Goal: Information Seeking & Learning: Check status

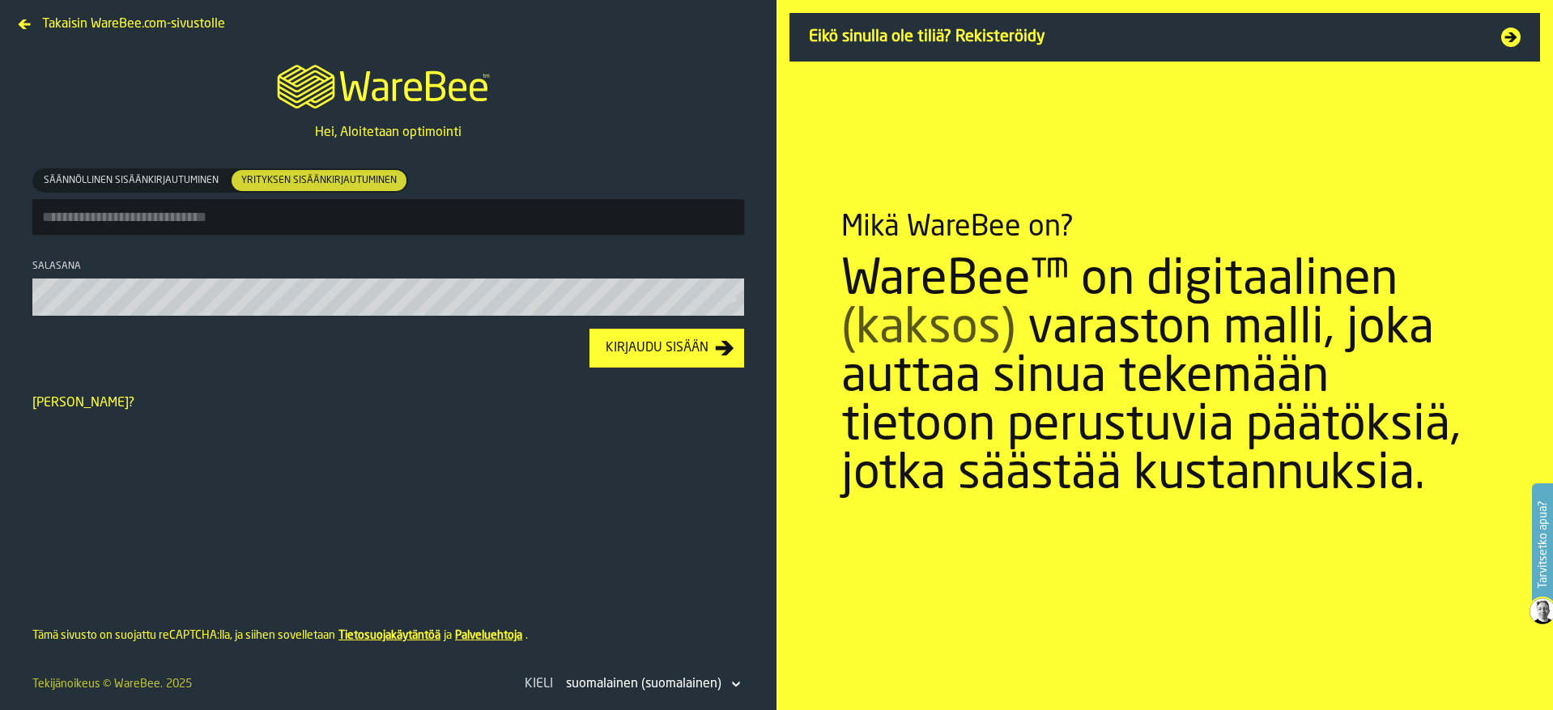
type input "**********"
click at [632, 358] on div "Kirjaudu sisään" at bounding box center [657, 347] width 116 height 19
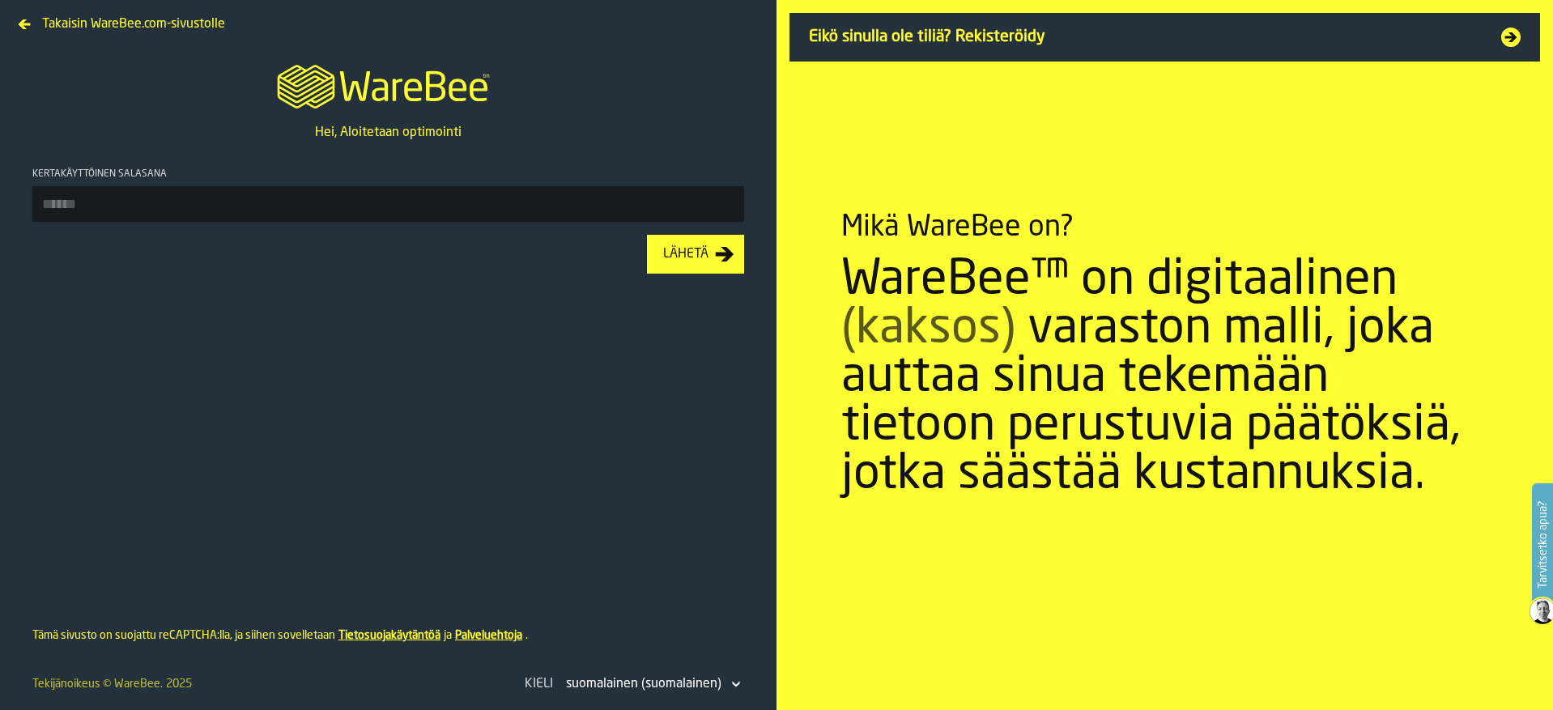
click at [484, 192] on input "Kertakäyttöinen salasana" at bounding box center [388, 204] width 712 height 36
type input "******"
click at [647, 235] on button "Lähetä" at bounding box center [695, 254] width 97 height 39
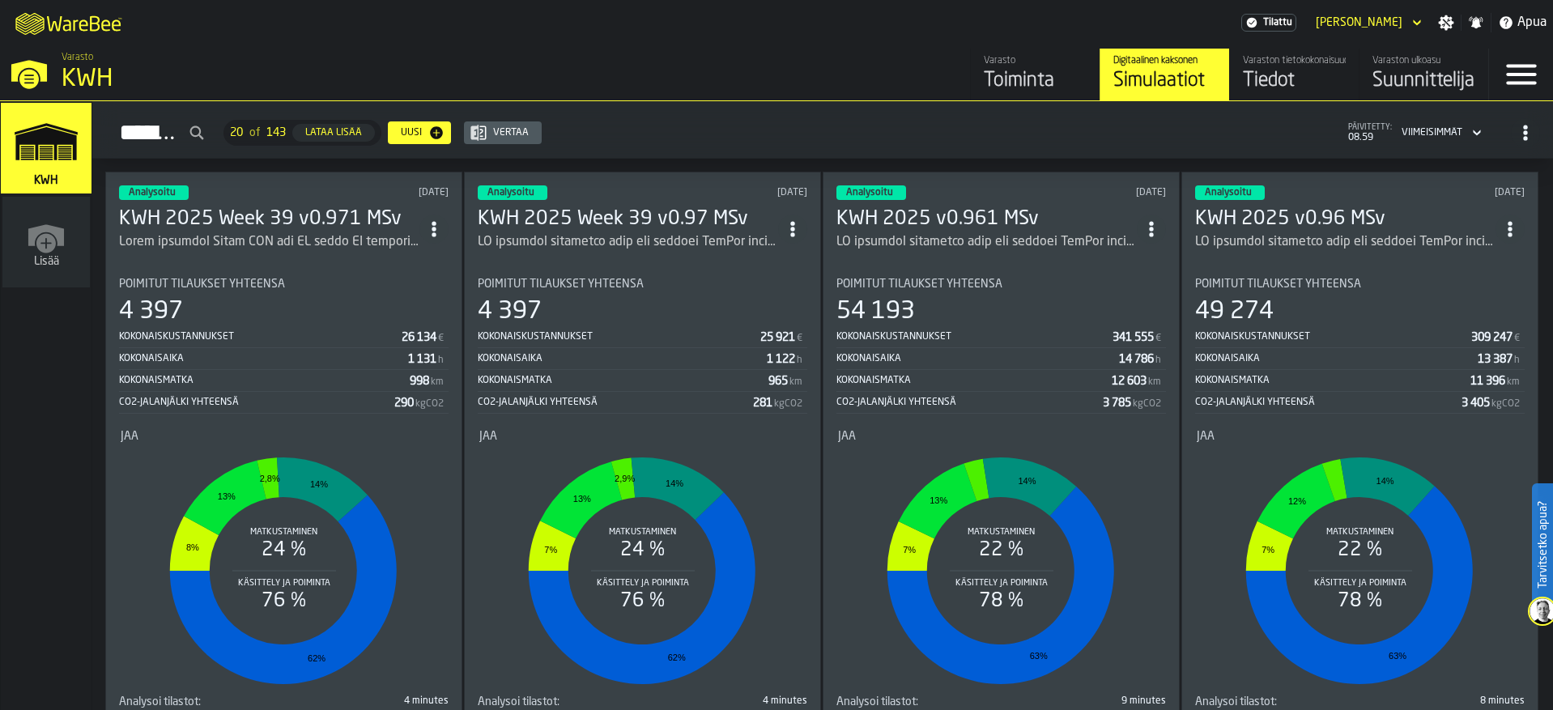
click at [221, 213] on h3 "KWH 2025 Week 39 v0.971 MSv" at bounding box center [269, 219] width 300 height 26
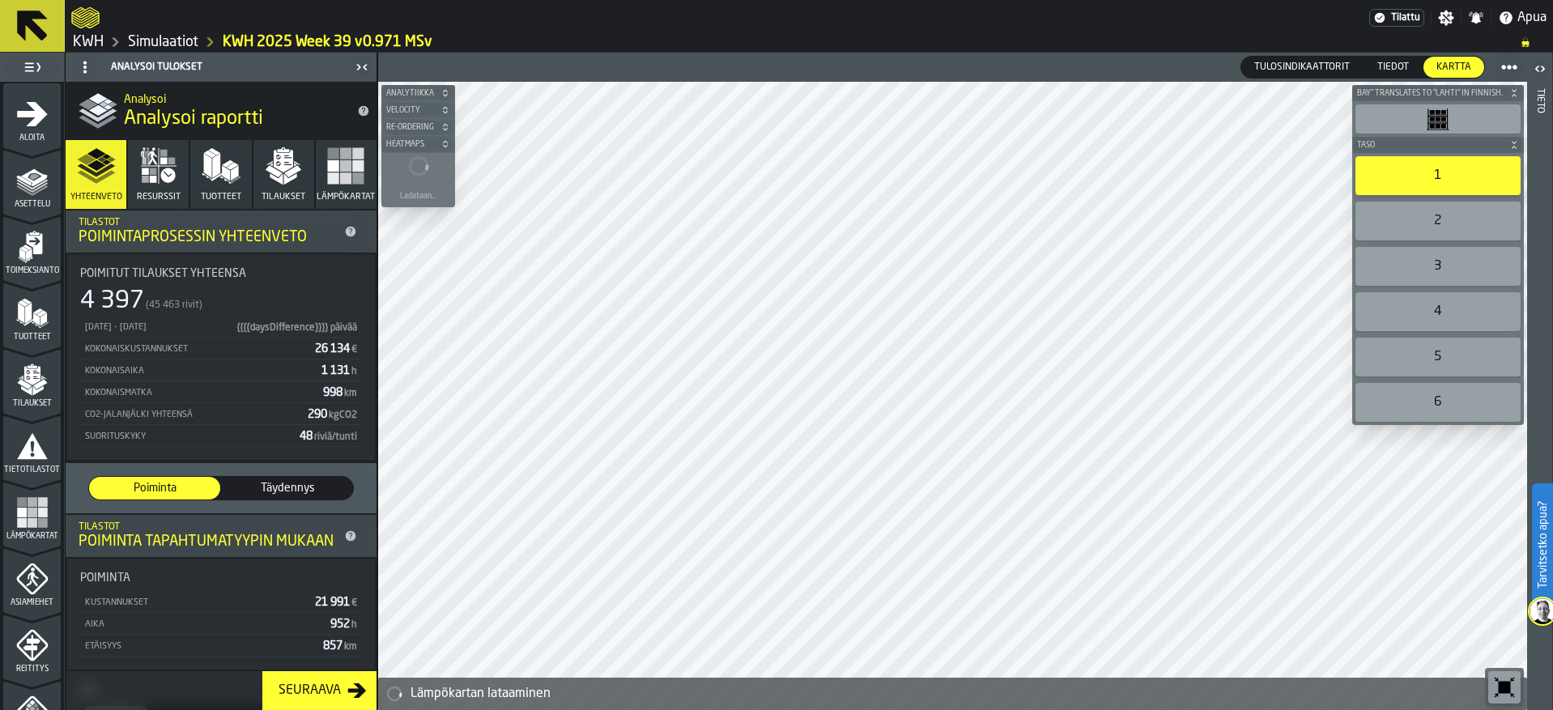
click at [277, 181] on polygon "button" at bounding box center [276, 178] width 13 height 11
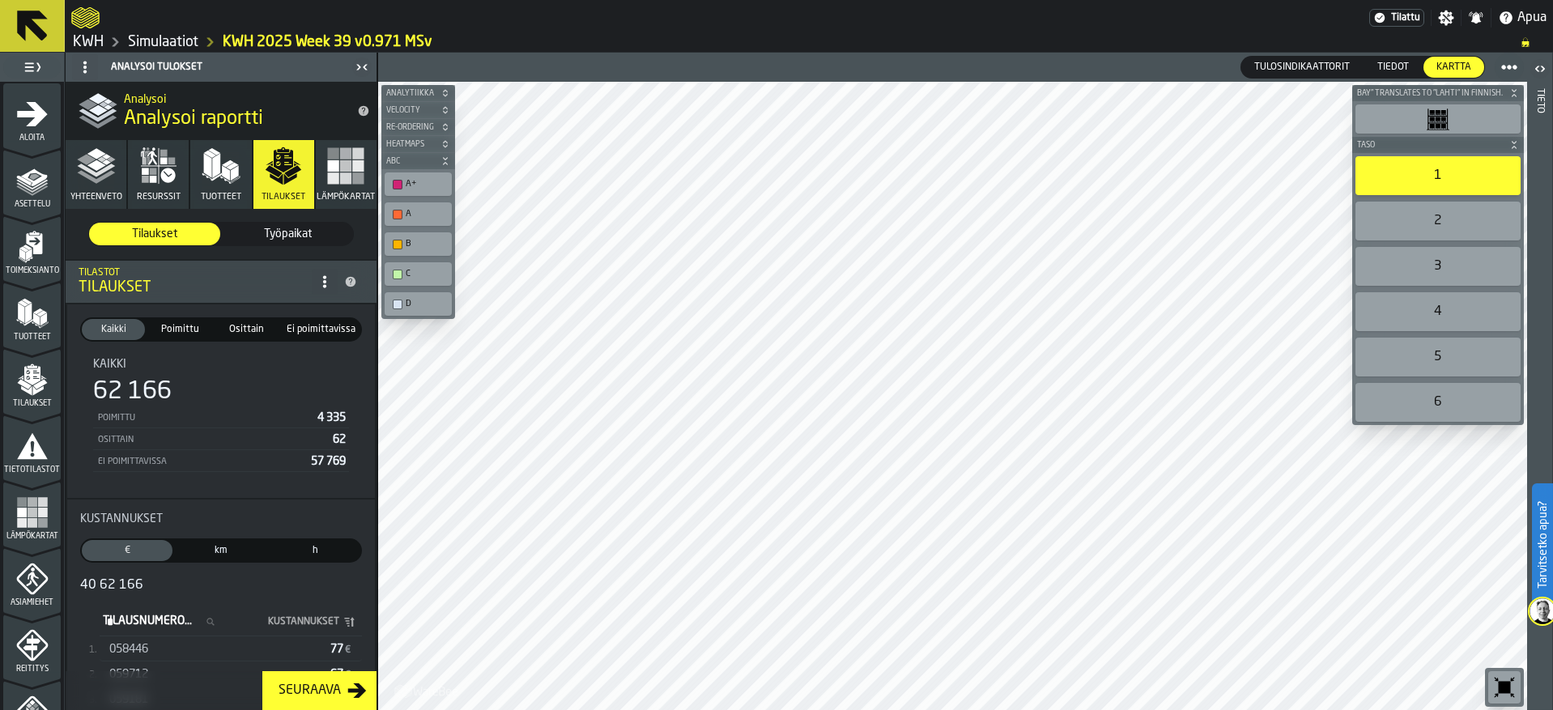
click at [224, 555] on span "km" at bounding box center [221, 550] width 84 height 15
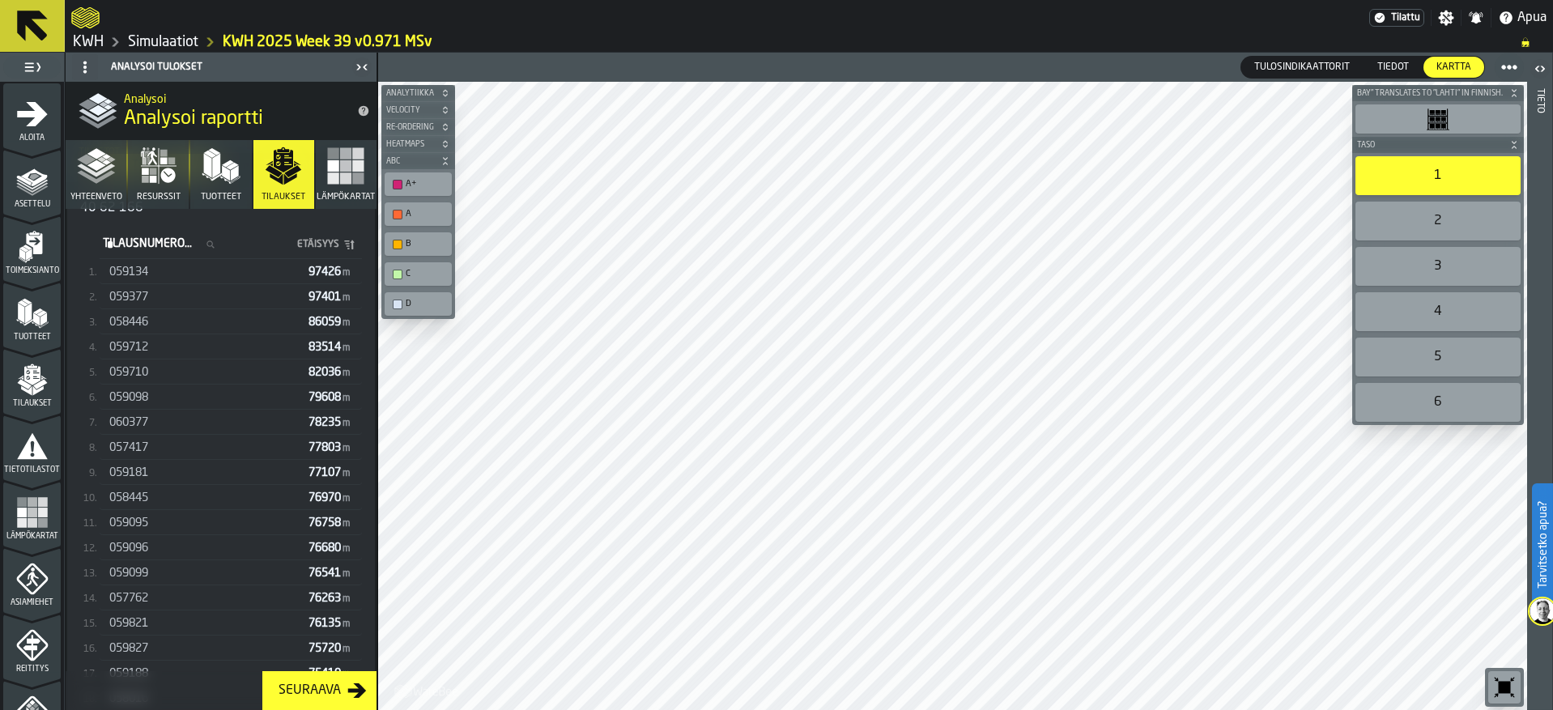
scroll to position [243, 0]
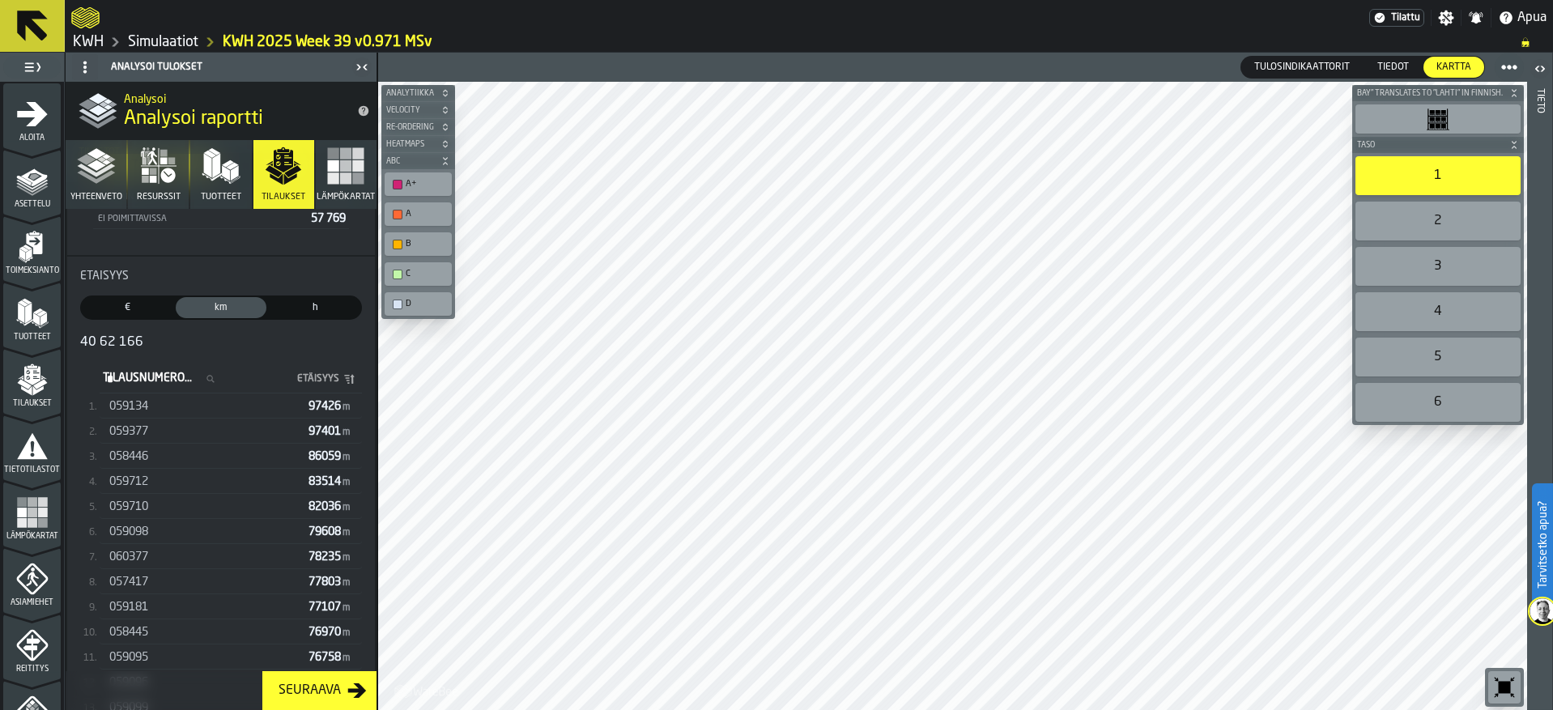
click at [129, 413] on span "059134" at bounding box center [128, 406] width 39 height 13
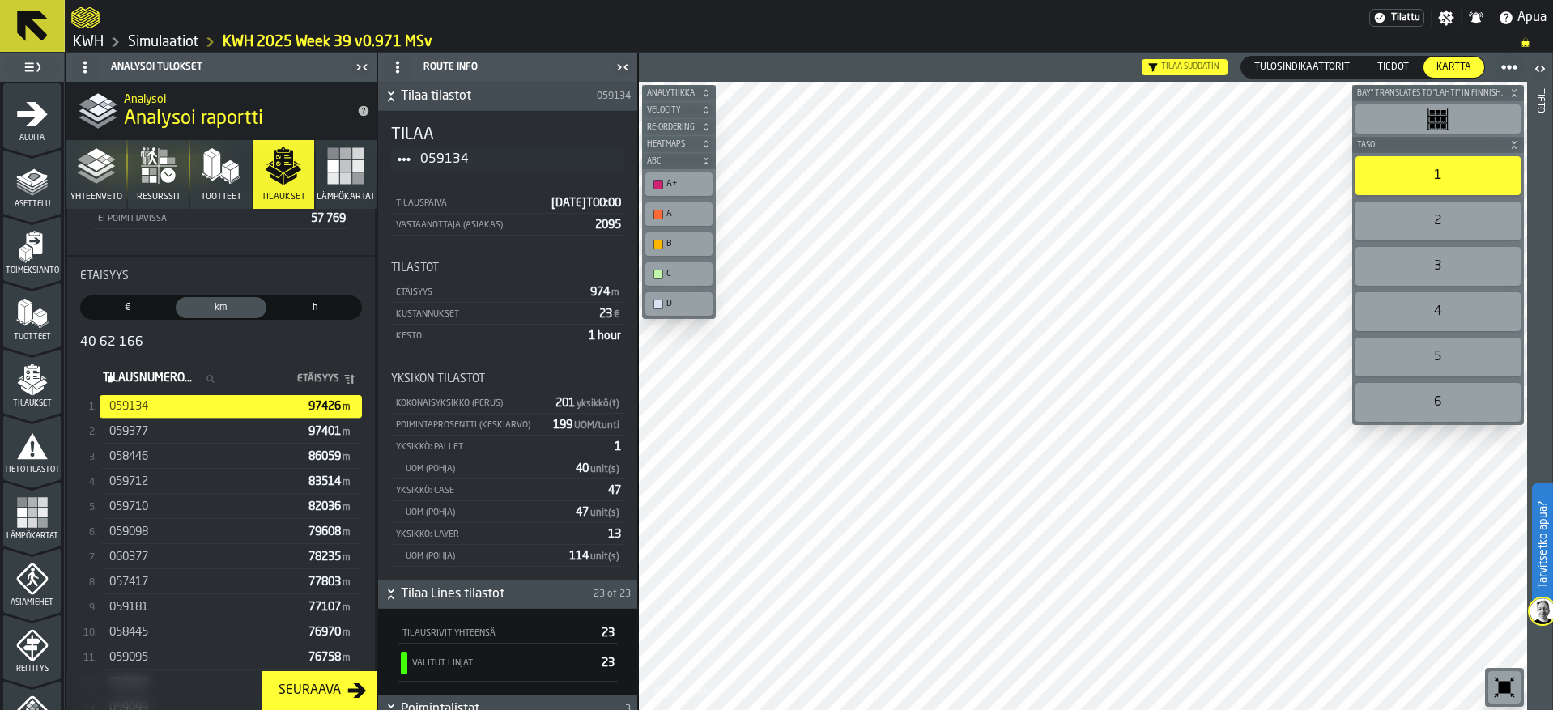
click at [127, 433] on span "059377" at bounding box center [128, 431] width 39 height 13
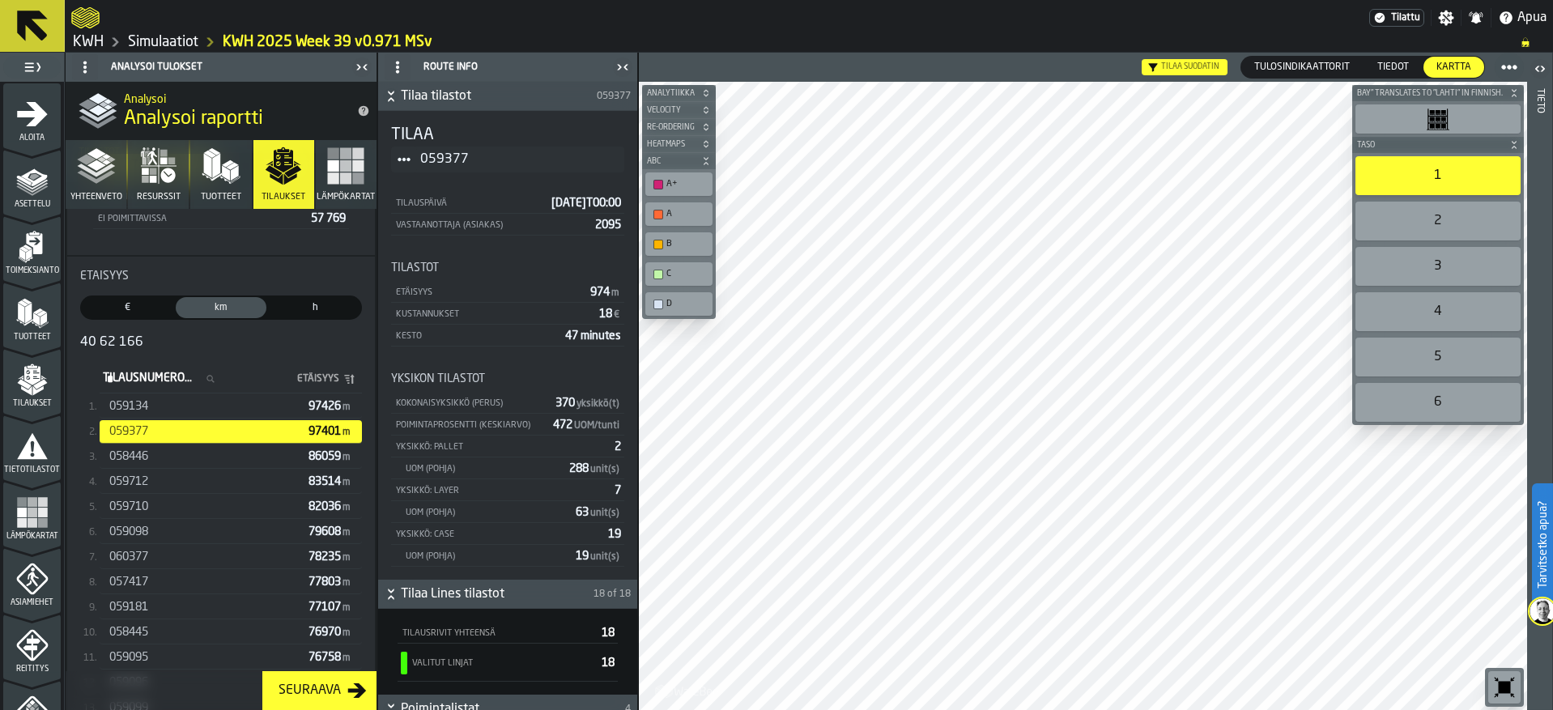
click at [151, 411] on div "059134" at bounding box center [205, 406] width 193 height 13
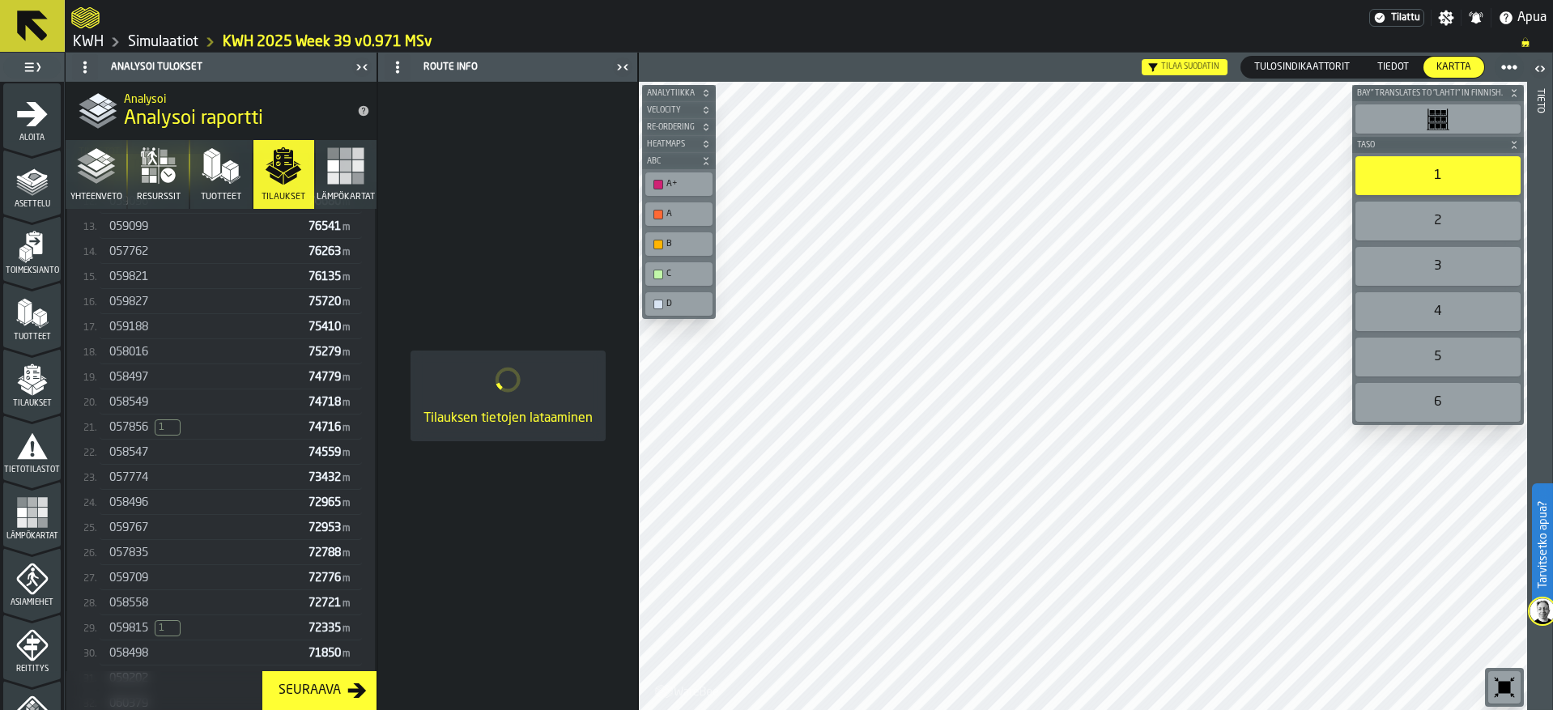
scroll to position [810, 0]
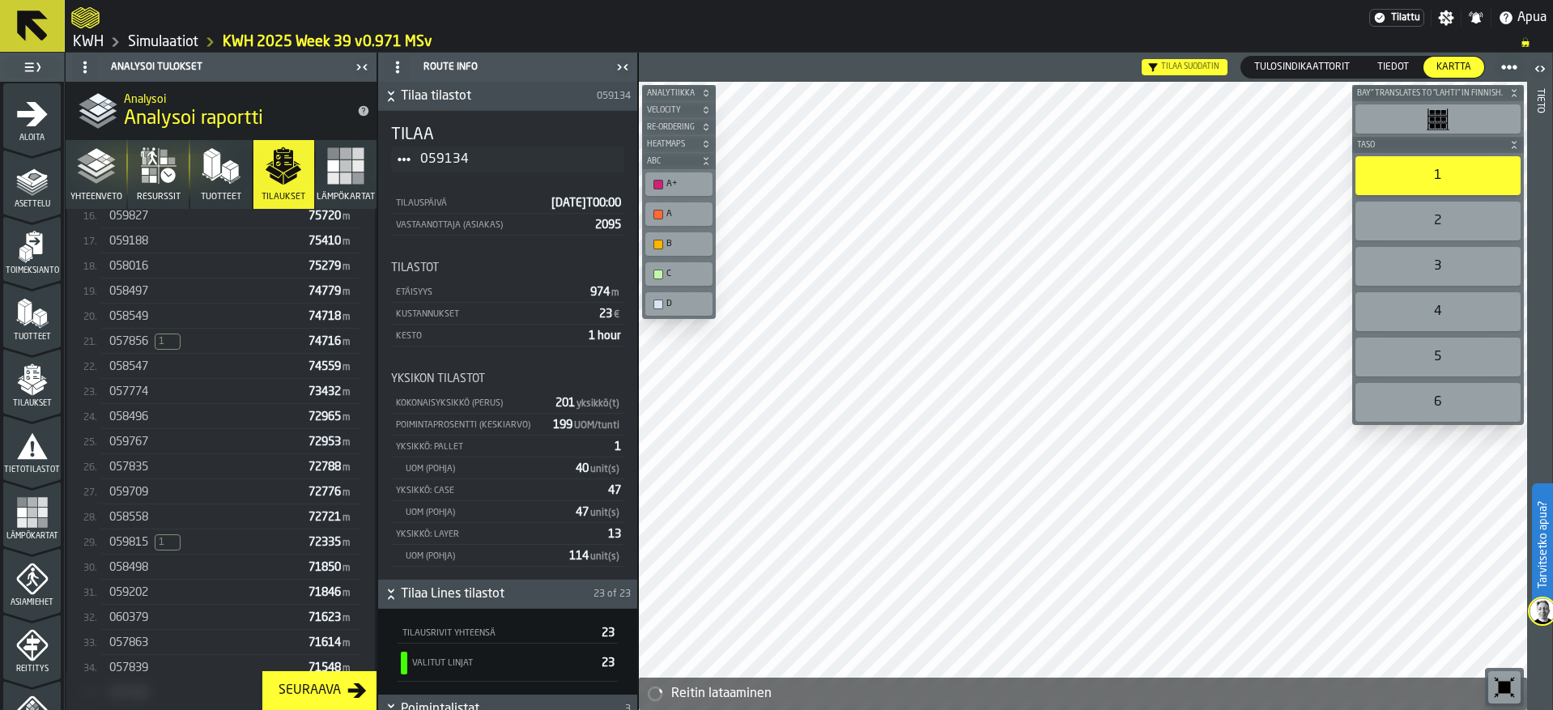
click at [172, 504] on div "059709 72776 m" at bounding box center [231, 492] width 262 height 23
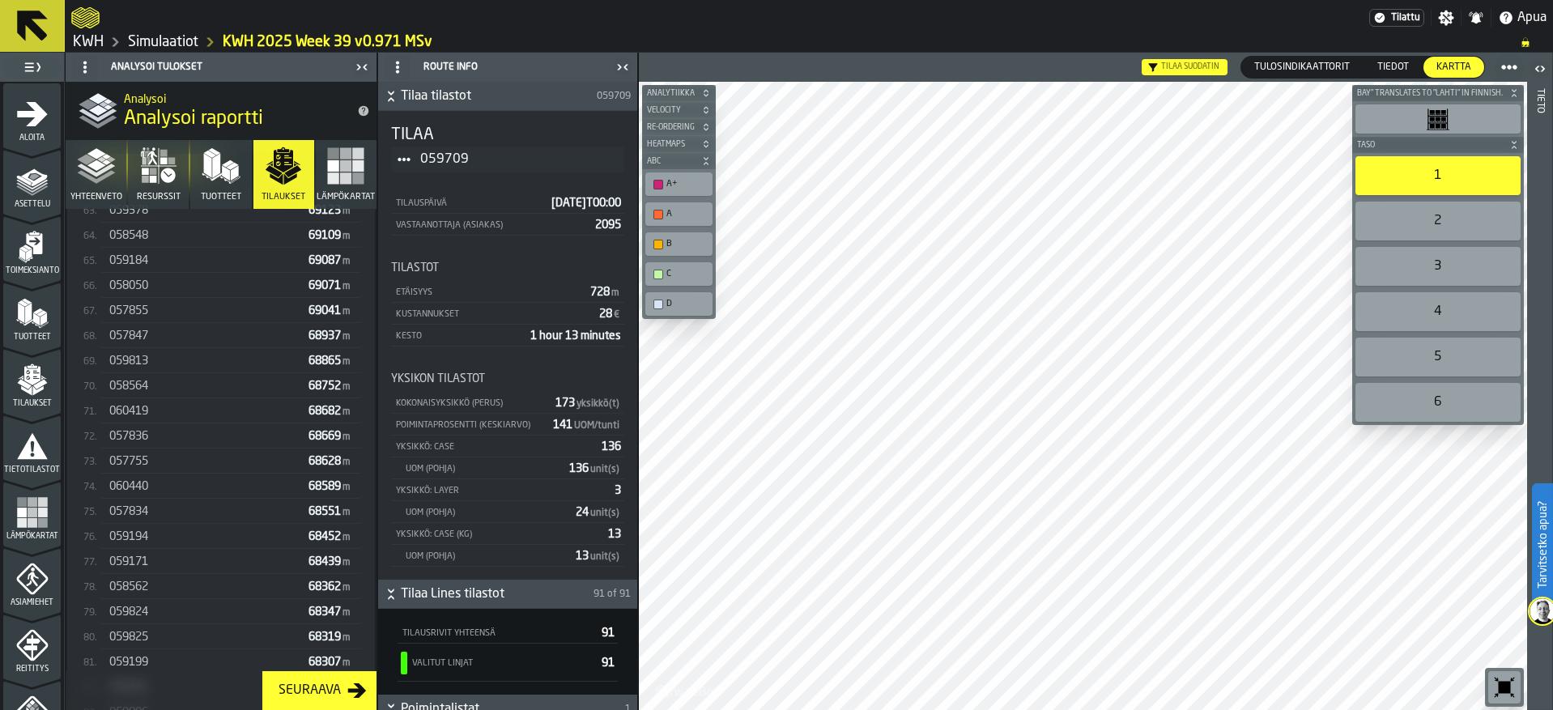
scroll to position [1980, 0]
click at [135, 488] on div "057755 68628 m" at bounding box center [231, 477] width 262 height 23
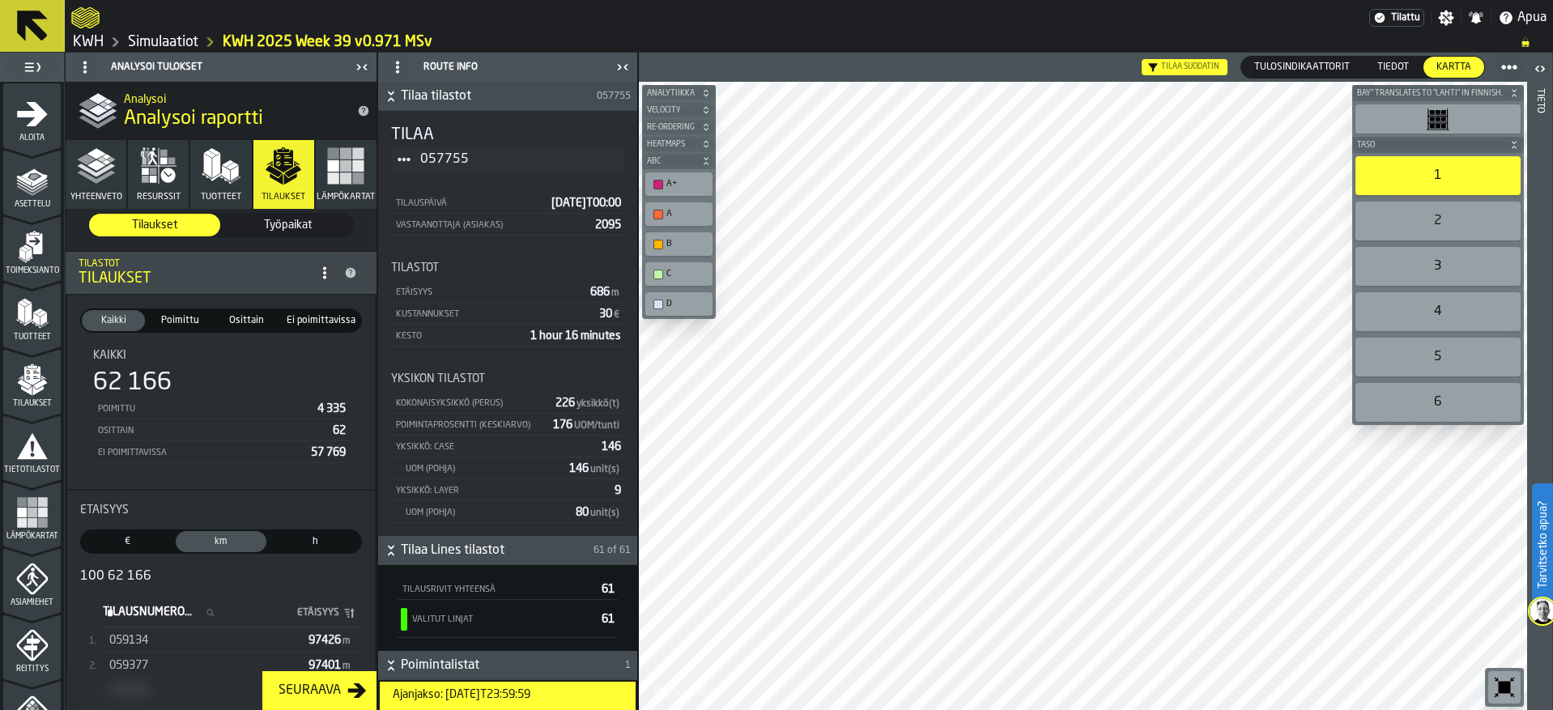
scroll to position [0, 0]
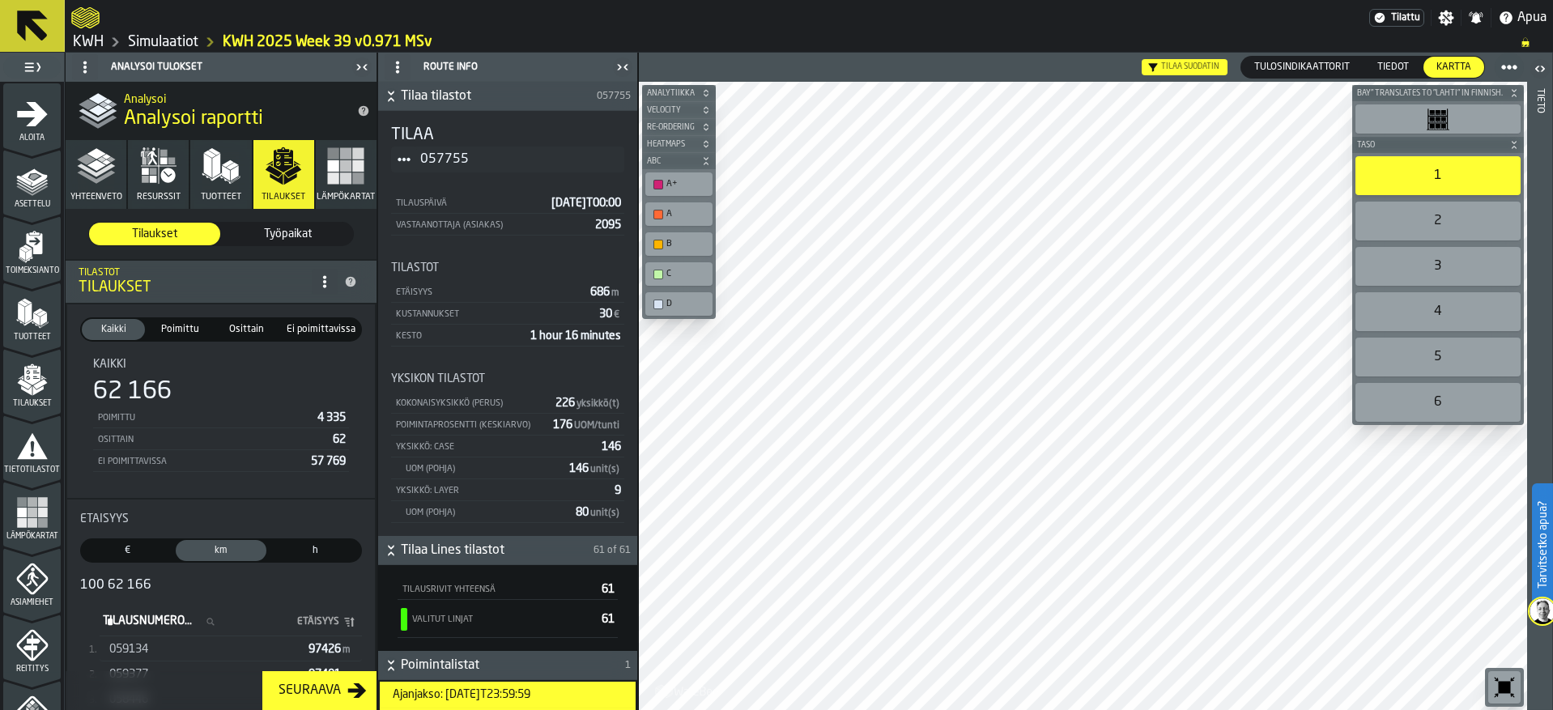
drag, startPoint x: 310, startPoint y: 551, endPoint x: 249, endPoint y: 559, distance: 62.1
click at [310, 551] on span "h" at bounding box center [315, 550] width 84 height 15
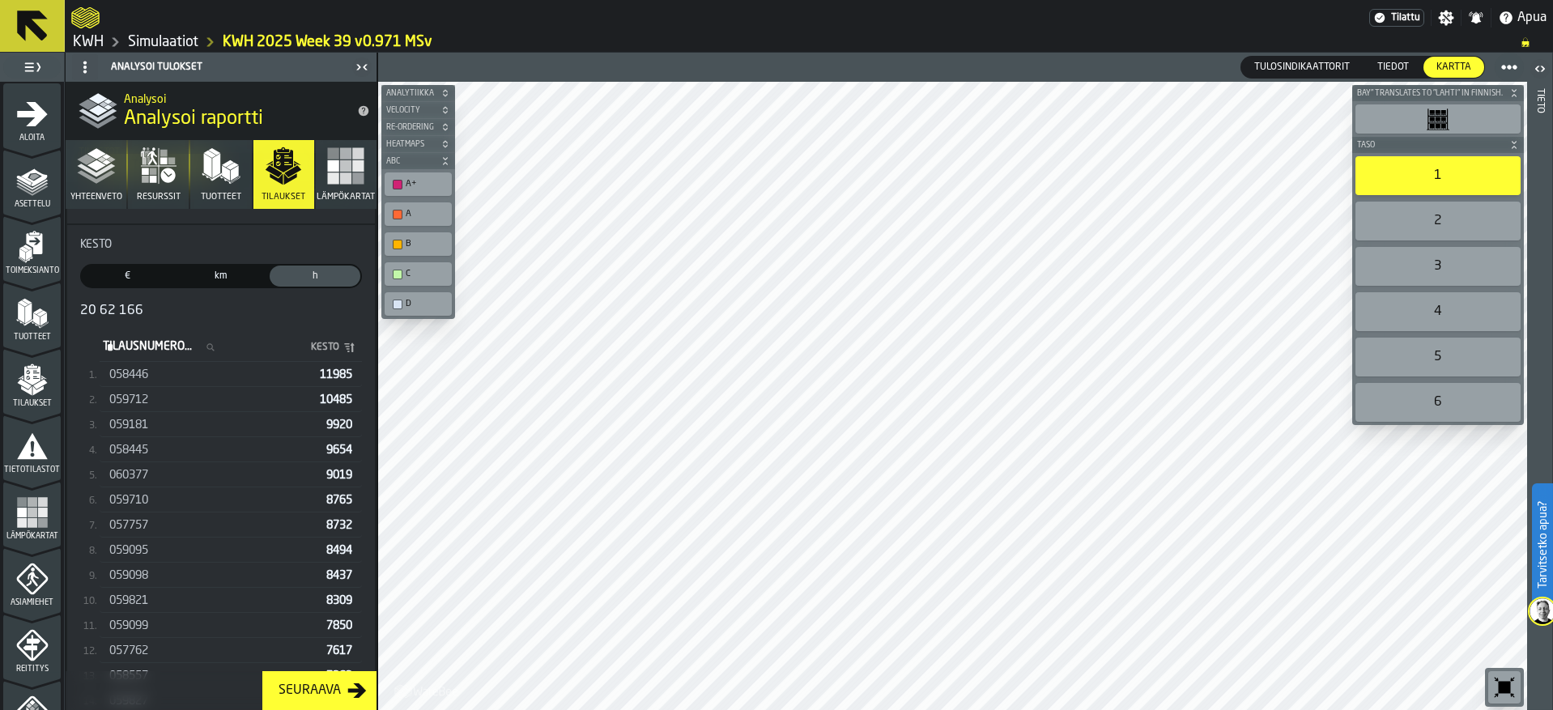
scroll to position [324, 0]
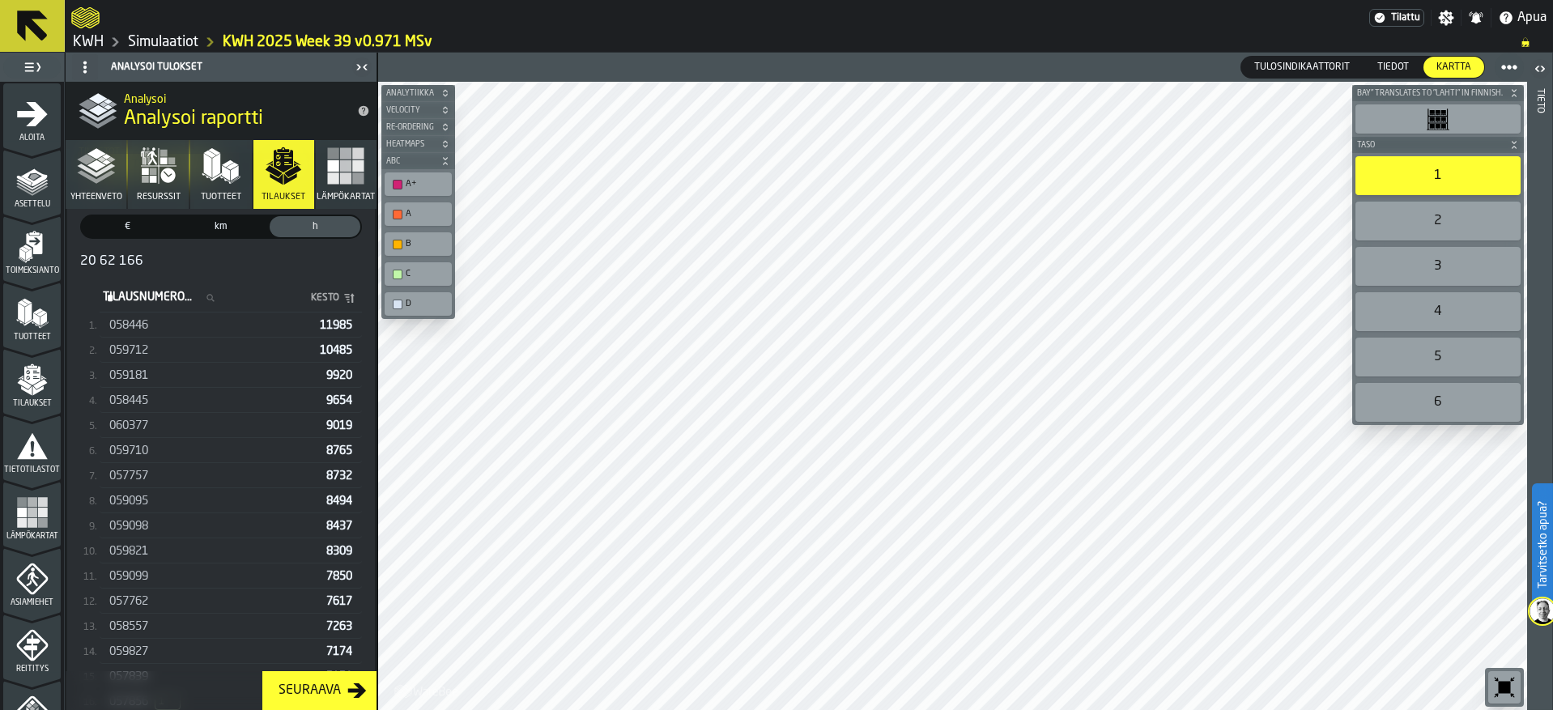
click at [139, 323] on span "058446" at bounding box center [128, 325] width 39 height 13
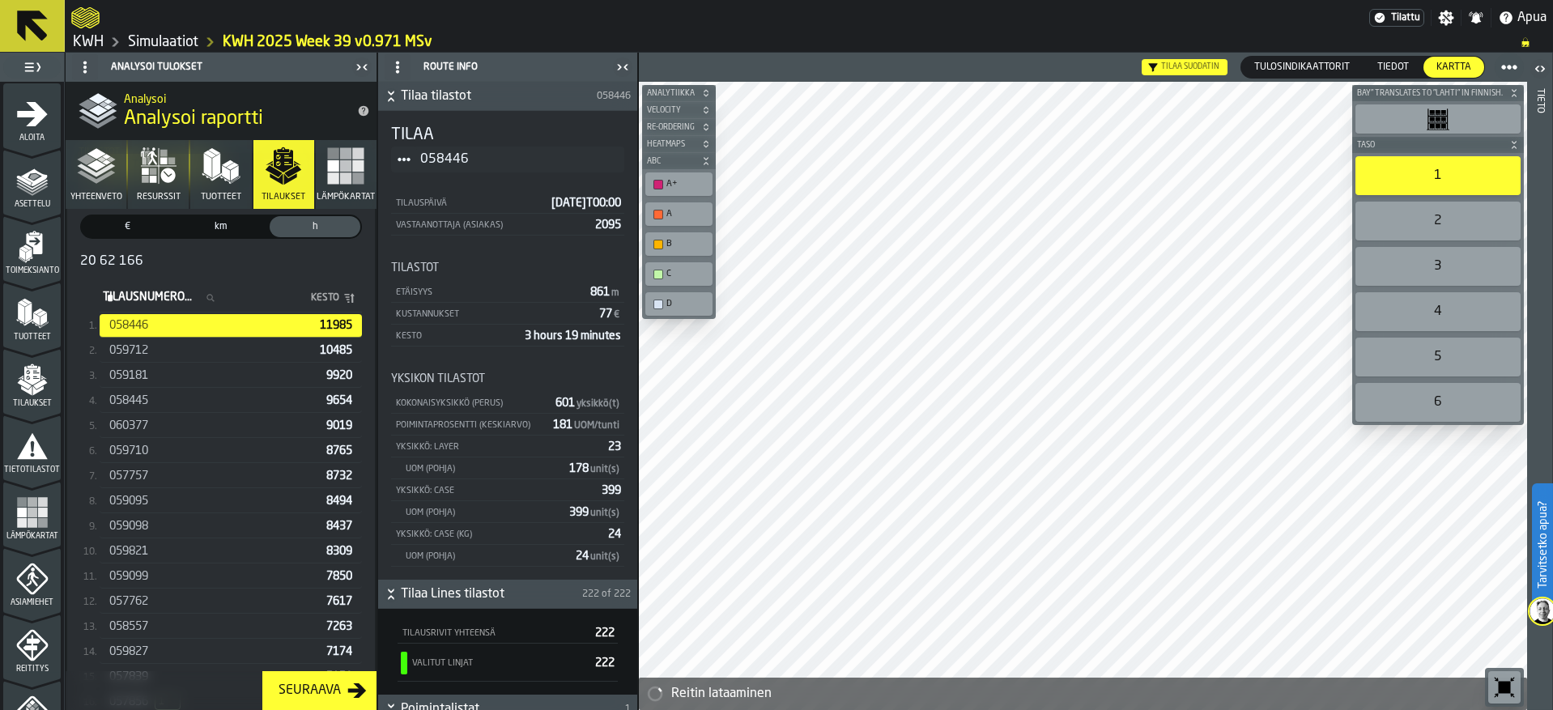
click at [131, 453] on span "059710" at bounding box center [128, 451] width 39 height 13
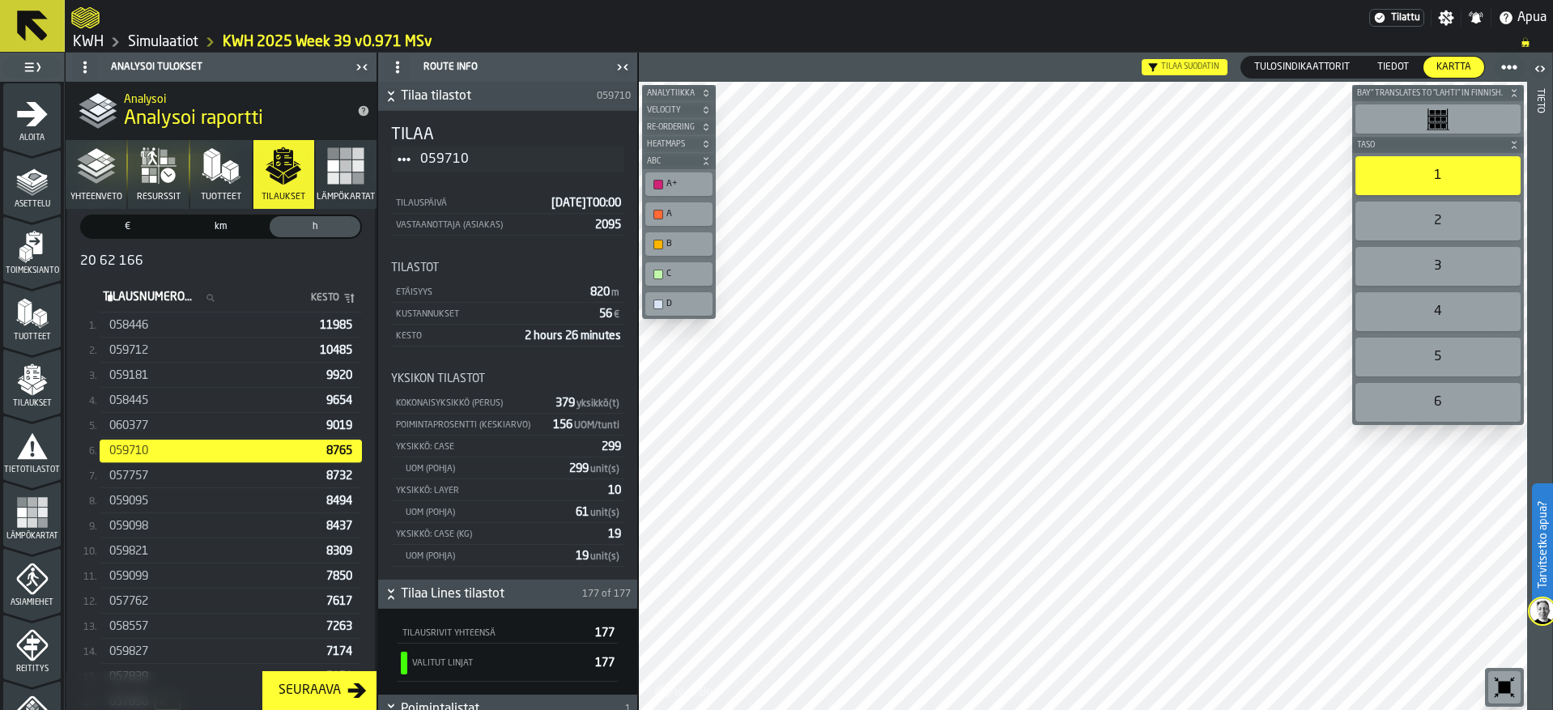
click at [143, 230] on span "€" at bounding box center [127, 226] width 84 height 15
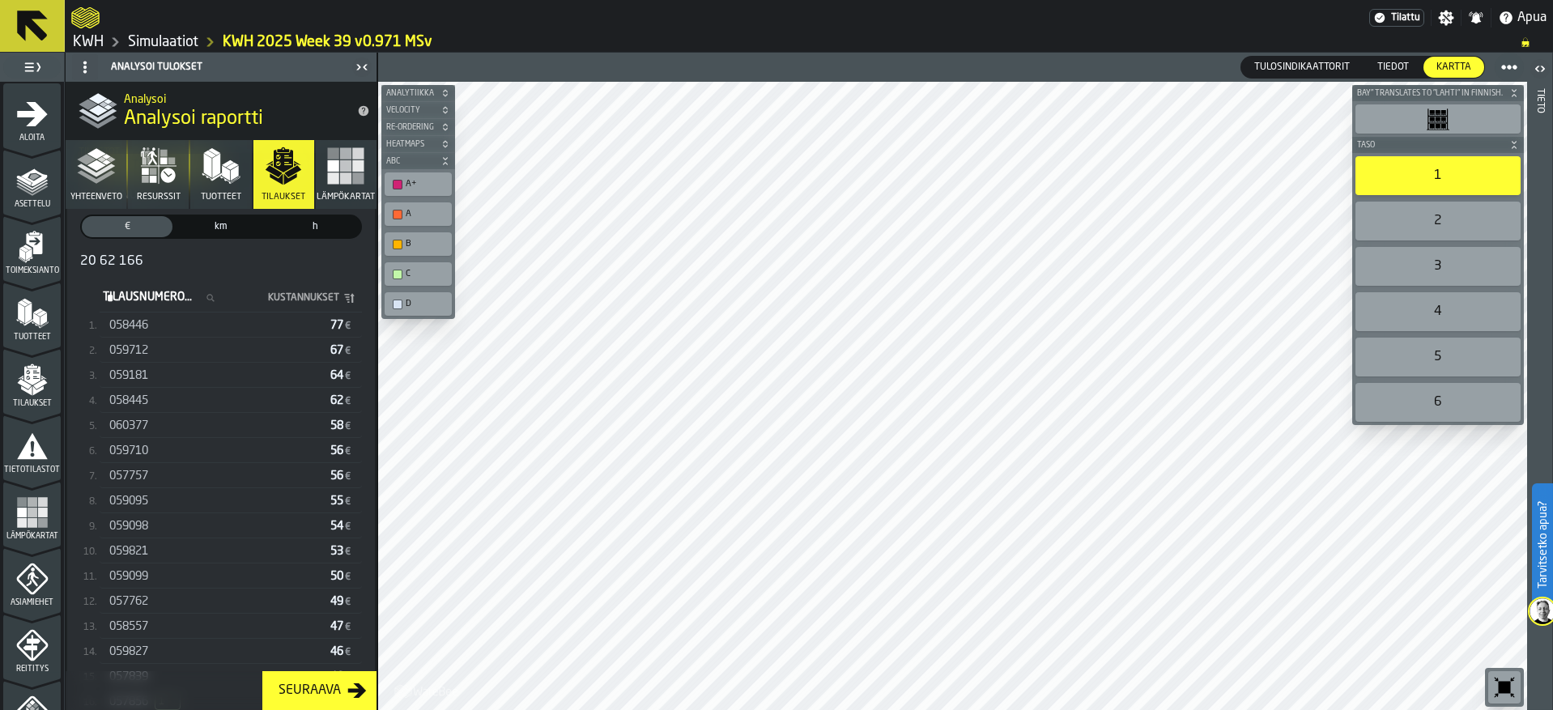
click at [157, 179] on icon "button" at bounding box center [159, 166] width 36 height 36
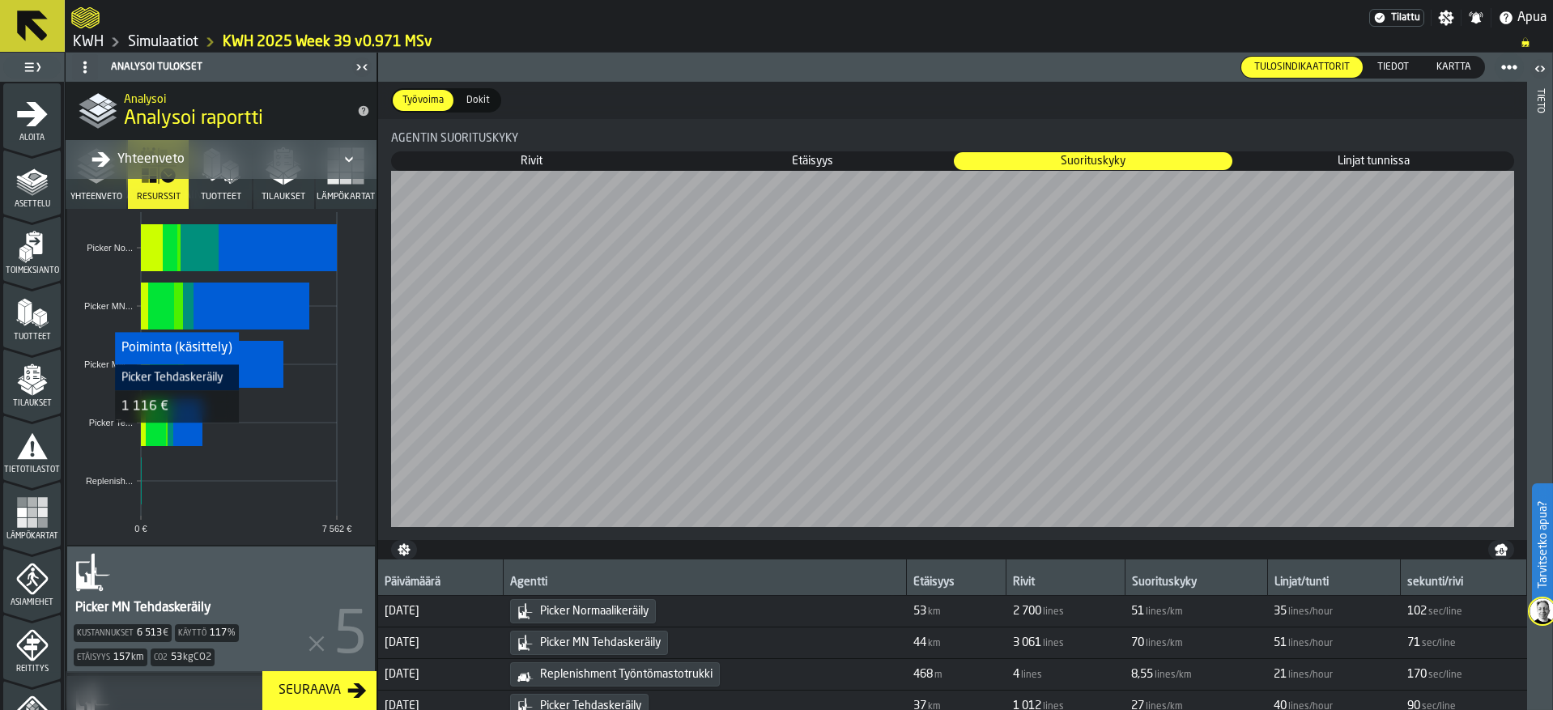
click at [181, 435] on rect "stat-Työvoima tyypeittäin" at bounding box center [187, 422] width 29 height 47
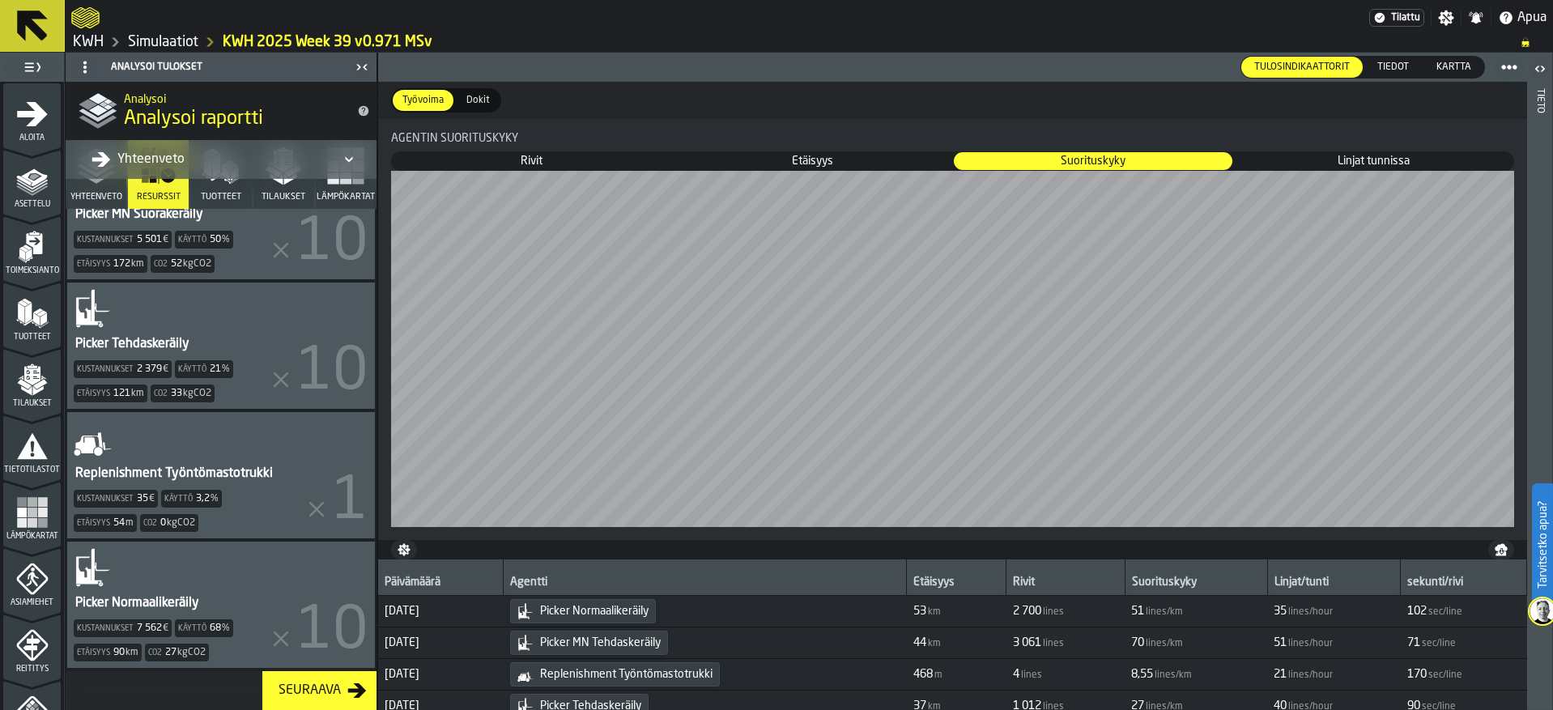
scroll to position [856, 0]
click at [180, 334] on div "Picker Tehdaskeräily" at bounding box center [132, 343] width 117 height 19
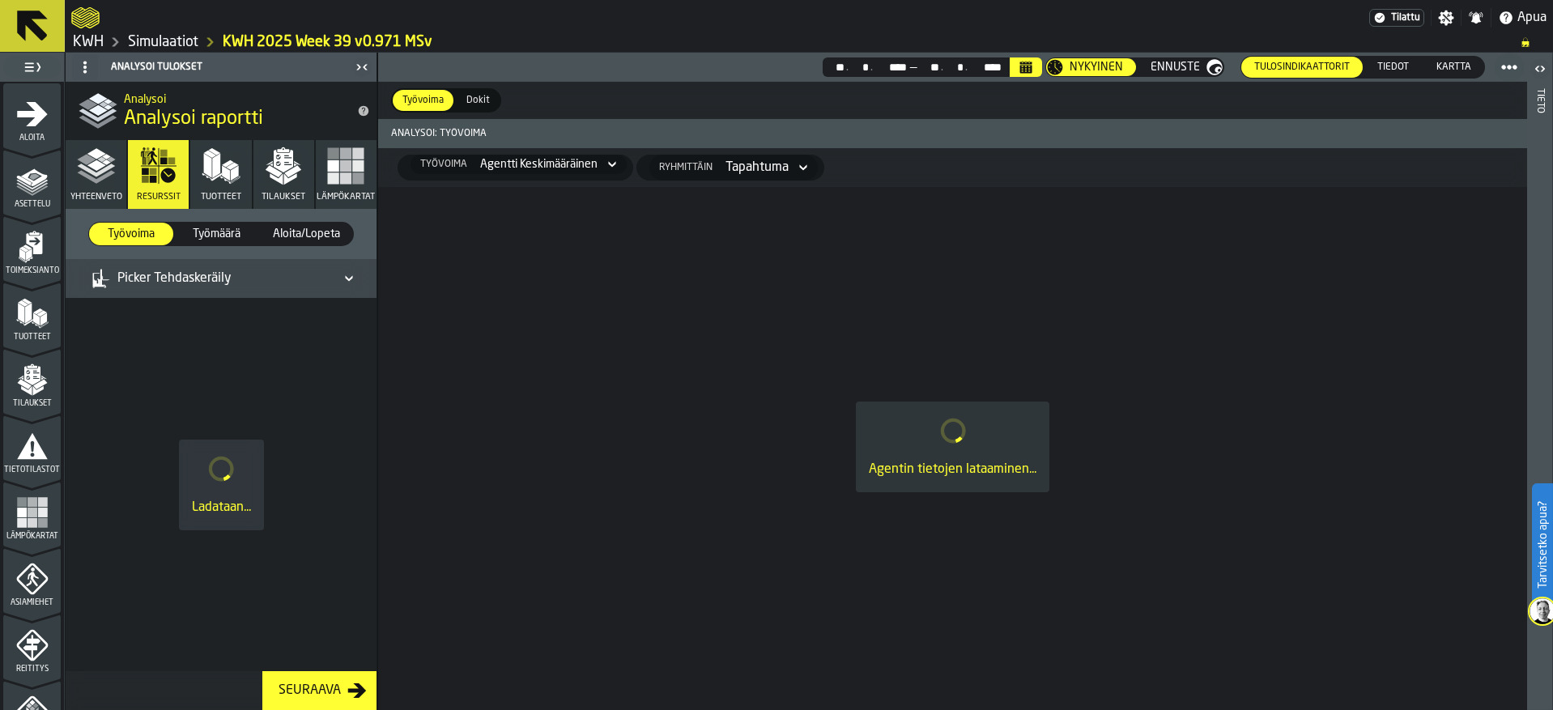
scroll to position [0, 0]
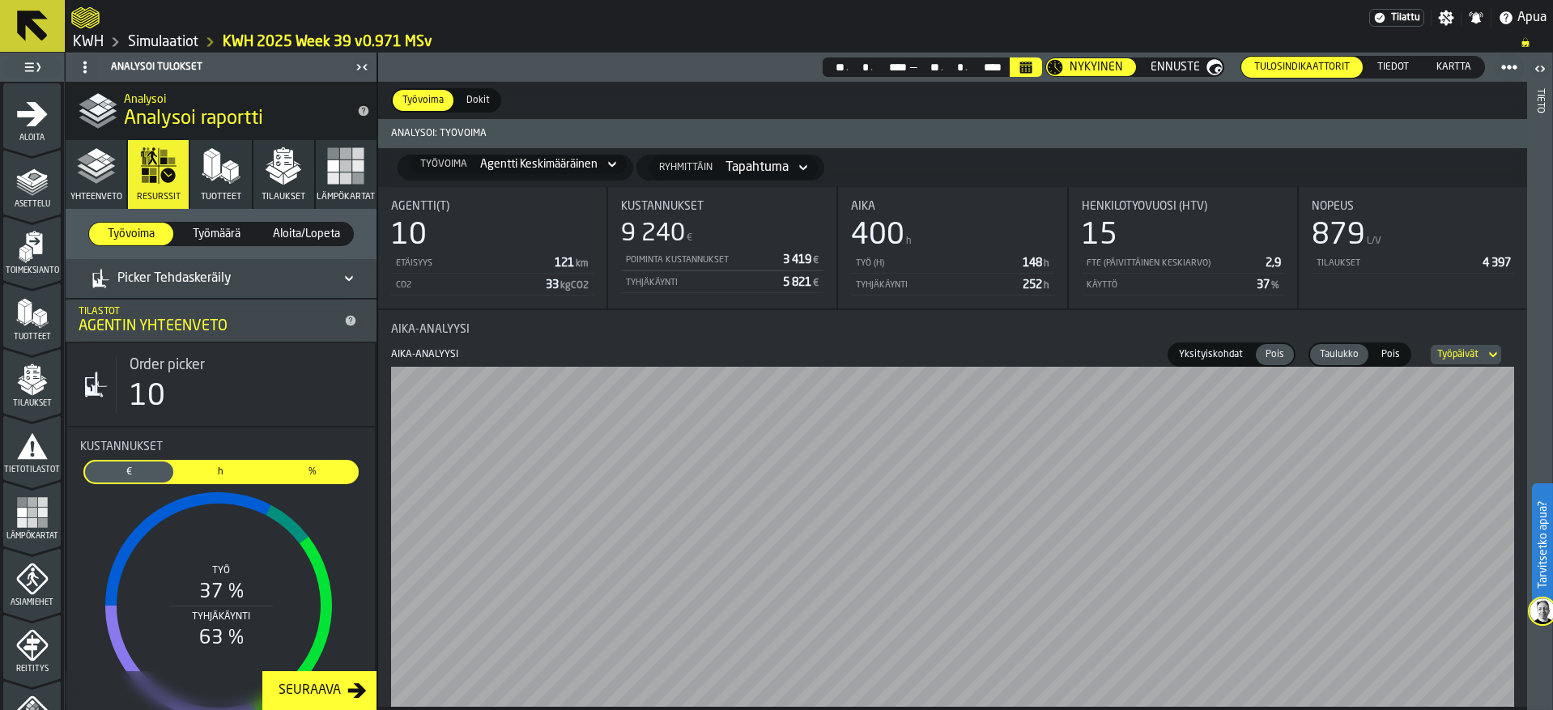
click at [296, 185] on button "Tilaukset" at bounding box center [283, 174] width 61 height 69
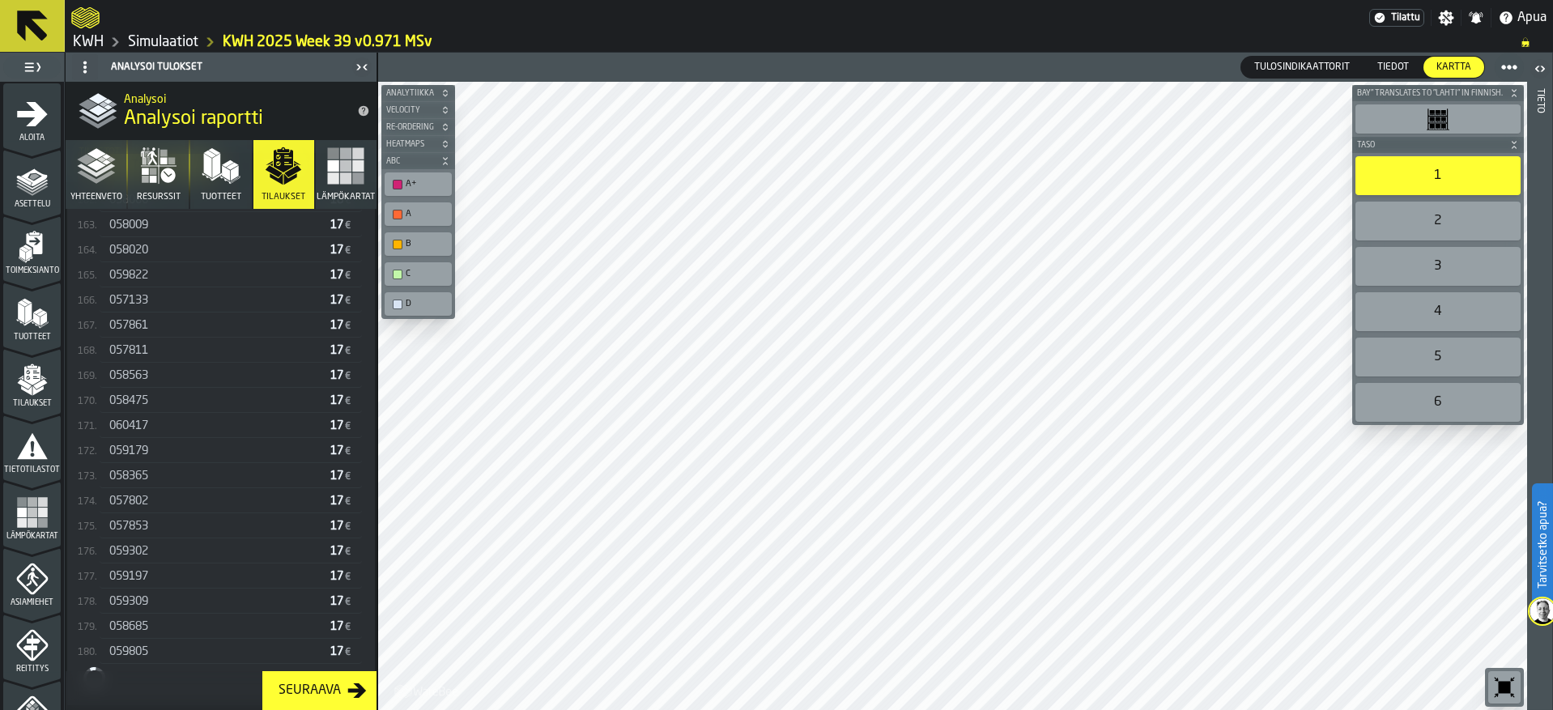
scroll to position [4491, 0]
click at [153, 553] on div "059302" at bounding box center [216, 551] width 215 height 13
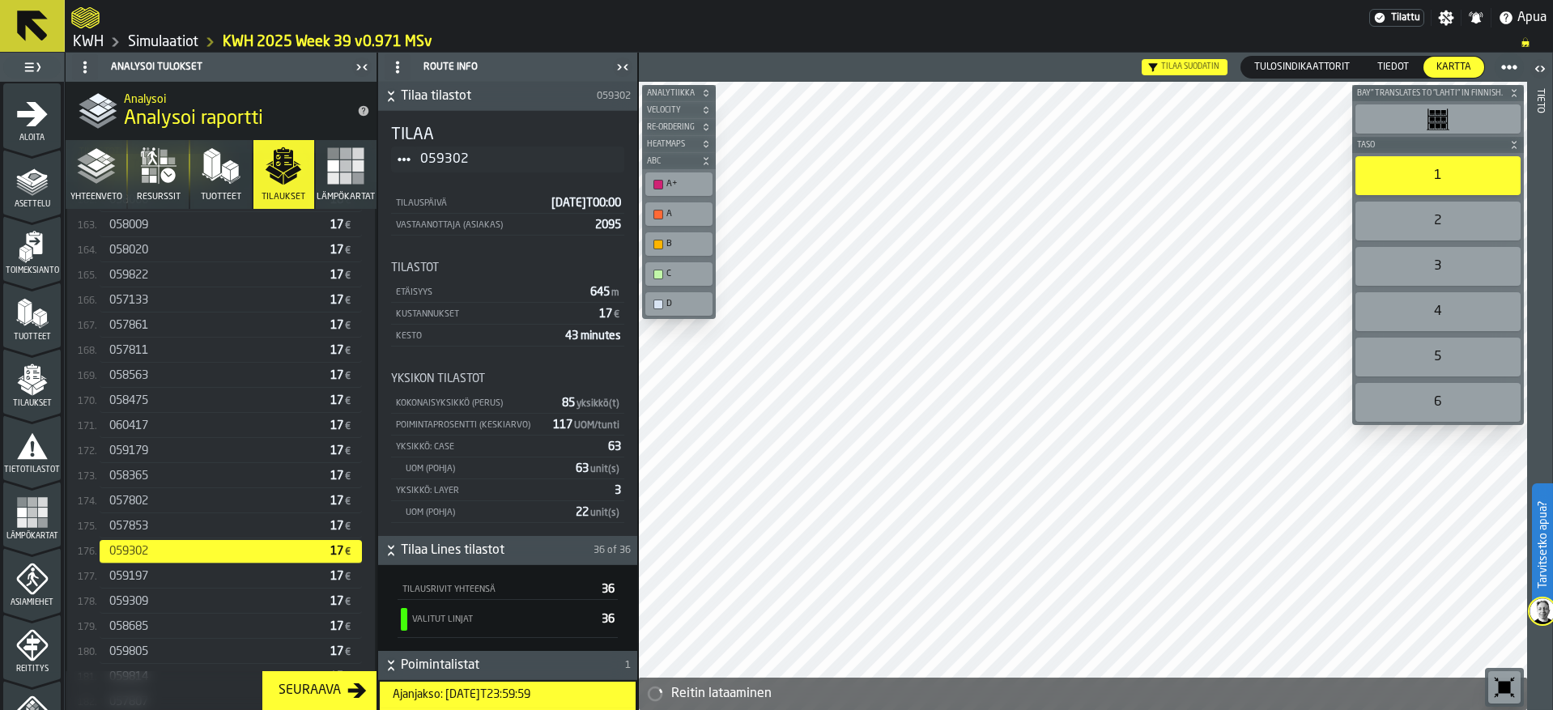
click at [148, 582] on span "059197" at bounding box center [128, 576] width 39 height 13
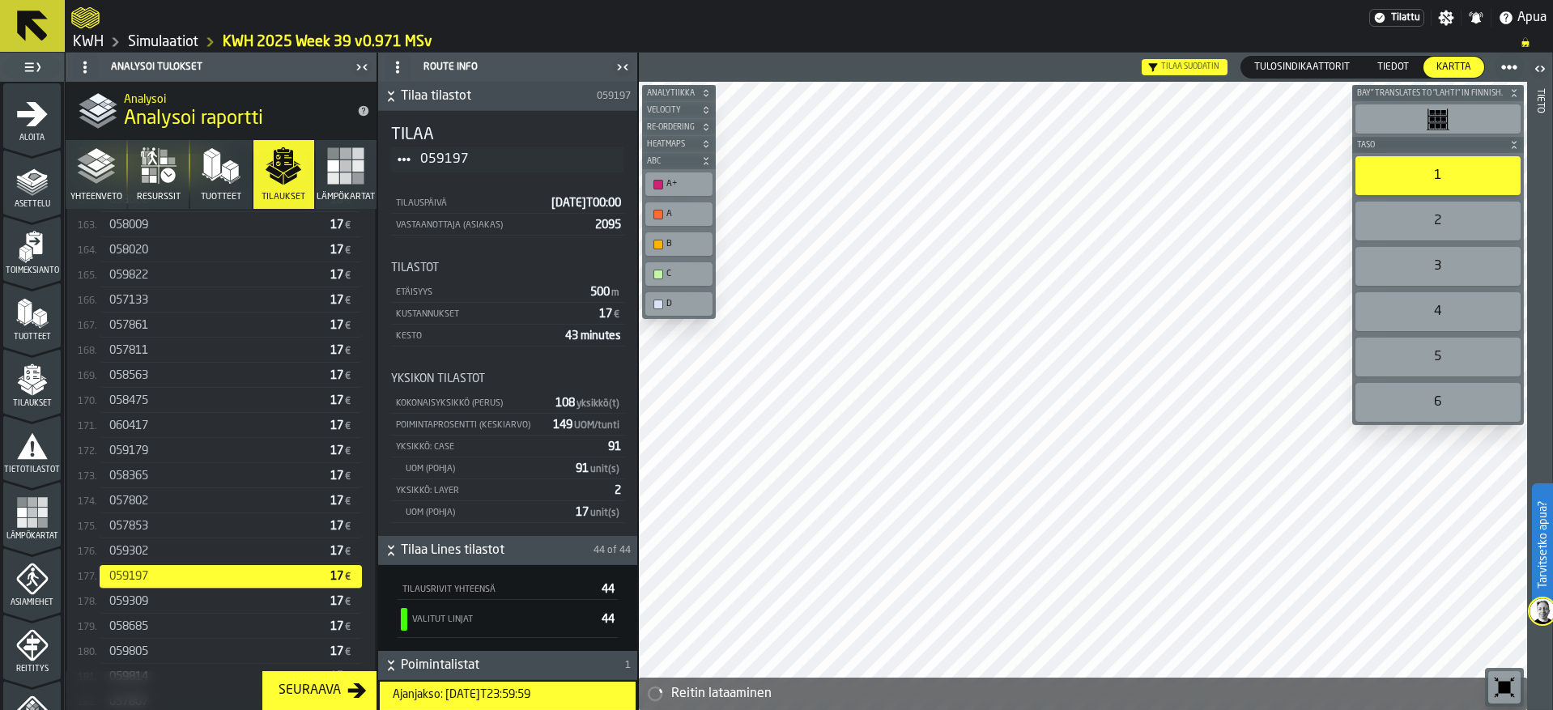
click at [179, 257] on div "058020" at bounding box center [216, 250] width 215 height 13
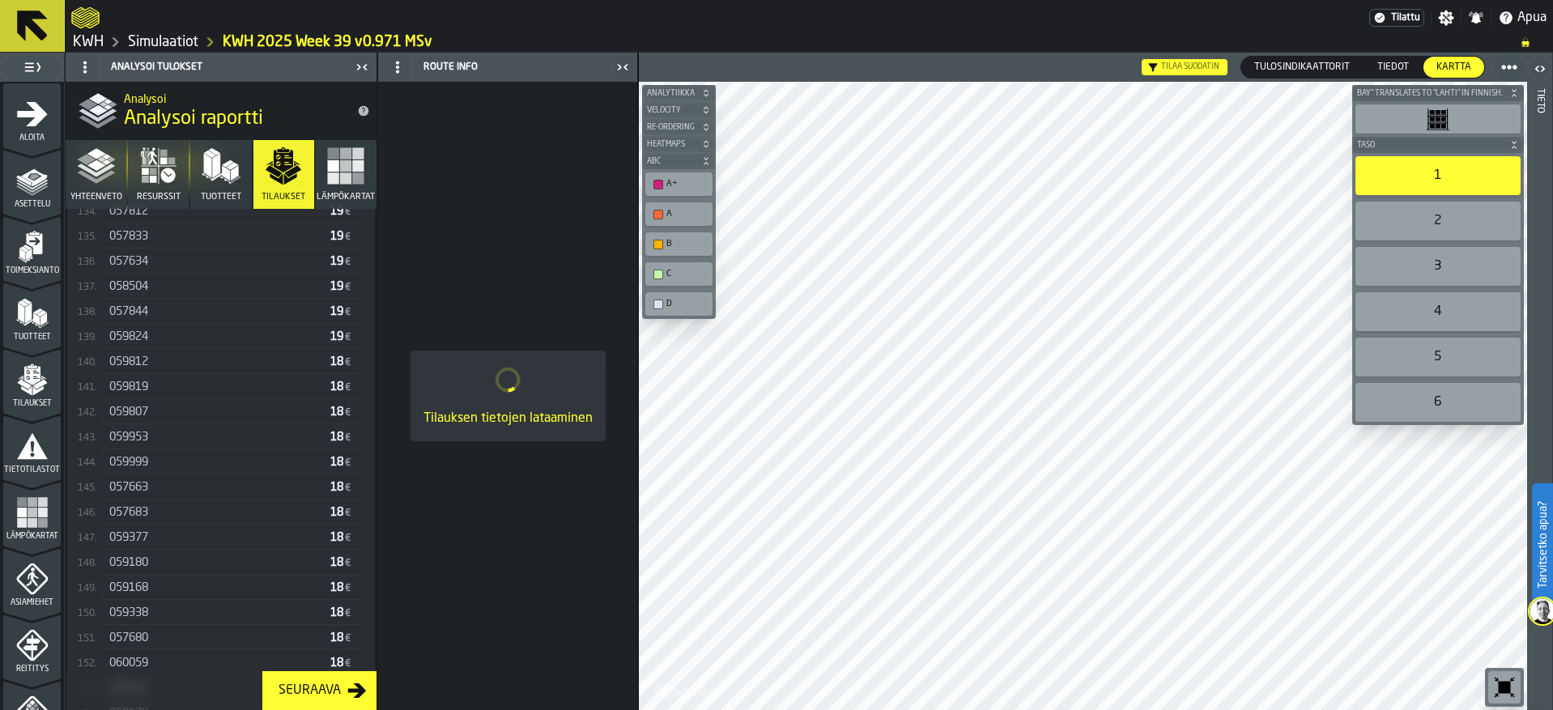
scroll to position [3762, 0]
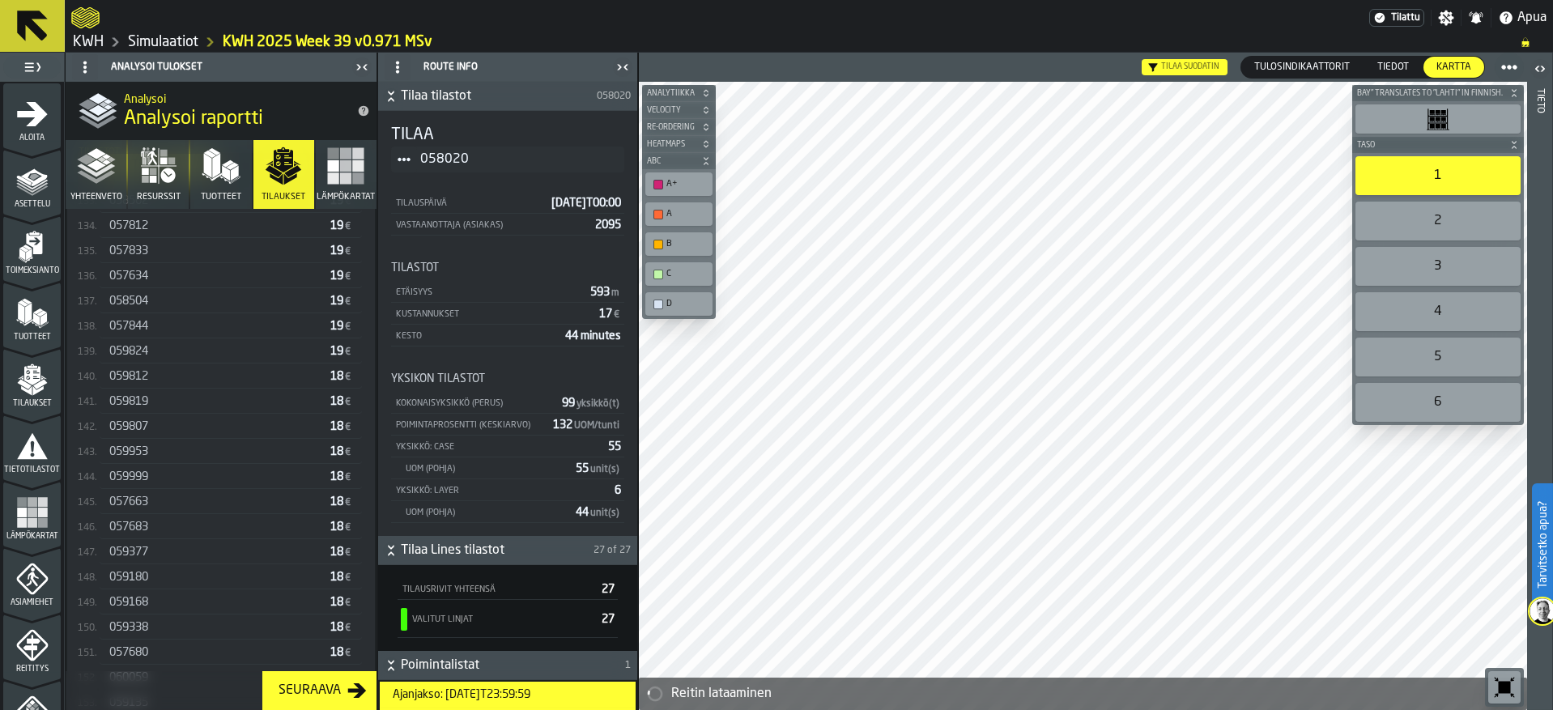
click at [181, 327] on div "057844" at bounding box center [216, 326] width 215 height 13
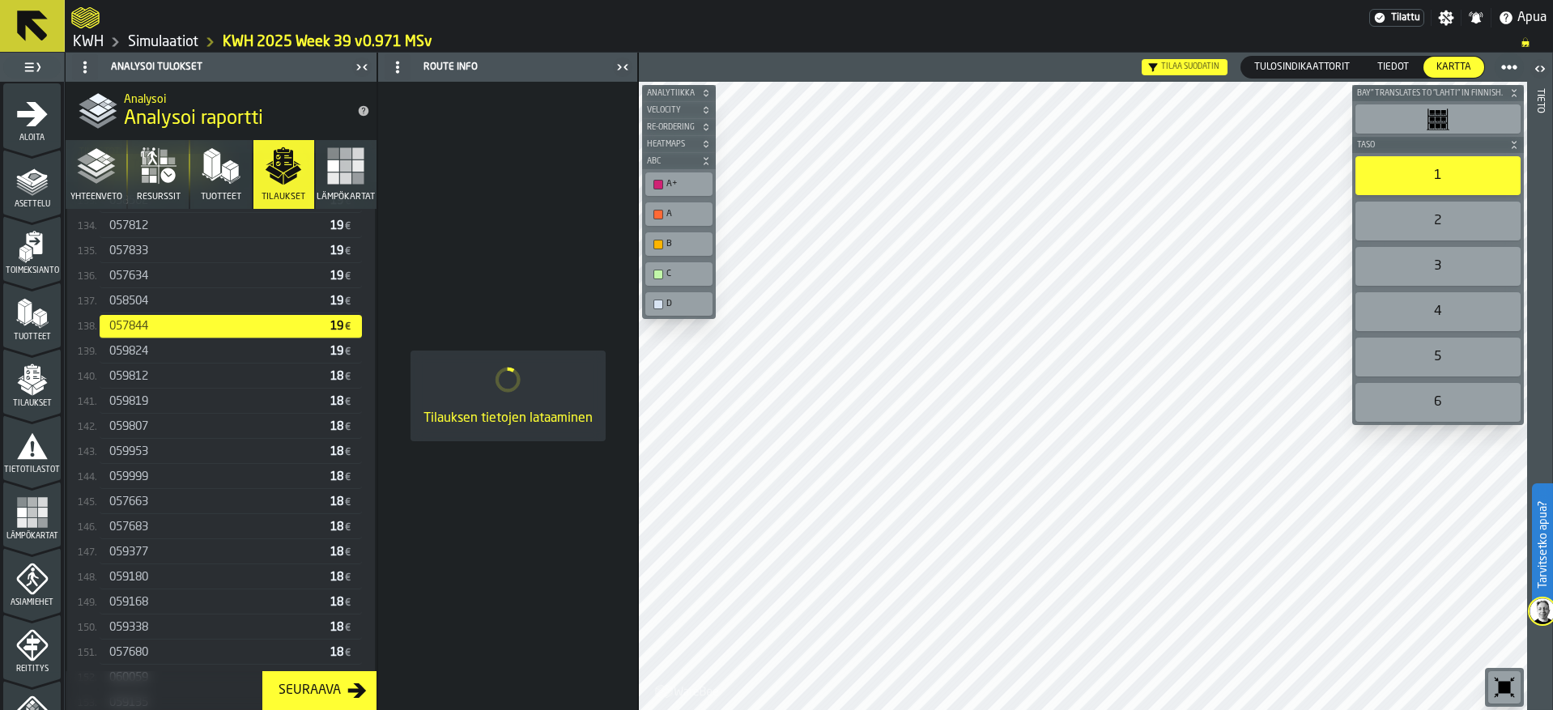
click at [179, 307] on div "058504" at bounding box center [216, 301] width 215 height 13
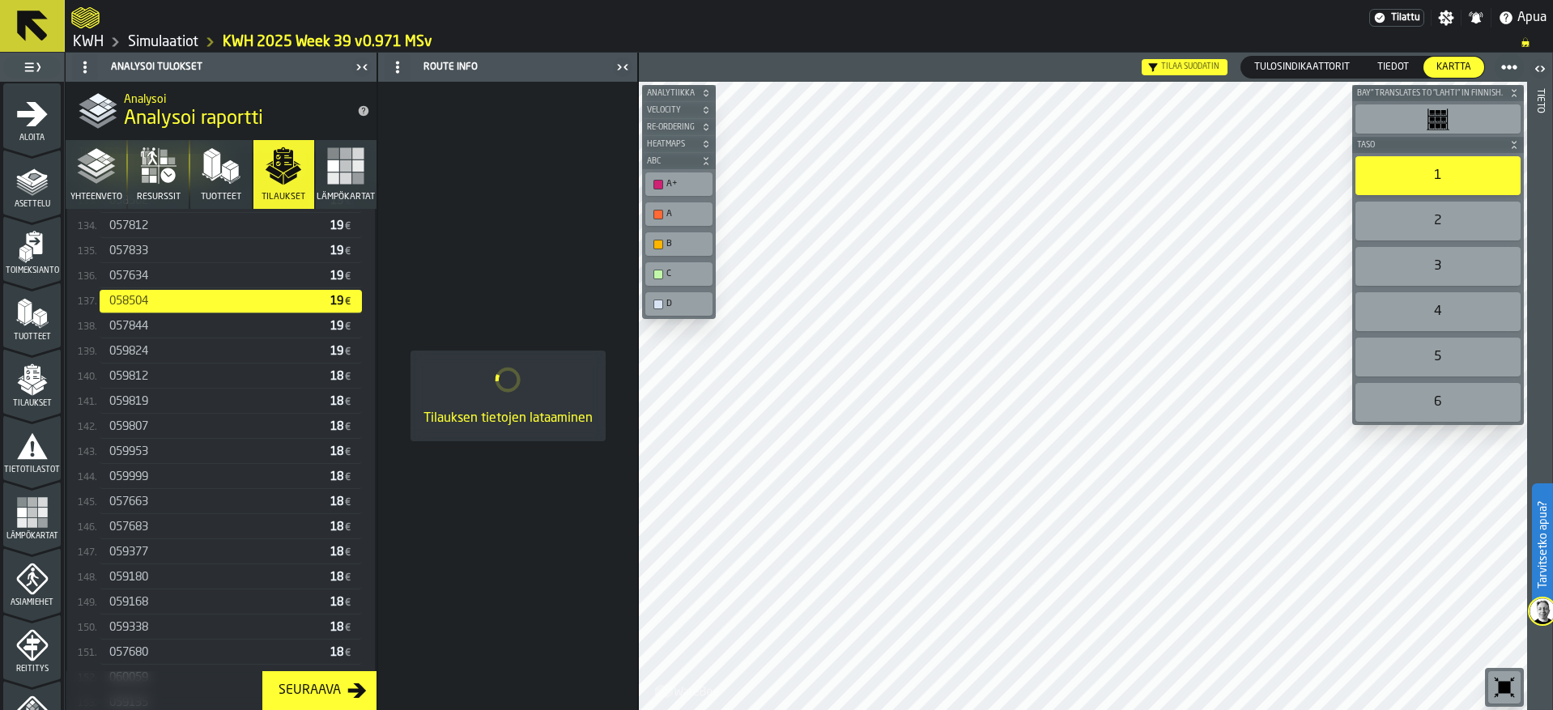
click at [176, 283] on div "057634" at bounding box center [216, 276] width 215 height 13
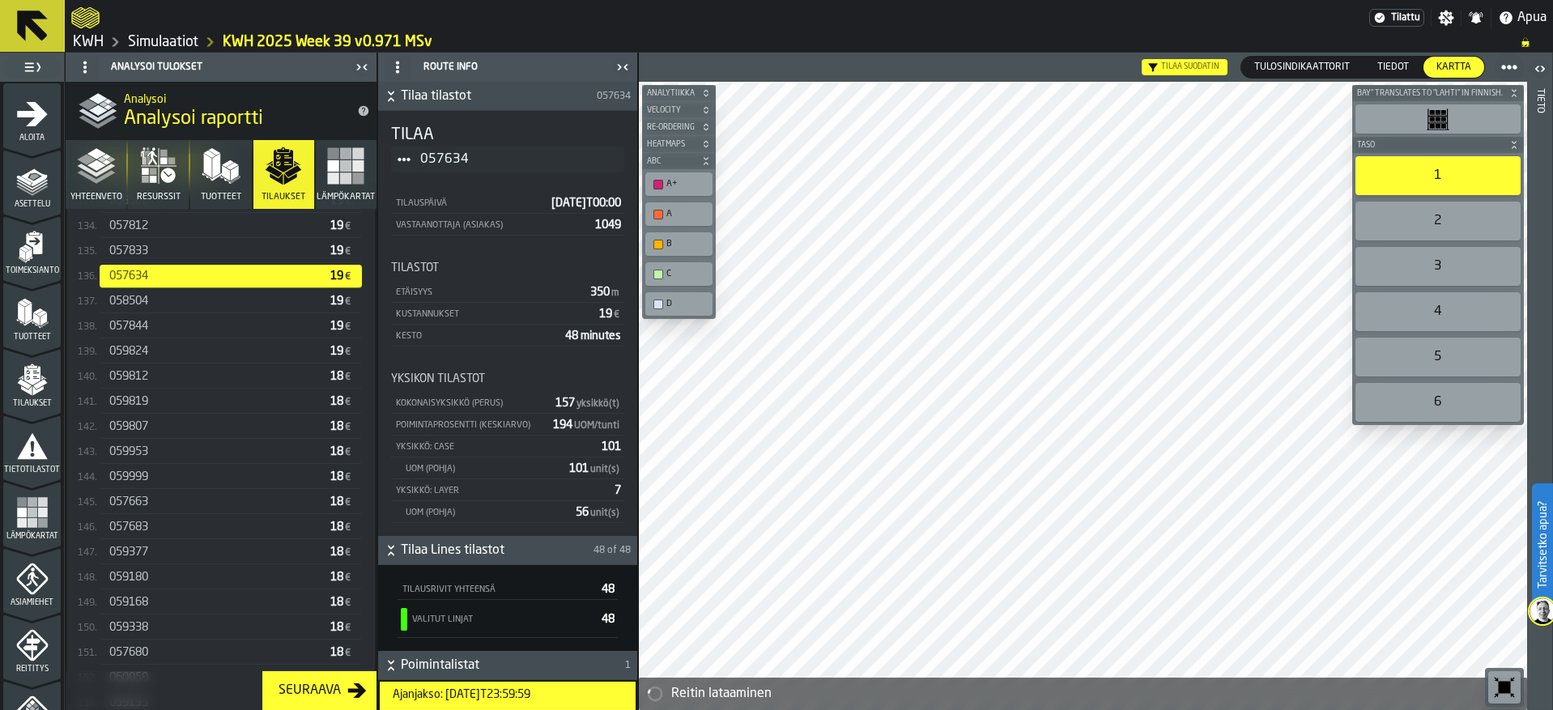
click at [800, 567] on div at bounding box center [1083, 396] width 888 height 628
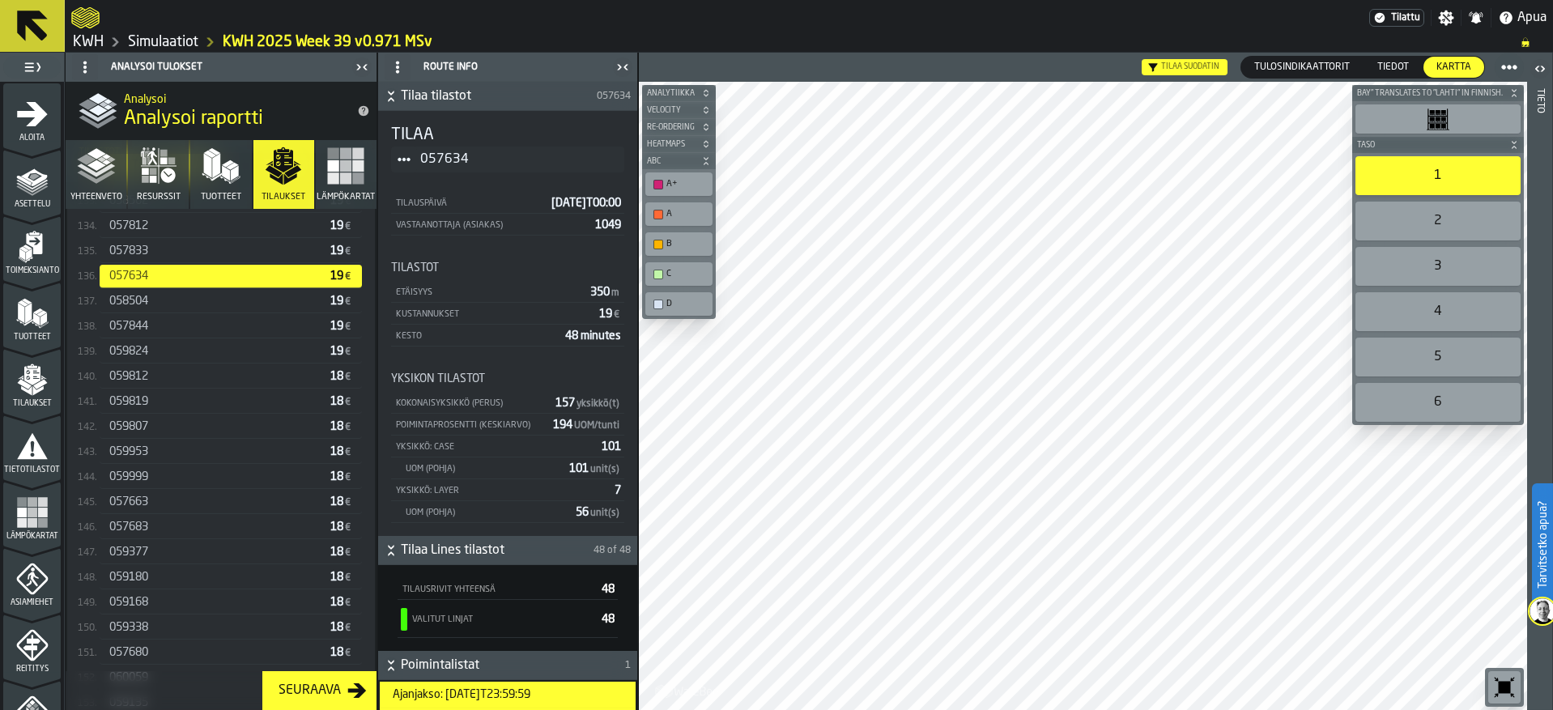
click at [183, 253] on div "057833" at bounding box center [216, 251] width 215 height 13
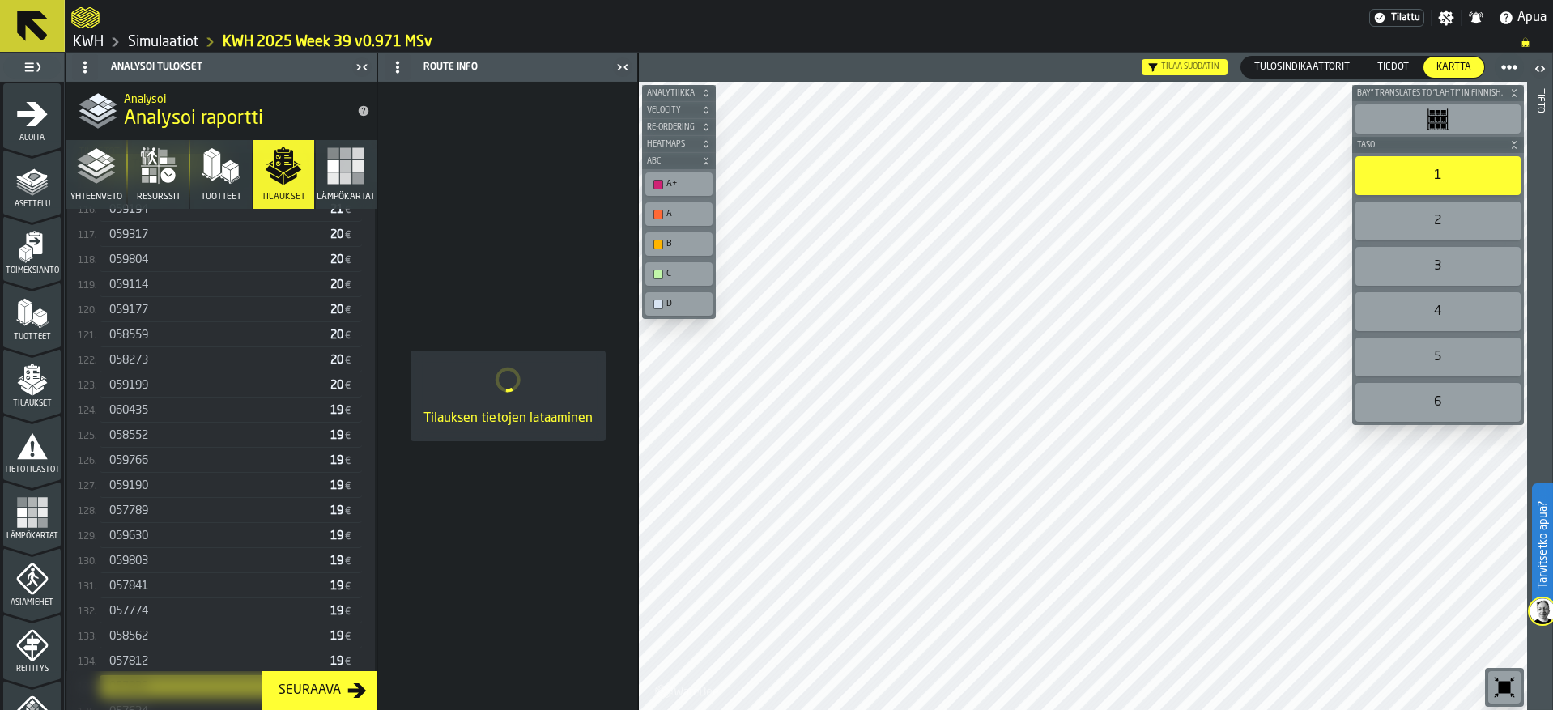
scroll to position [3195, 0]
click at [143, 491] on span "058273" at bounding box center [128, 491] width 39 height 13
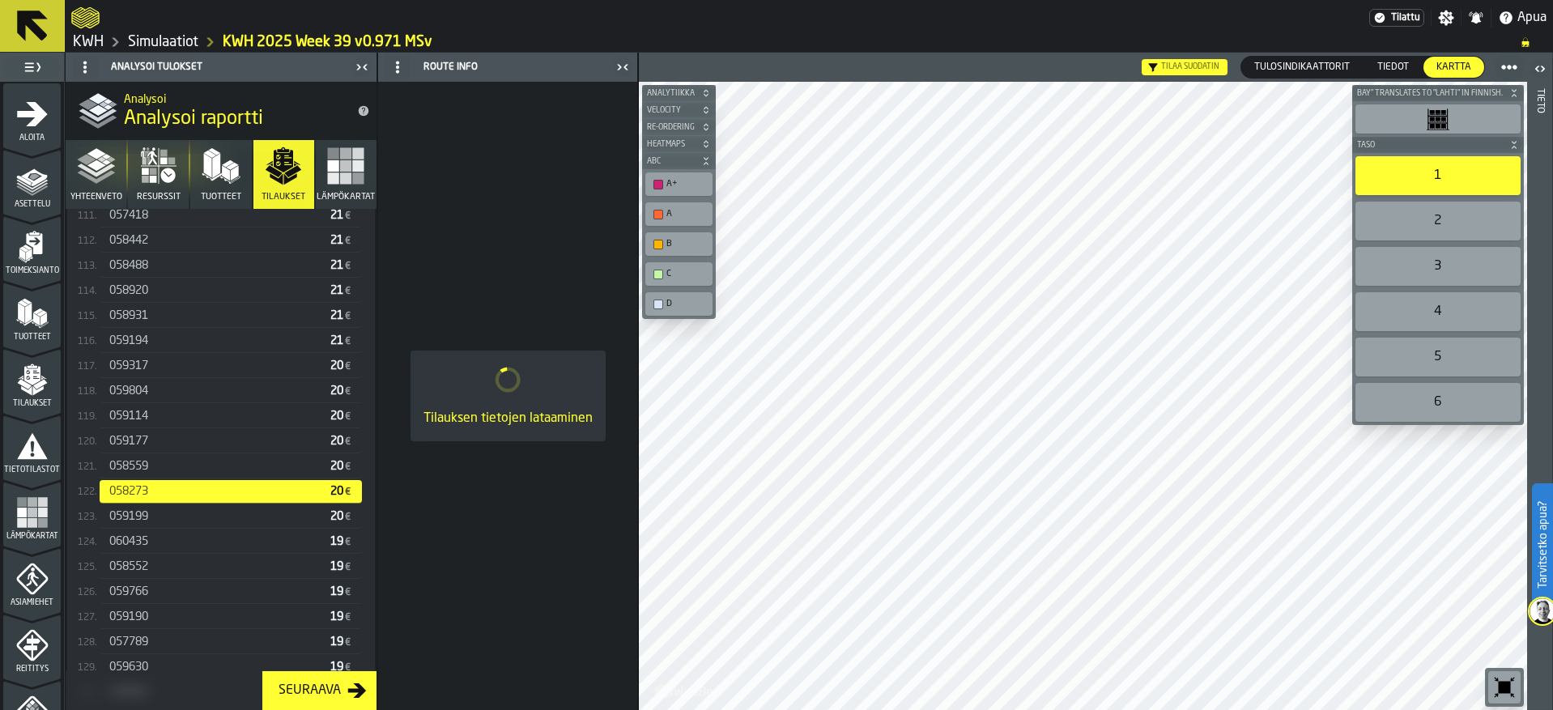
click at [143, 471] on span "058559" at bounding box center [128, 466] width 39 height 13
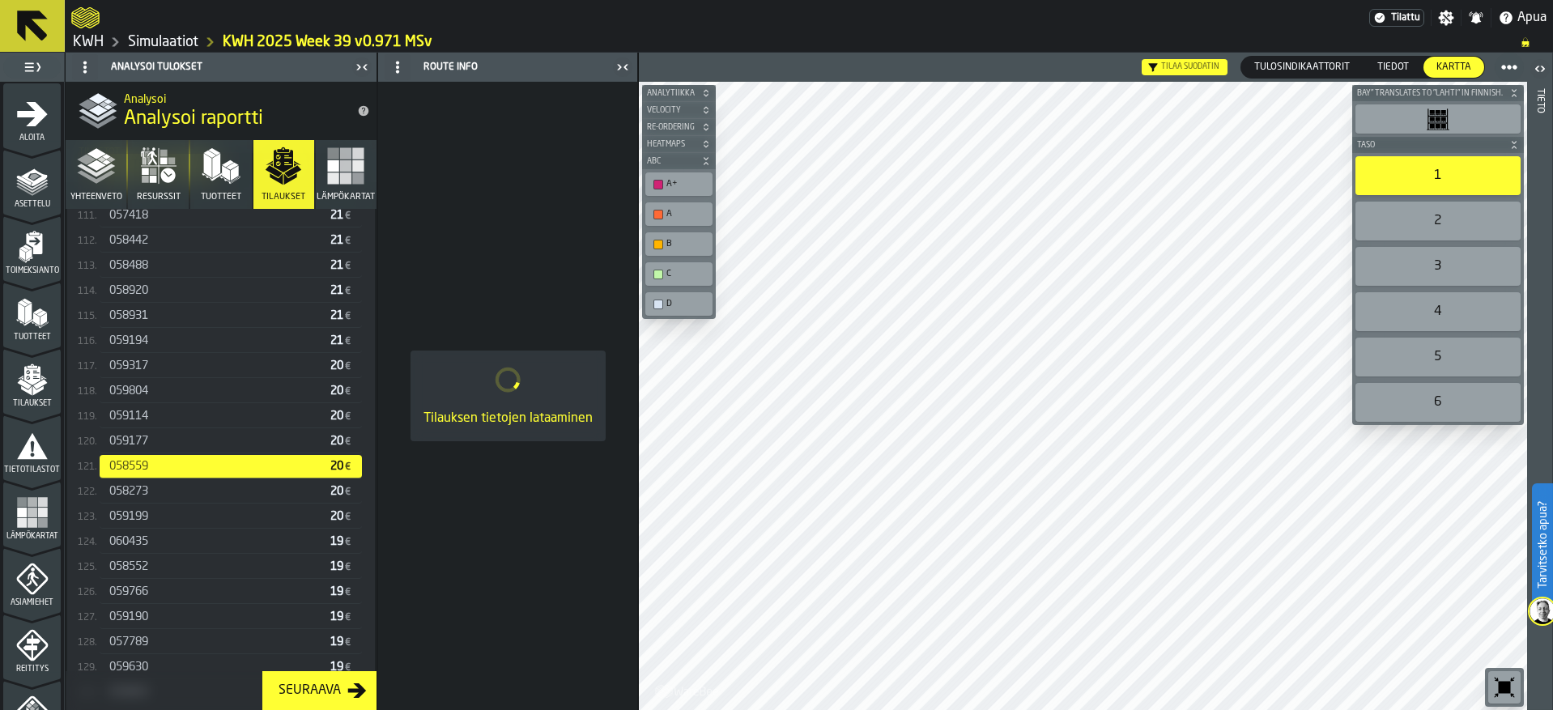
click at [144, 445] on span "059177" at bounding box center [128, 441] width 39 height 13
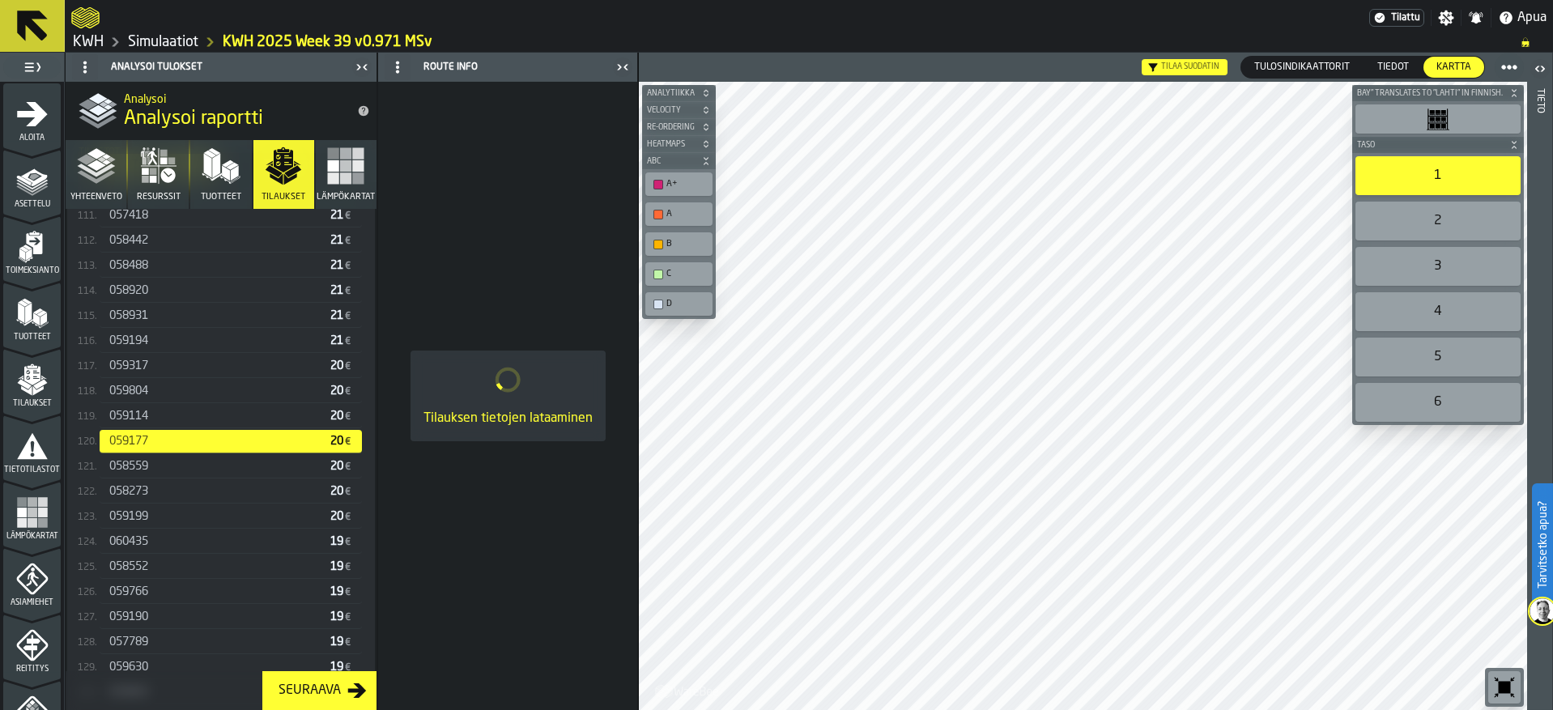
click at [147, 421] on span "059114" at bounding box center [128, 416] width 39 height 13
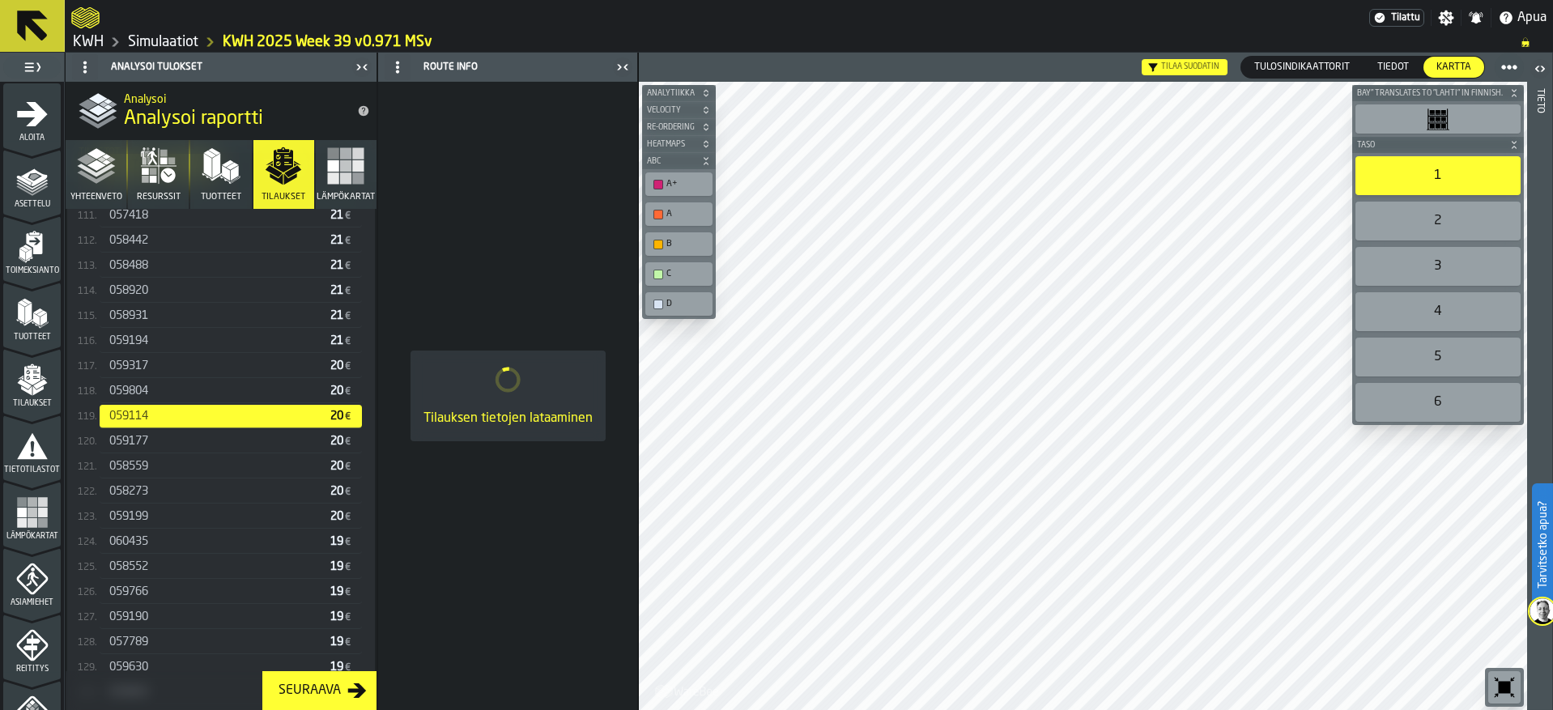
click at [151, 394] on div "059804" at bounding box center [216, 391] width 215 height 13
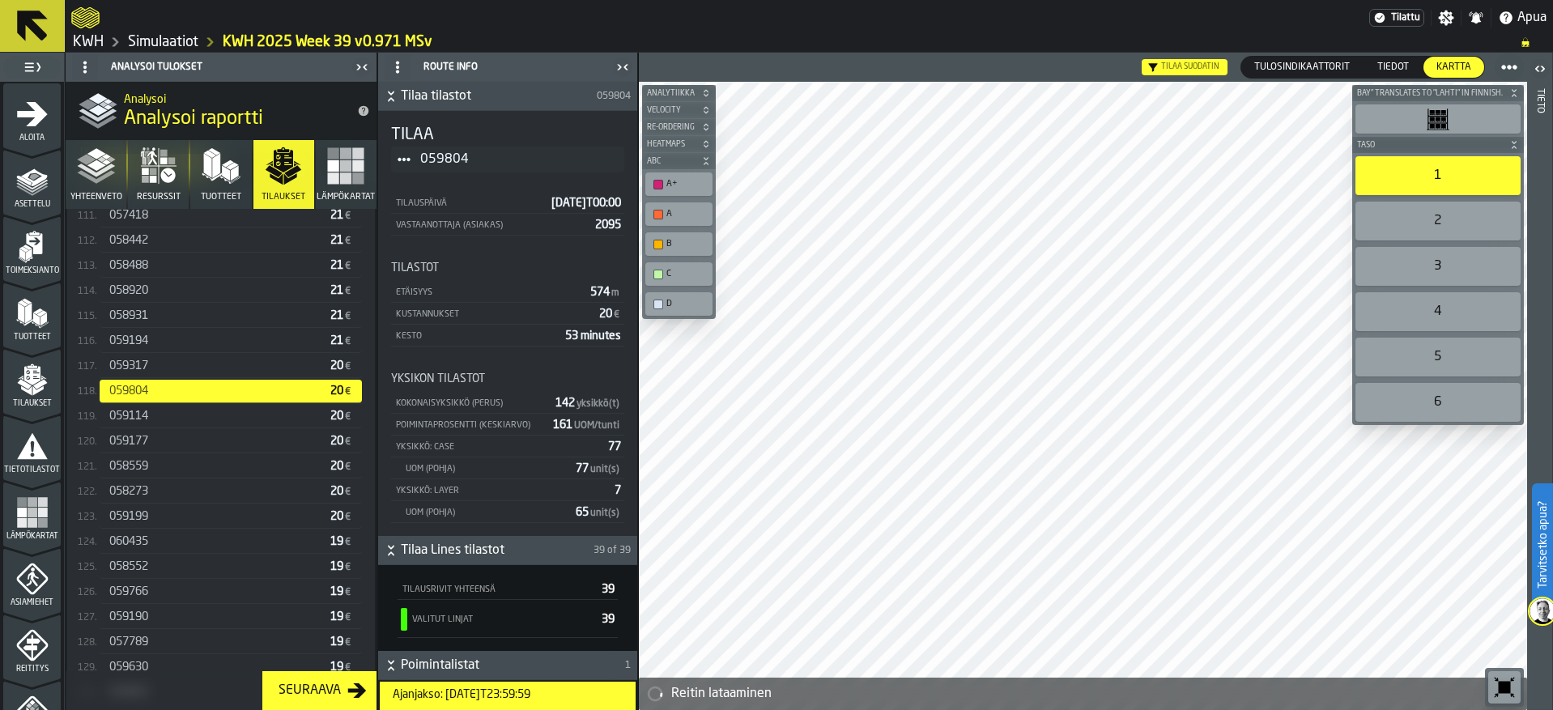
click at [152, 368] on div "059317" at bounding box center [216, 366] width 215 height 13
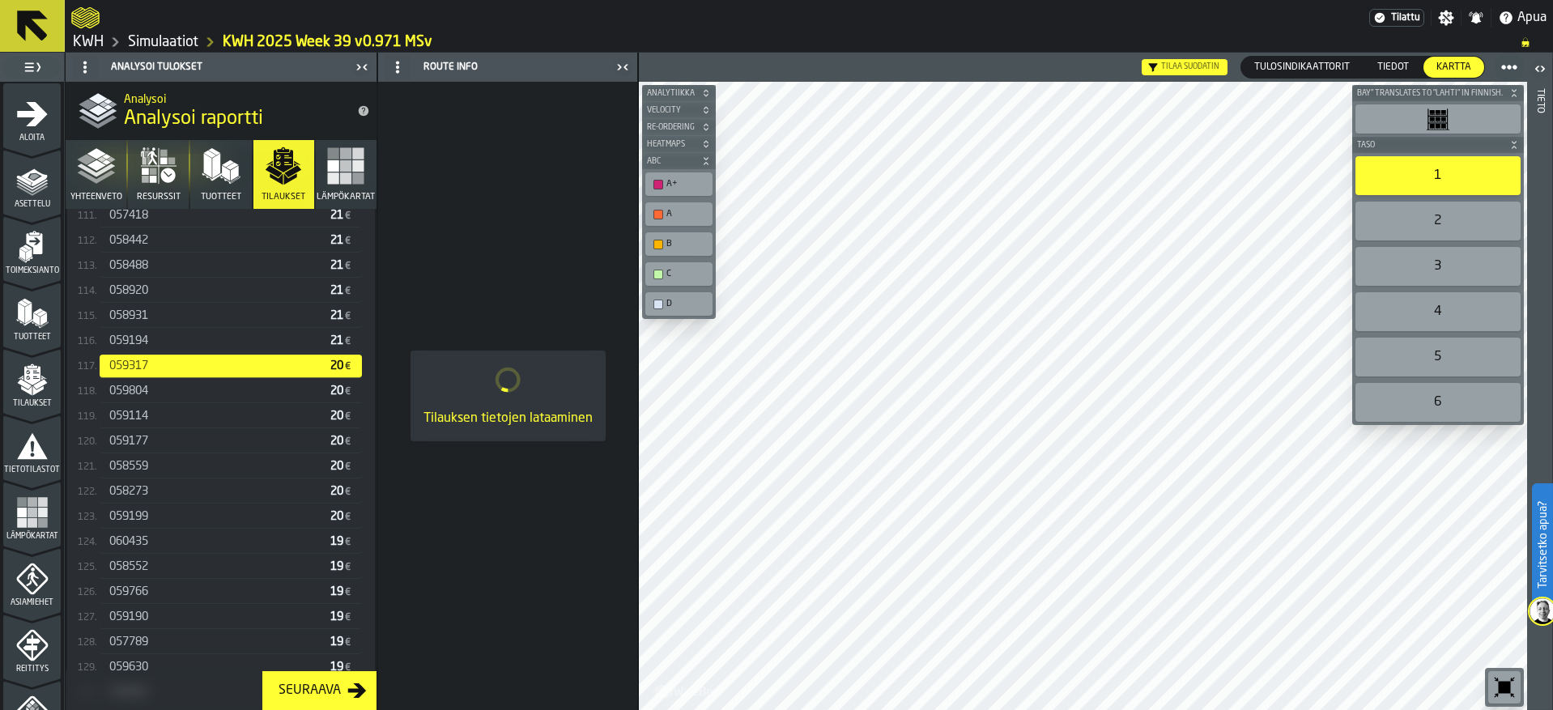
click at [155, 347] on div "059194" at bounding box center [216, 340] width 215 height 13
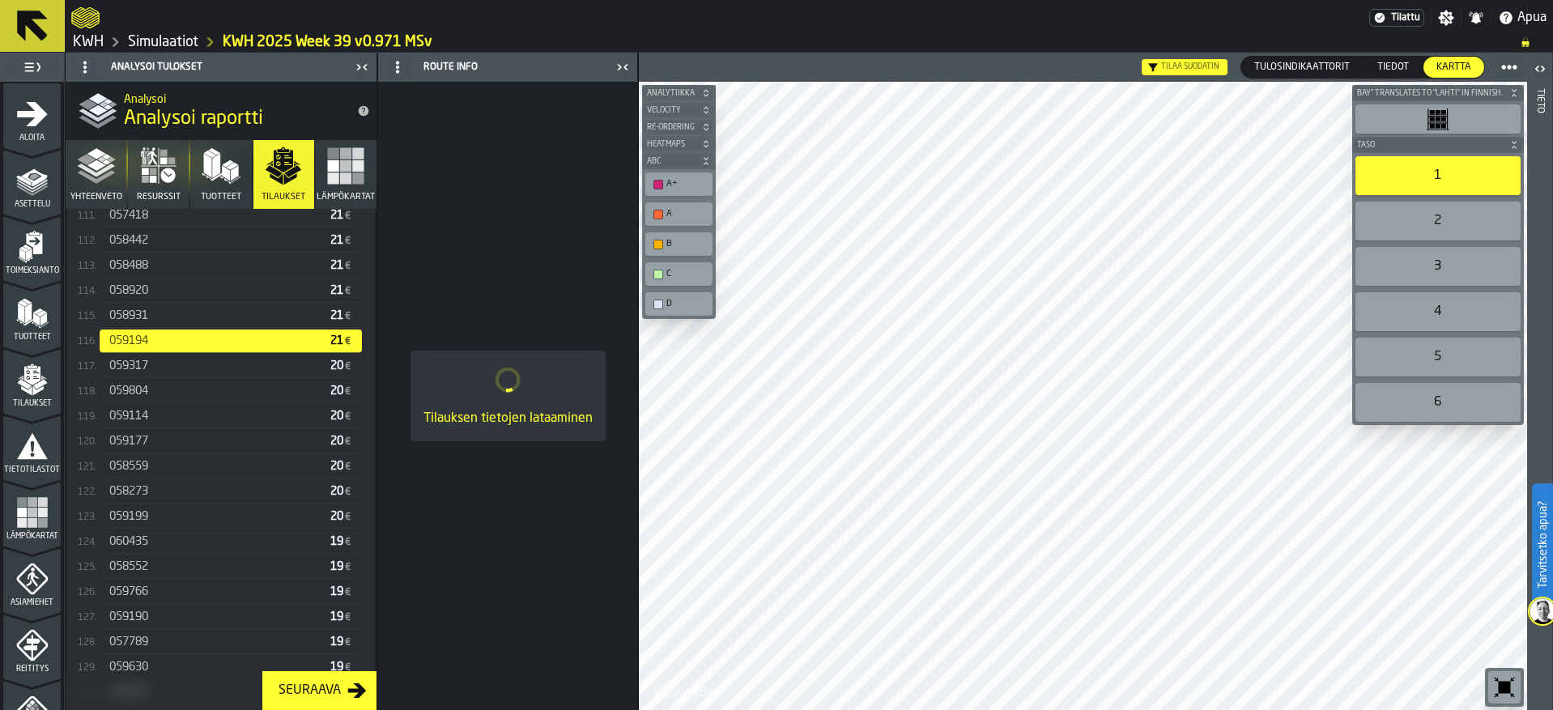
click at [155, 328] on div "058931 21 €" at bounding box center [231, 315] width 262 height 23
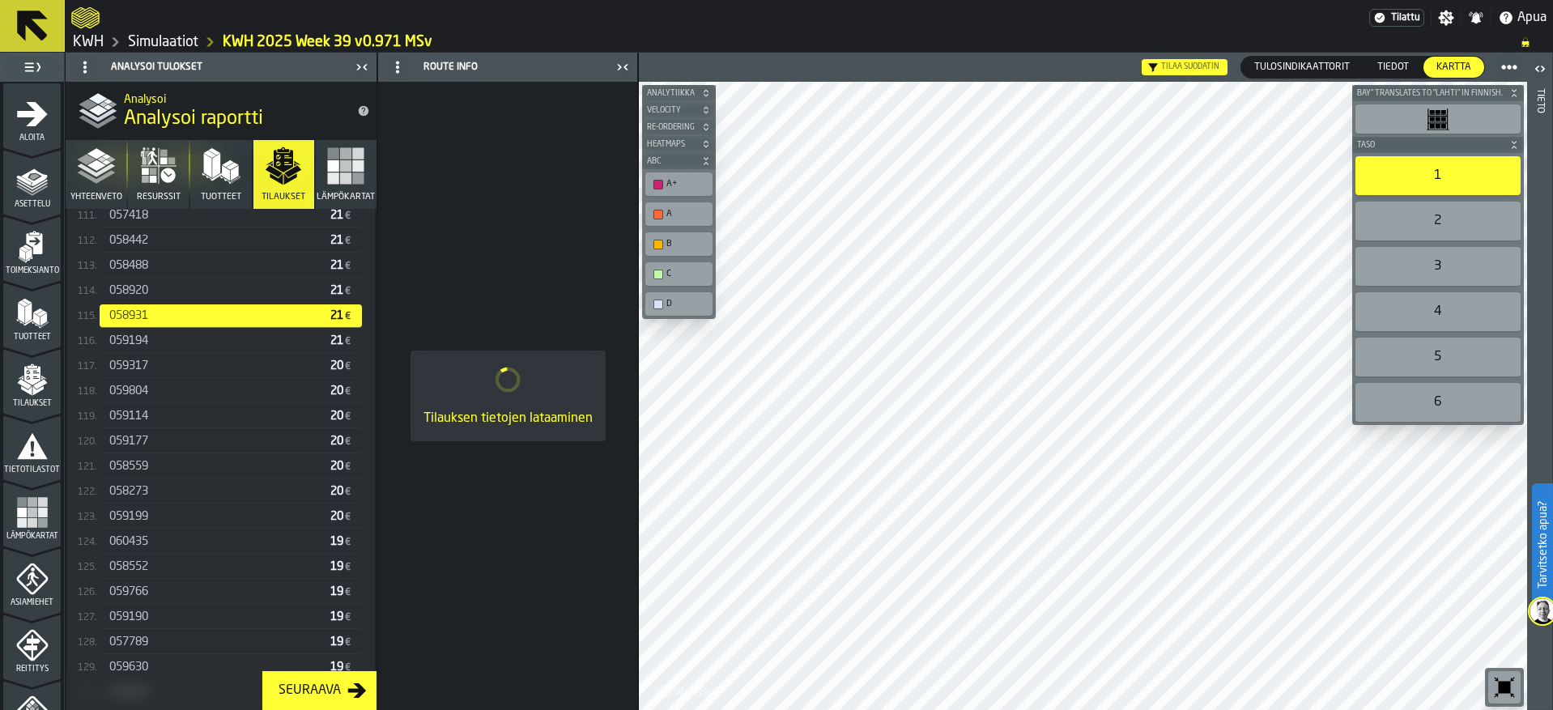
click at [161, 291] on div "058920" at bounding box center [216, 290] width 215 height 13
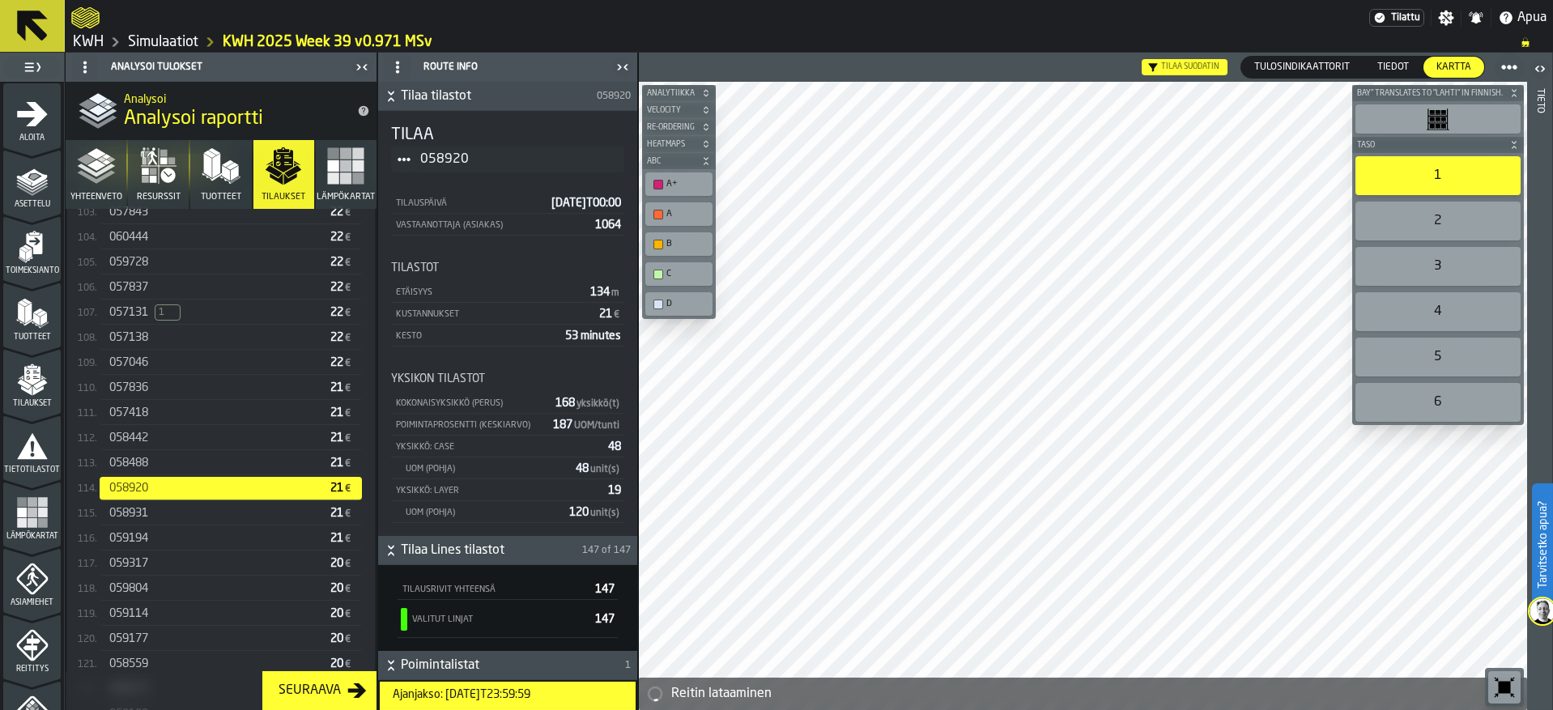
scroll to position [2952, 0]
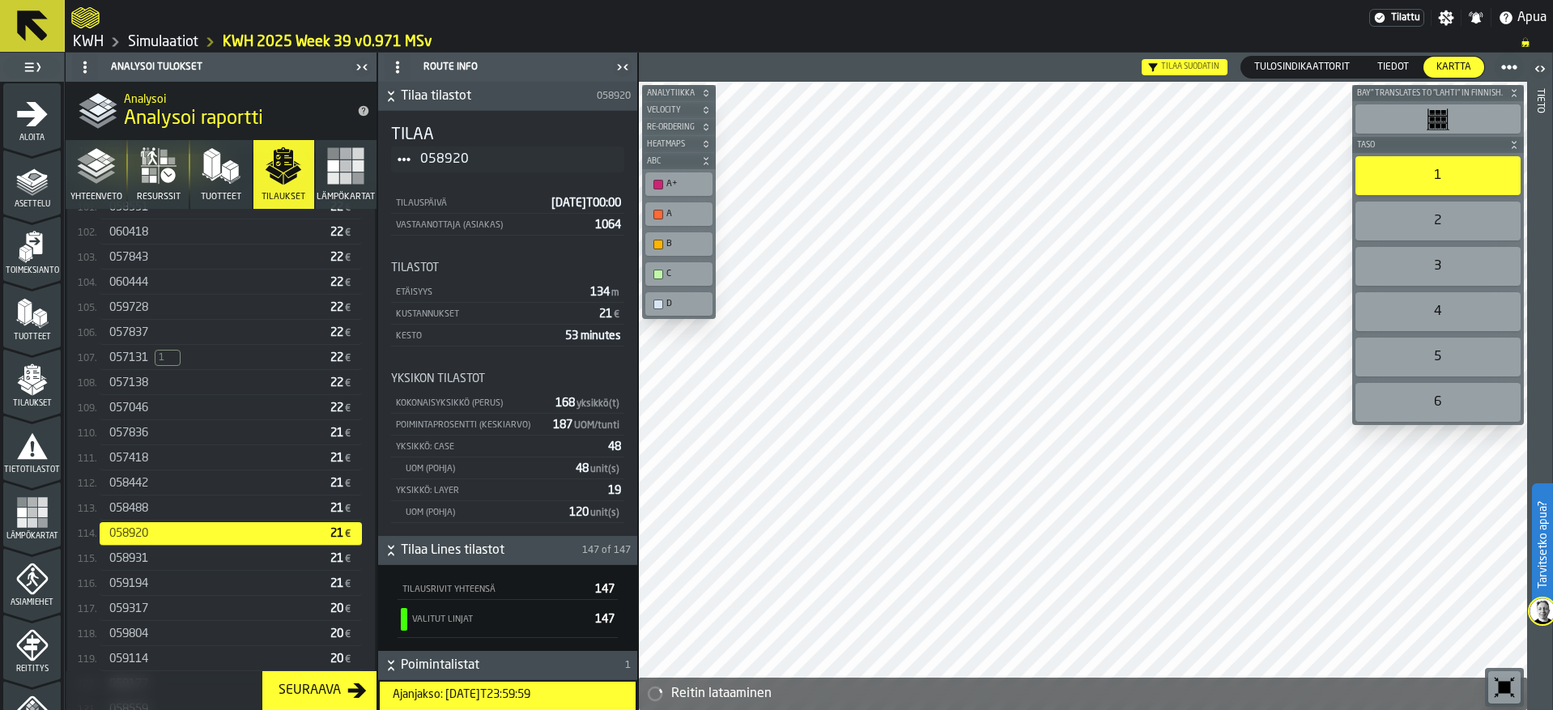
click at [191, 509] on div "058488" at bounding box center [216, 508] width 215 height 13
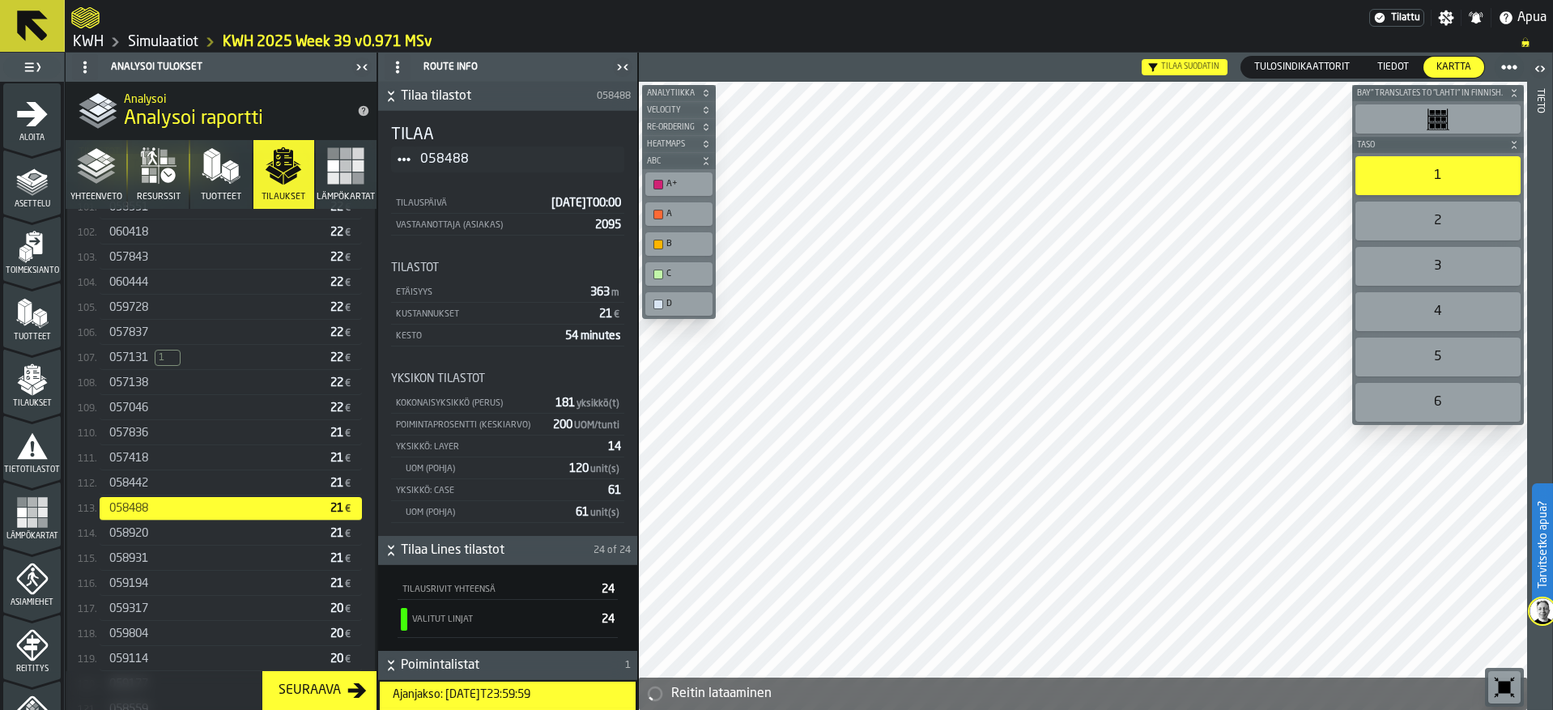
click at [178, 483] on div "058442" at bounding box center [216, 483] width 215 height 13
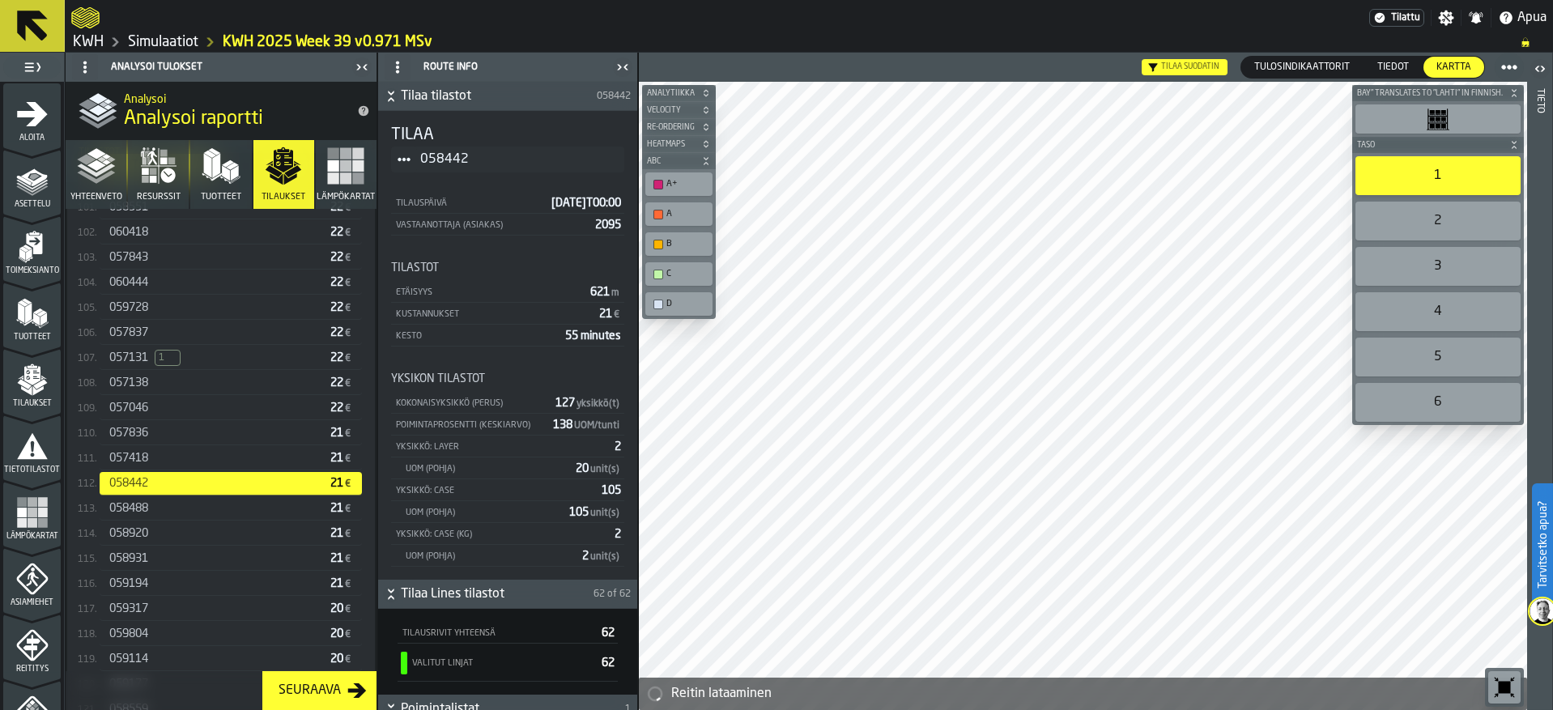
click at [174, 458] on div "057418" at bounding box center [216, 458] width 215 height 13
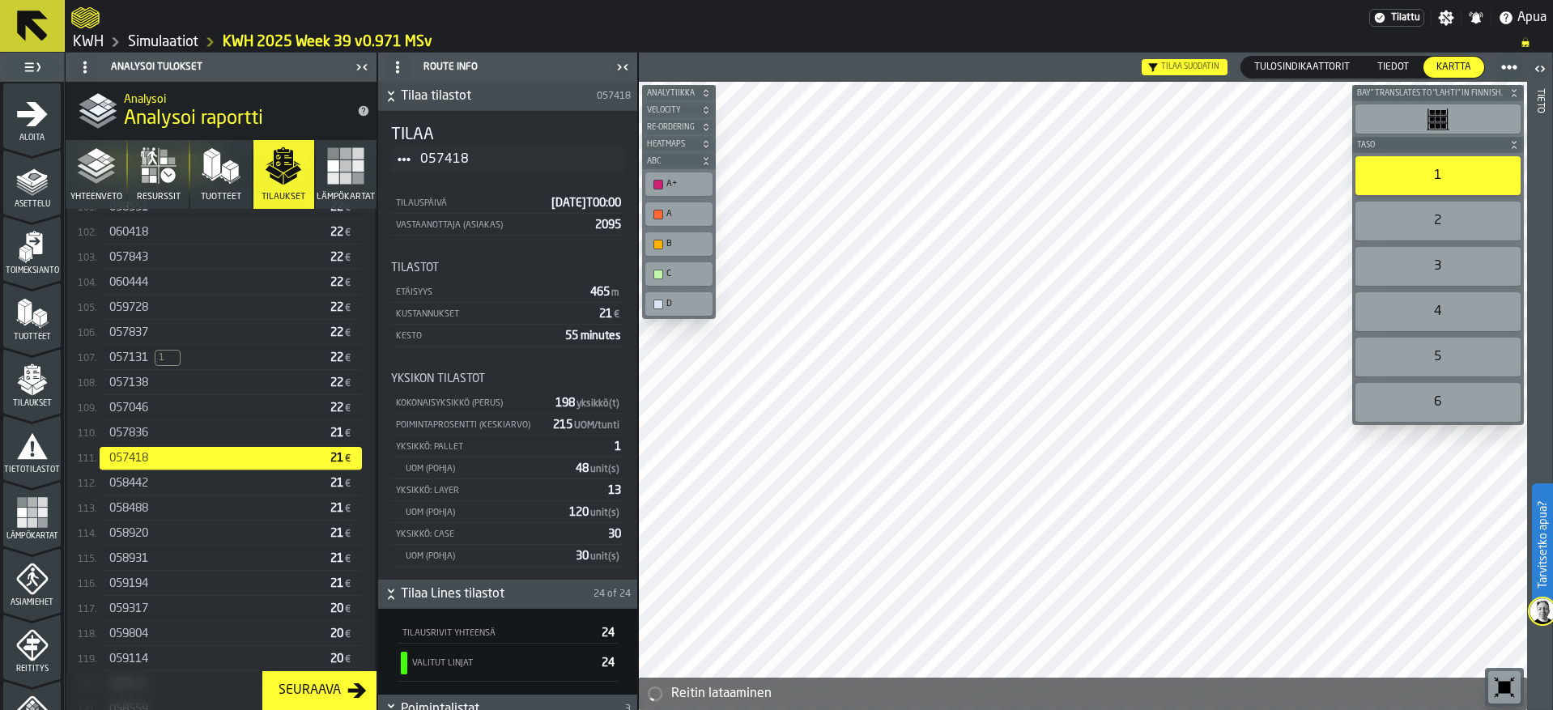
click at [172, 437] on div "057836" at bounding box center [216, 433] width 215 height 13
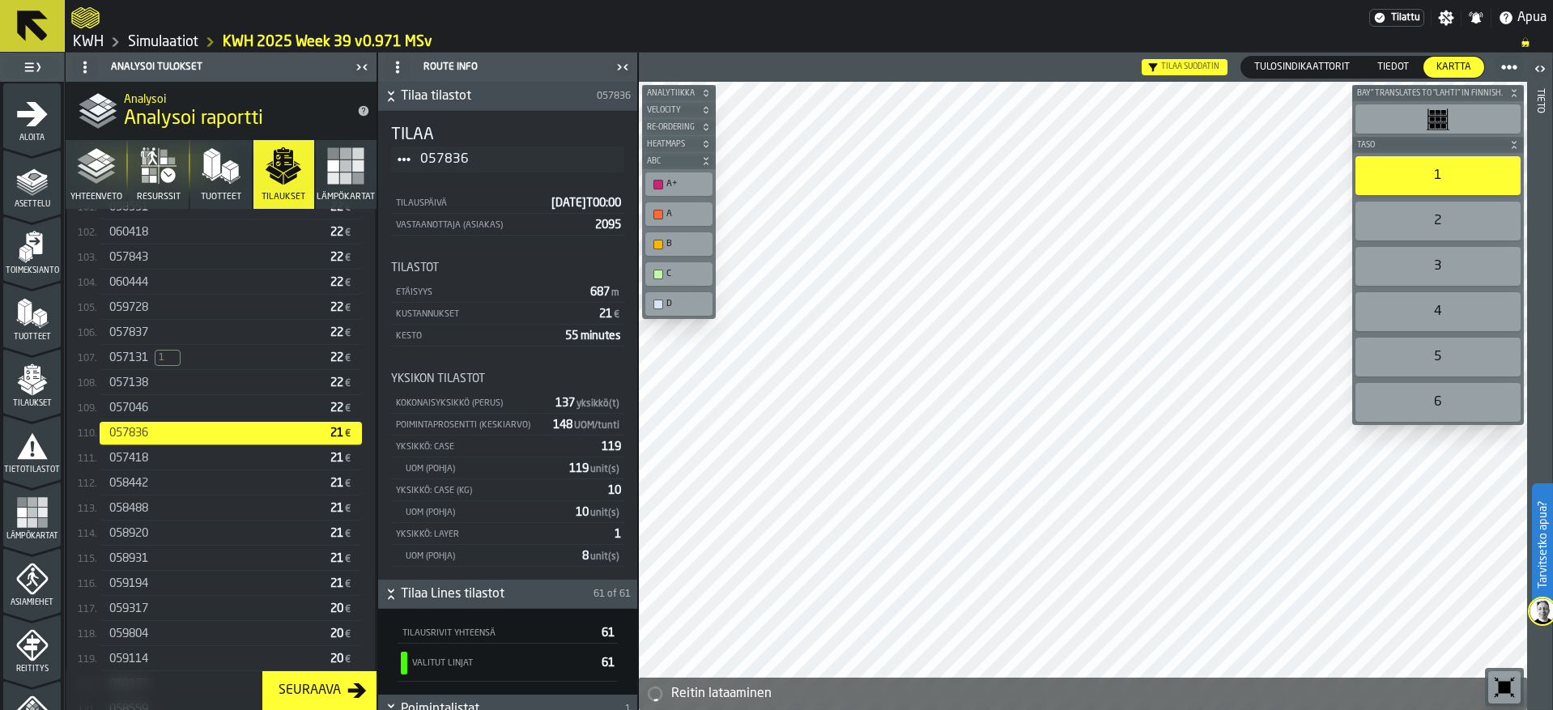
click at [166, 412] on div "057046" at bounding box center [216, 408] width 215 height 13
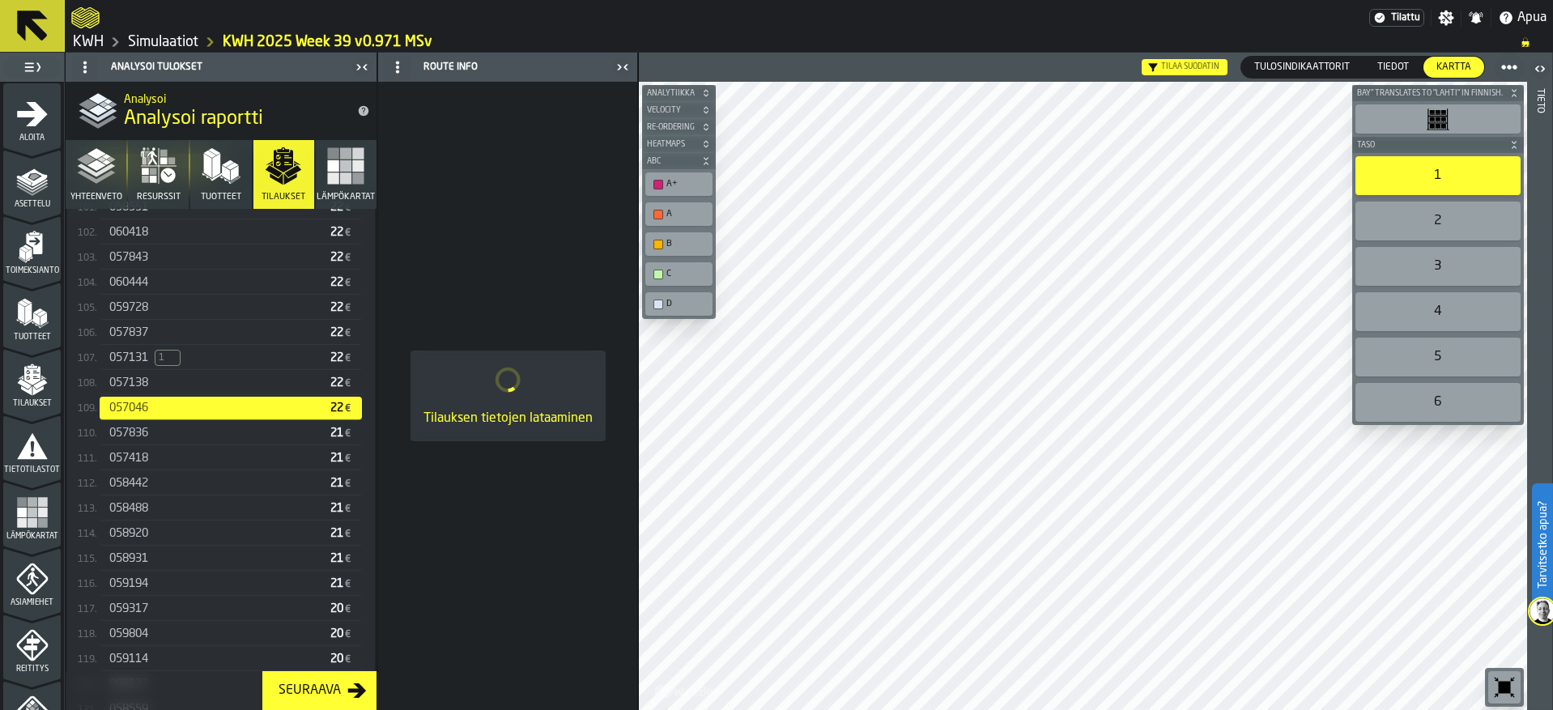
click at [164, 389] on div "057138" at bounding box center [216, 383] width 215 height 13
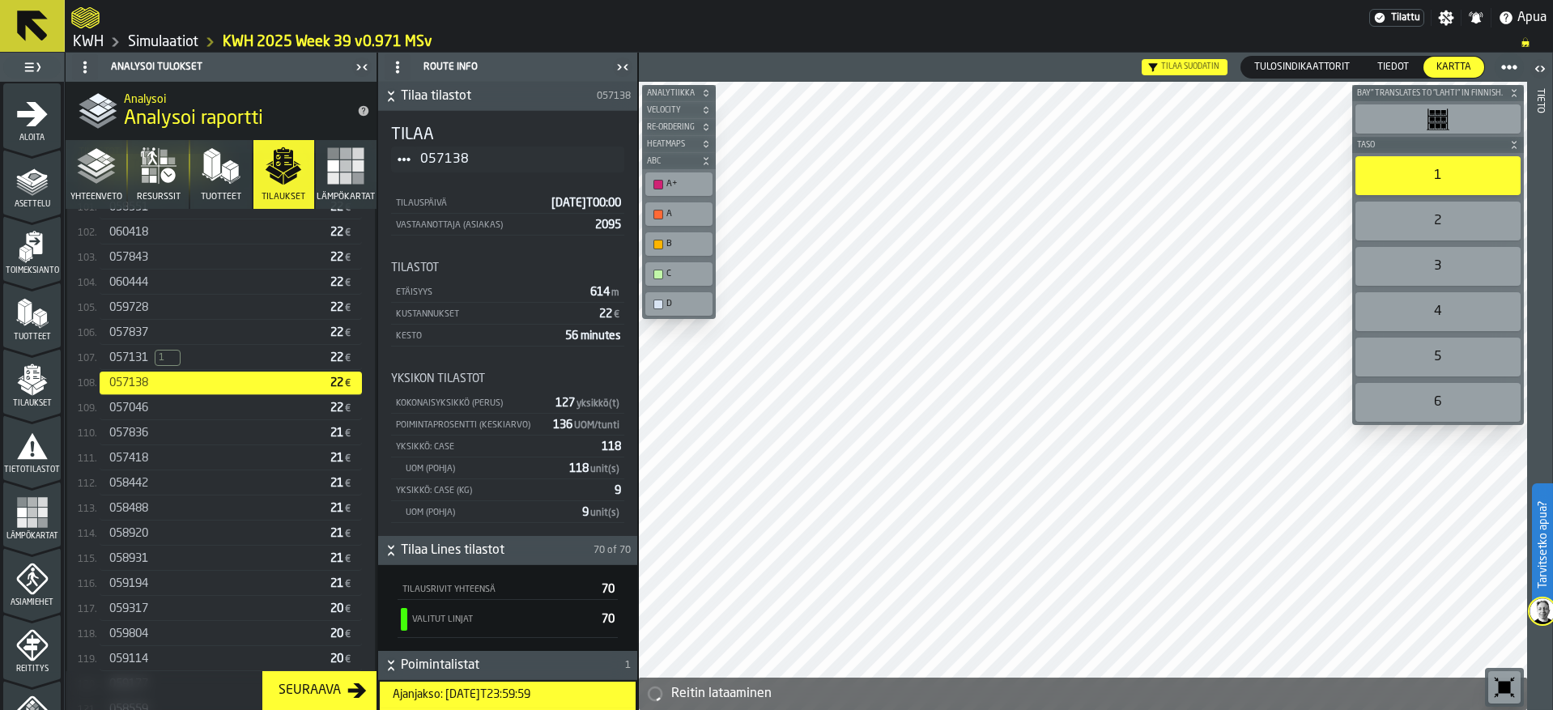
click at [138, 366] on div "057131 1" at bounding box center [216, 358] width 215 height 16
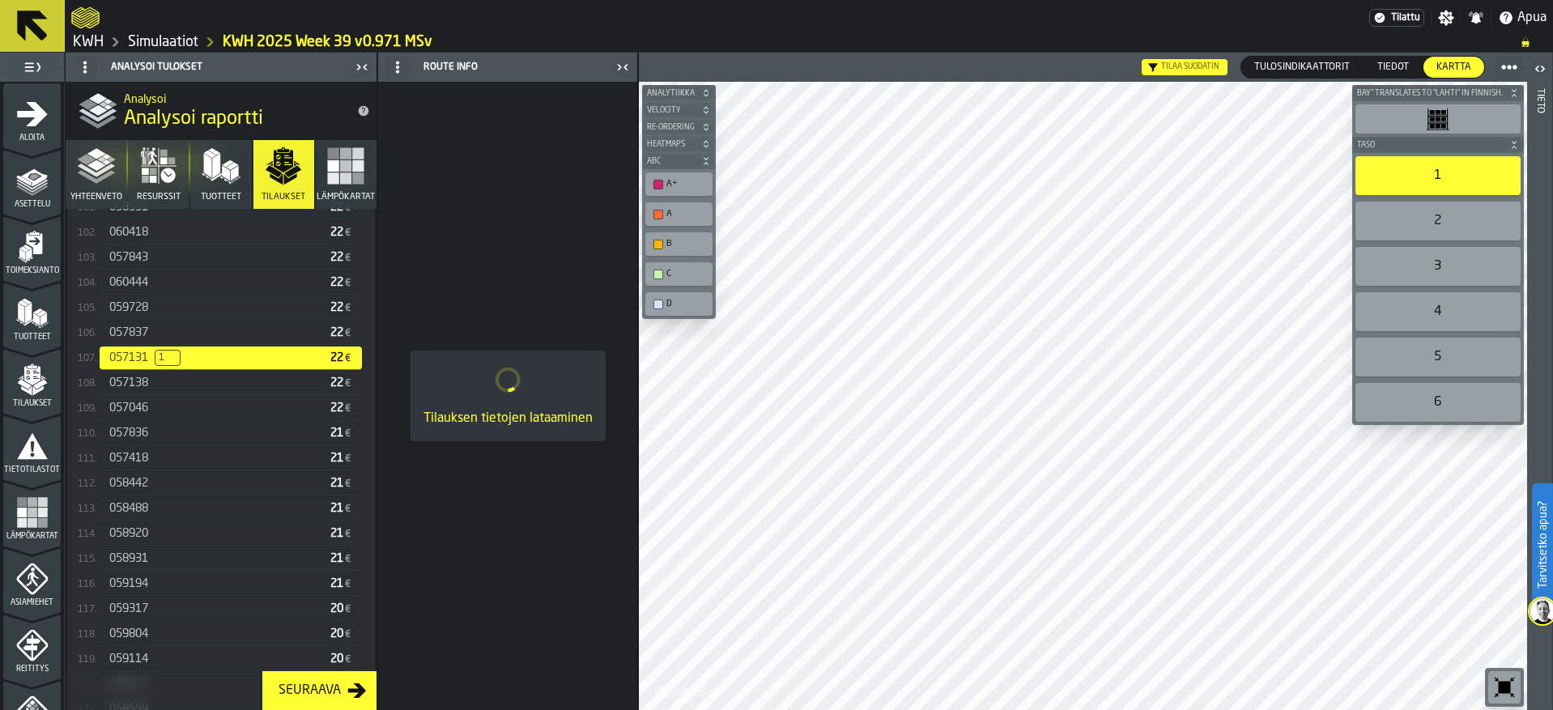
click at [148, 339] on span "057837" at bounding box center [128, 332] width 39 height 13
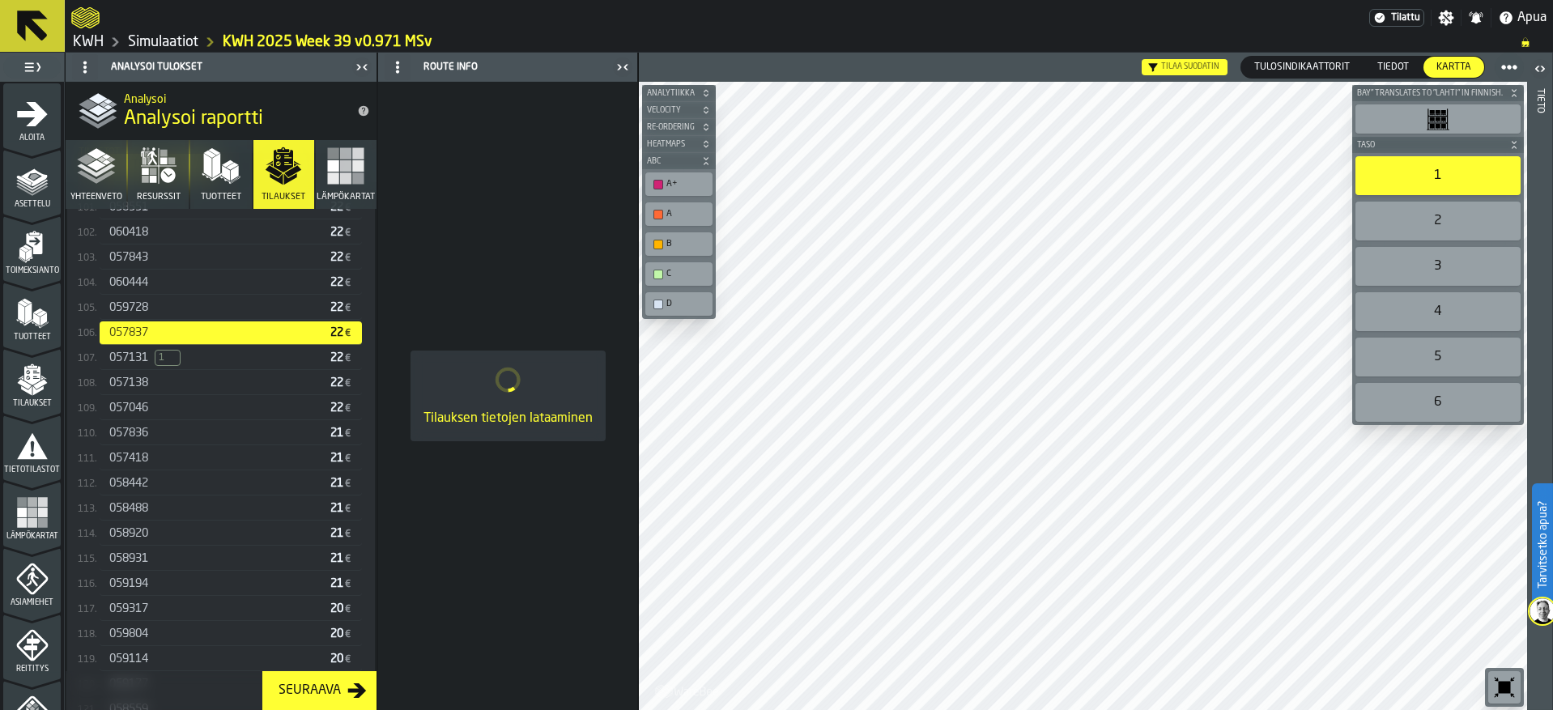
click at [151, 320] on div "059728 22 €" at bounding box center [231, 307] width 262 height 23
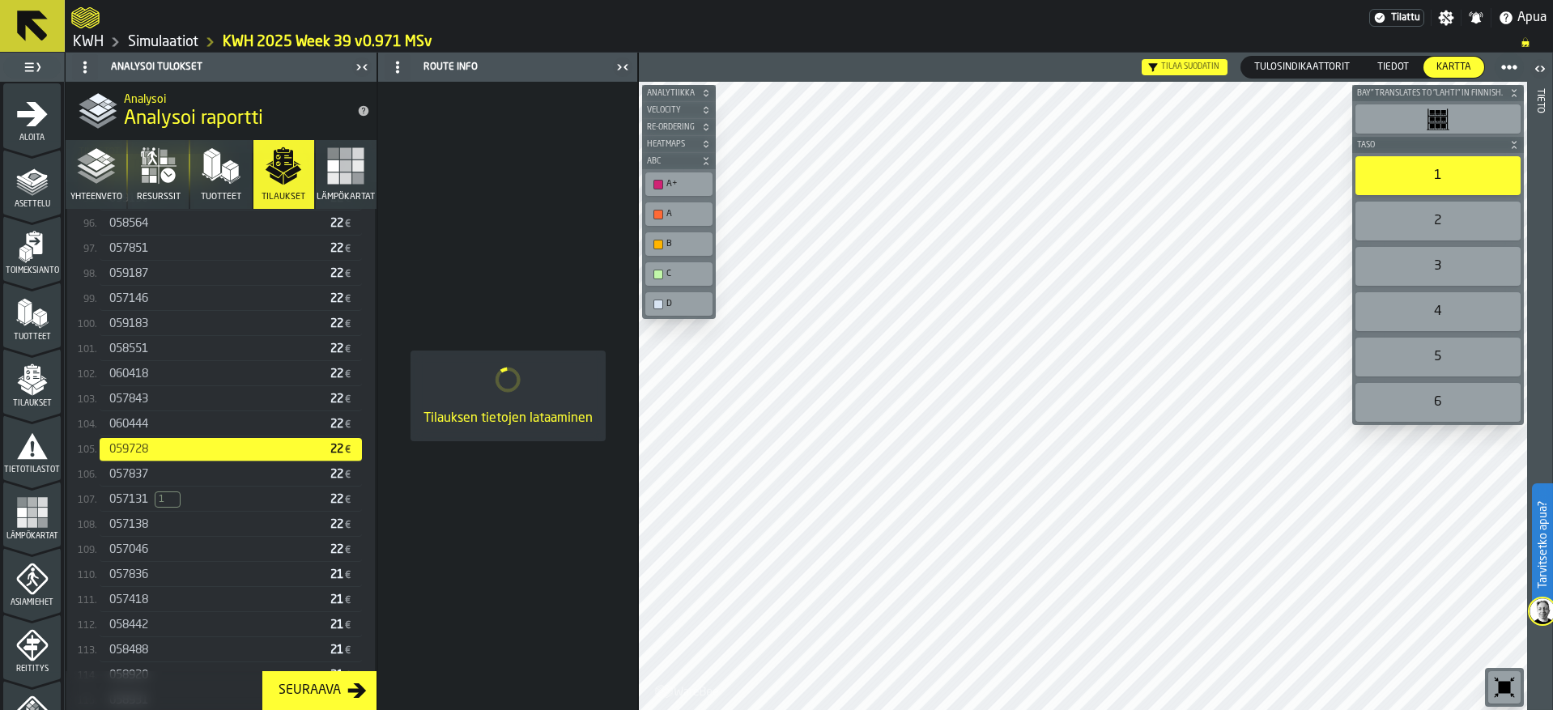
scroll to position [2709, 0]
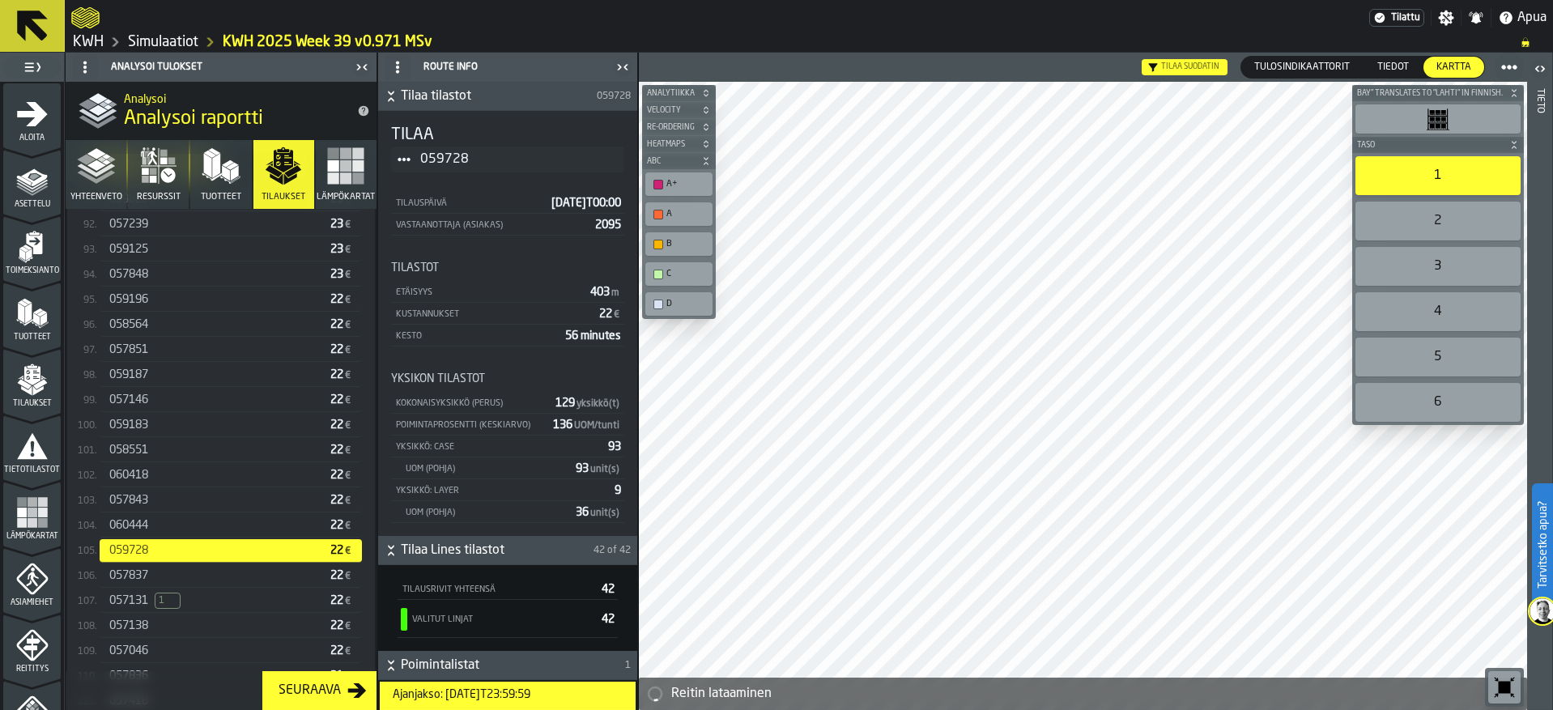
click at [149, 521] on div "060444 22 €" at bounding box center [231, 525] width 262 height 23
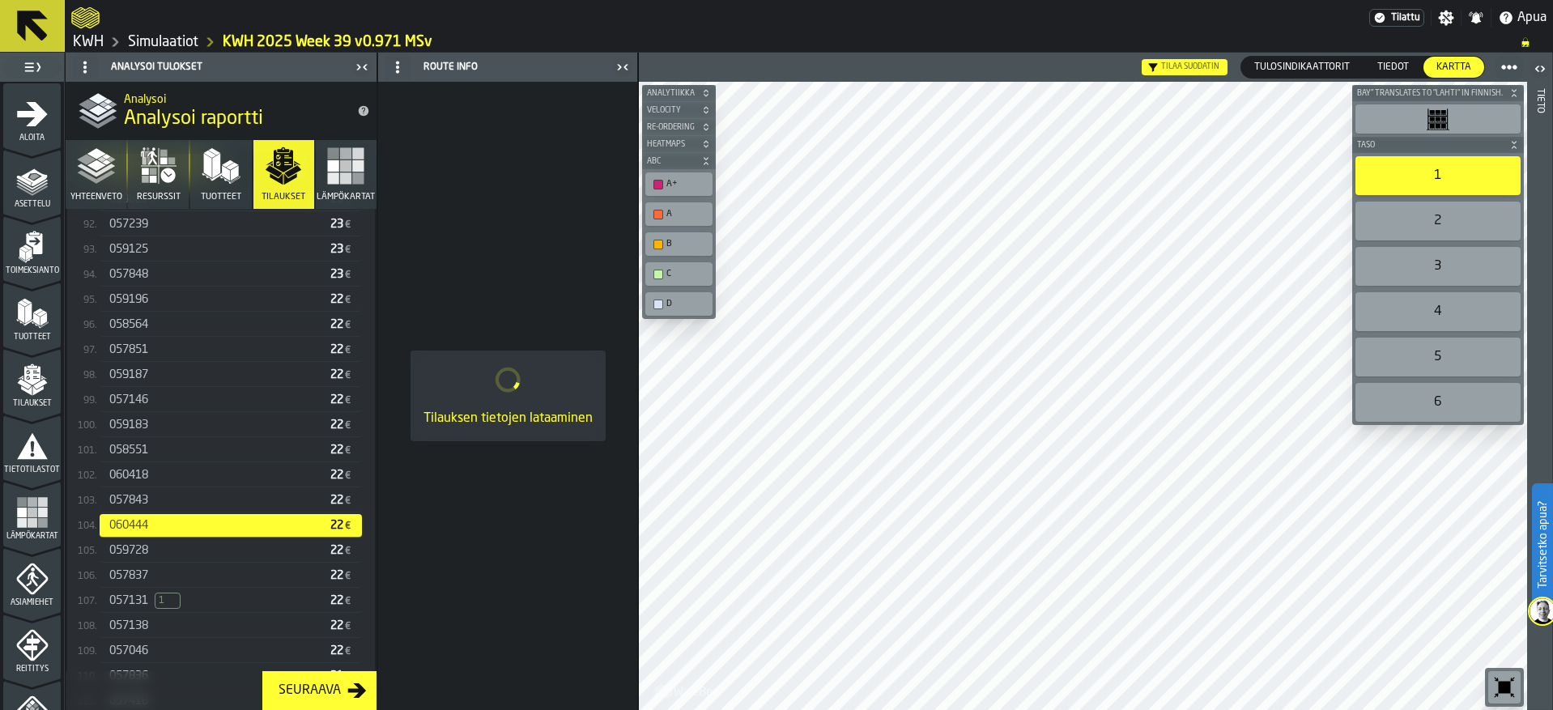
click at [154, 504] on div "057843" at bounding box center [216, 500] width 215 height 13
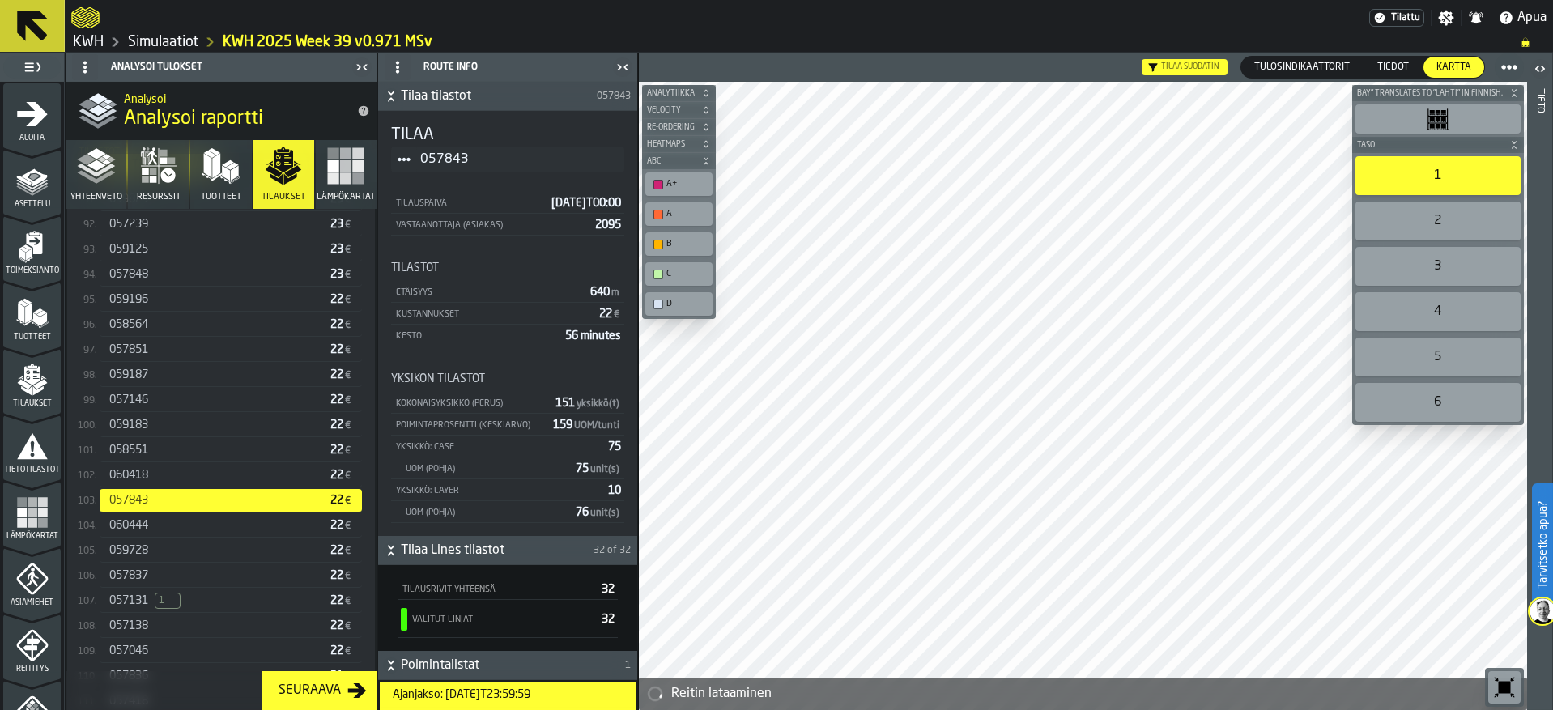
click at [152, 481] on div "060418" at bounding box center [216, 475] width 215 height 13
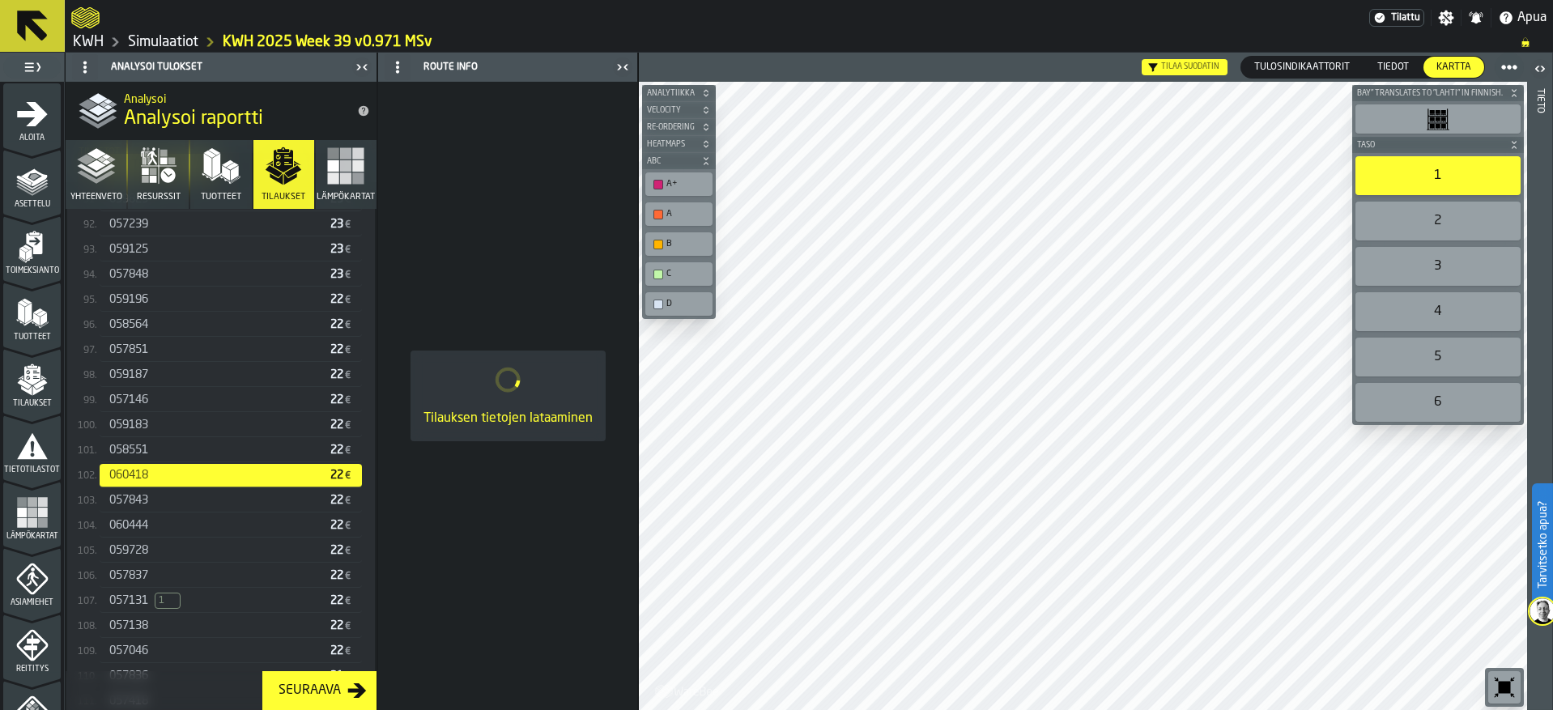
click at [151, 452] on div "058551" at bounding box center [216, 450] width 215 height 13
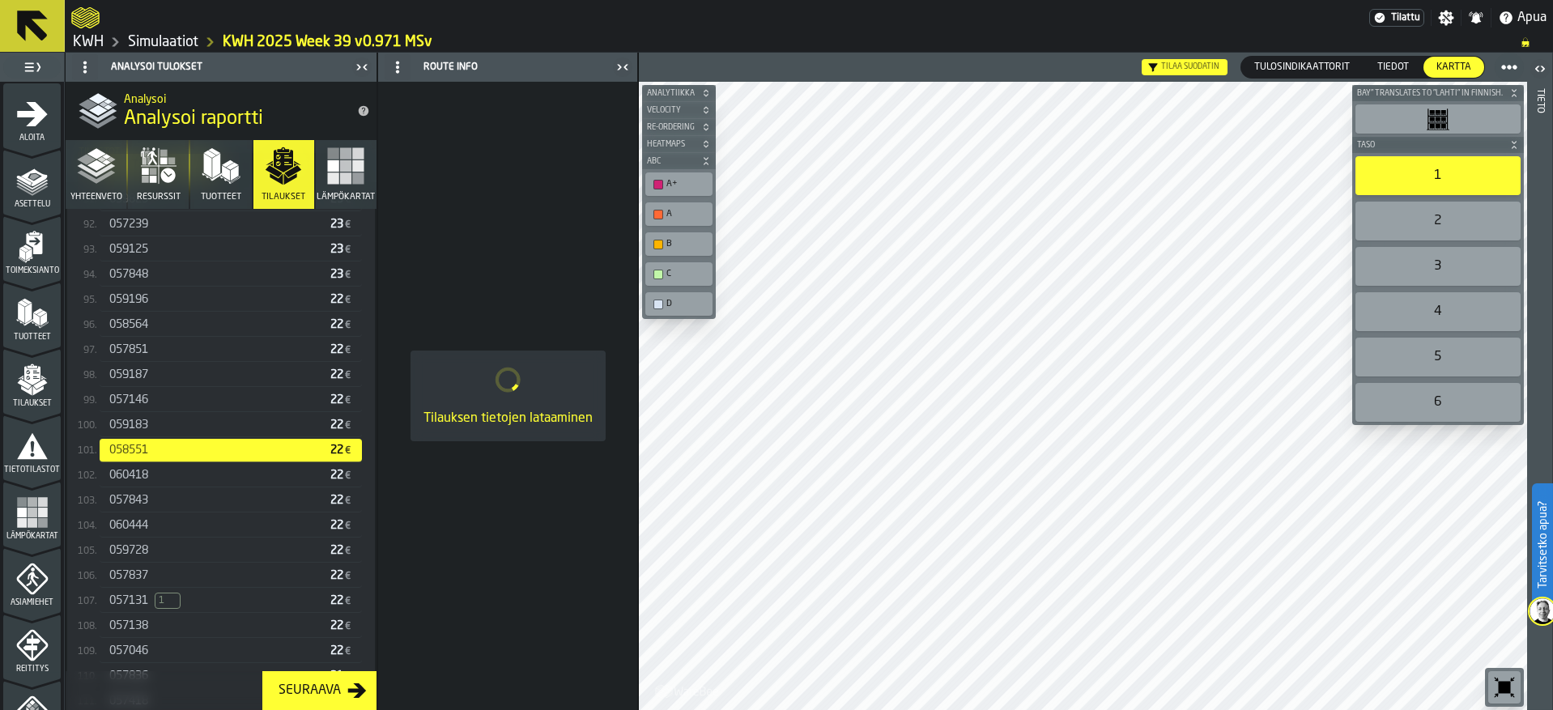
click at [151, 429] on div "059183" at bounding box center [216, 425] width 215 height 13
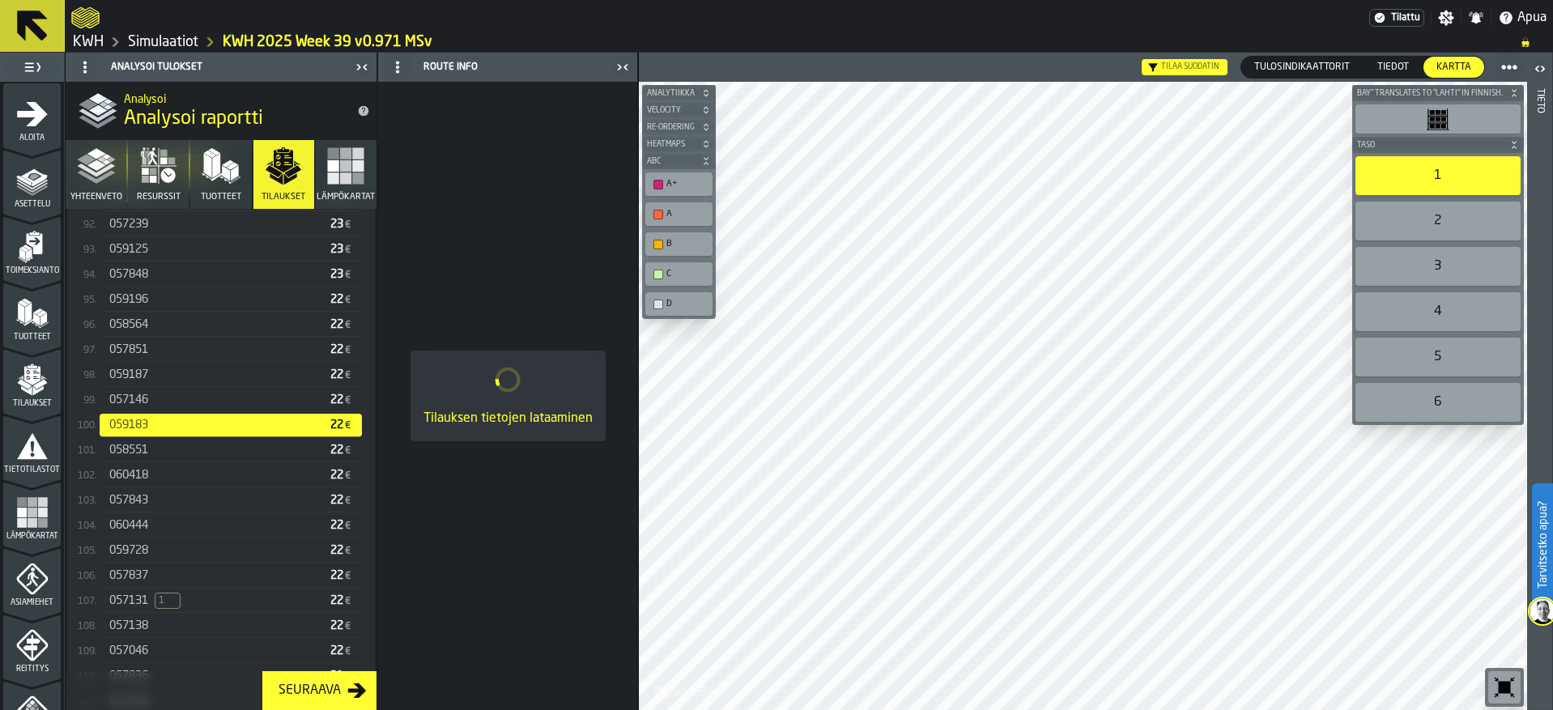
click at [151, 406] on div "057146" at bounding box center [216, 400] width 215 height 13
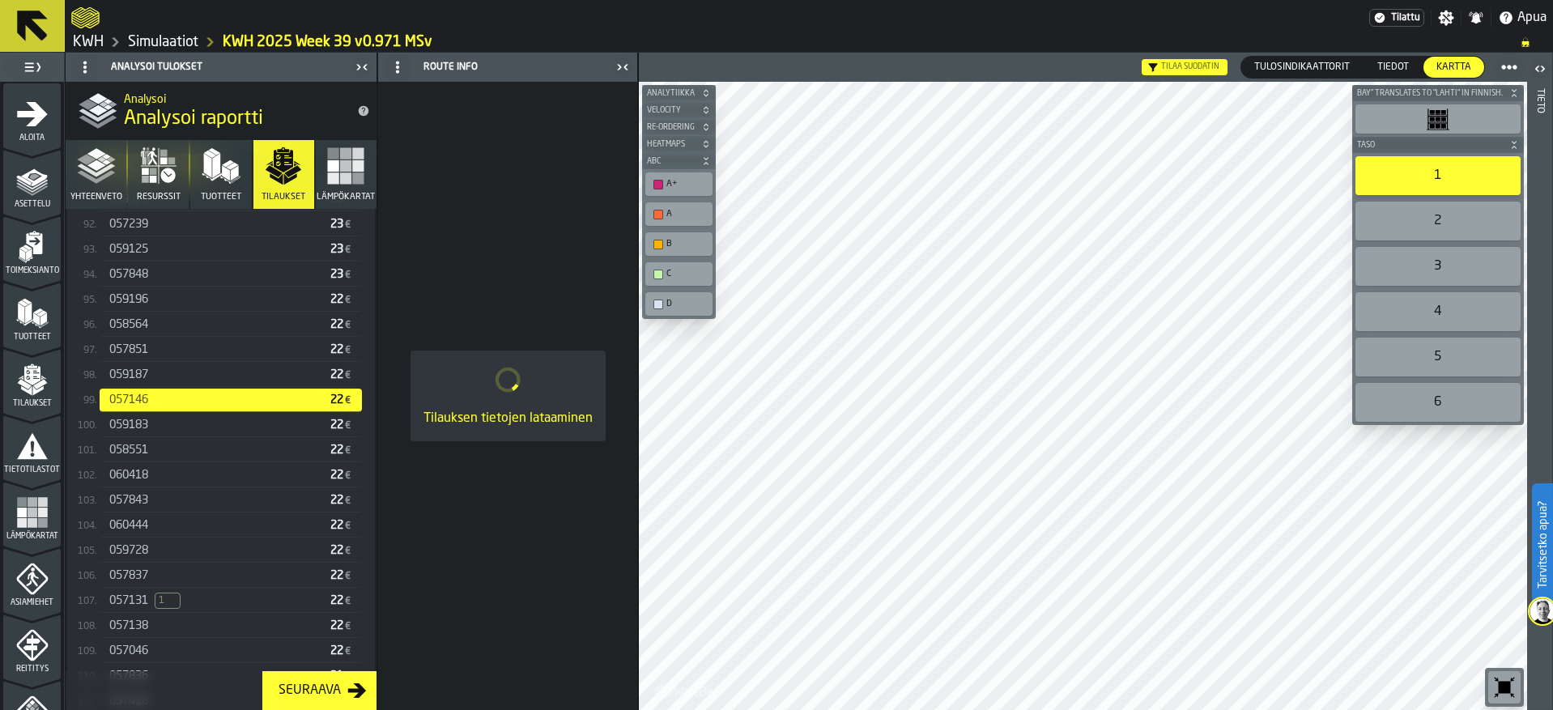
click at [152, 381] on div "059187" at bounding box center [216, 374] width 215 height 13
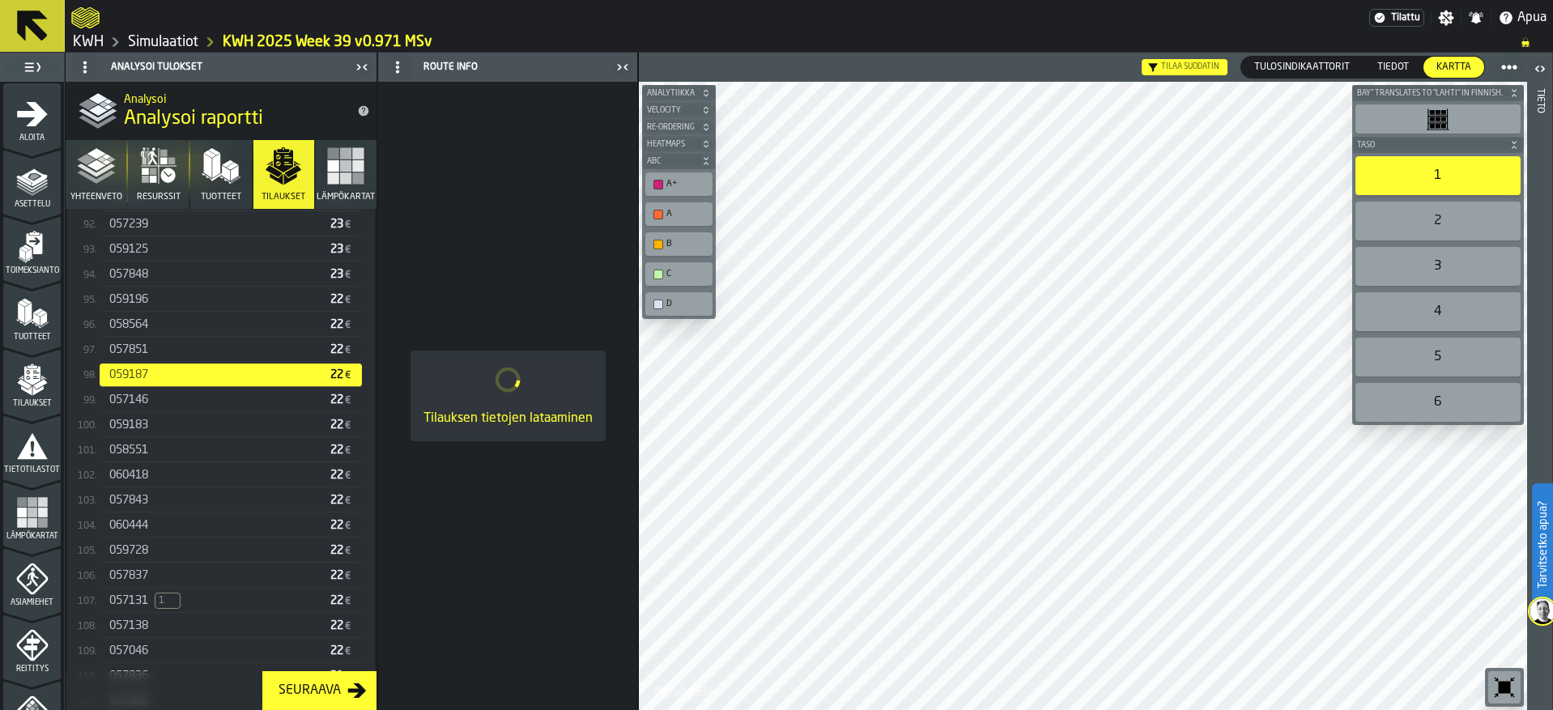
click at [158, 353] on div "057851" at bounding box center [216, 349] width 215 height 13
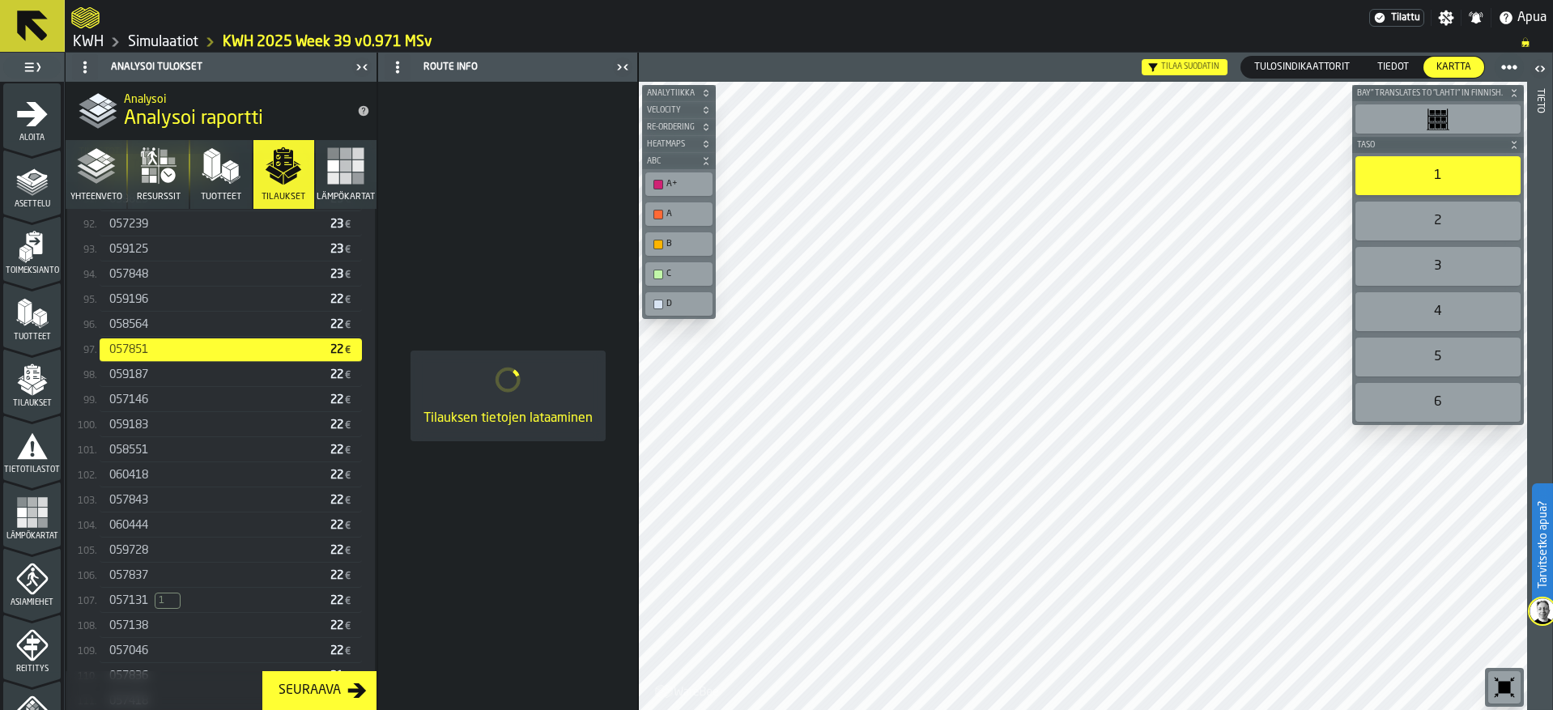
click at [160, 330] on div "058564" at bounding box center [216, 324] width 215 height 13
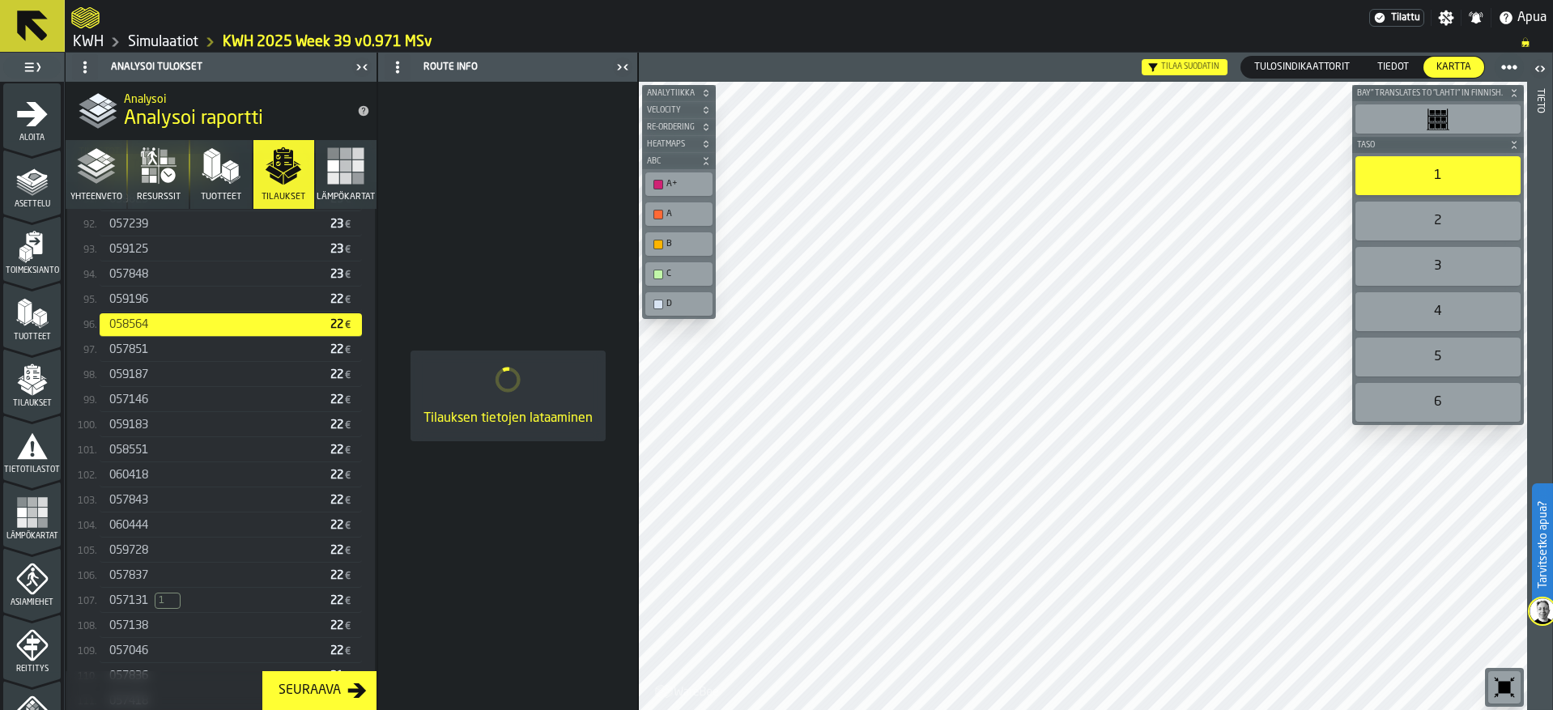
click at [161, 304] on div "059196" at bounding box center [216, 299] width 215 height 13
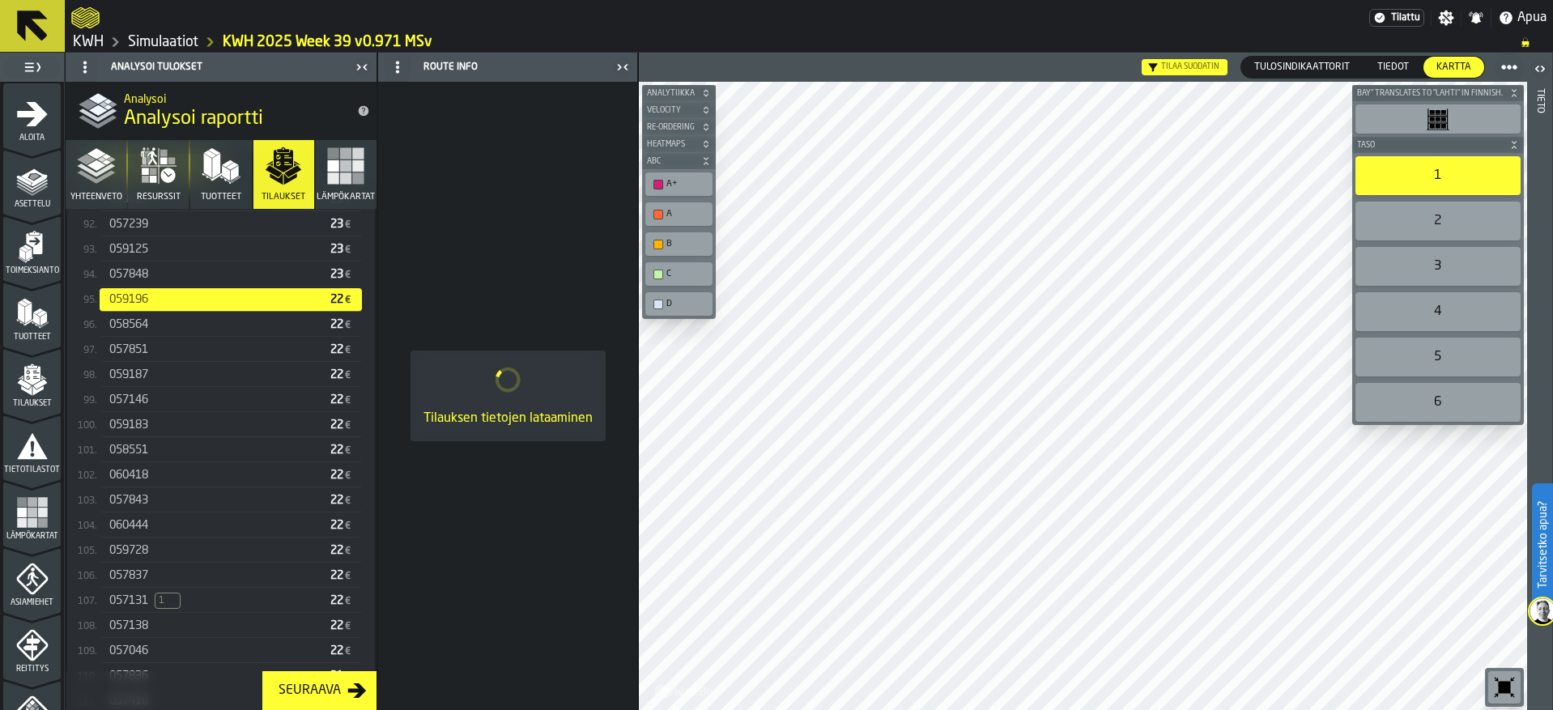
click at [165, 281] on div "057848" at bounding box center [216, 274] width 215 height 13
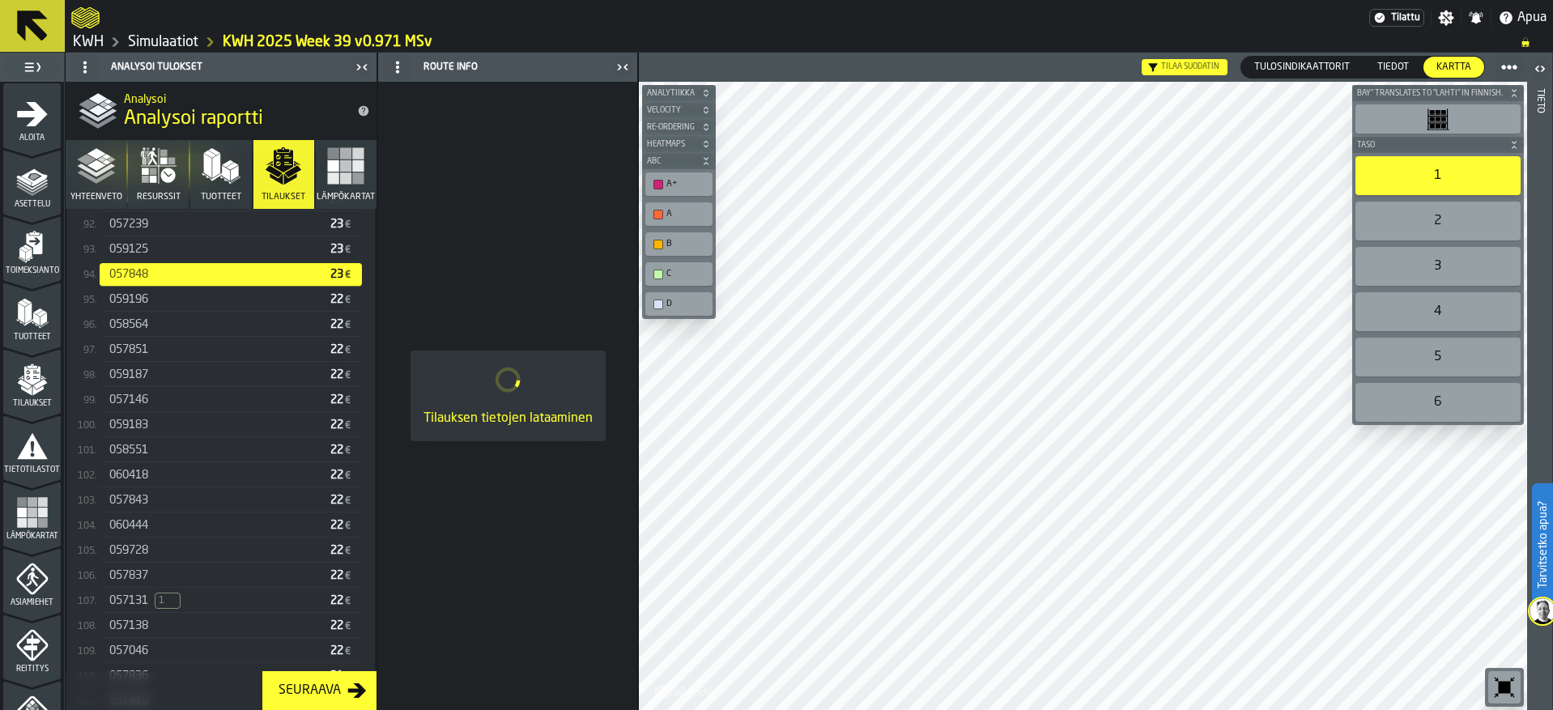
click at [167, 256] on div "059125" at bounding box center [216, 249] width 215 height 13
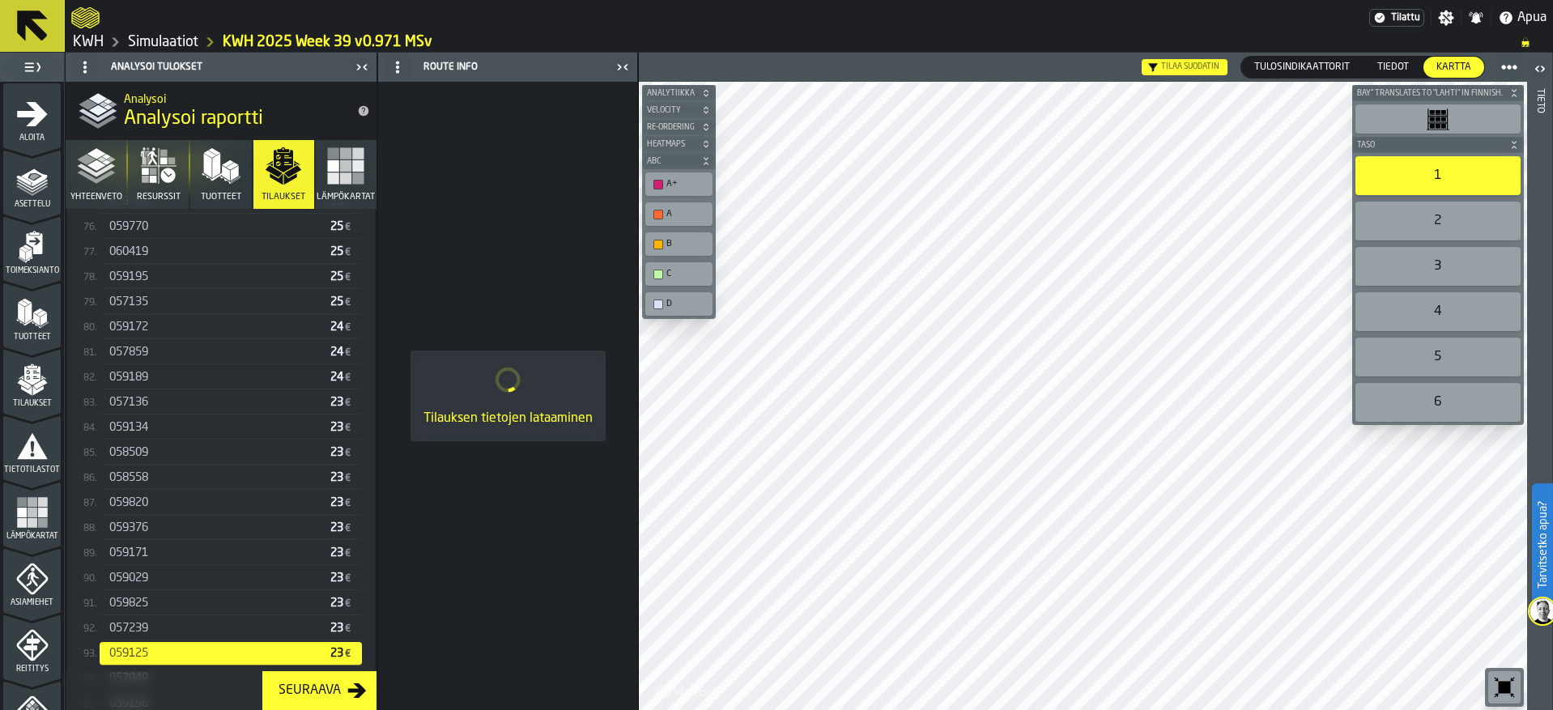
scroll to position [2305, 0]
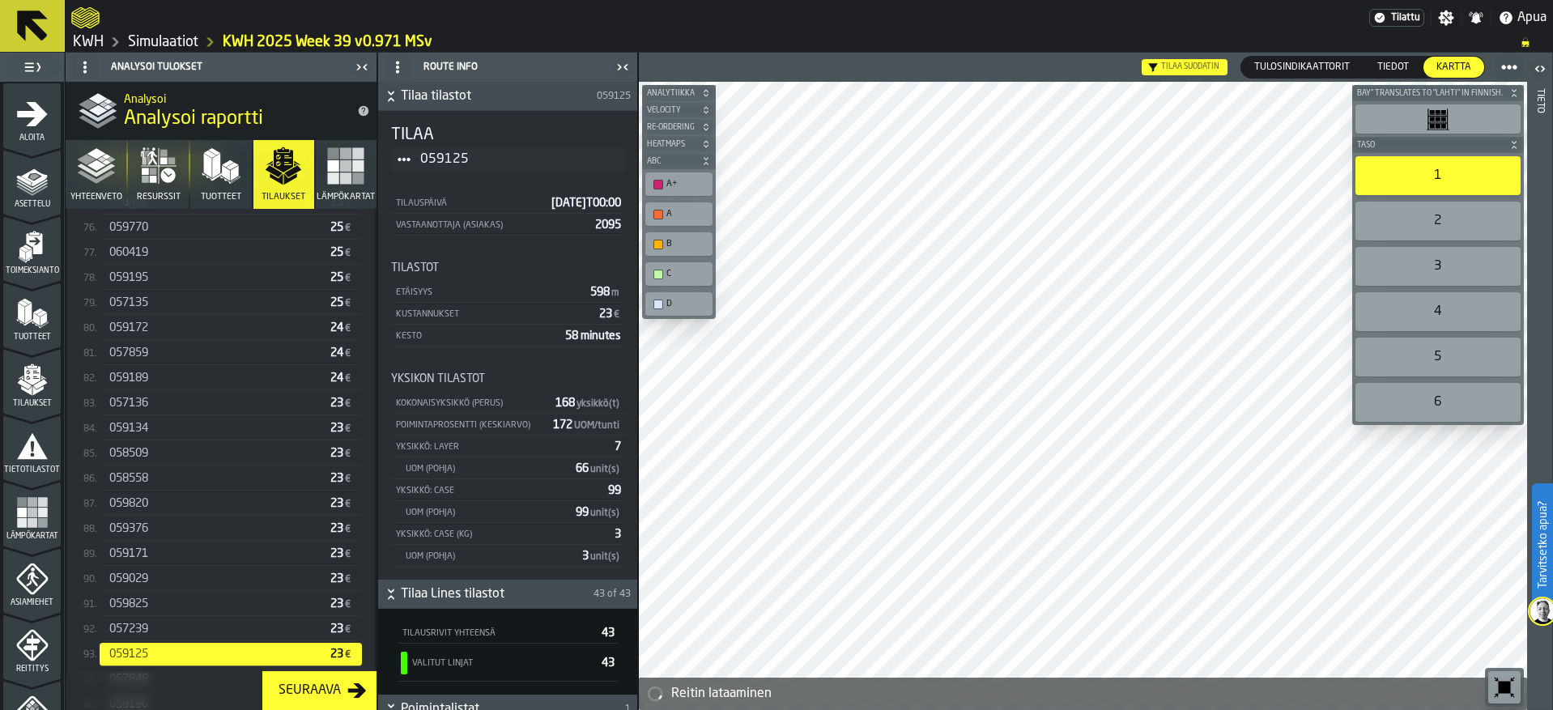
click at [142, 628] on span "057239" at bounding box center [128, 629] width 39 height 13
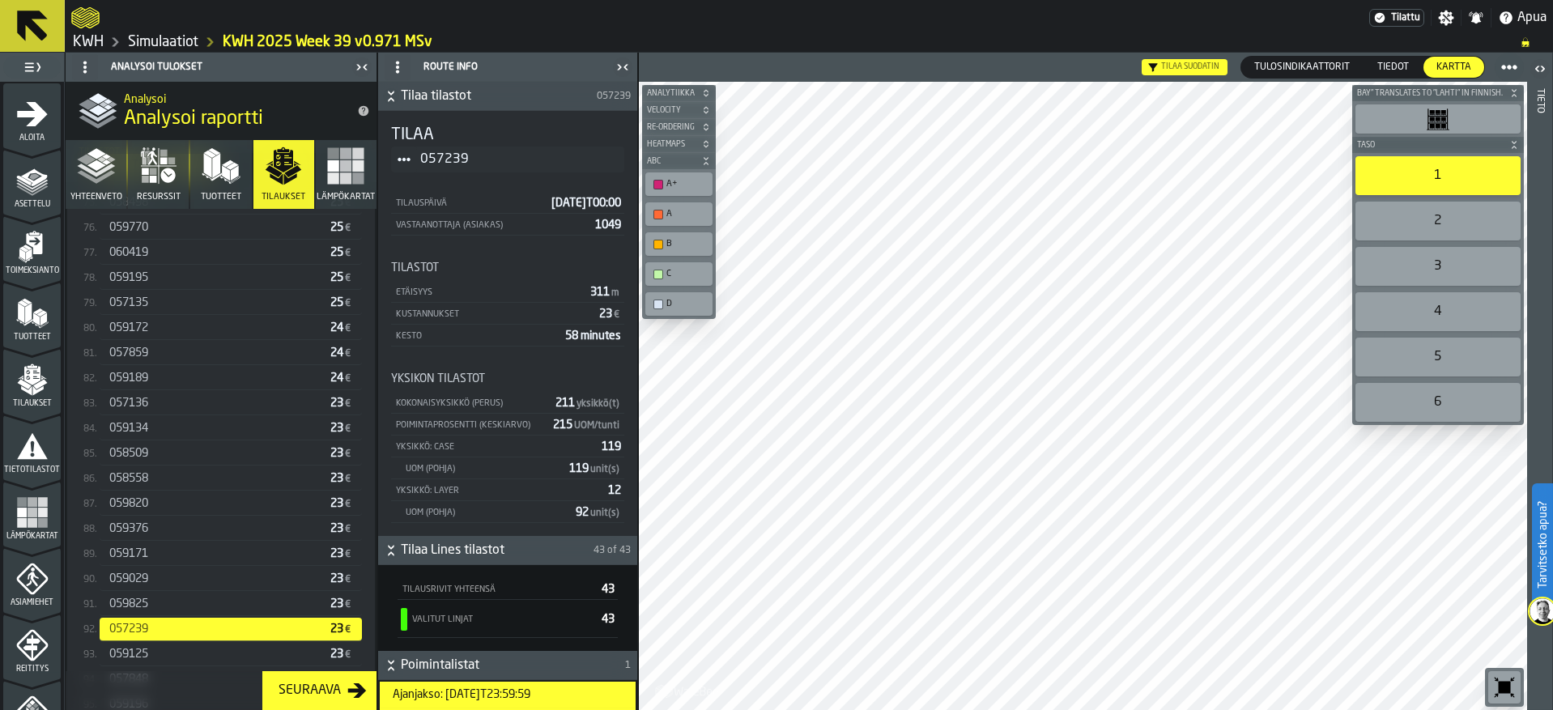
click at [151, 579] on div "059029" at bounding box center [216, 578] width 215 height 13
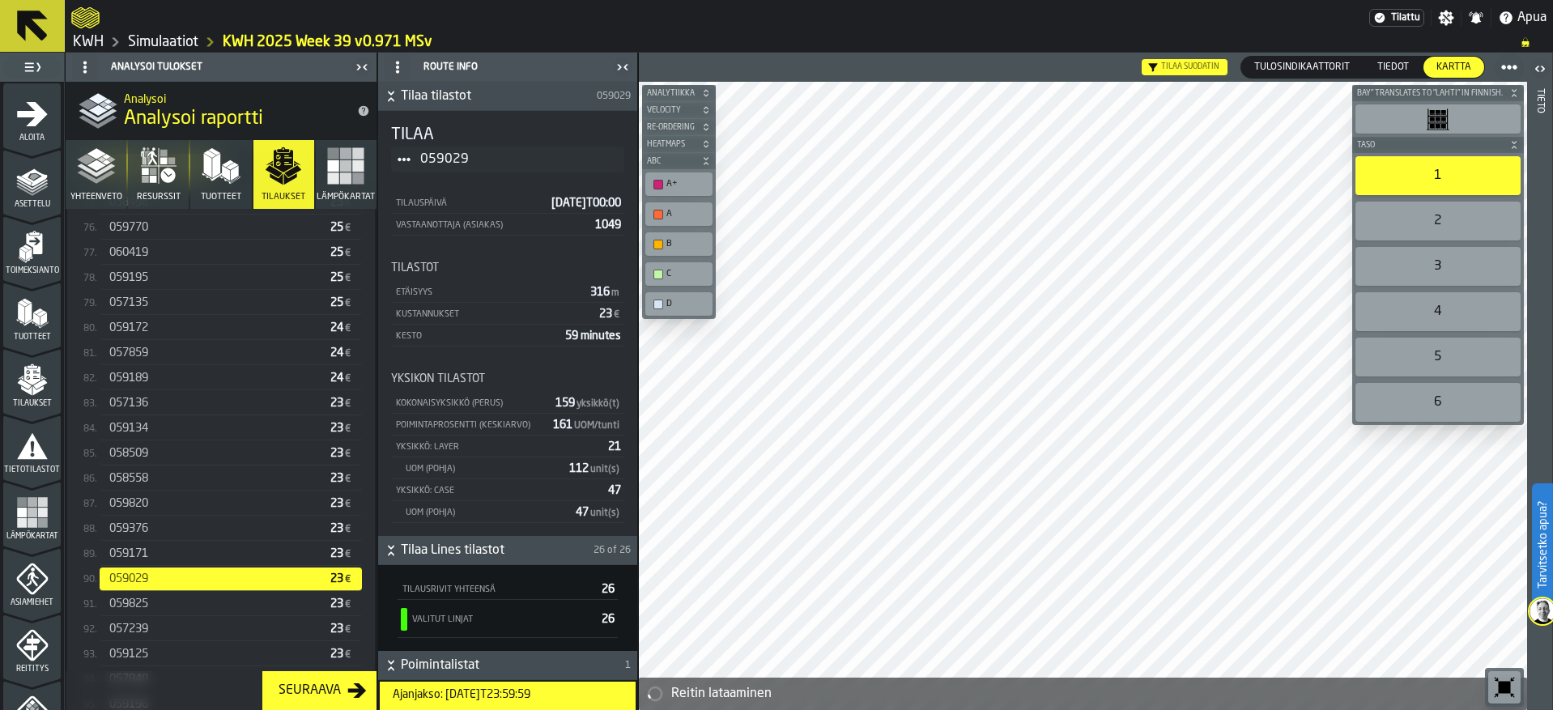
click at [147, 607] on span "059825" at bounding box center [128, 604] width 39 height 13
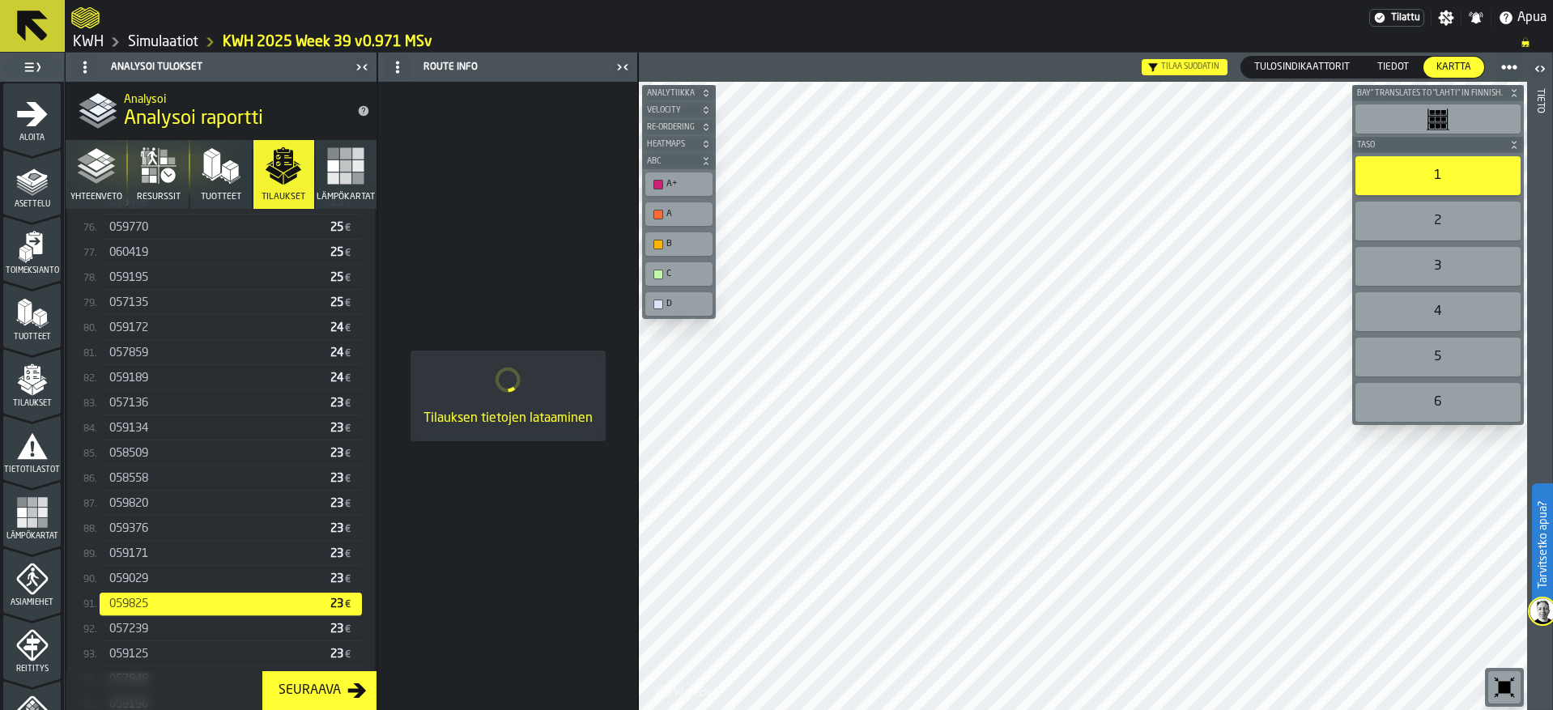
click at [149, 549] on div "059171 23 €" at bounding box center [231, 554] width 262 height 23
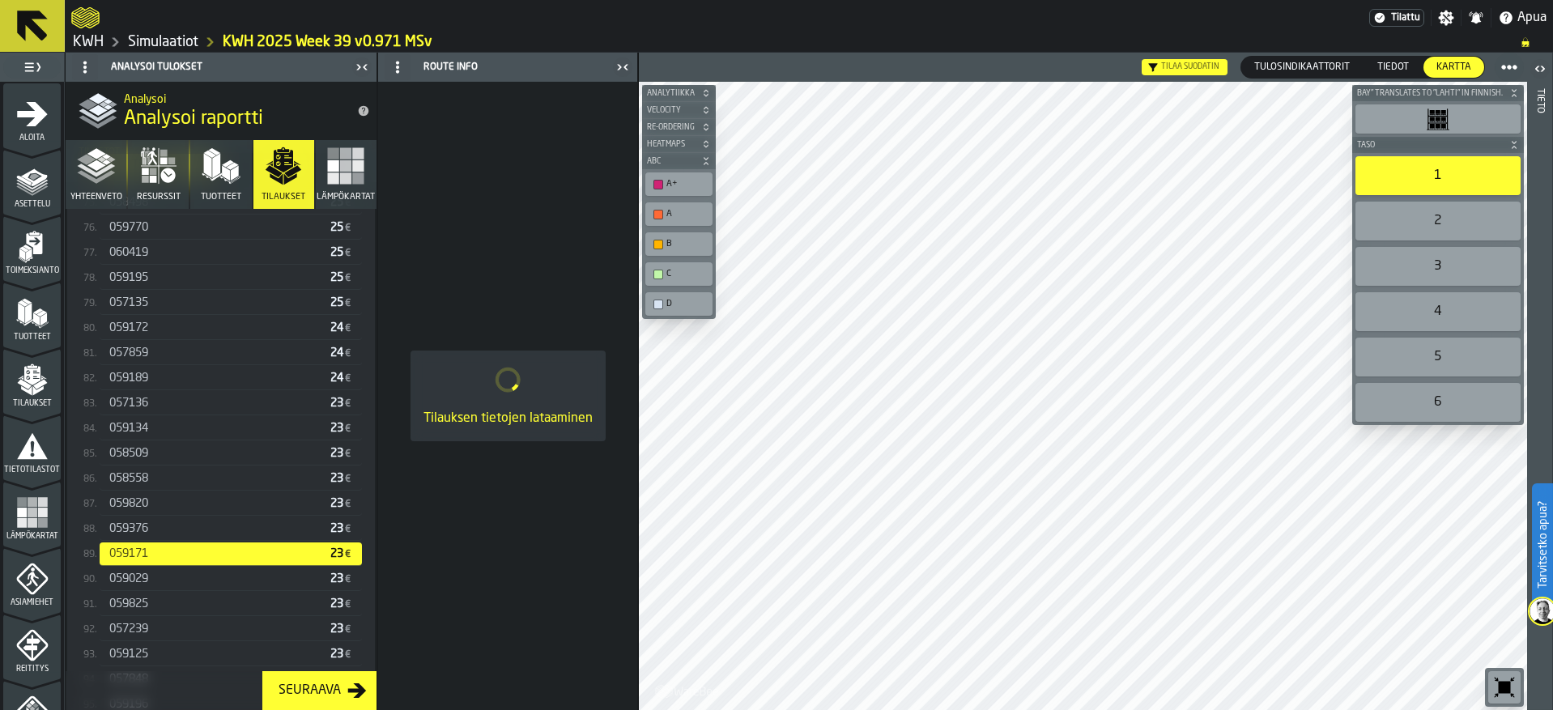
click at [147, 530] on span "059376" at bounding box center [128, 528] width 39 height 13
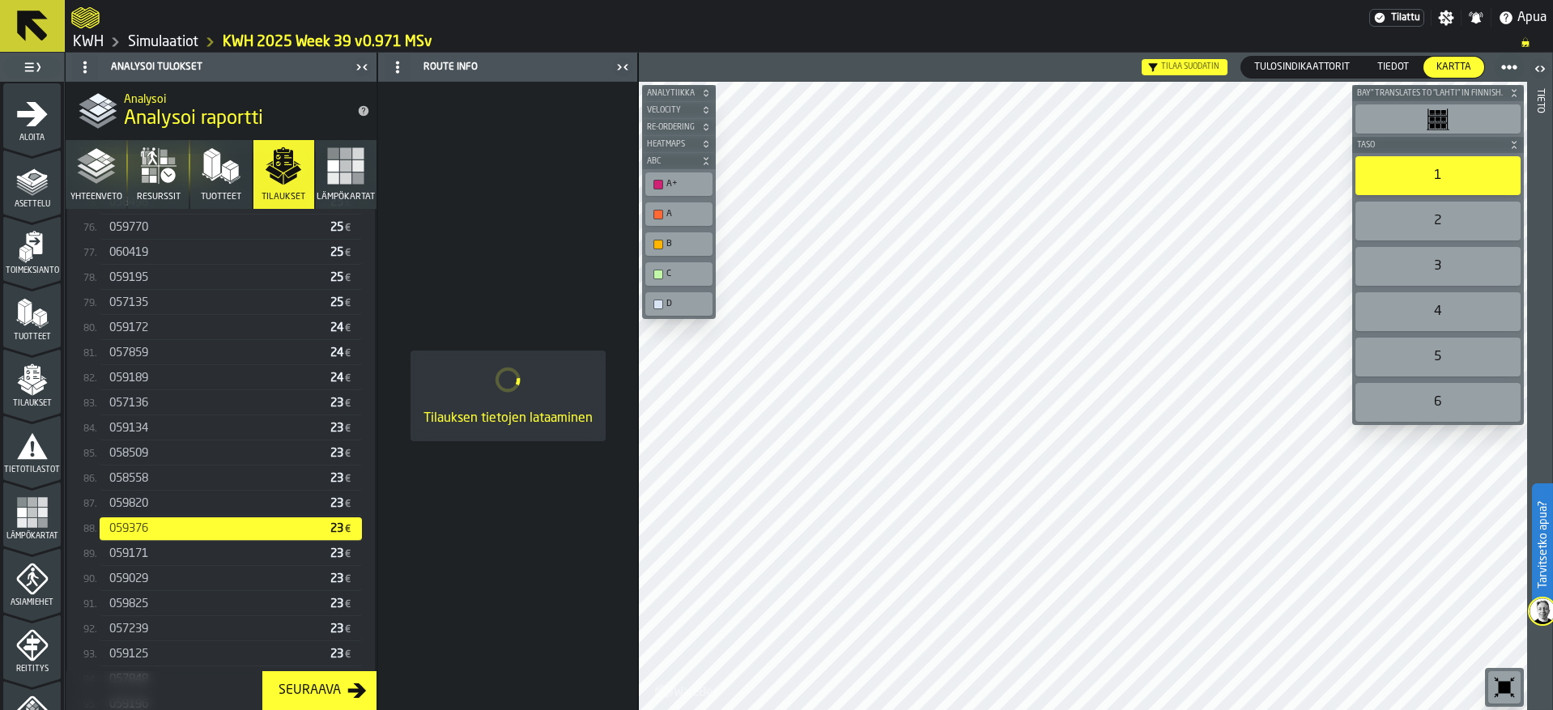
click at [145, 510] on span "059820" at bounding box center [128, 503] width 39 height 13
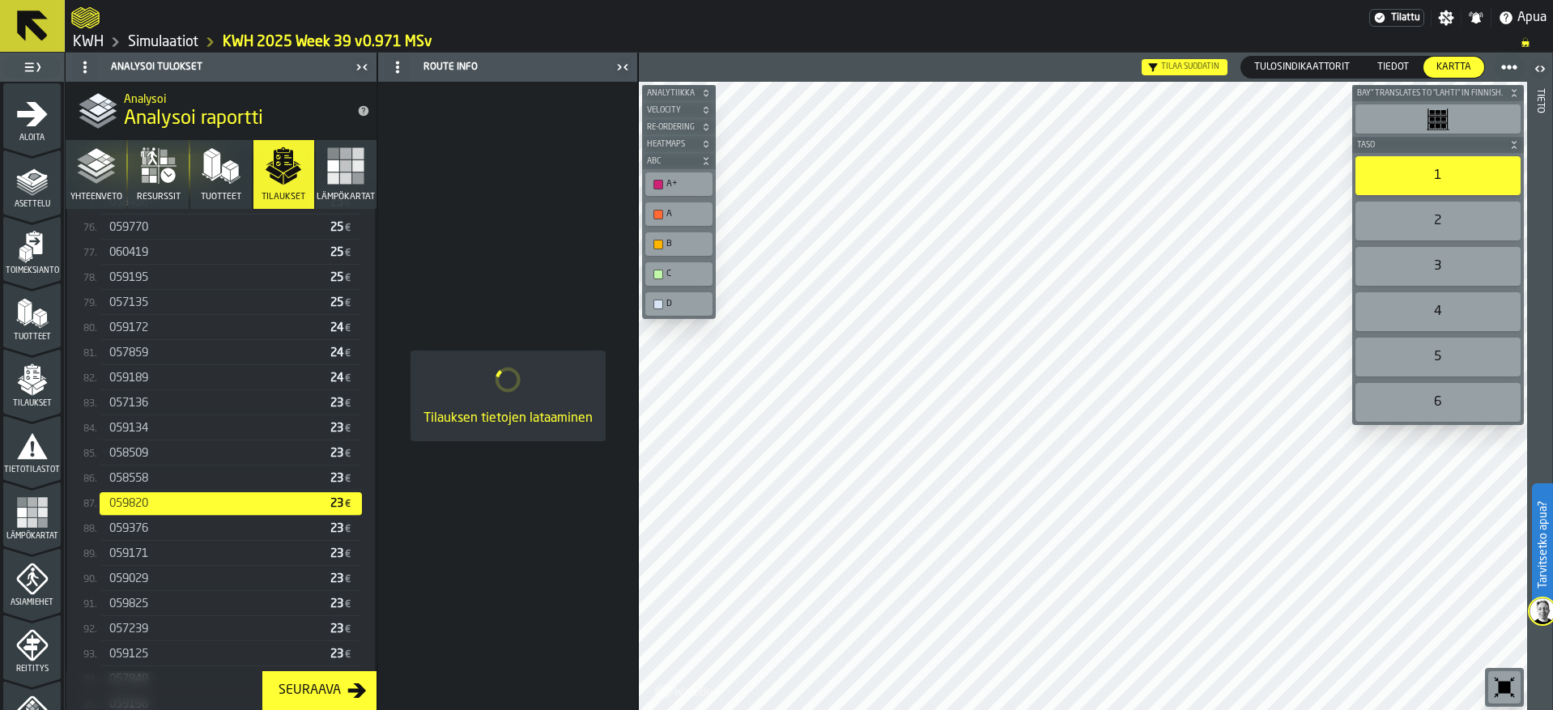
click at [145, 491] on div "058558 23 €" at bounding box center [231, 478] width 262 height 23
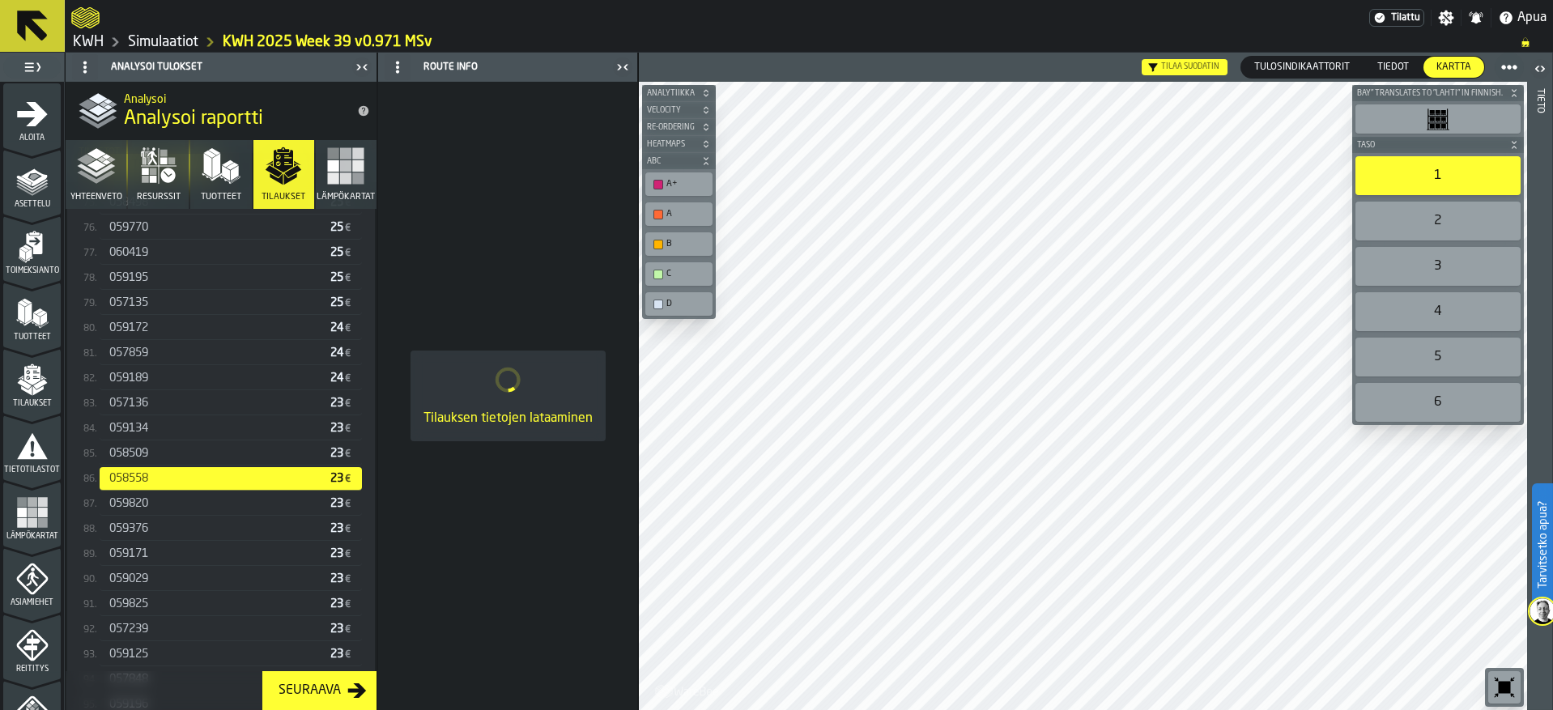
click at [141, 460] on span "058509" at bounding box center [128, 453] width 39 height 13
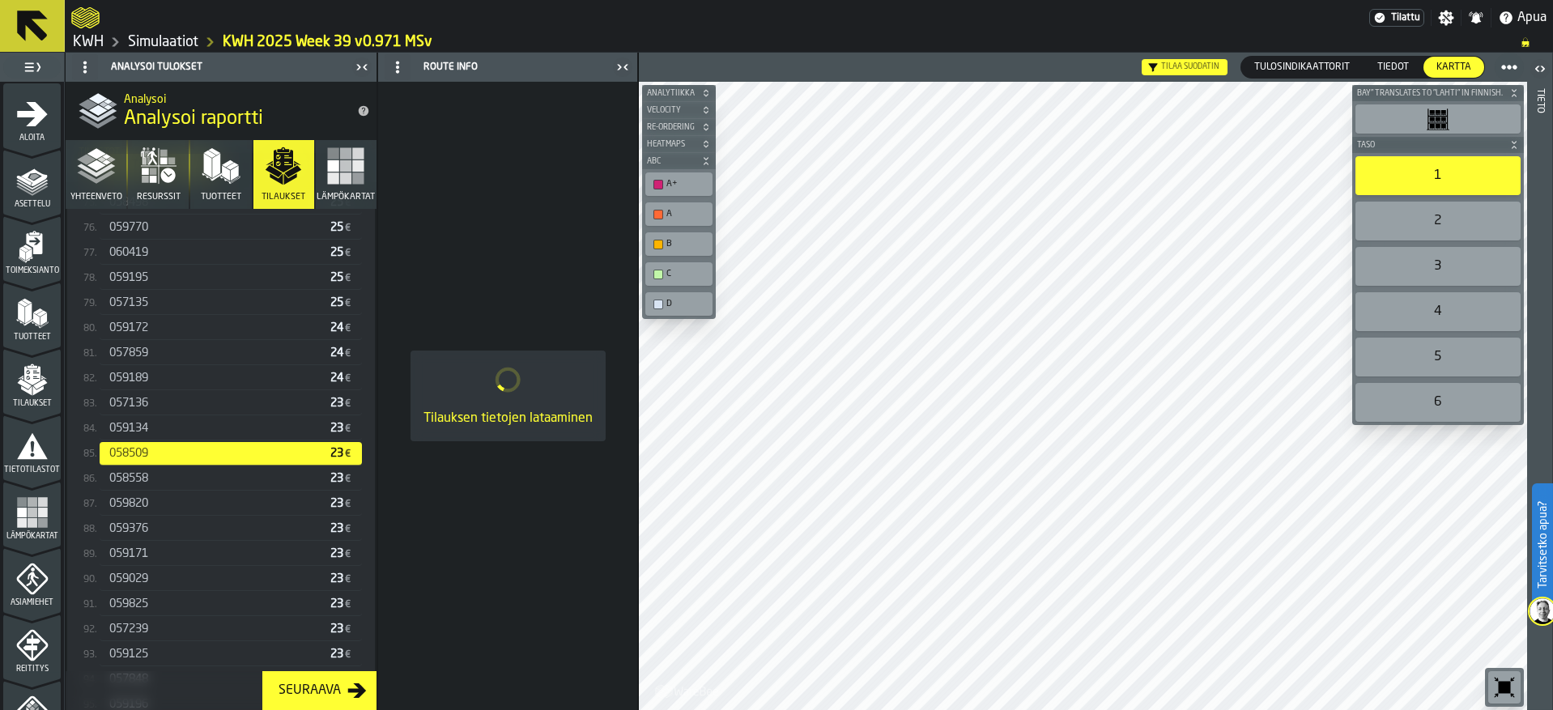
click at [141, 433] on span "059134" at bounding box center [128, 428] width 39 height 13
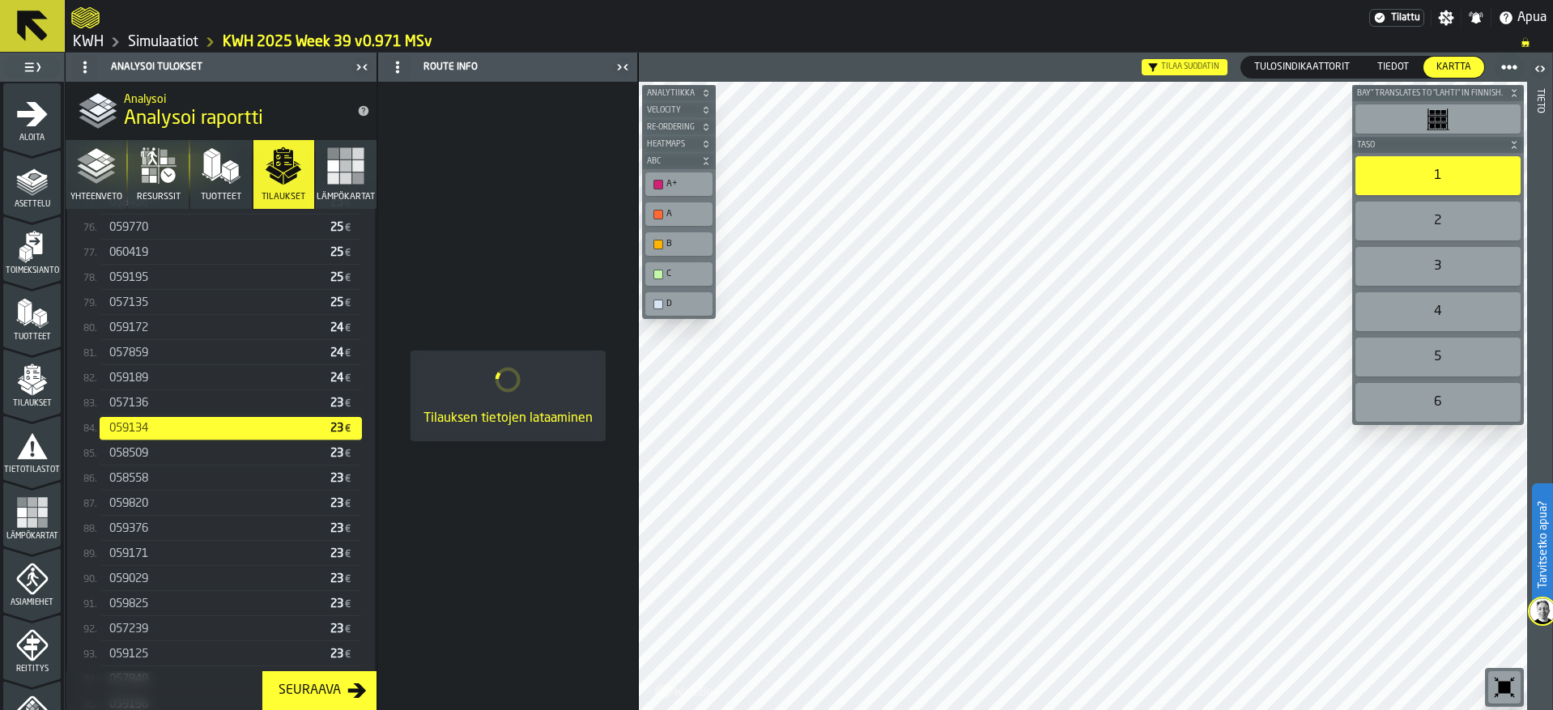
click at [148, 406] on span "057136" at bounding box center [128, 403] width 39 height 13
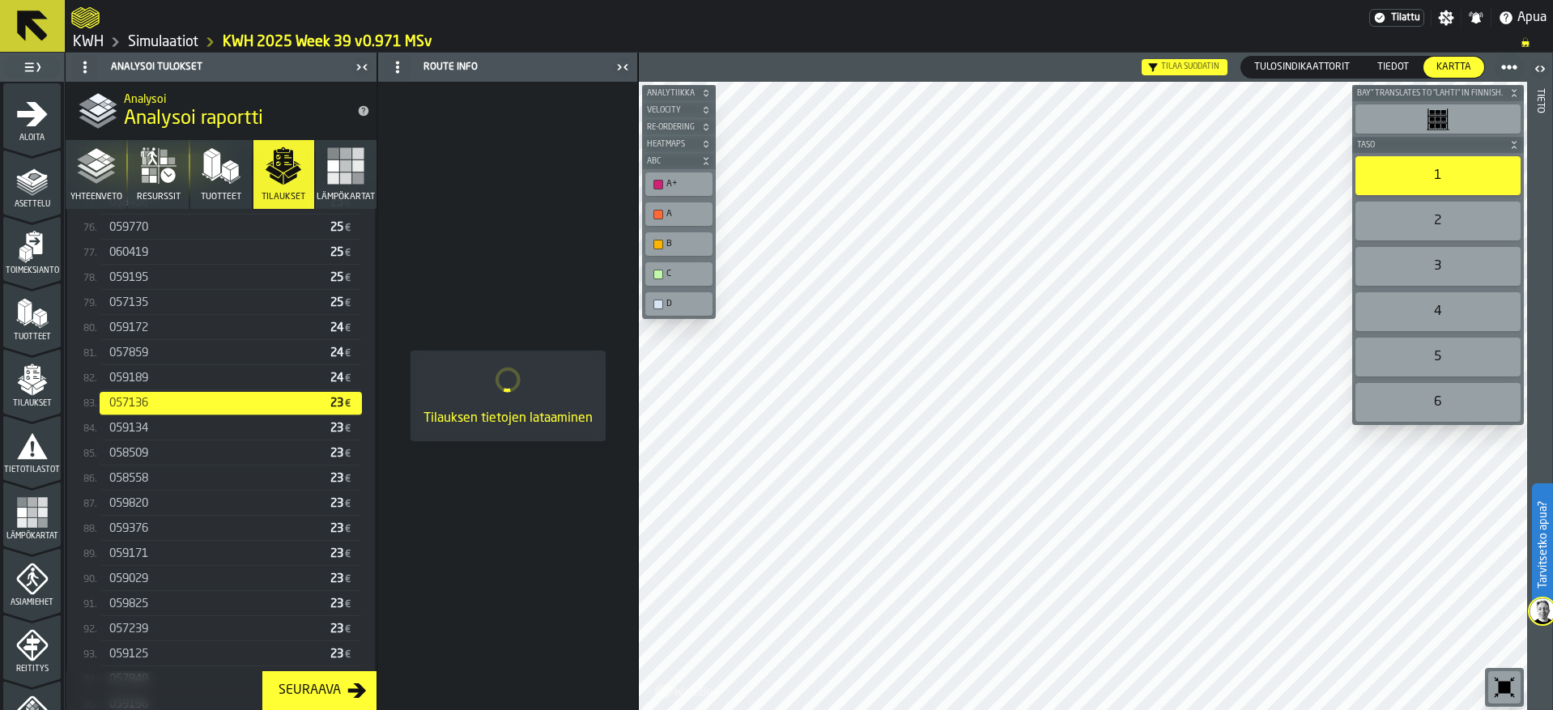
click at [147, 381] on span "059189" at bounding box center [128, 378] width 39 height 13
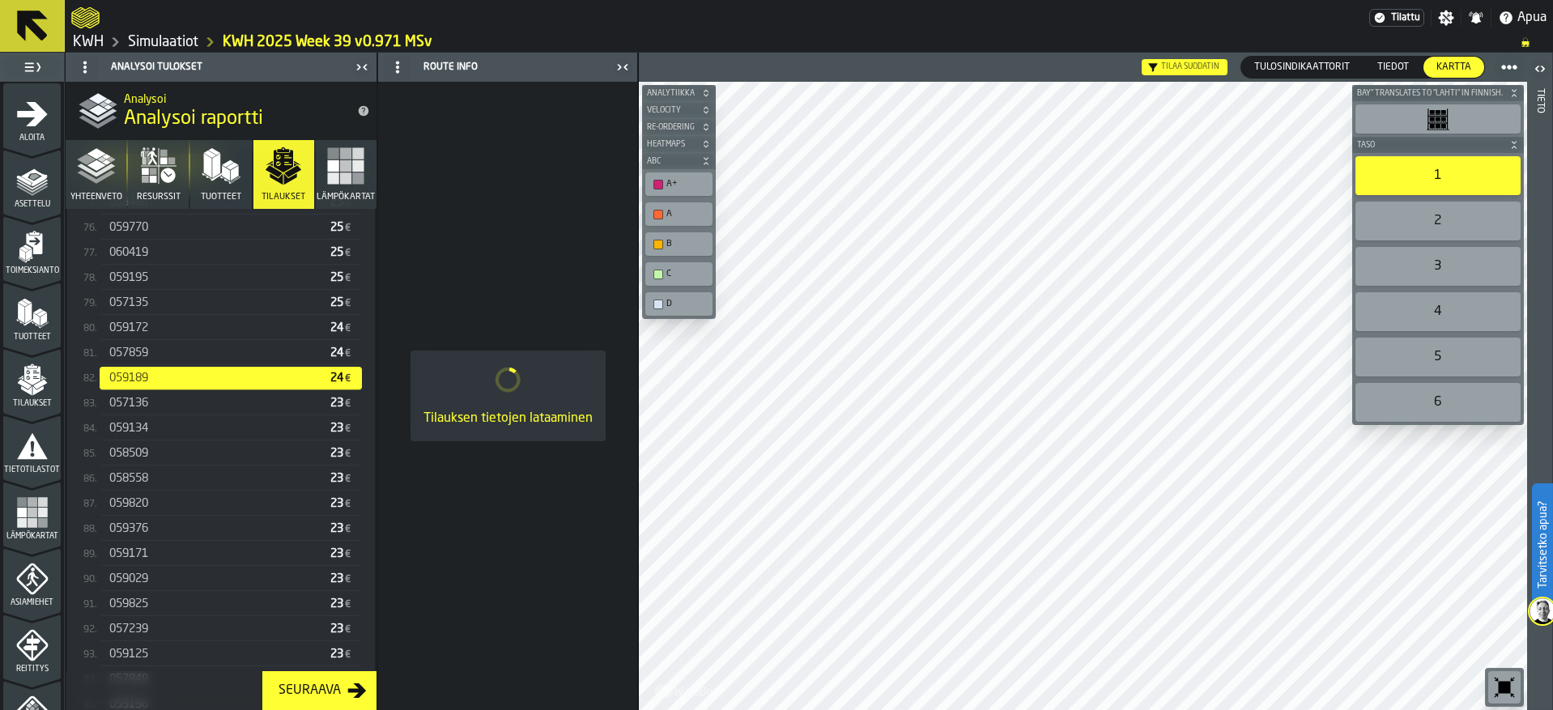
click at [152, 352] on div "057859" at bounding box center [216, 353] width 215 height 13
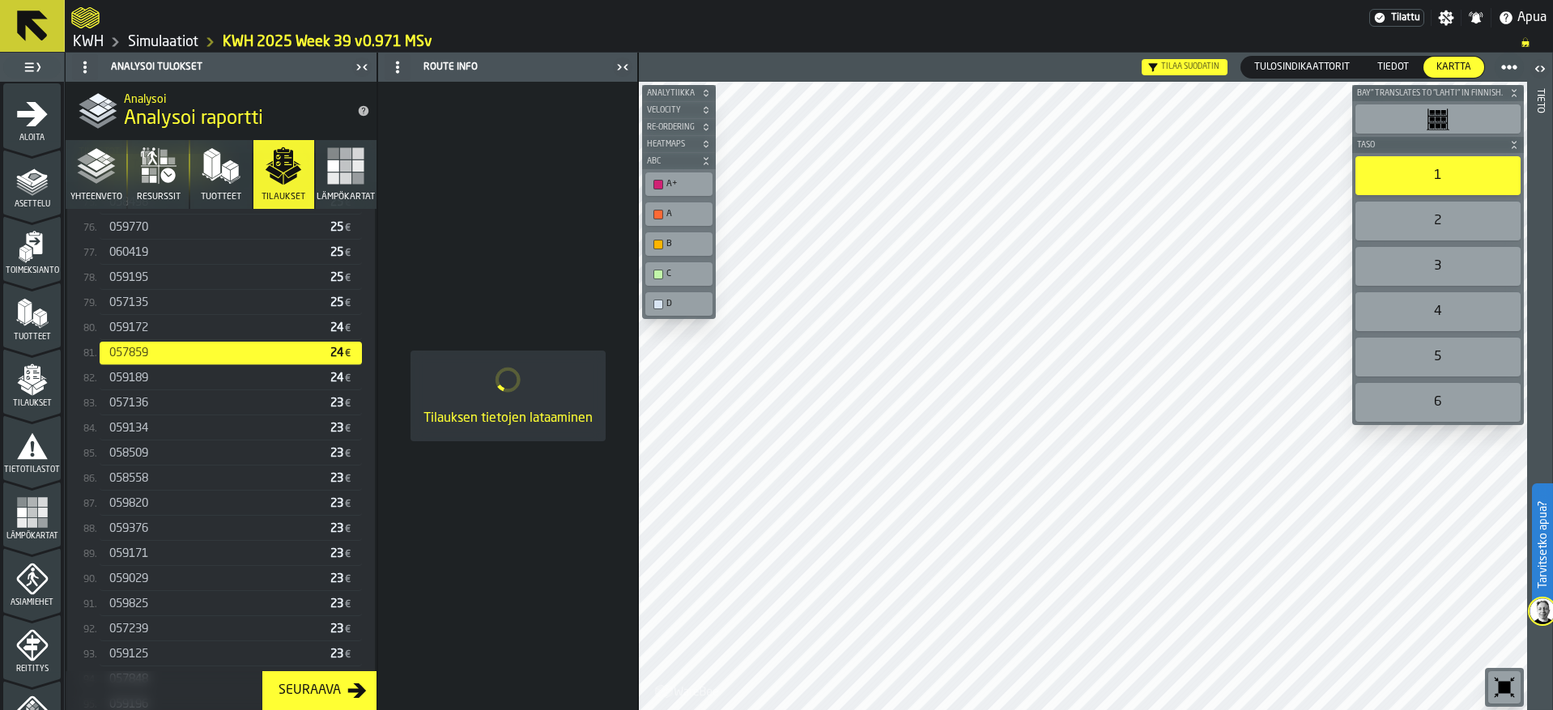
click at [153, 334] on div "059172" at bounding box center [216, 327] width 215 height 13
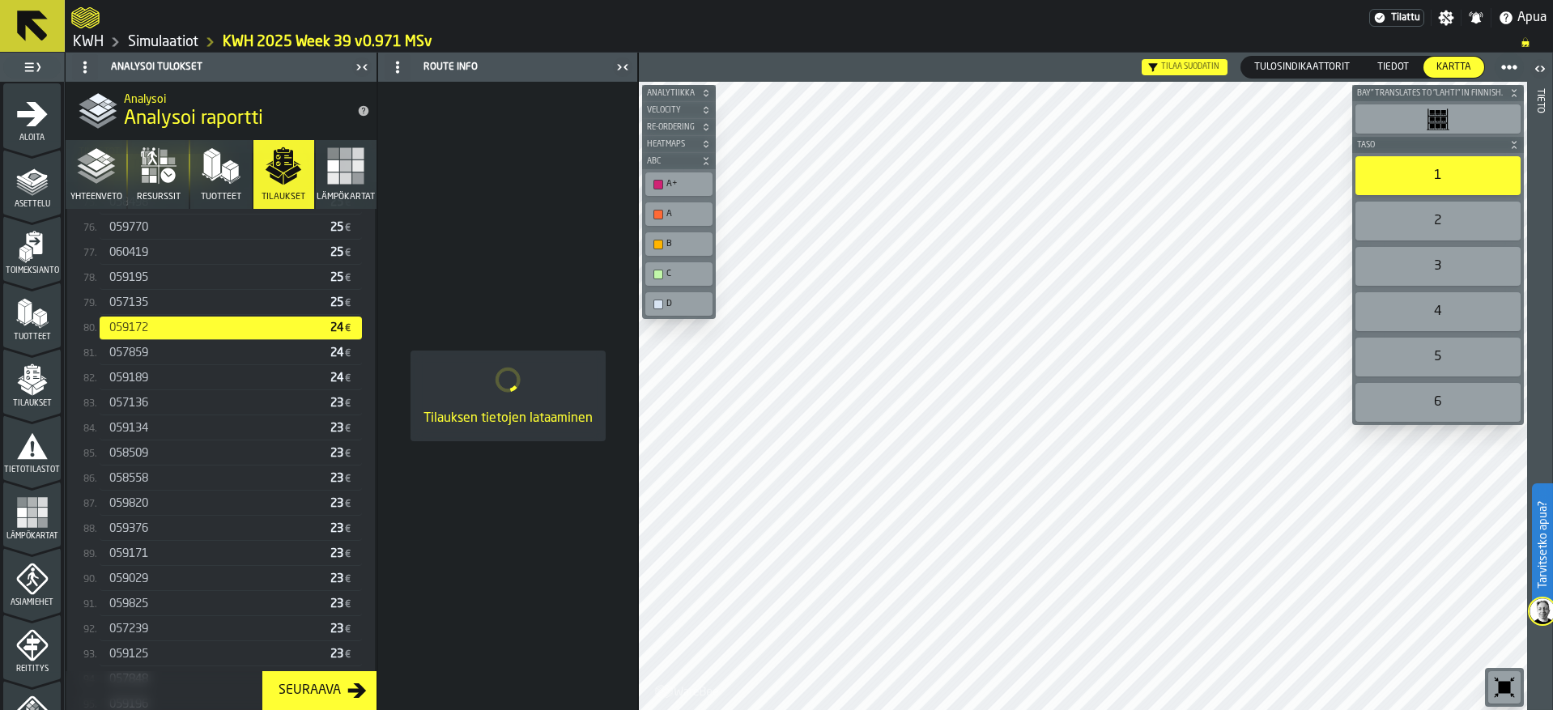
click at [154, 306] on div "057135" at bounding box center [216, 302] width 215 height 13
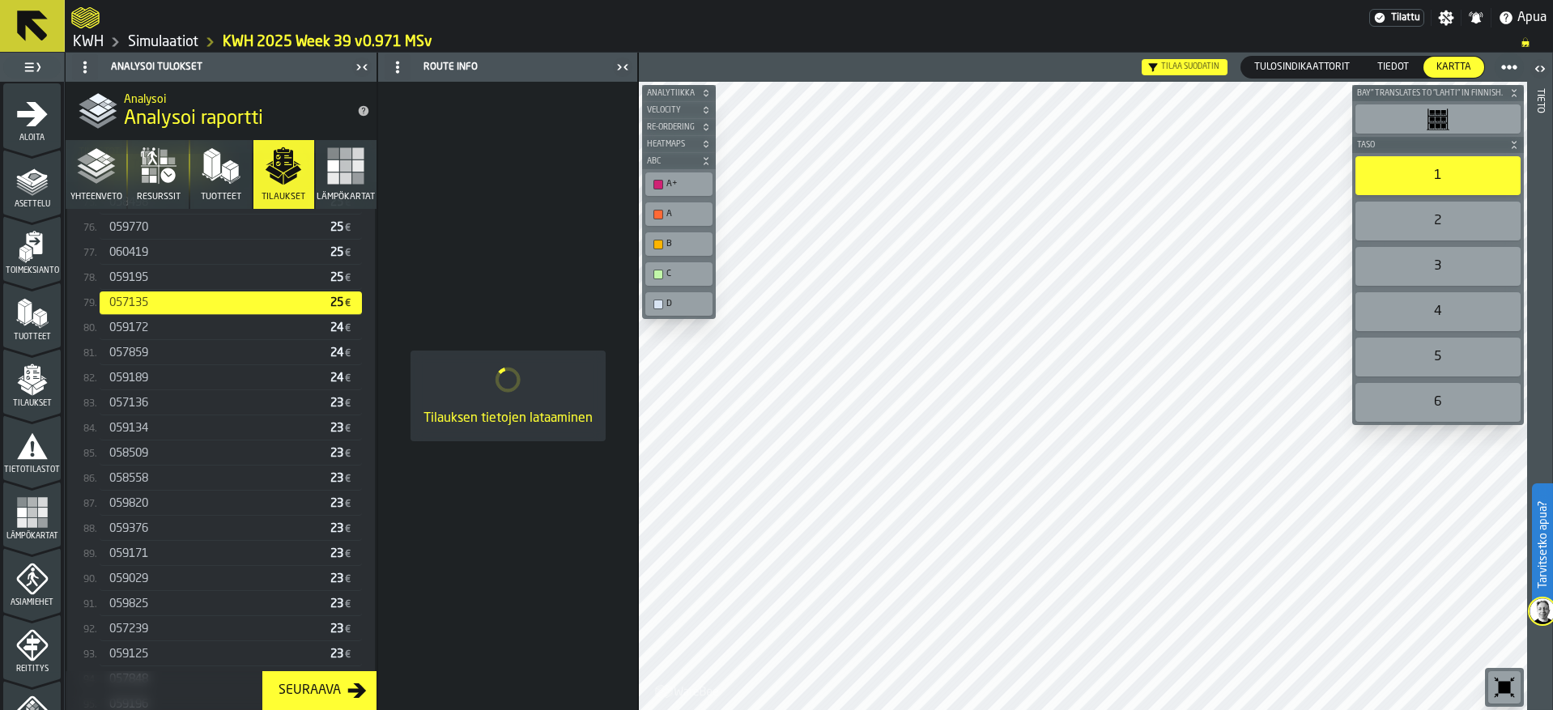
click at [155, 284] on div "059195" at bounding box center [216, 277] width 215 height 13
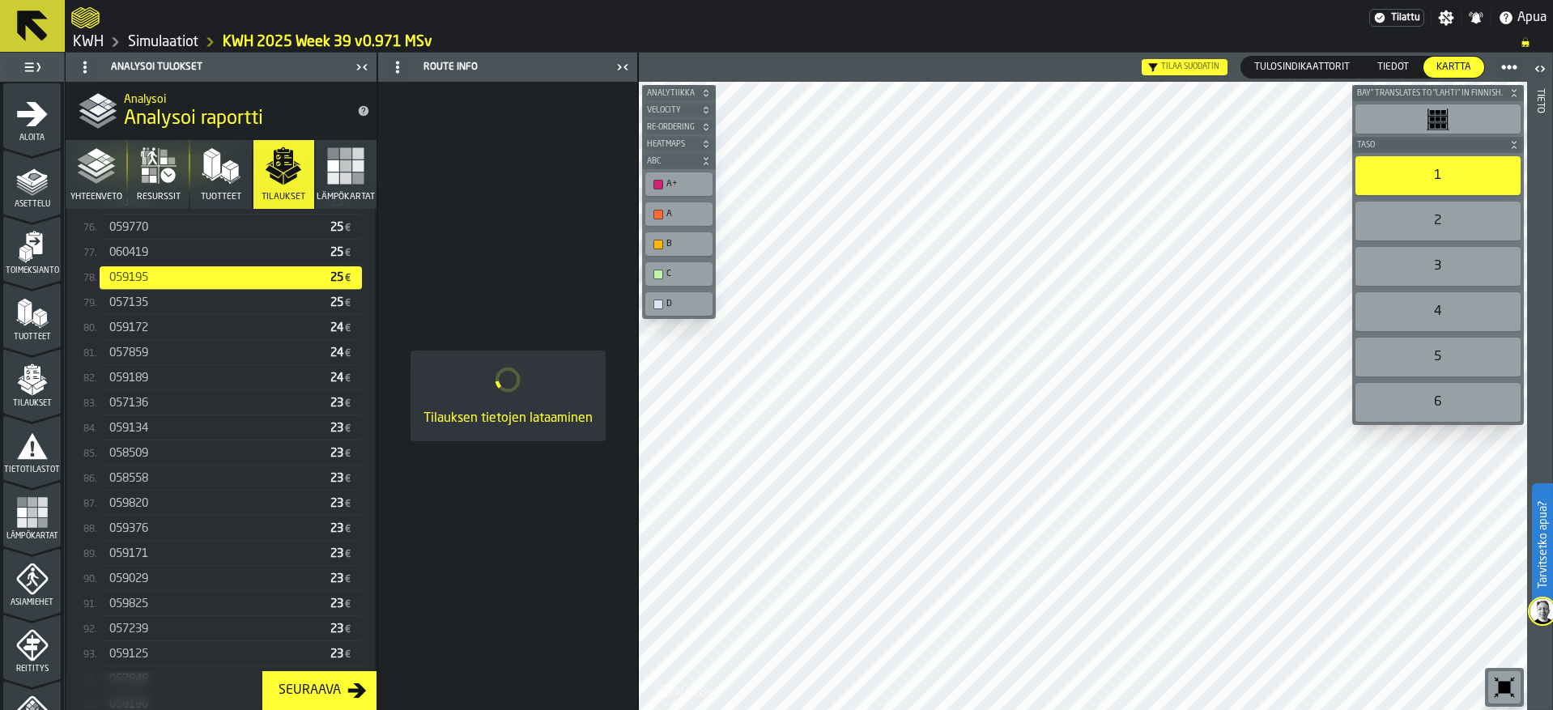
click at [156, 258] on div "060419" at bounding box center [216, 252] width 215 height 13
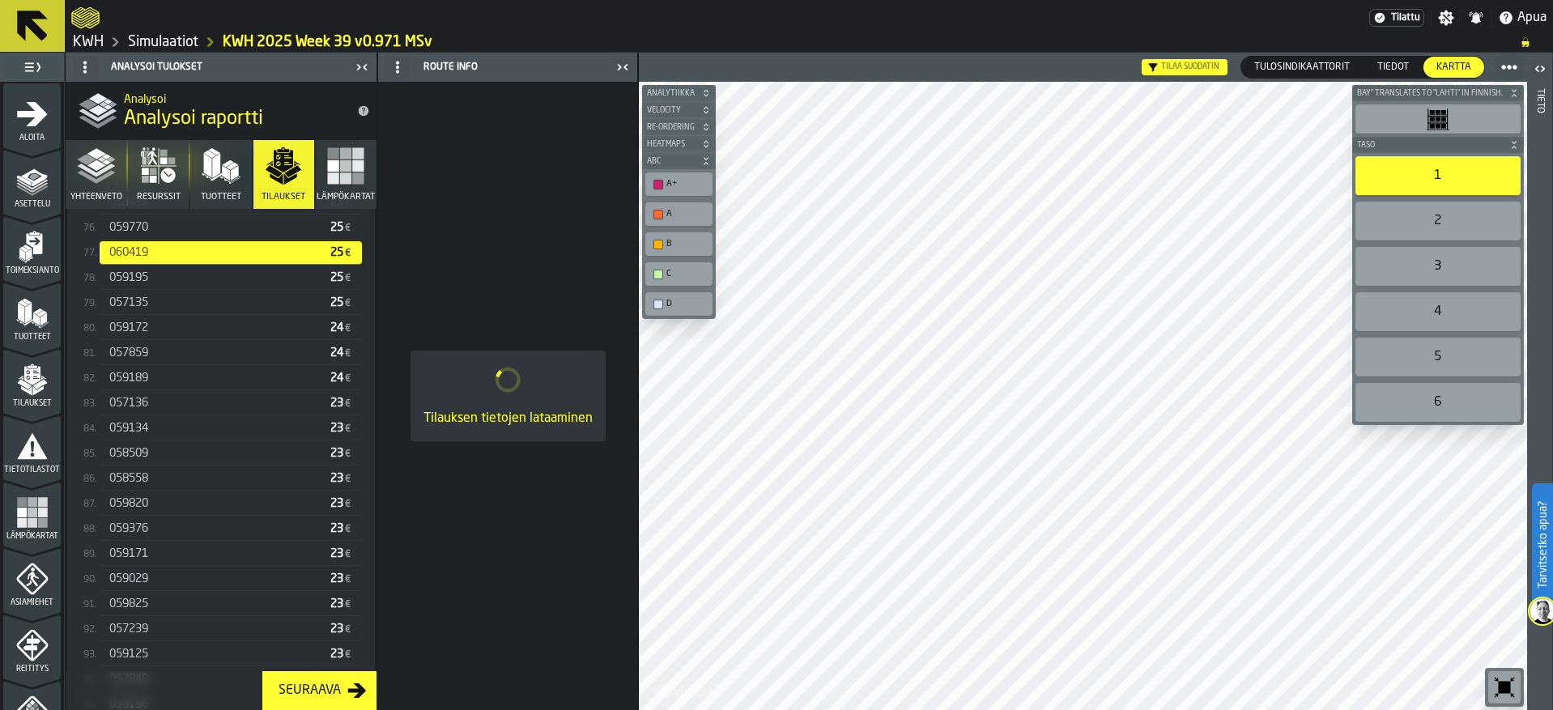
click at [158, 234] on div "059770" at bounding box center [216, 227] width 215 height 13
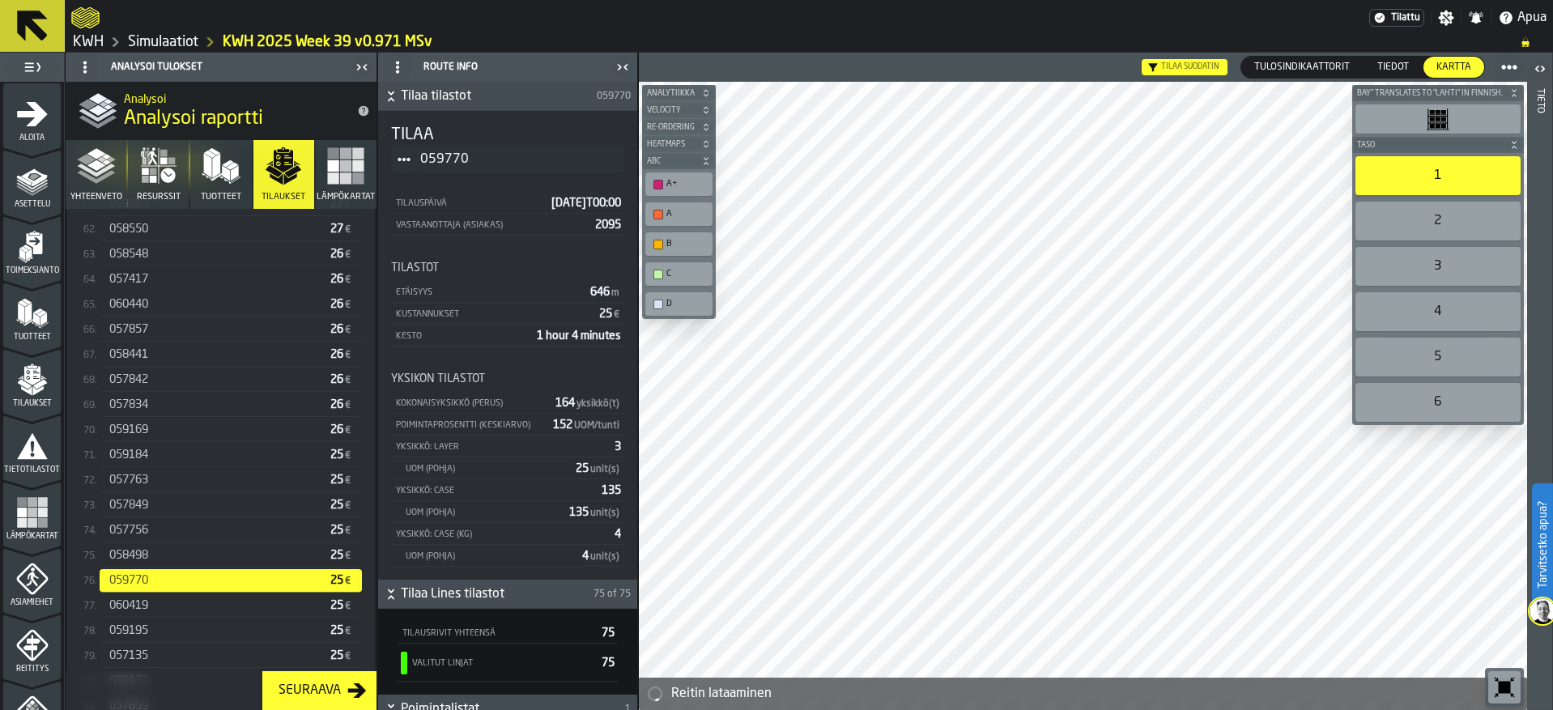
scroll to position [1900, 0]
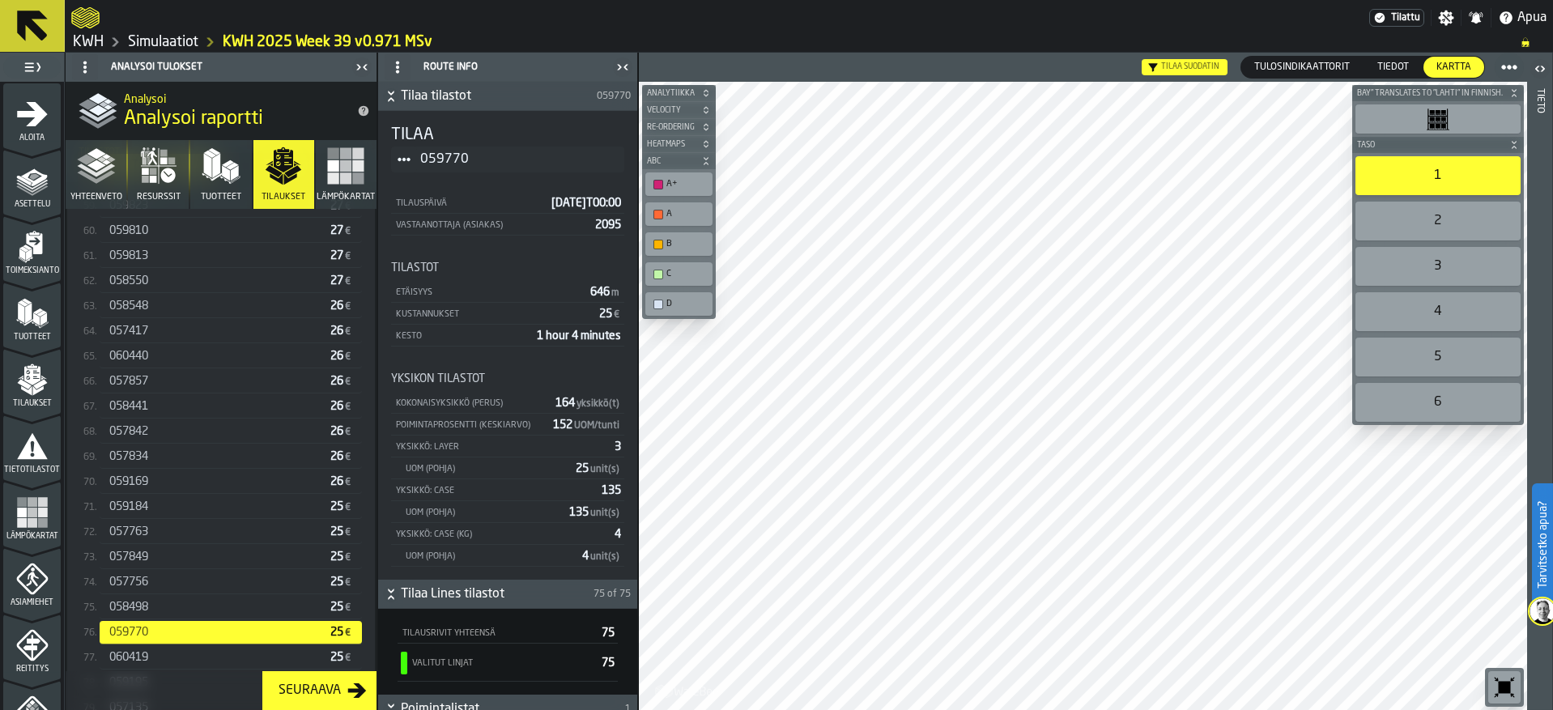
click at [147, 619] on div "058498 25 €" at bounding box center [231, 607] width 262 height 23
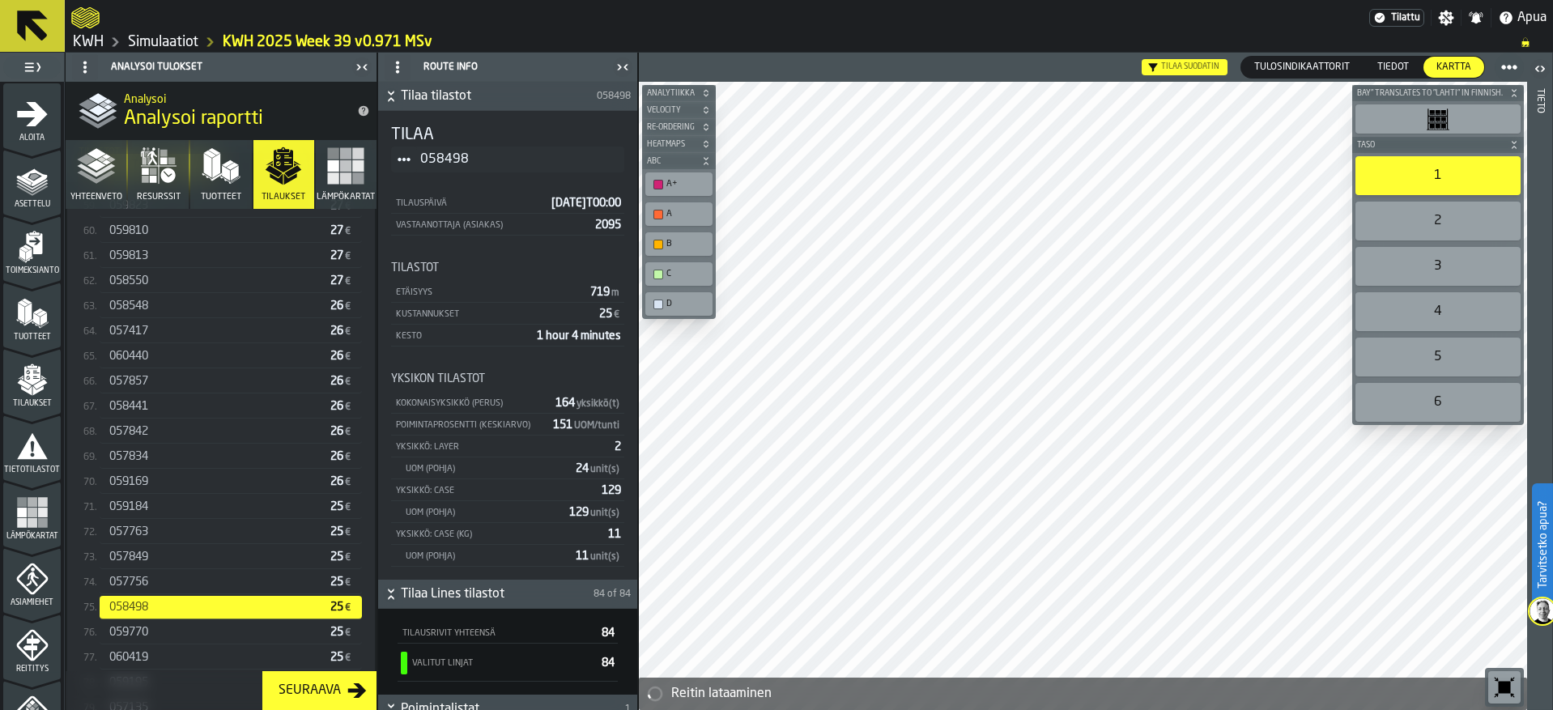
click at [148, 587] on span "057756" at bounding box center [128, 582] width 39 height 13
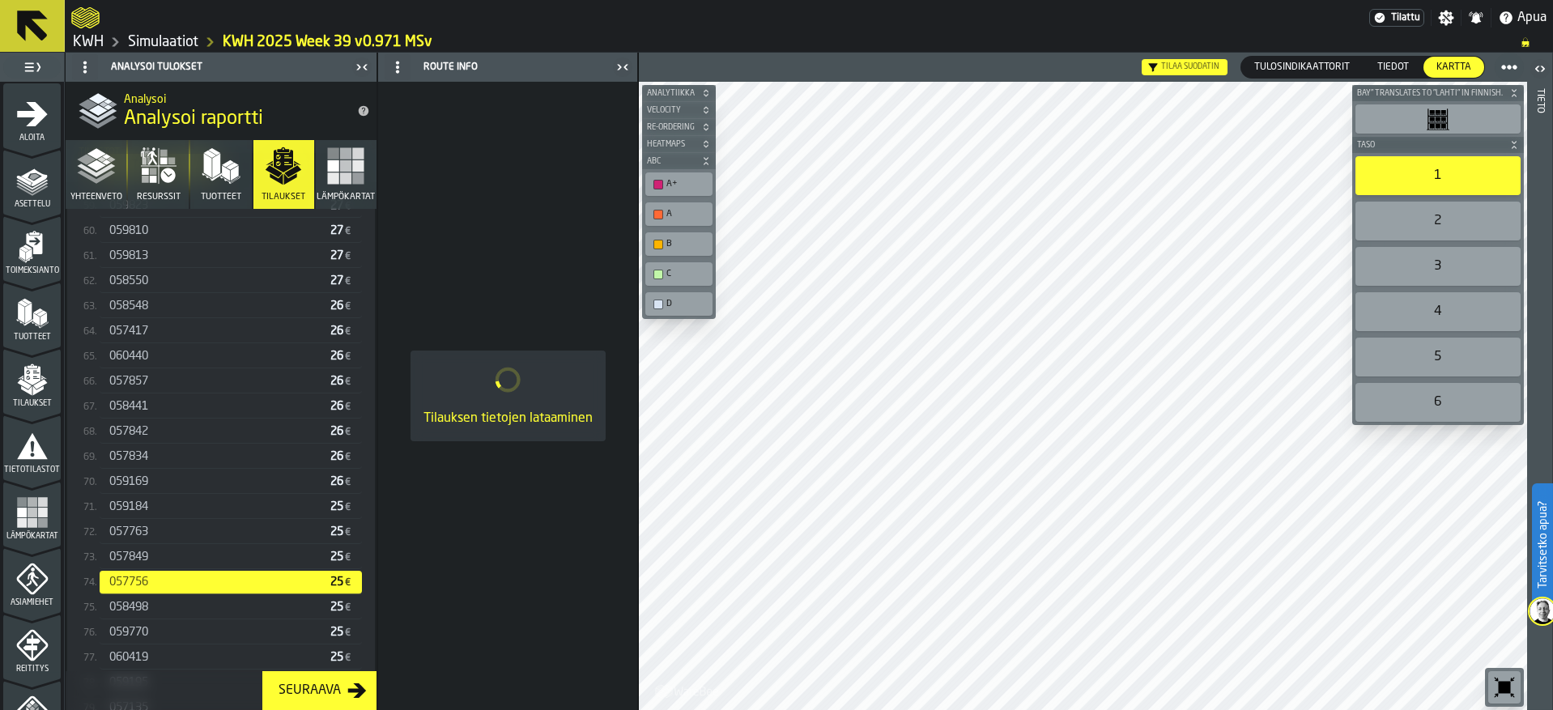
click at [164, 560] on div "057849" at bounding box center [216, 557] width 215 height 13
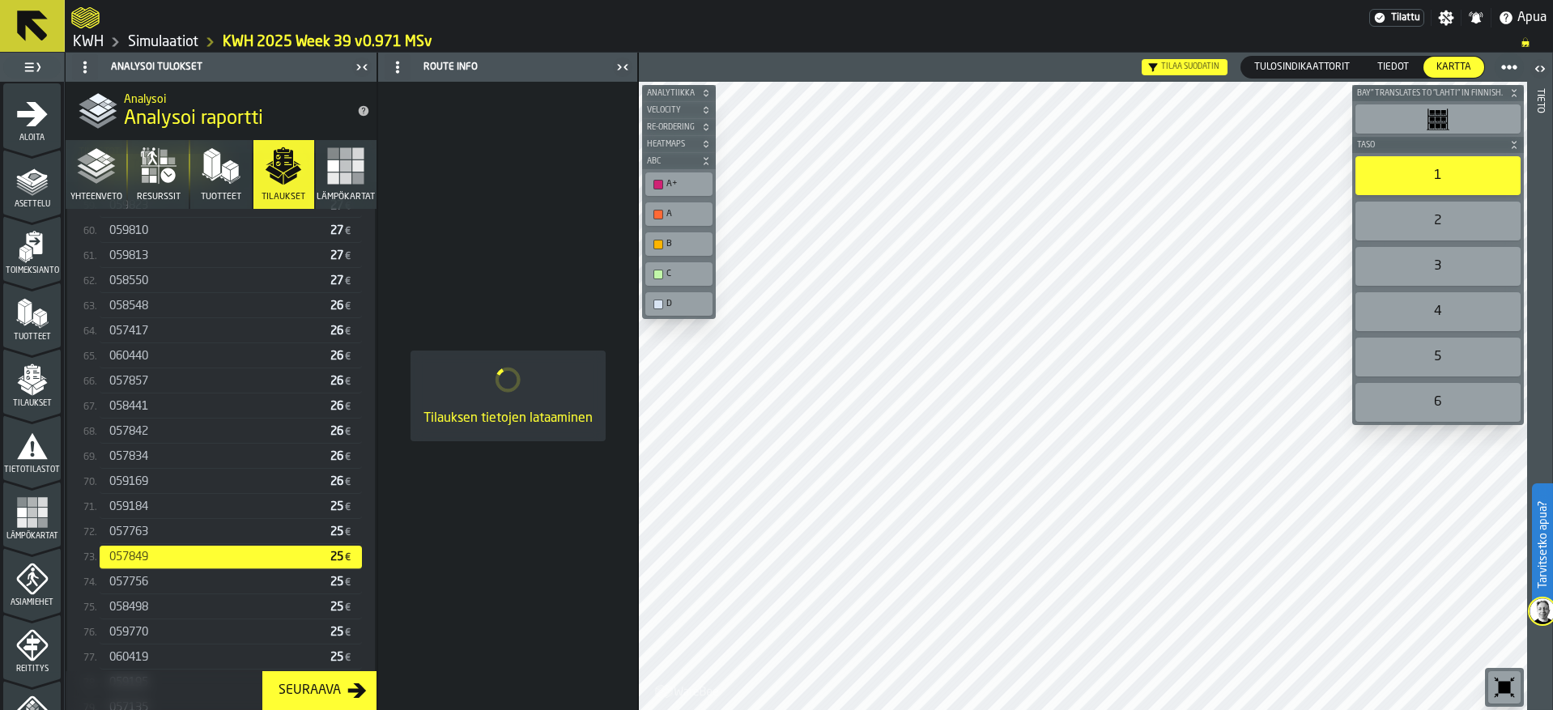
click at [159, 535] on div "057763" at bounding box center [216, 532] width 215 height 13
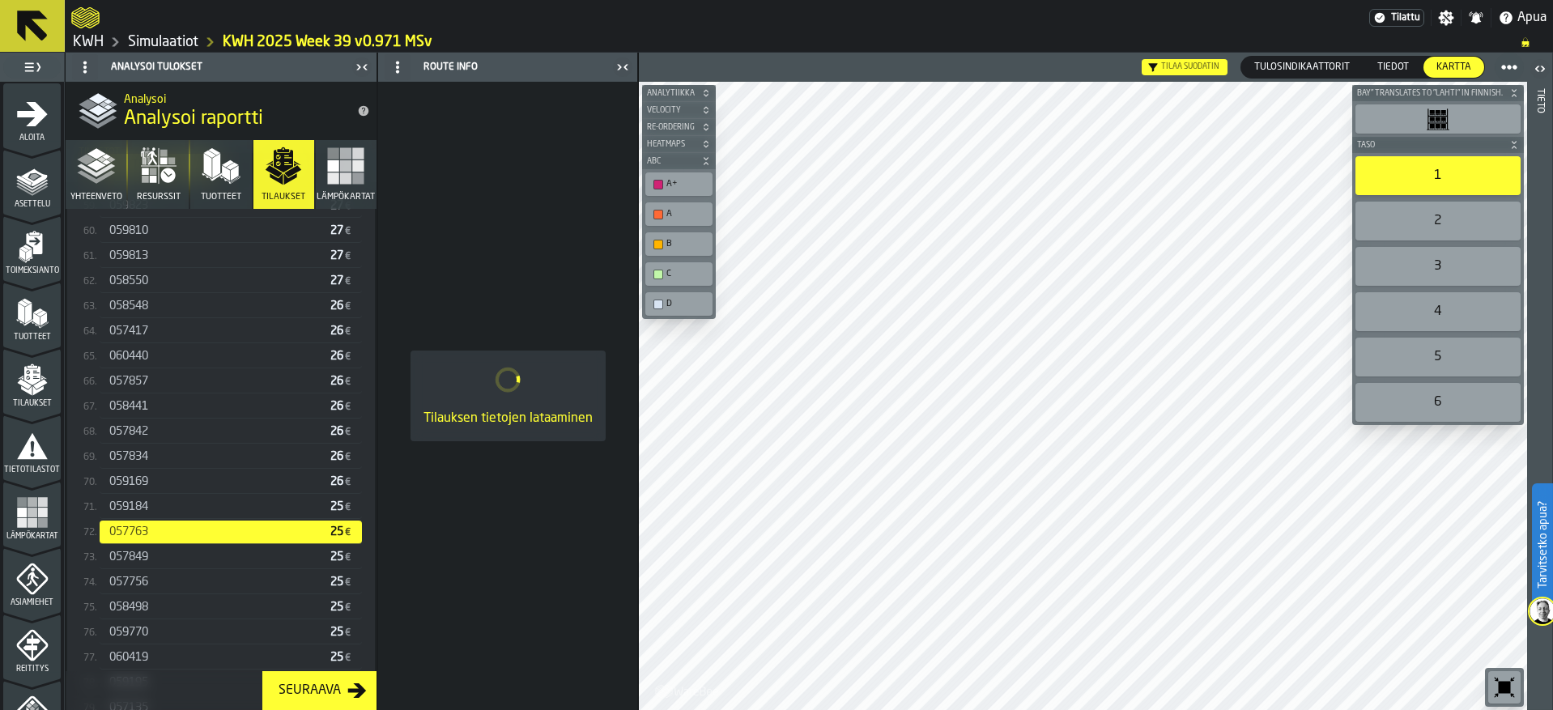
click at [155, 513] on div "059184" at bounding box center [216, 506] width 215 height 13
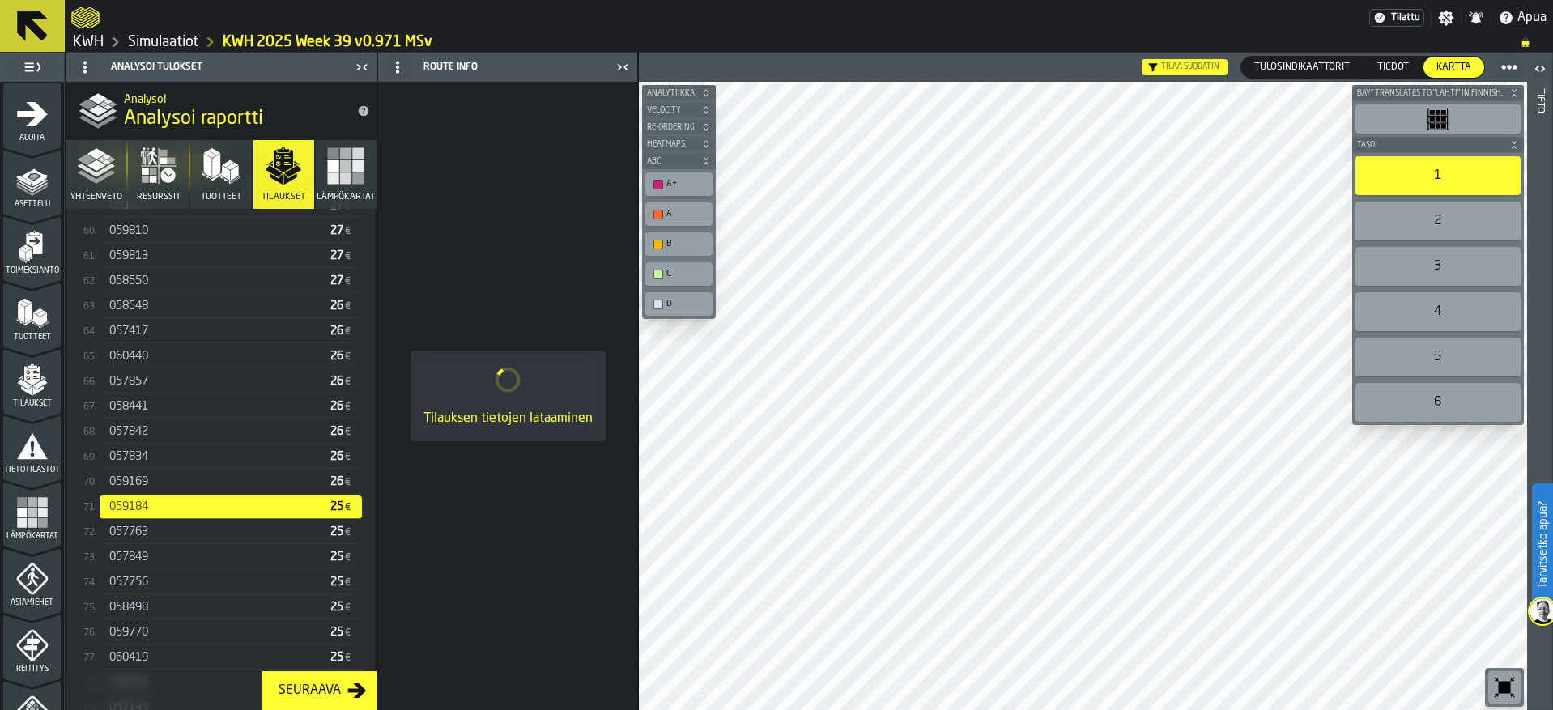
click at [155, 488] on div "059169" at bounding box center [216, 481] width 215 height 13
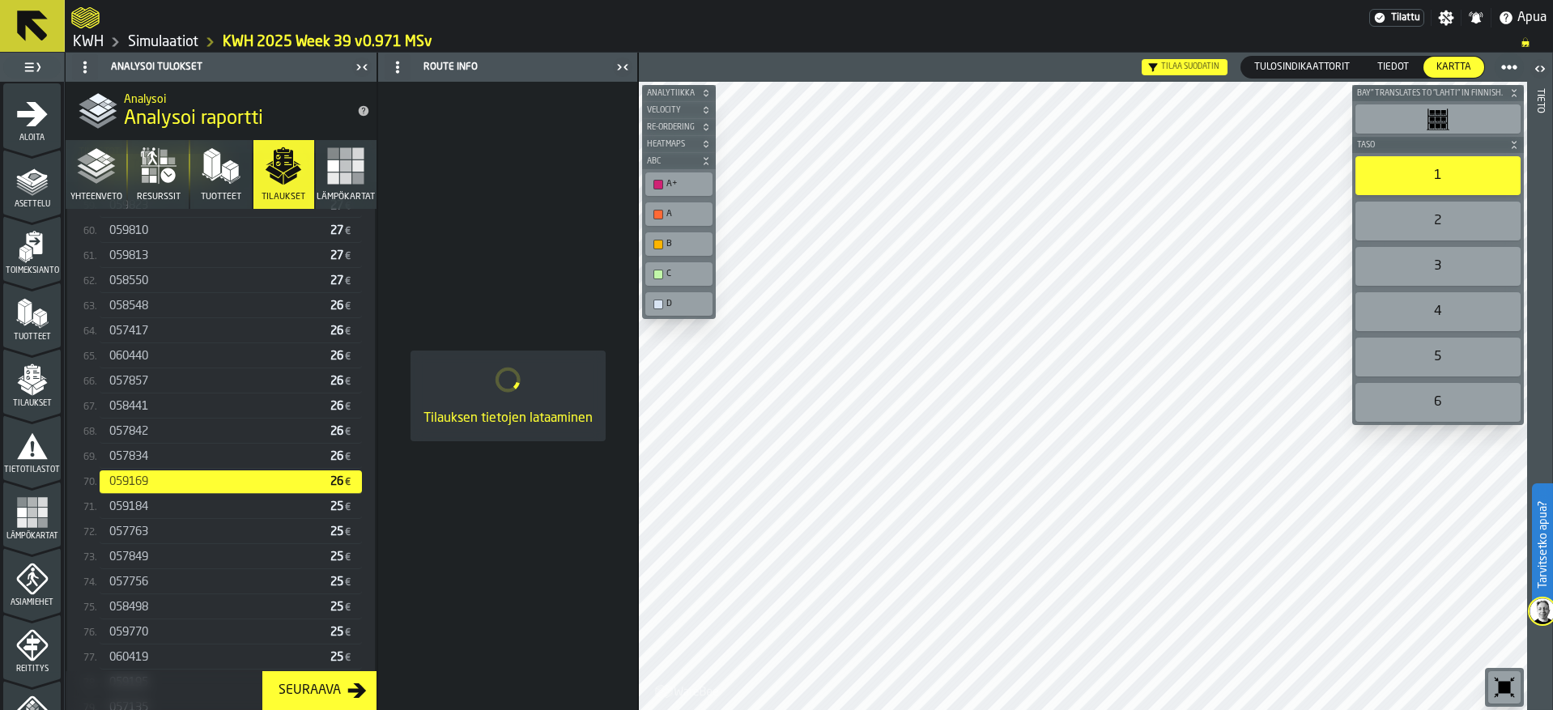
click at [145, 459] on span "057834" at bounding box center [128, 456] width 39 height 13
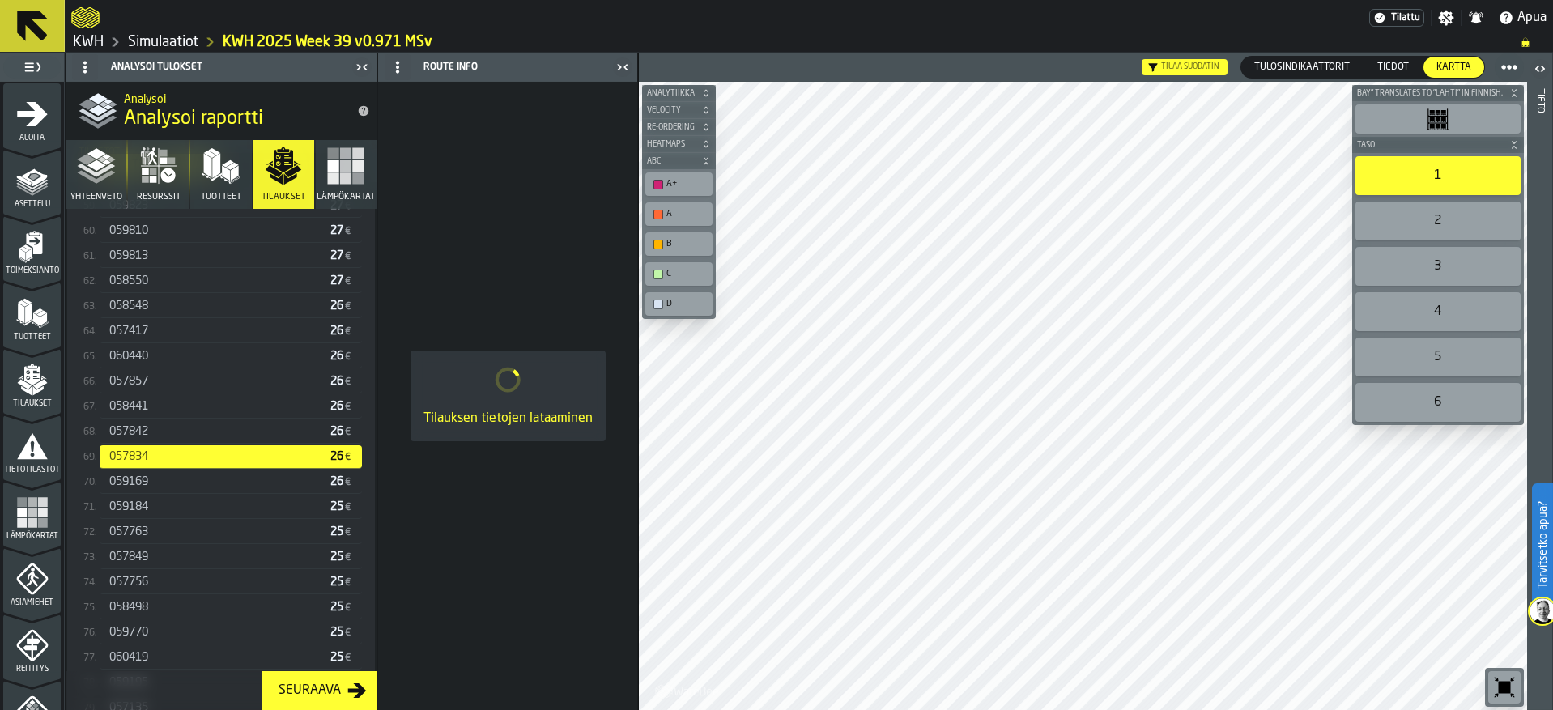
click at [147, 432] on span "057842" at bounding box center [128, 431] width 39 height 13
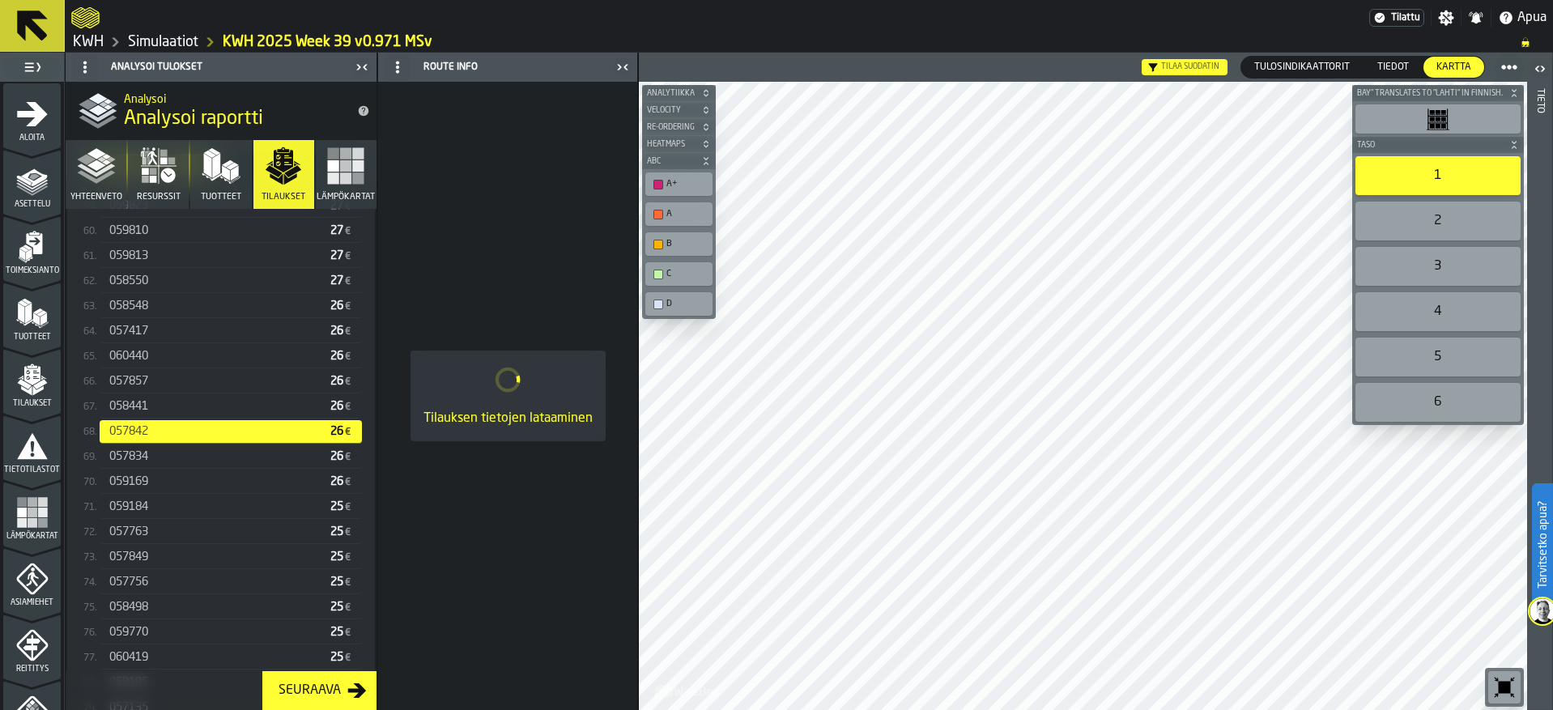
click at [152, 413] on div "058441" at bounding box center [216, 406] width 215 height 13
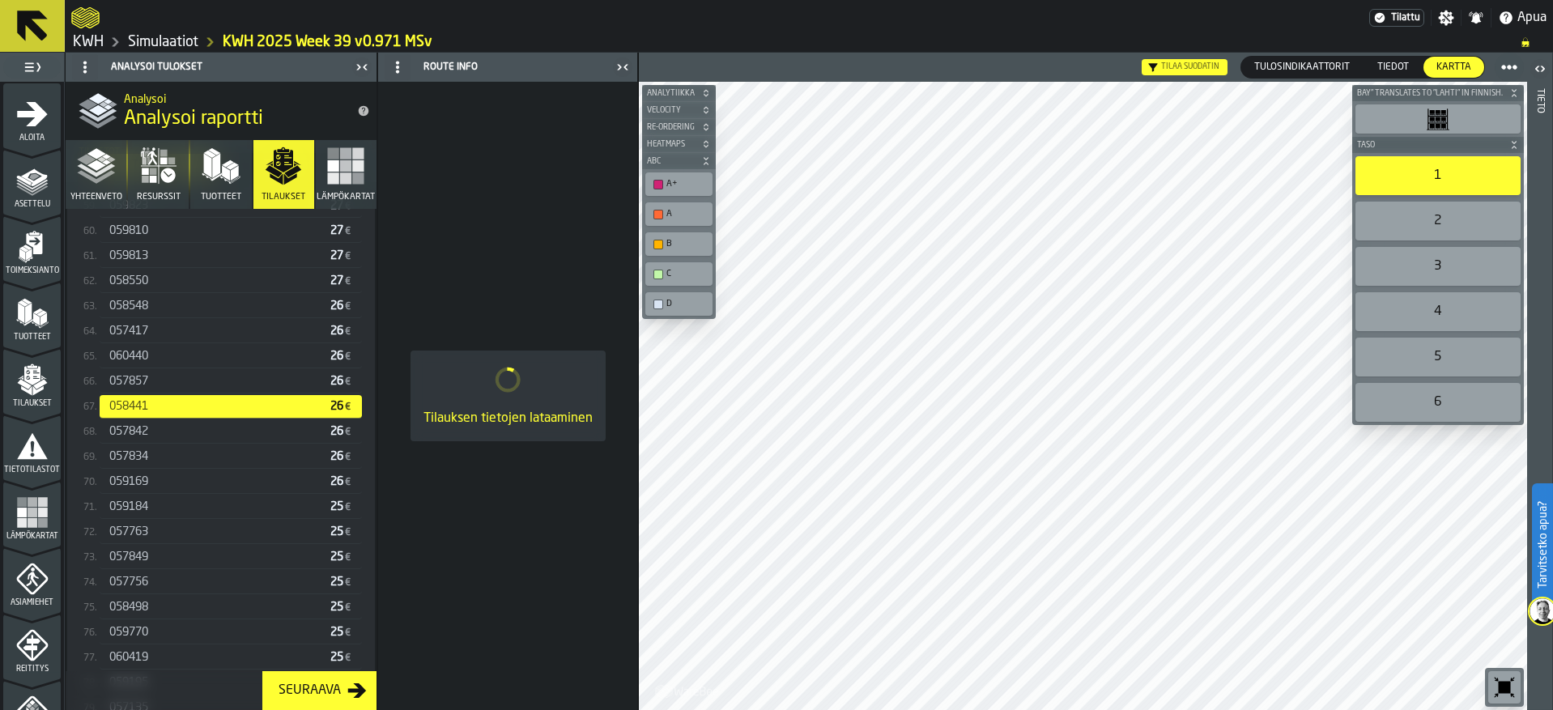
click at [156, 387] on div "057857" at bounding box center [216, 381] width 215 height 13
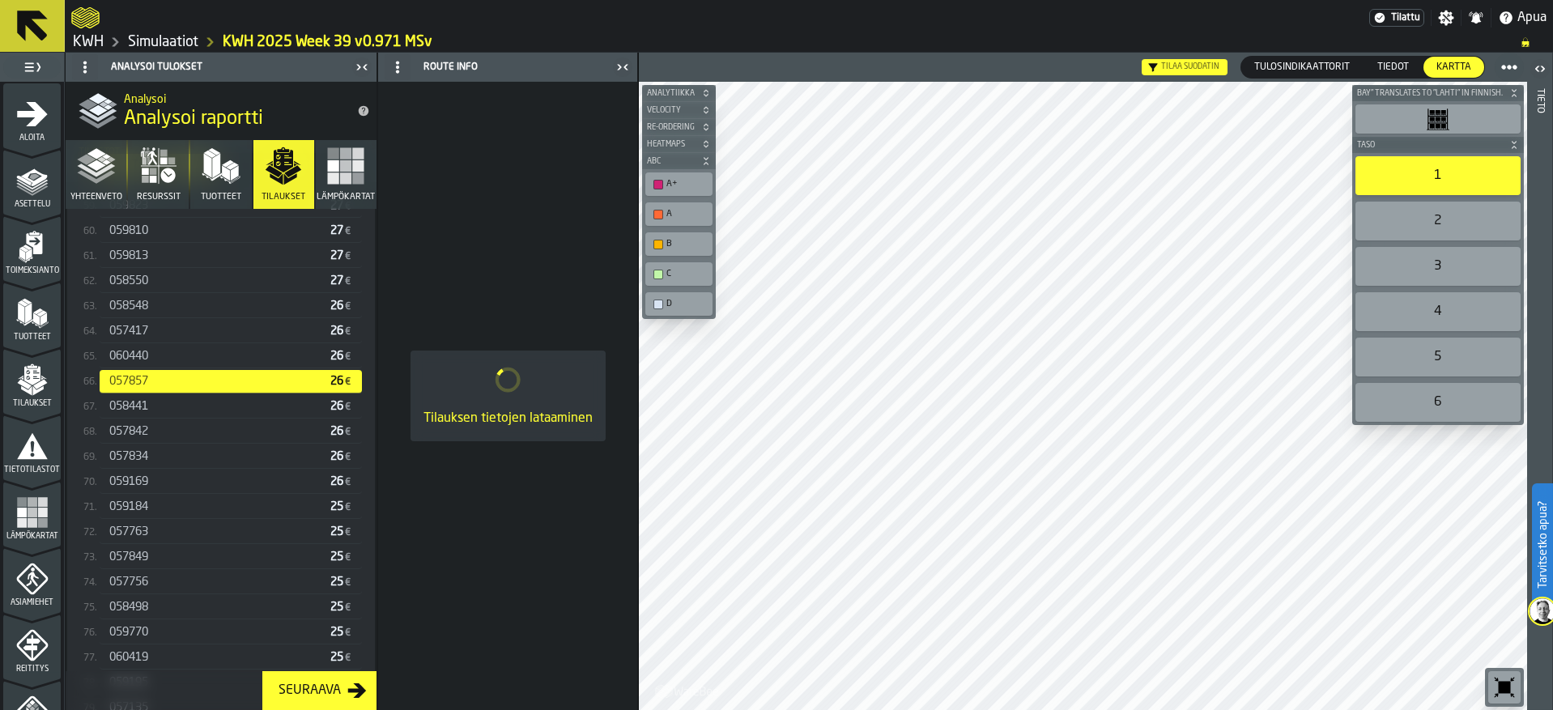
click at [157, 362] on div "060440" at bounding box center [216, 356] width 215 height 13
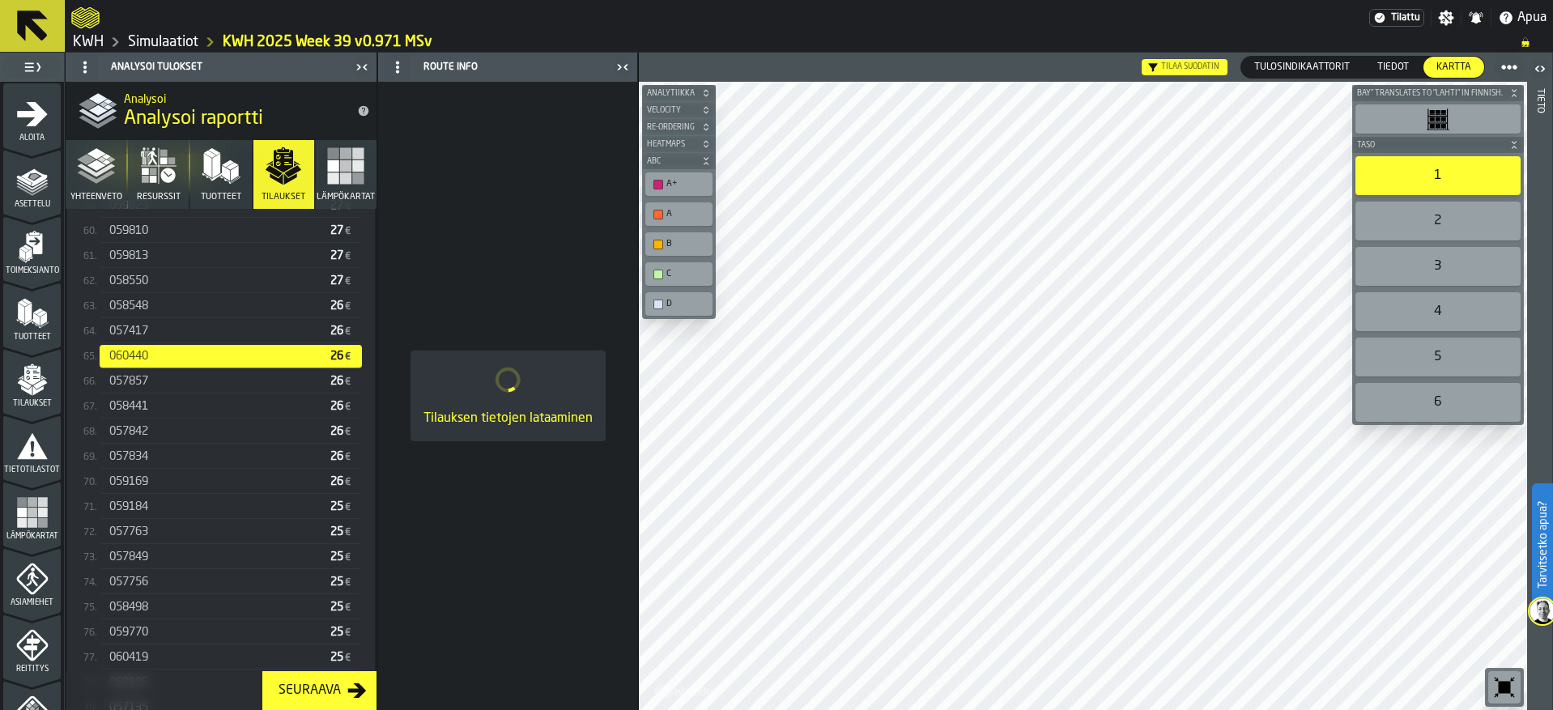
click at [151, 332] on div "057417" at bounding box center [216, 331] width 215 height 13
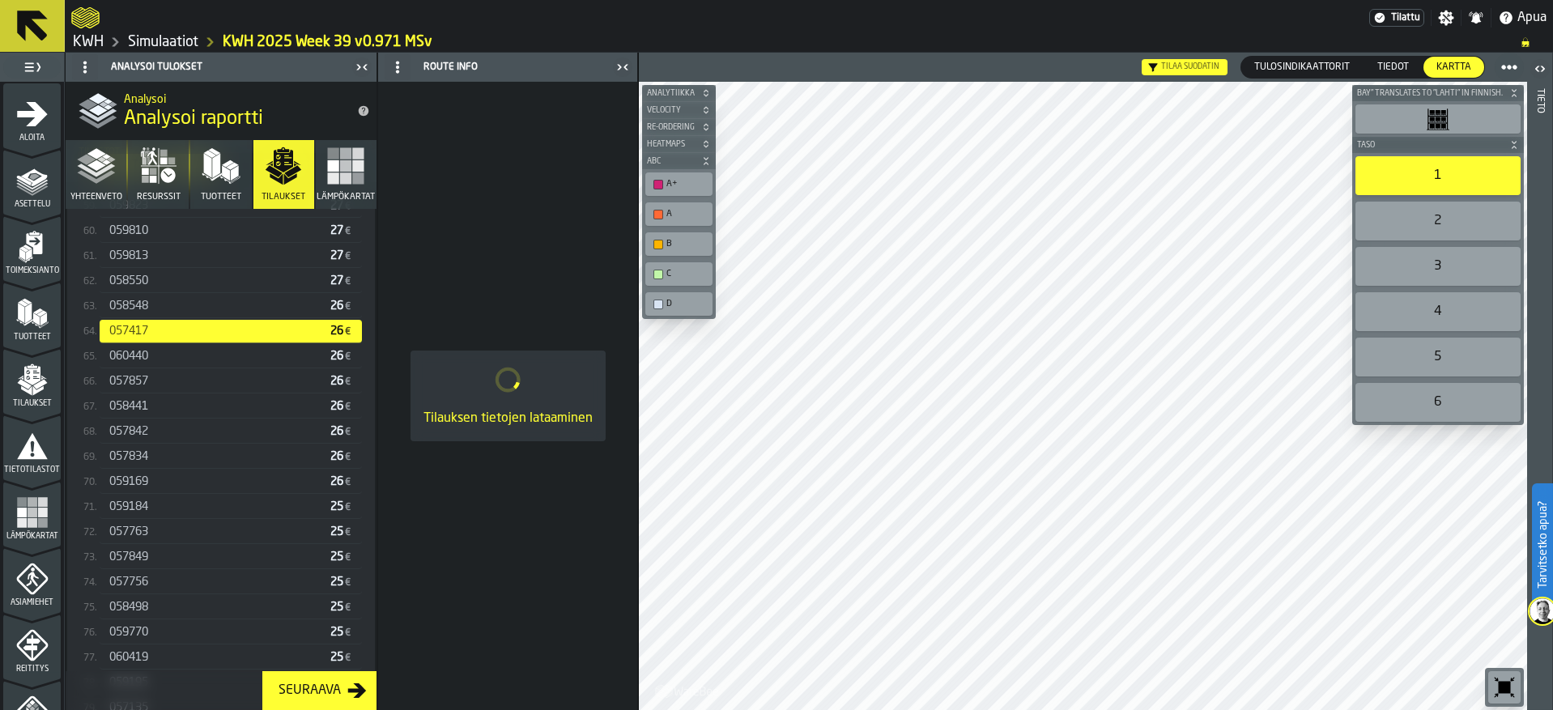
click at [148, 309] on span "058548" at bounding box center [128, 306] width 39 height 13
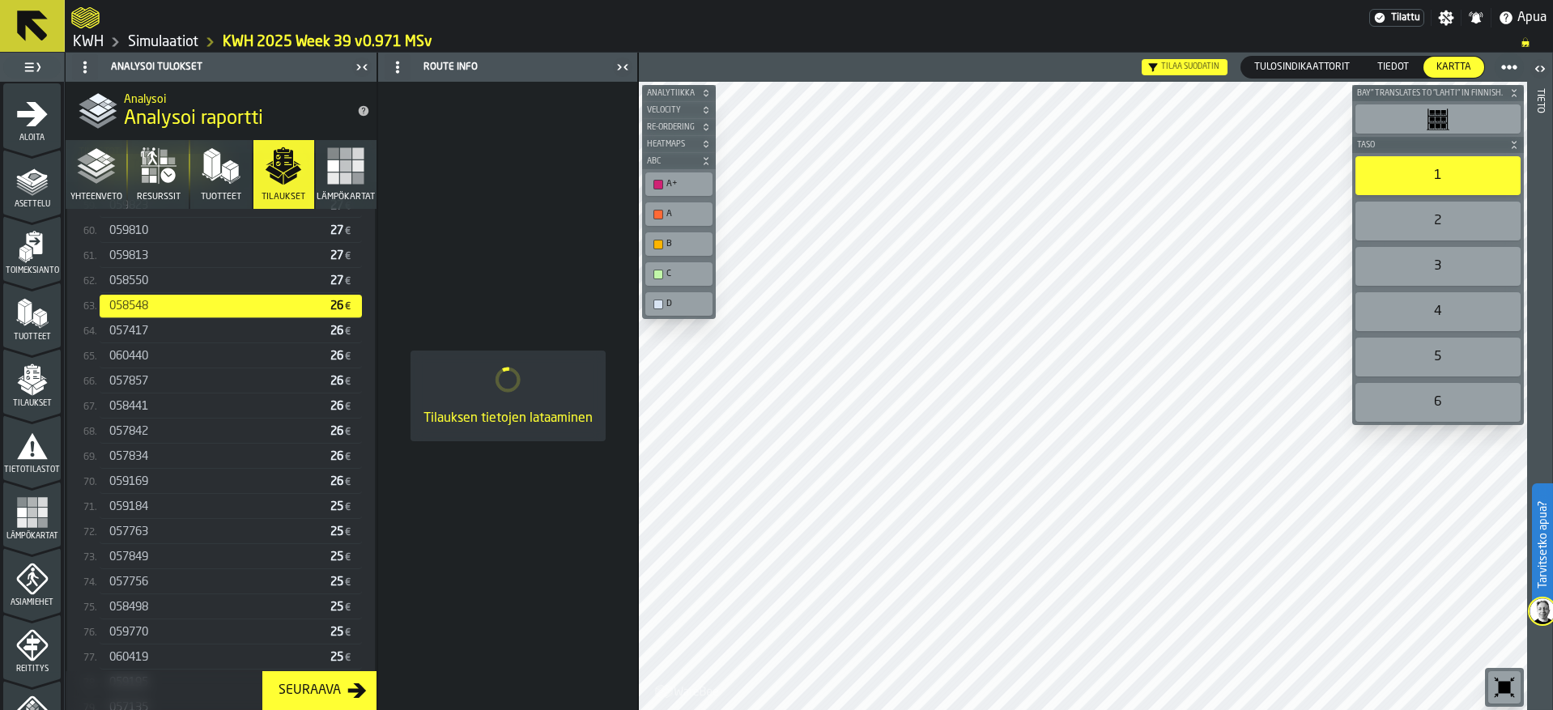
click at [152, 287] on div "058550" at bounding box center [216, 281] width 215 height 13
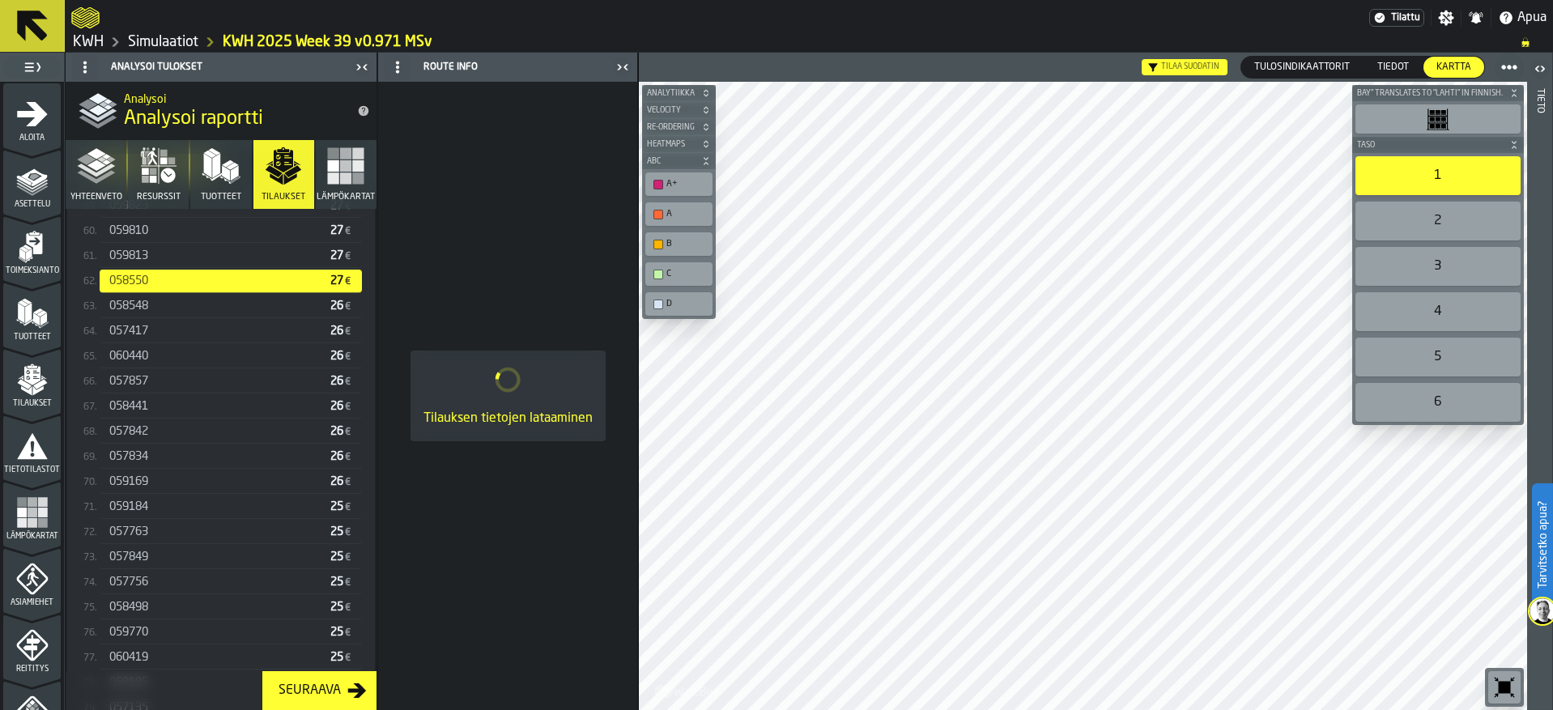
click at [160, 262] on div "059813" at bounding box center [216, 255] width 215 height 13
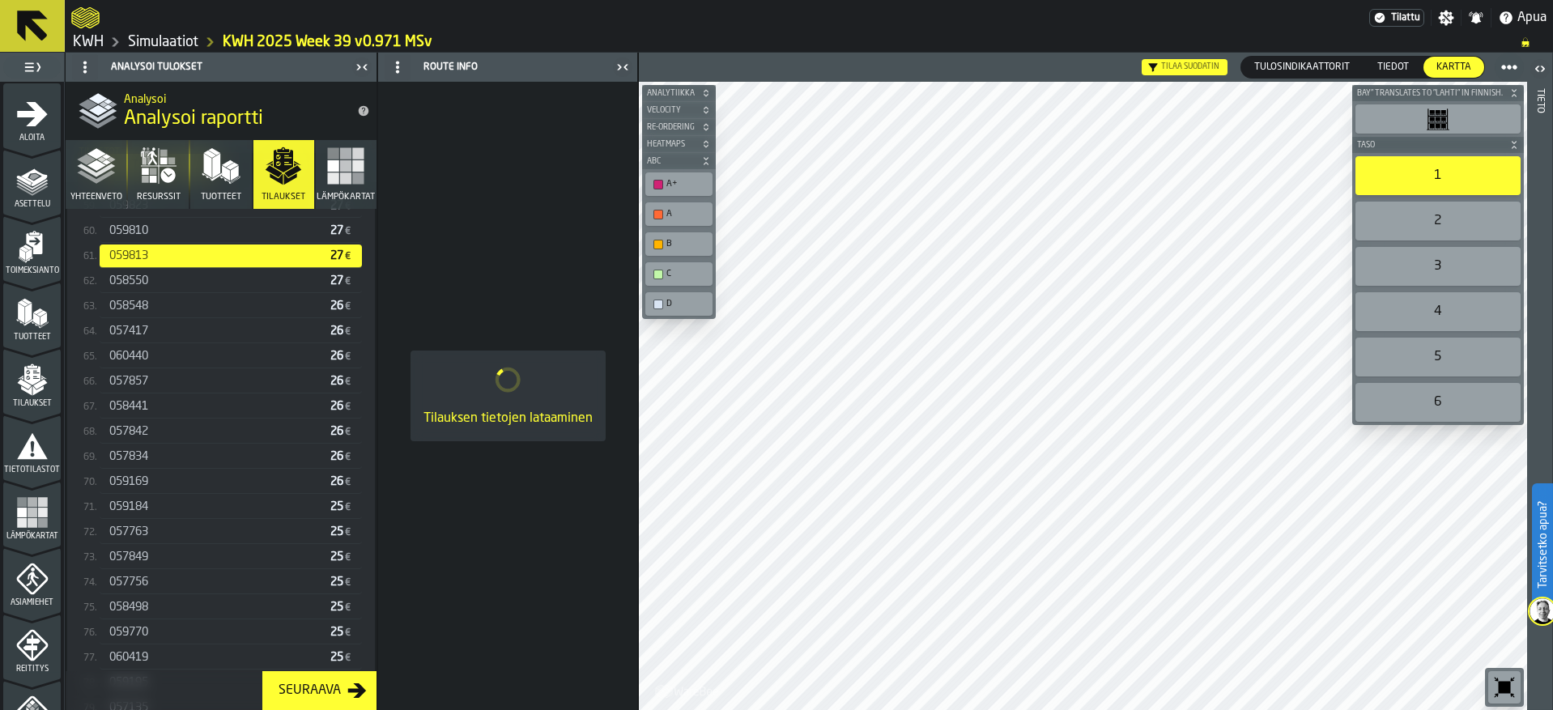
click at [164, 235] on div "059810" at bounding box center [216, 230] width 215 height 13
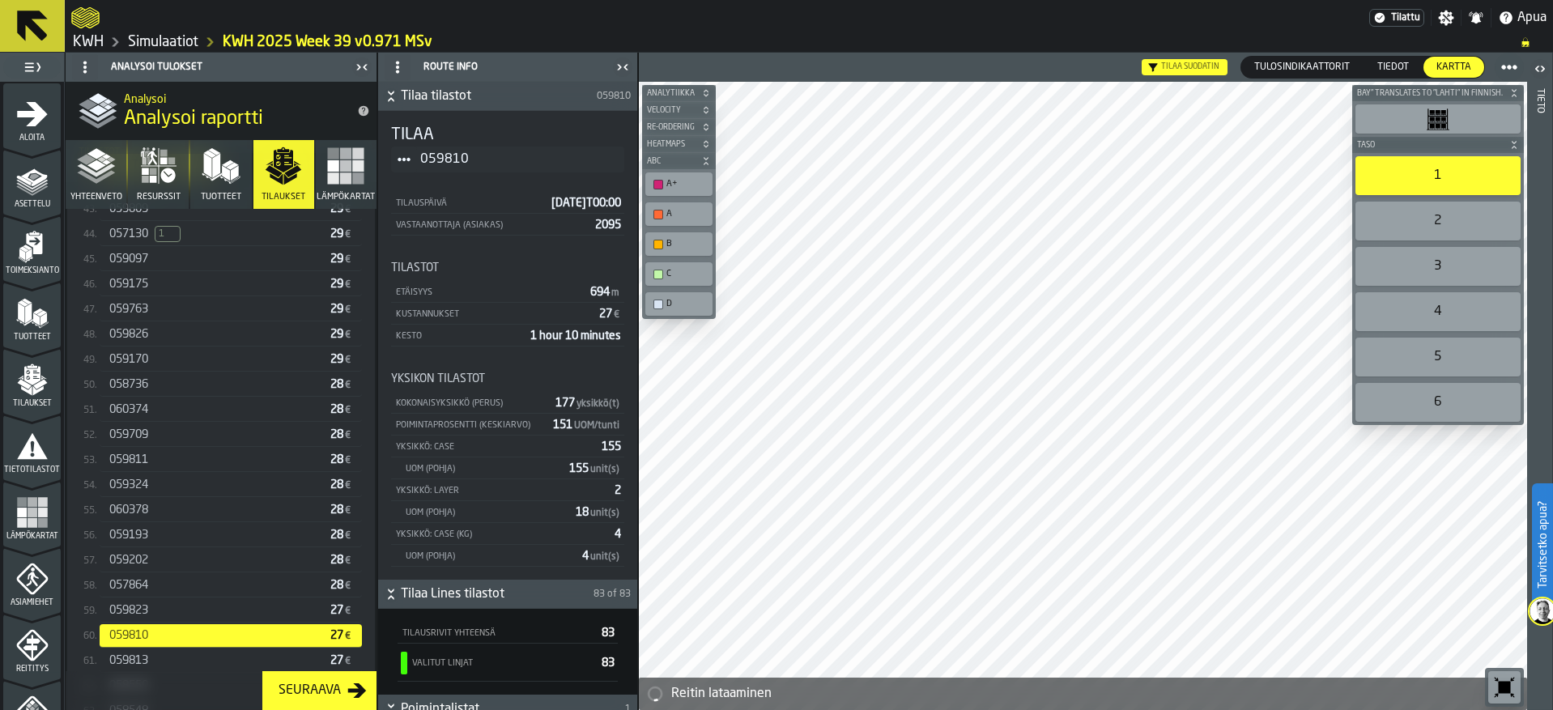
scroll to position [1576, 0]
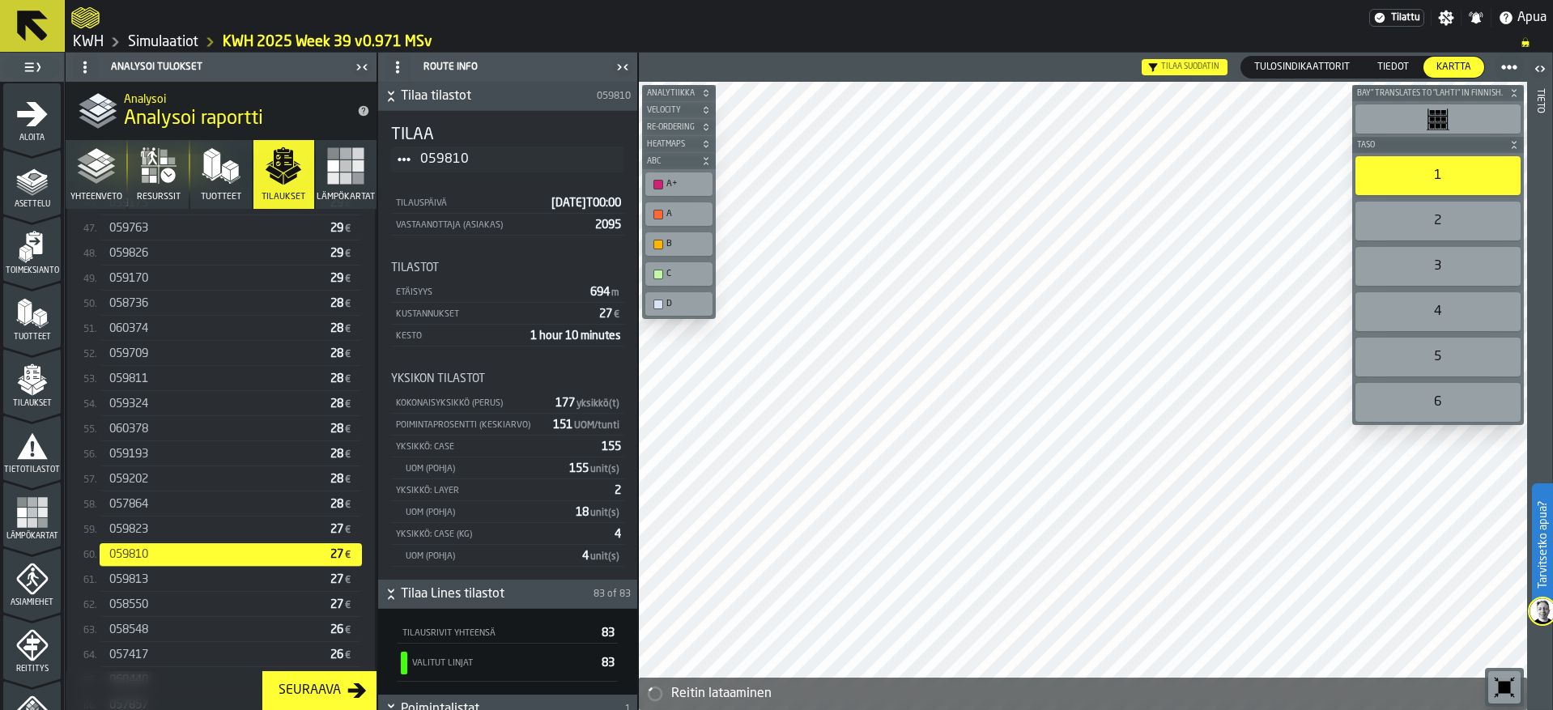
click at [176, 533] on div "059823" at bounding box center [216, 529] width 215 height 13
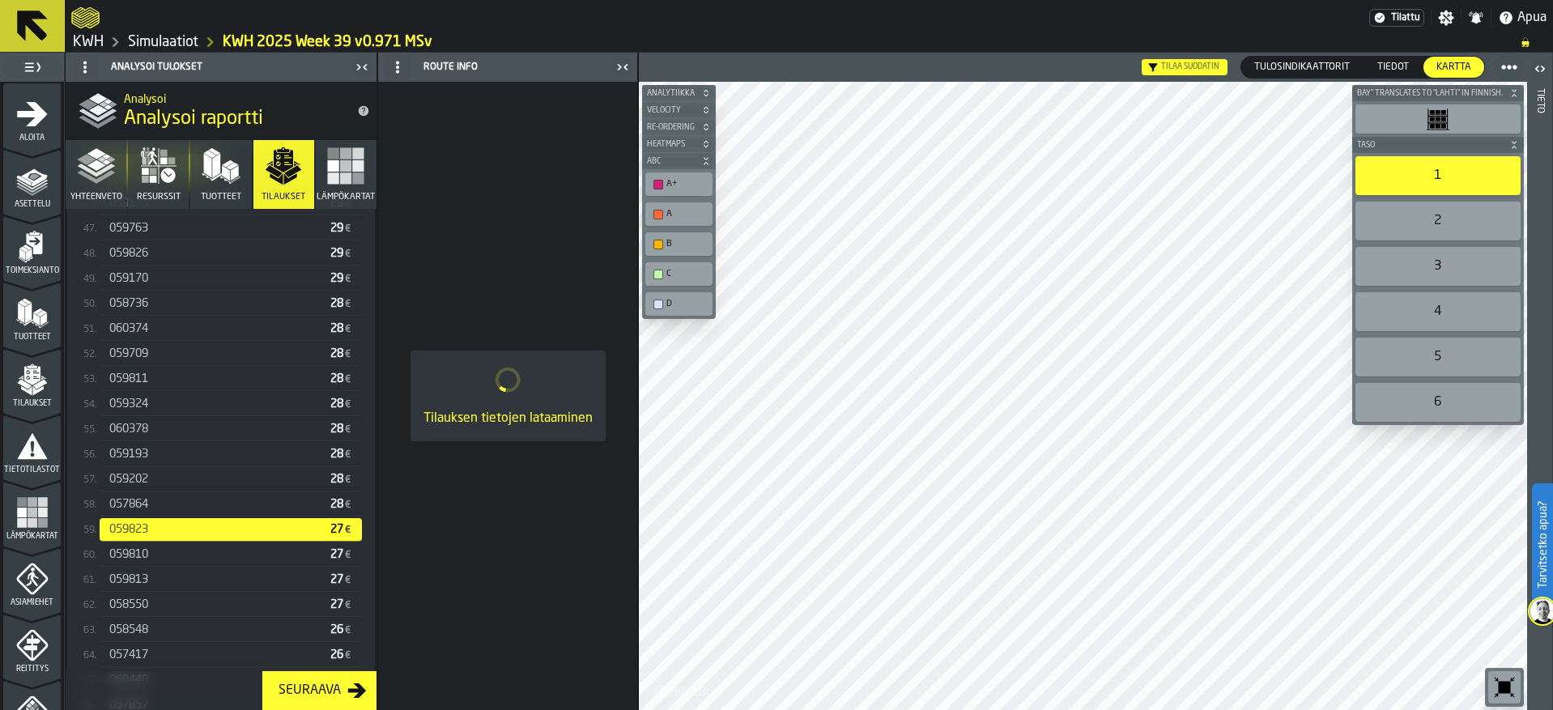
click at [171, 507] on div "057864" at bounding box center [216, 504] width 215 height 13
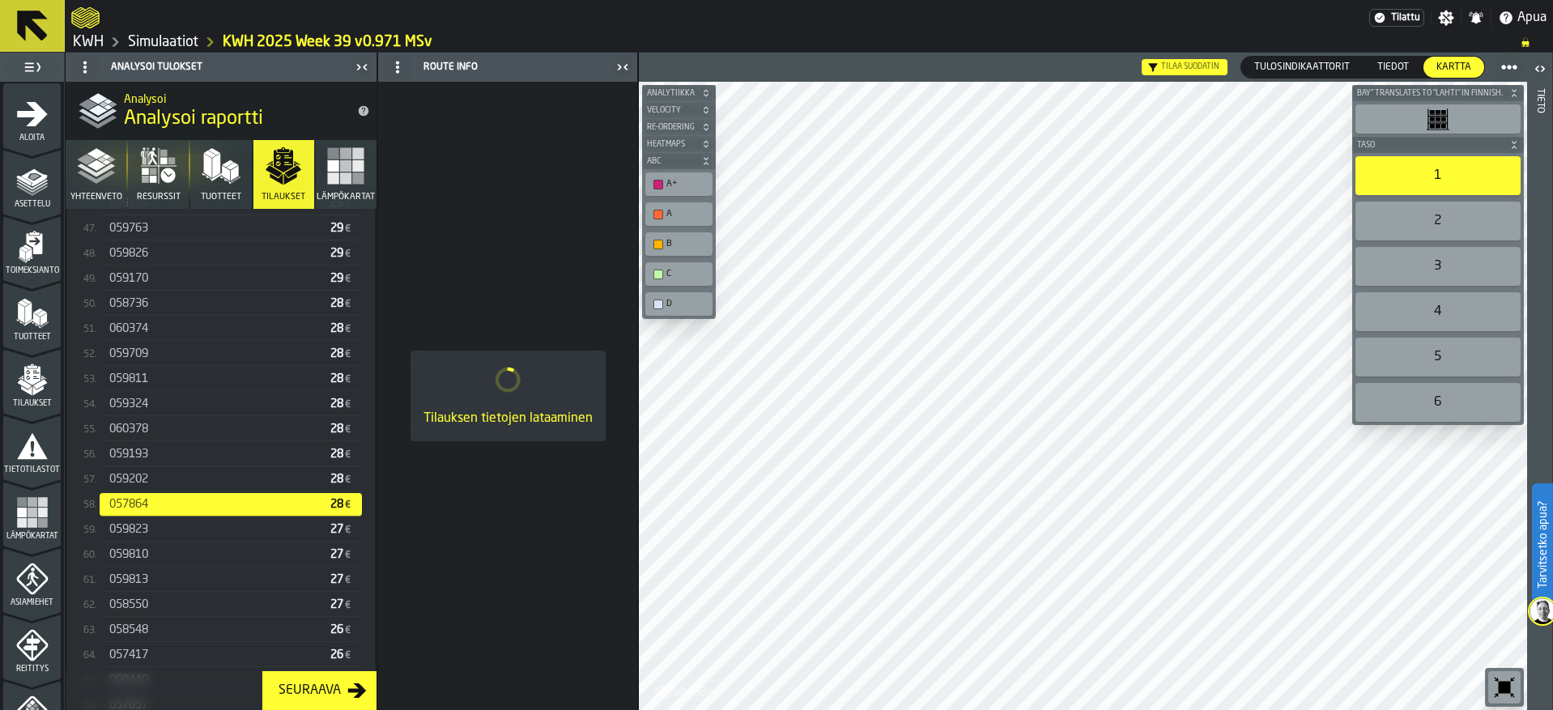
click at [168, 479] on div "059202" at bounding box center [216, 479] width 215 height 13
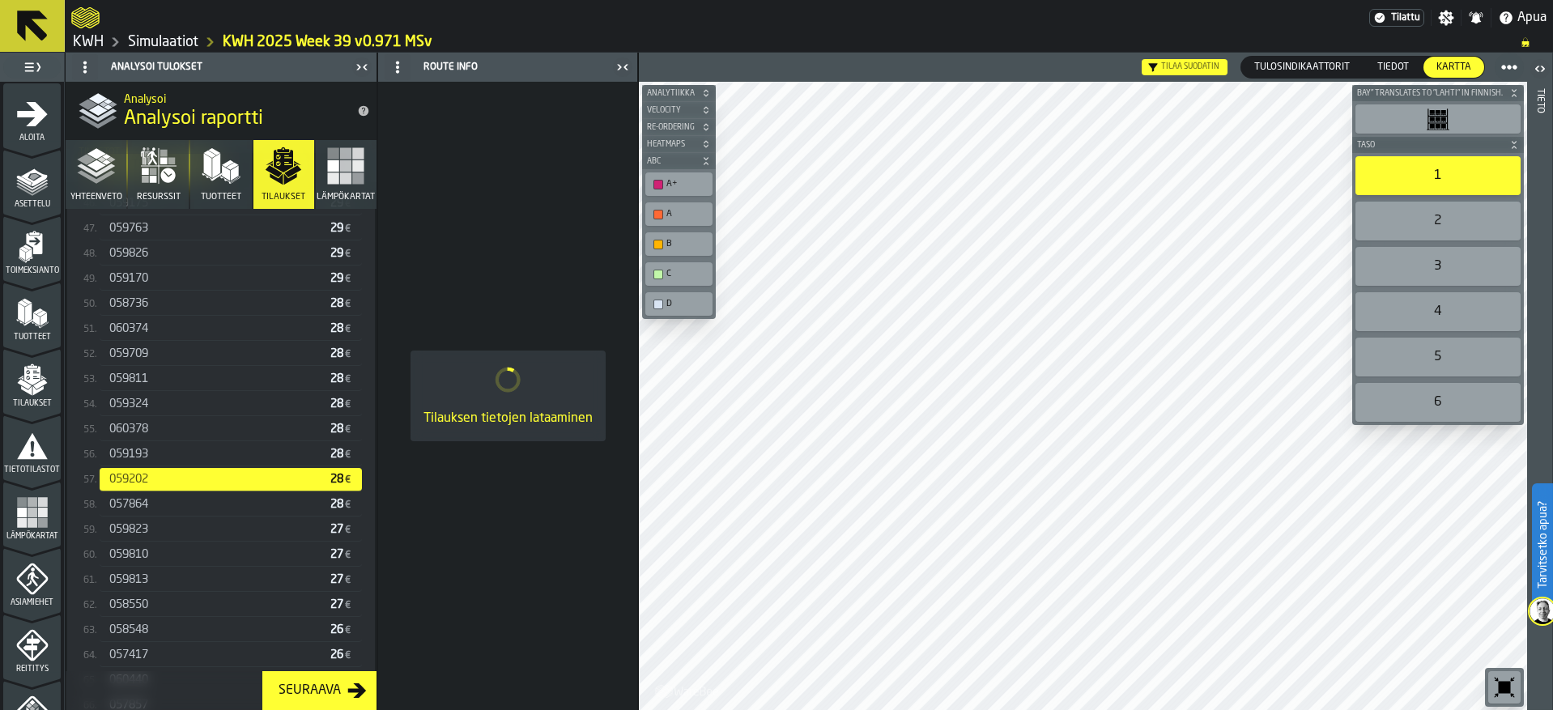
click at [165, 455] on div "059193" at bounding box center [216, 454] width 215 height 13
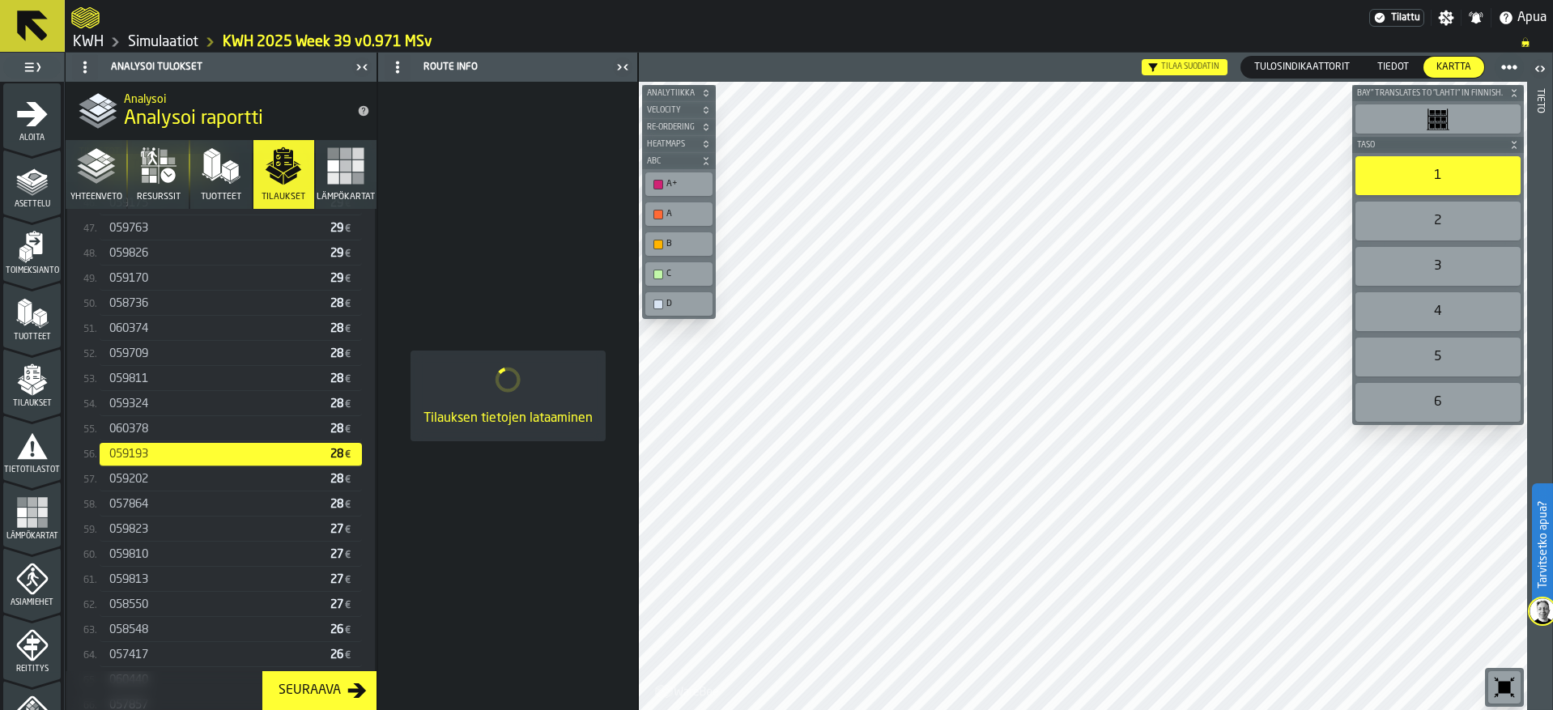
click at [166, 436] on div "060378" at bounding box center [216, 429] width 215 height 13
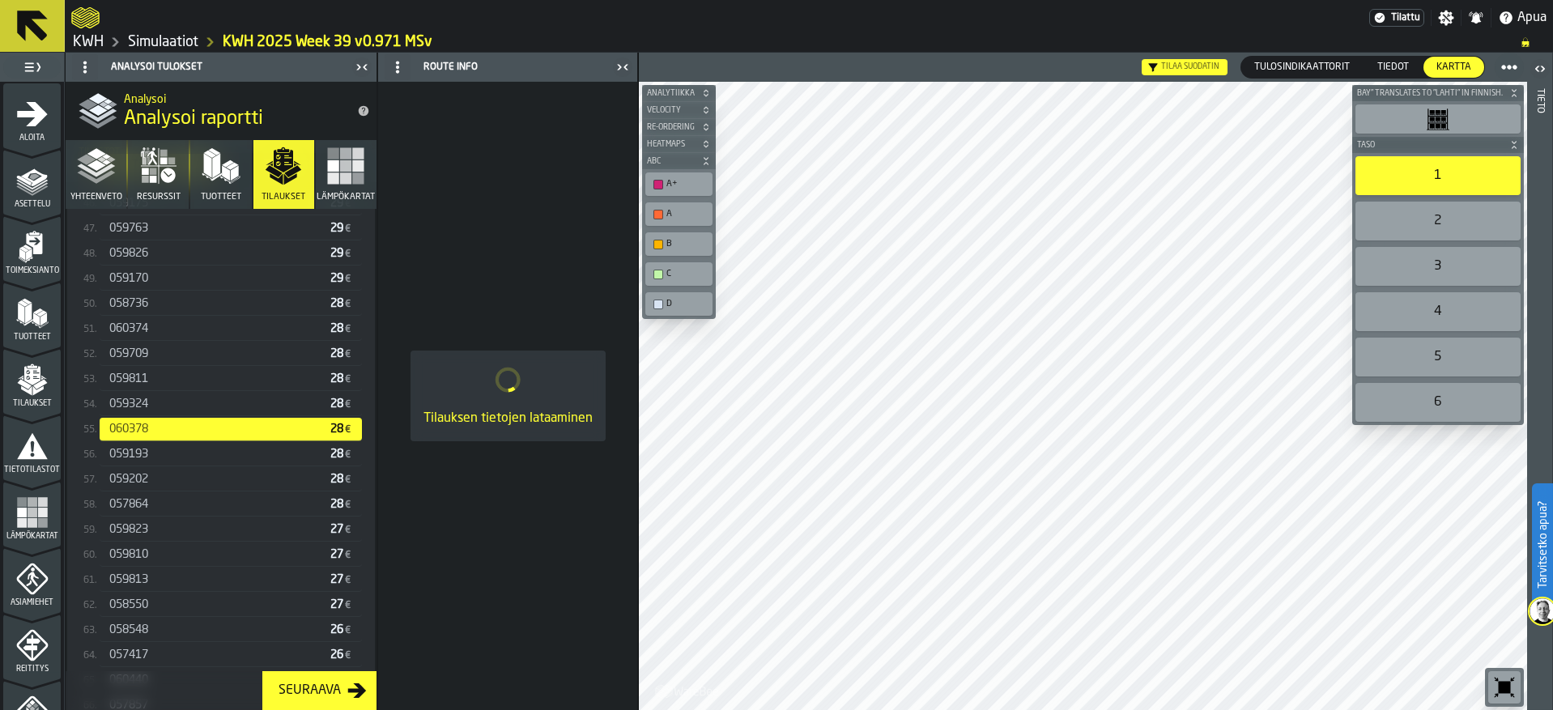
click at [165, 408] on div "059324" at bounding box center [216, 404] width 215 height 13
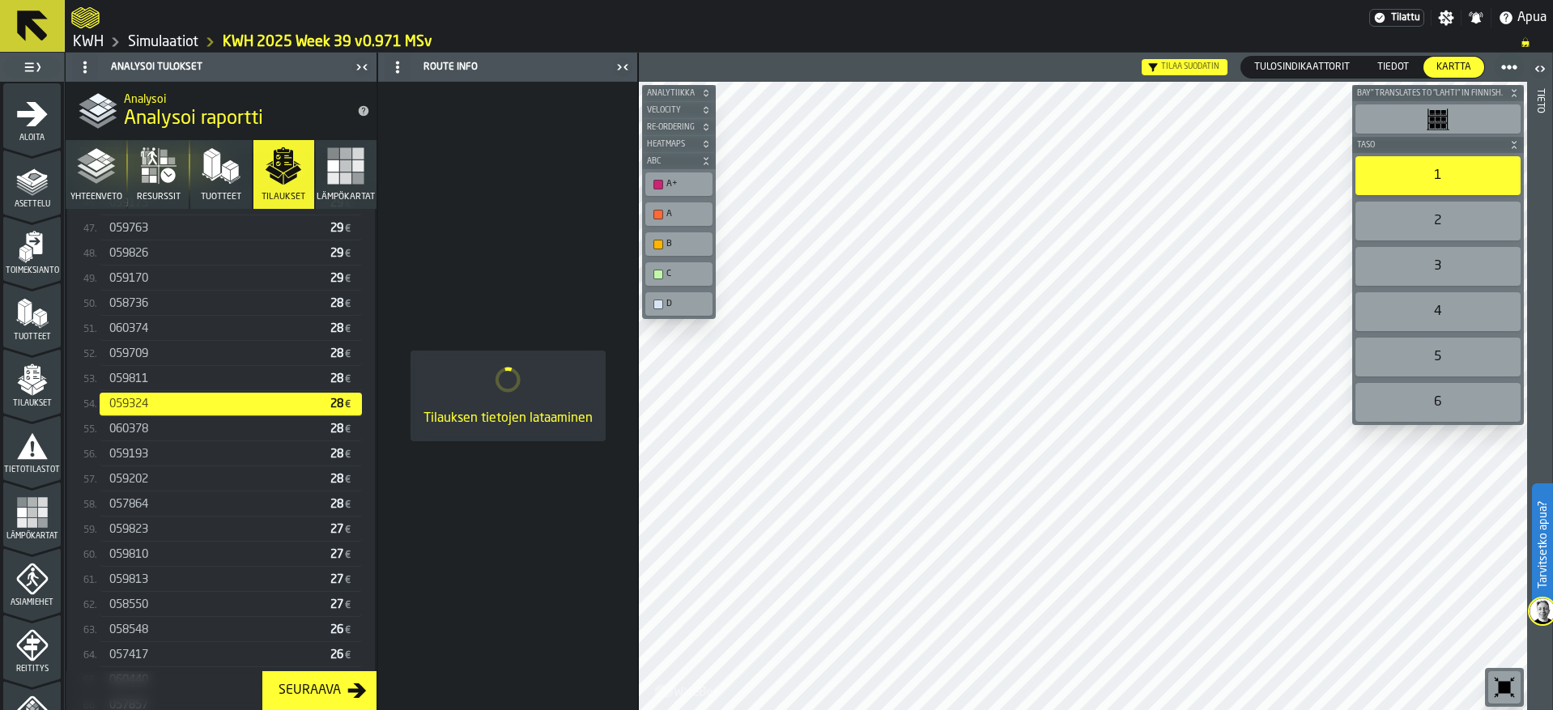
click at [167, 381] on div "059811" at bounding box center [216, 378] width 215 height 13
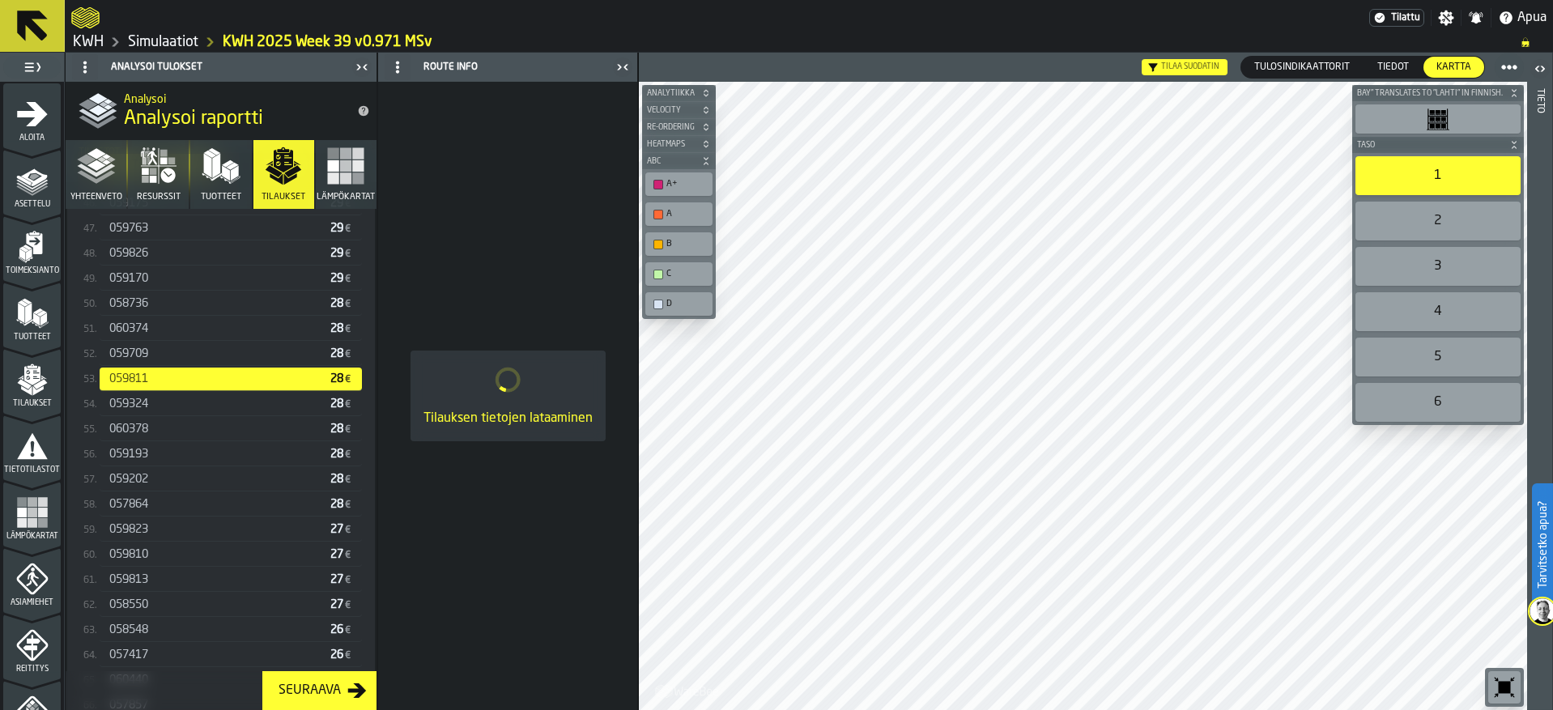
click at [167, 360] on div "059709" at bounding box center [216, 353] width 215 height 13
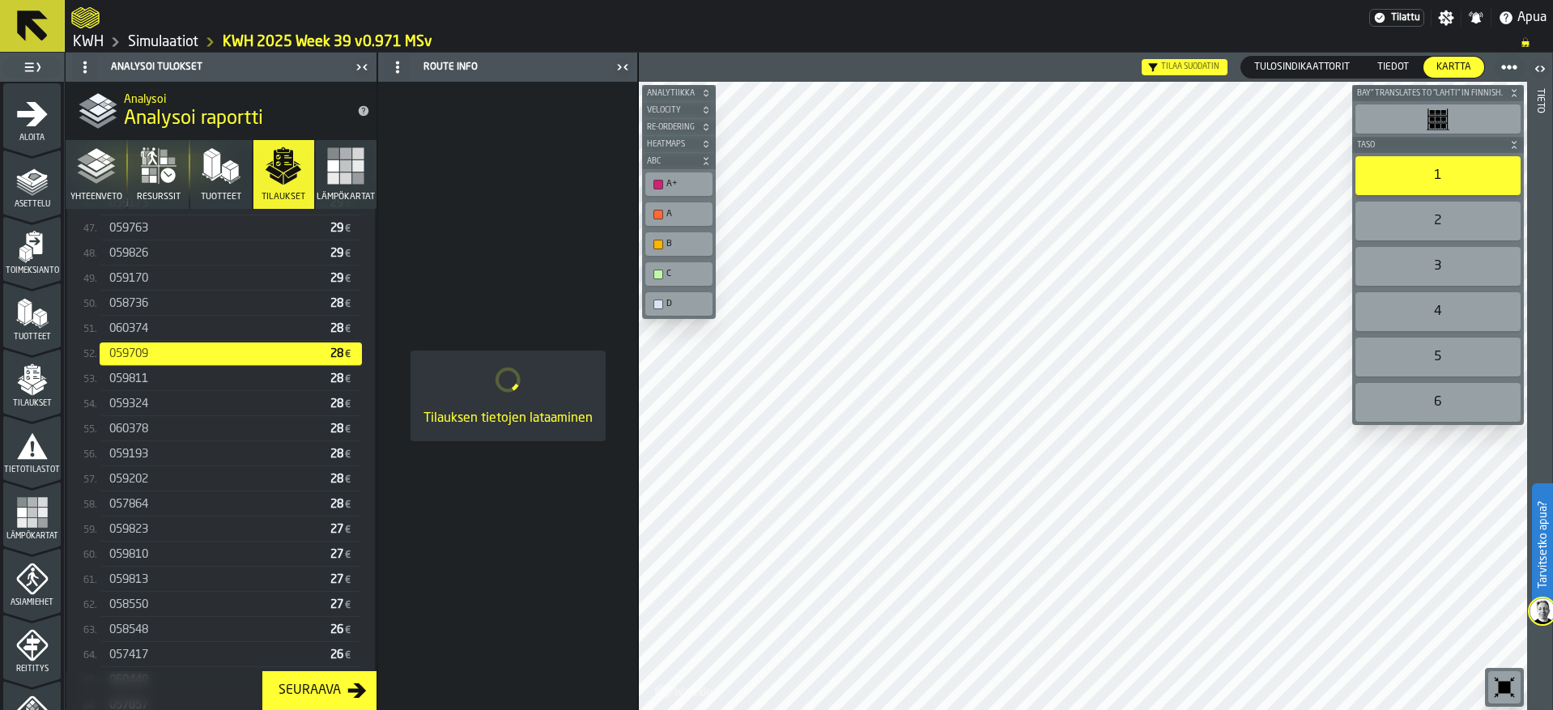
click at [168, 334] on div "060374" at bounding box center [216, 328] width 215 height 13
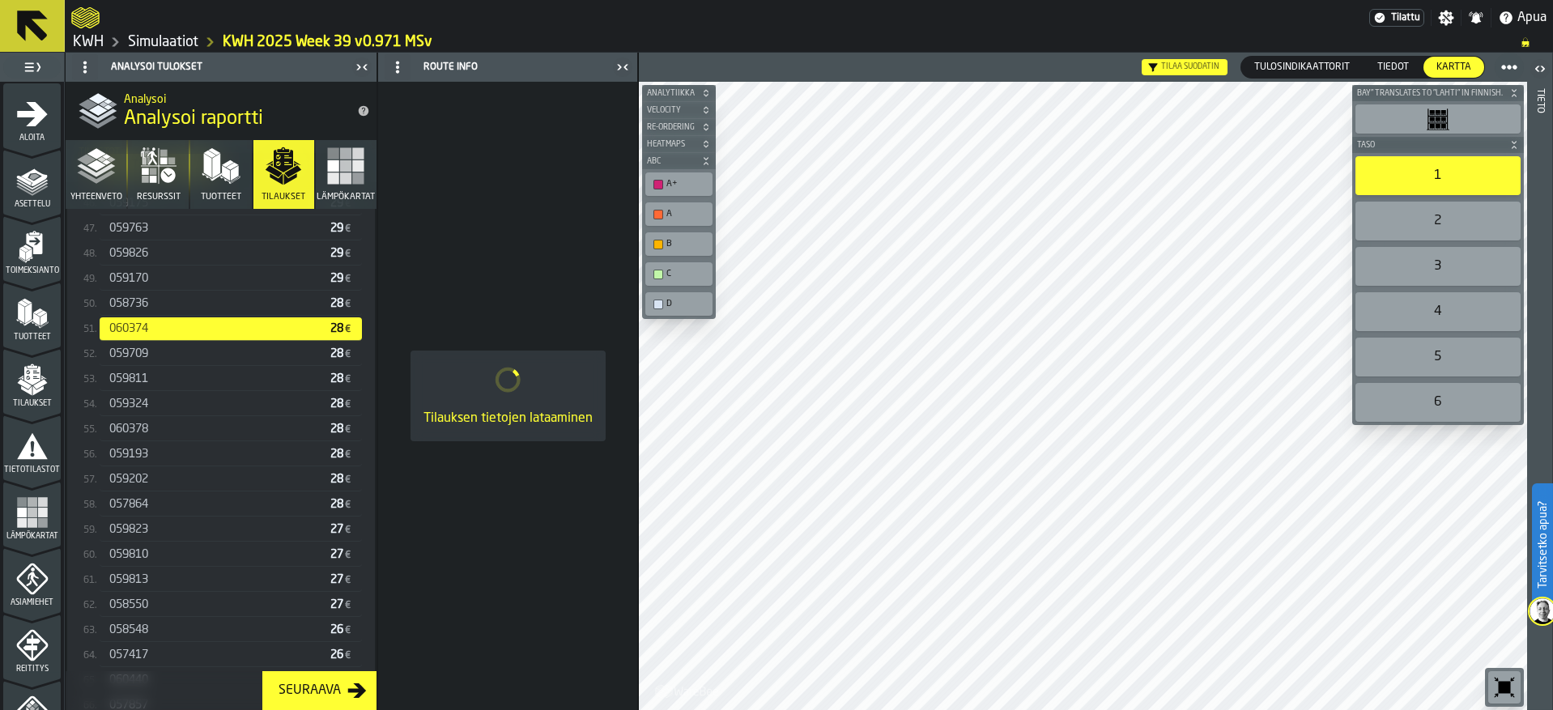
click at [167, 316] on div "058736 28 €" at bounding box center [231, 303] width 262 height 23
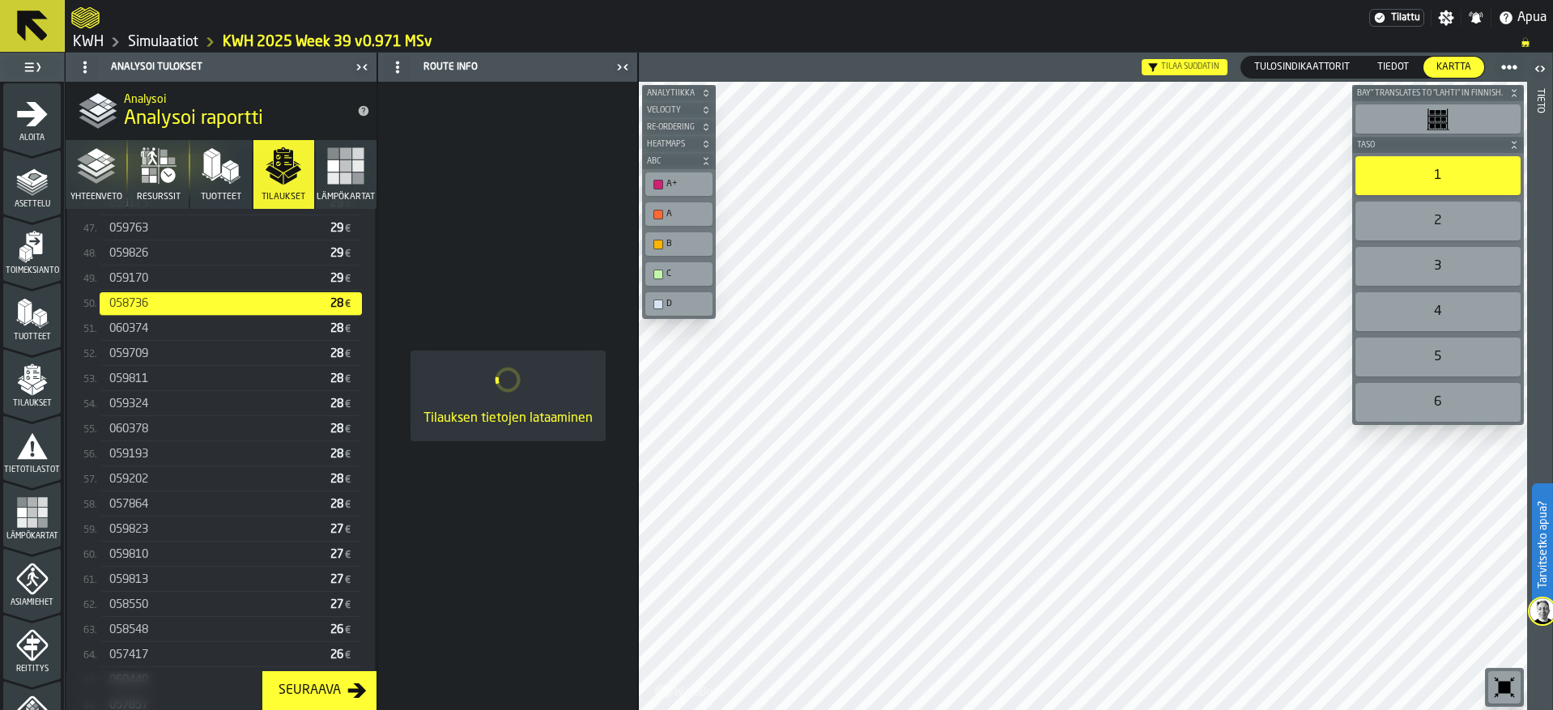
click at [166, 285] on div "059170" at bounding box center [216, 278] width 215 height 13
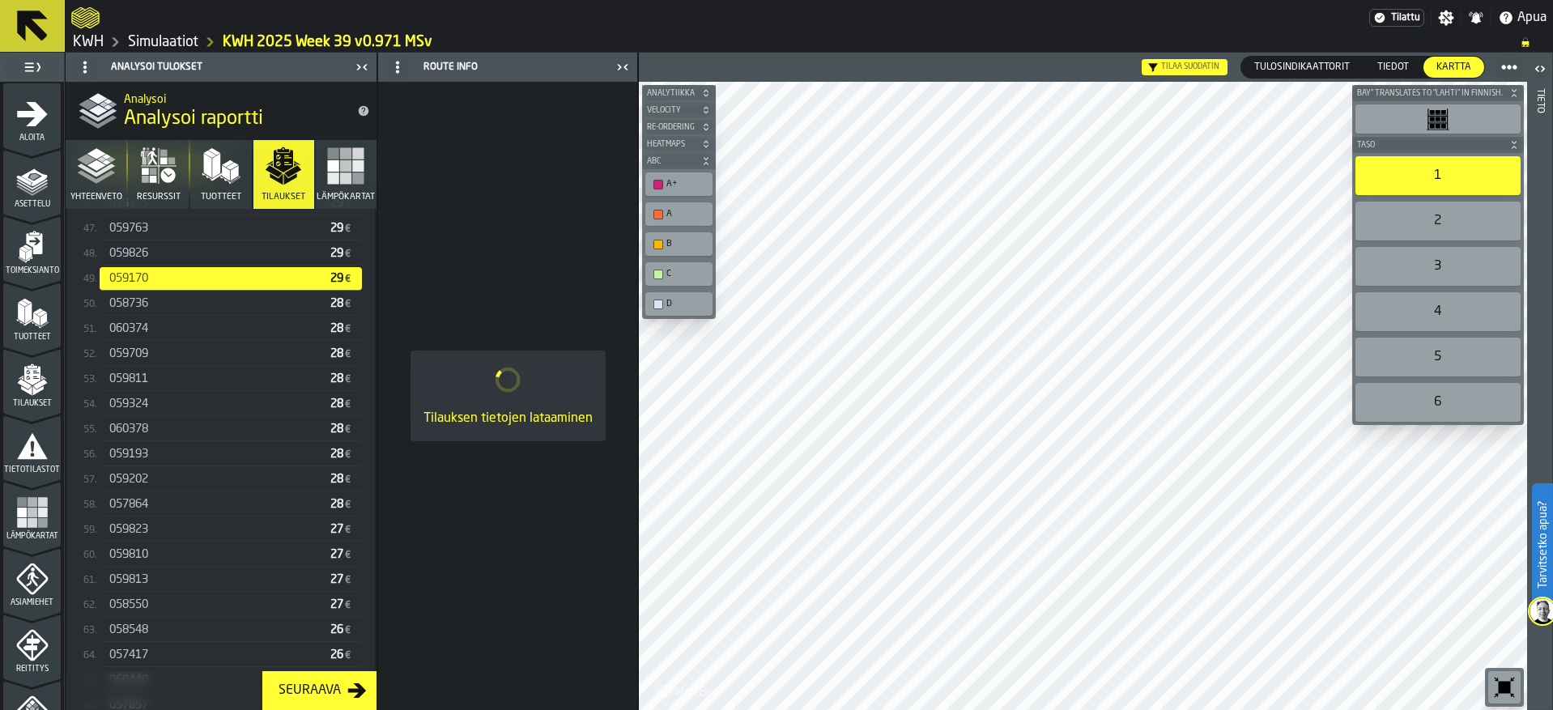
click at [169, 257] on div "059826" at bounding box center [216, 253] width 215 height 13
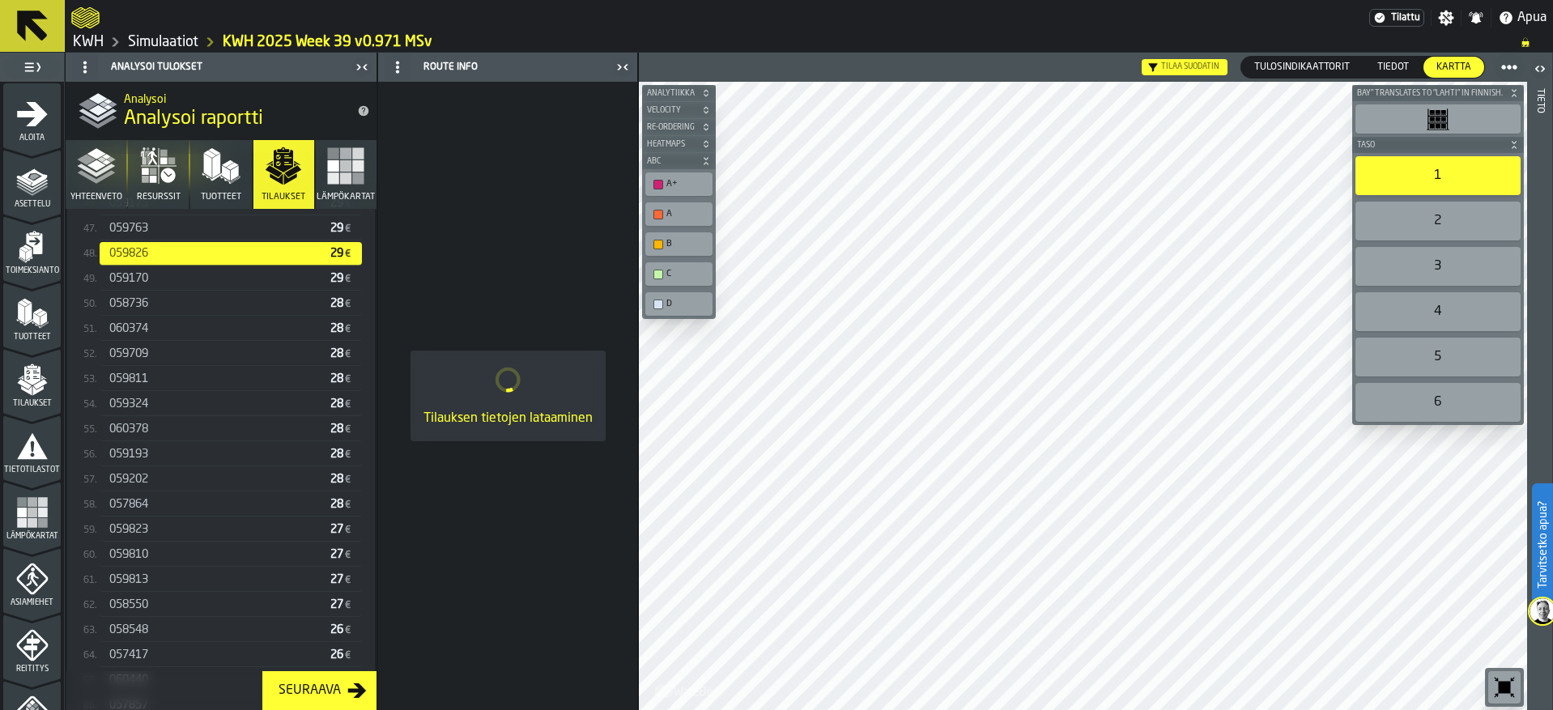
click at [169, 235] on div "059763" at bounding box center [216, 228] width 215 height 13
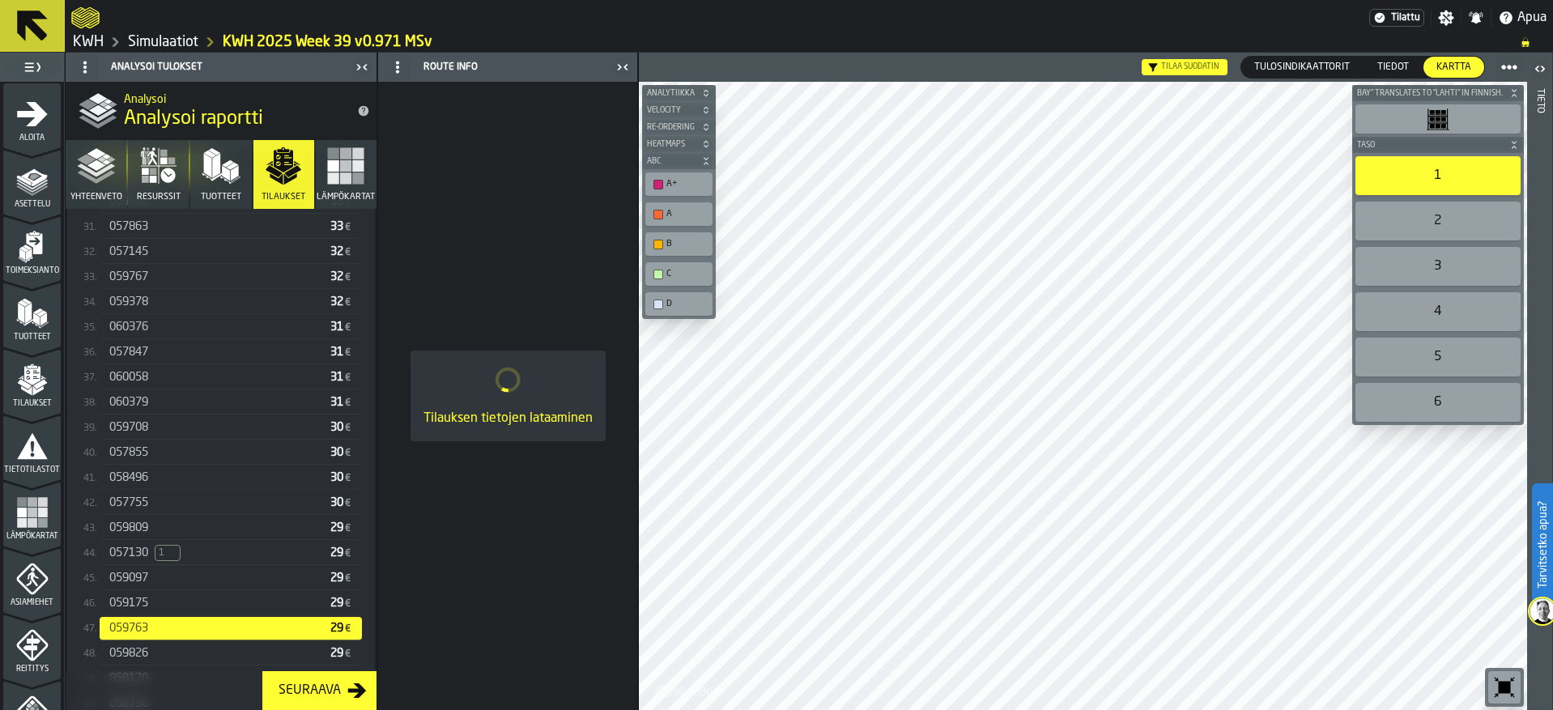
scroll to position [1171, 0]
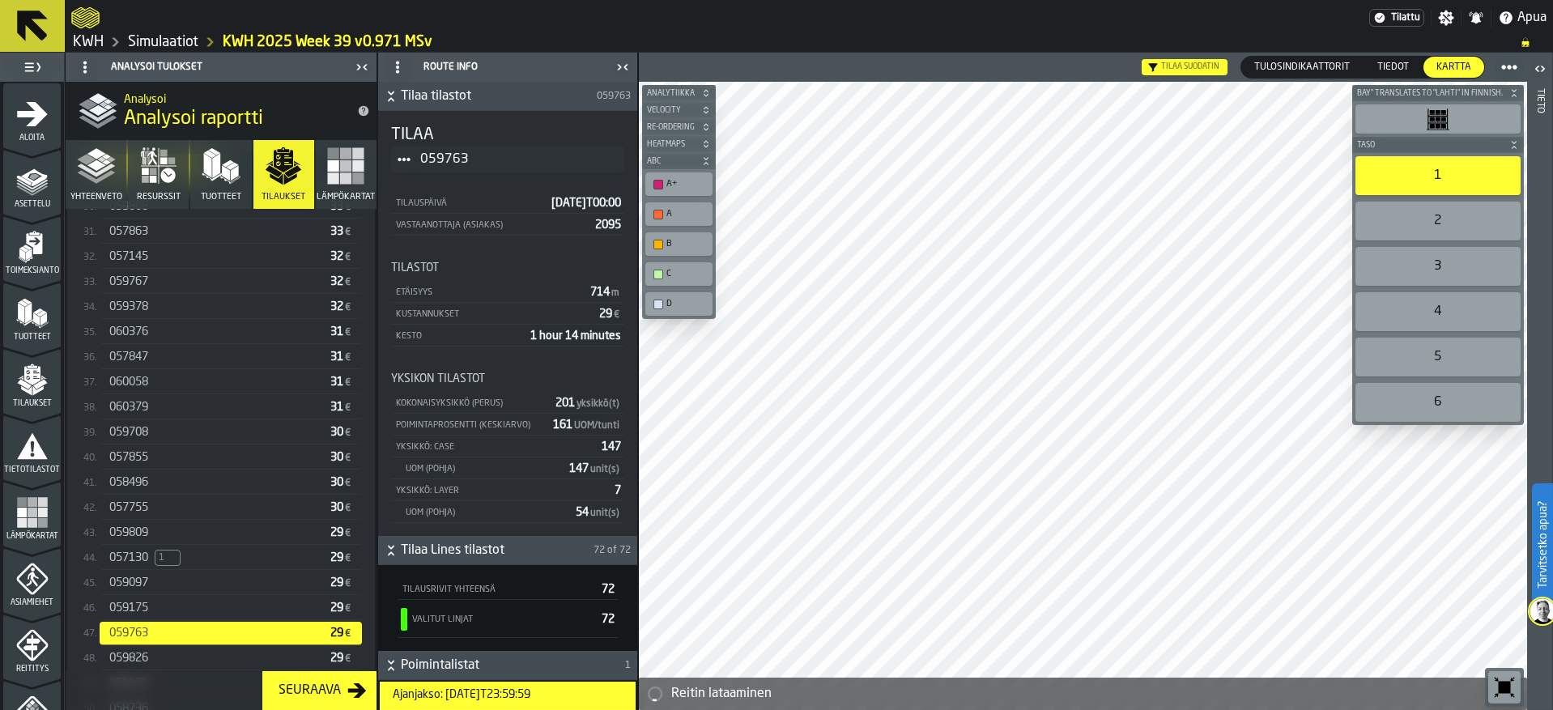
click at [131, 615] on span "059175" at bounding box center [128, 608] width 39 height 13
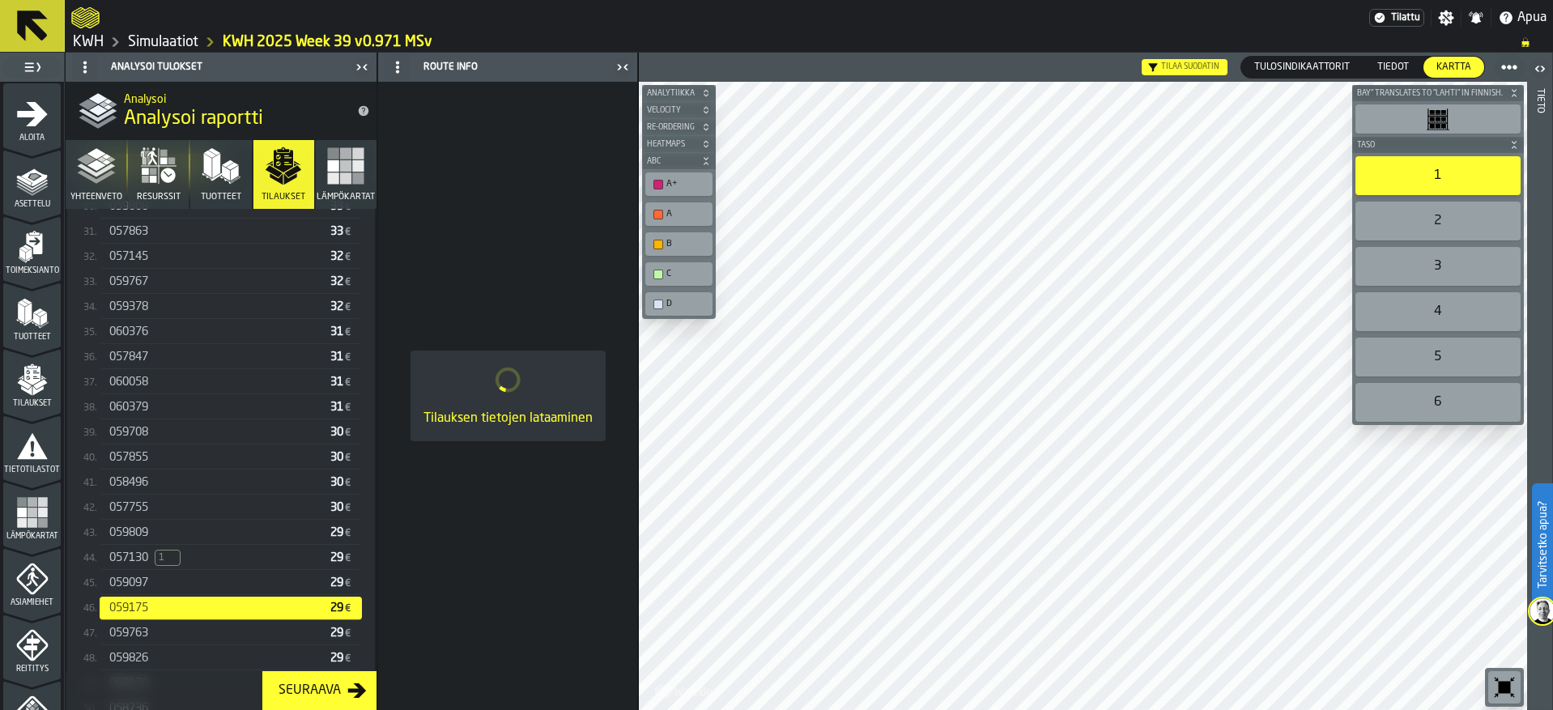
click at [129, 589] on span "059097" at bounding box center [128, 583] width 39 height 13
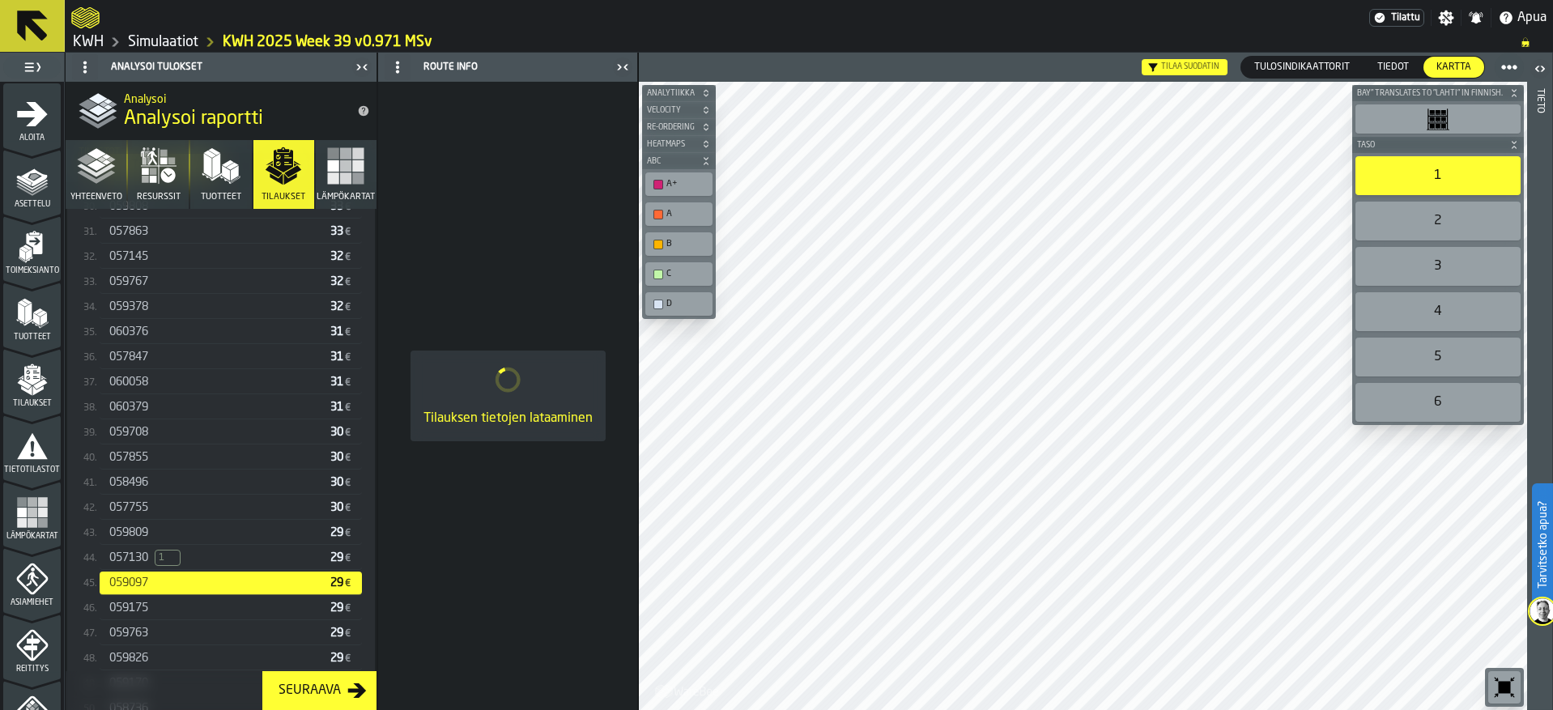
click at [130, 564] on span "057130" at bounding box center [128, 557] width 39 height 13
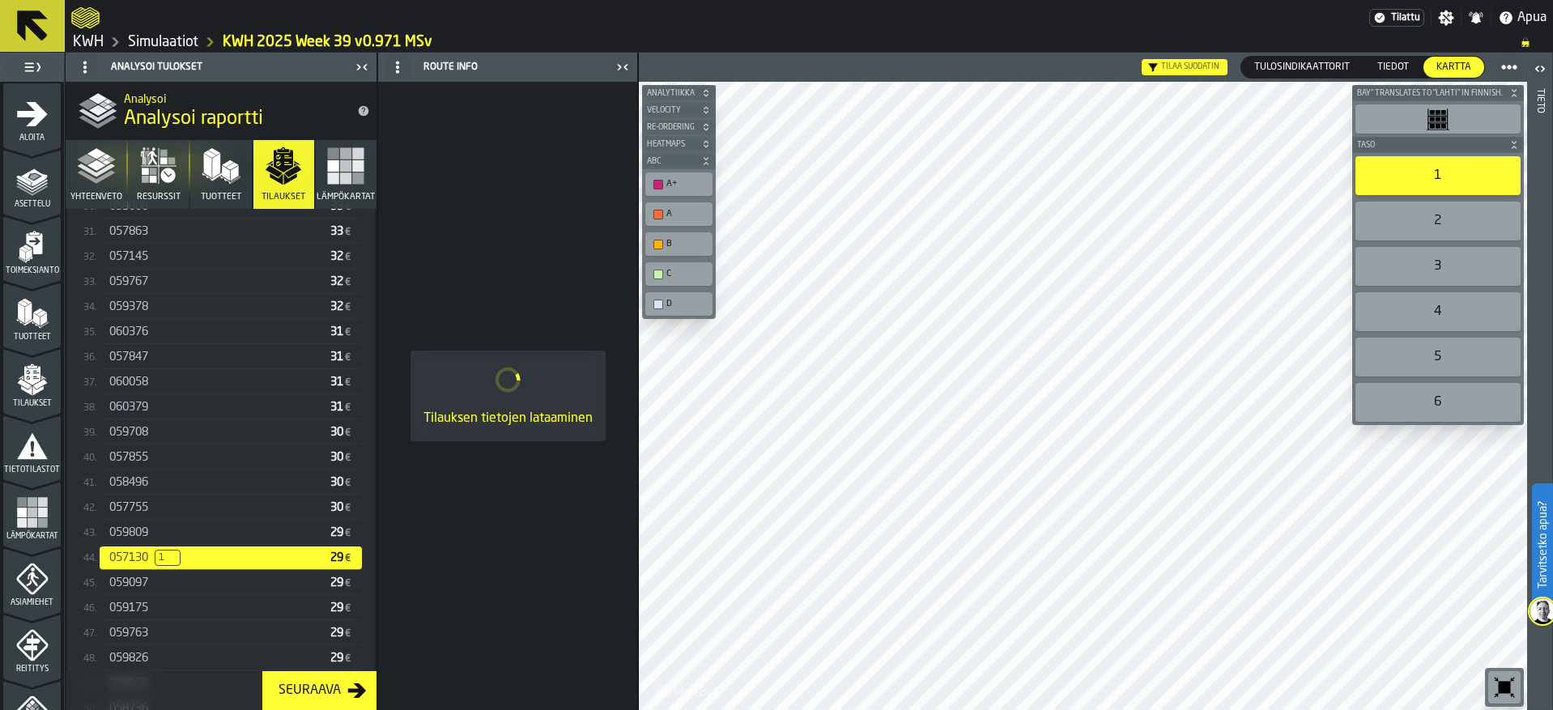
click at [129, 539] on span "059809" at bounding box center [128, 532] width 39 height 13
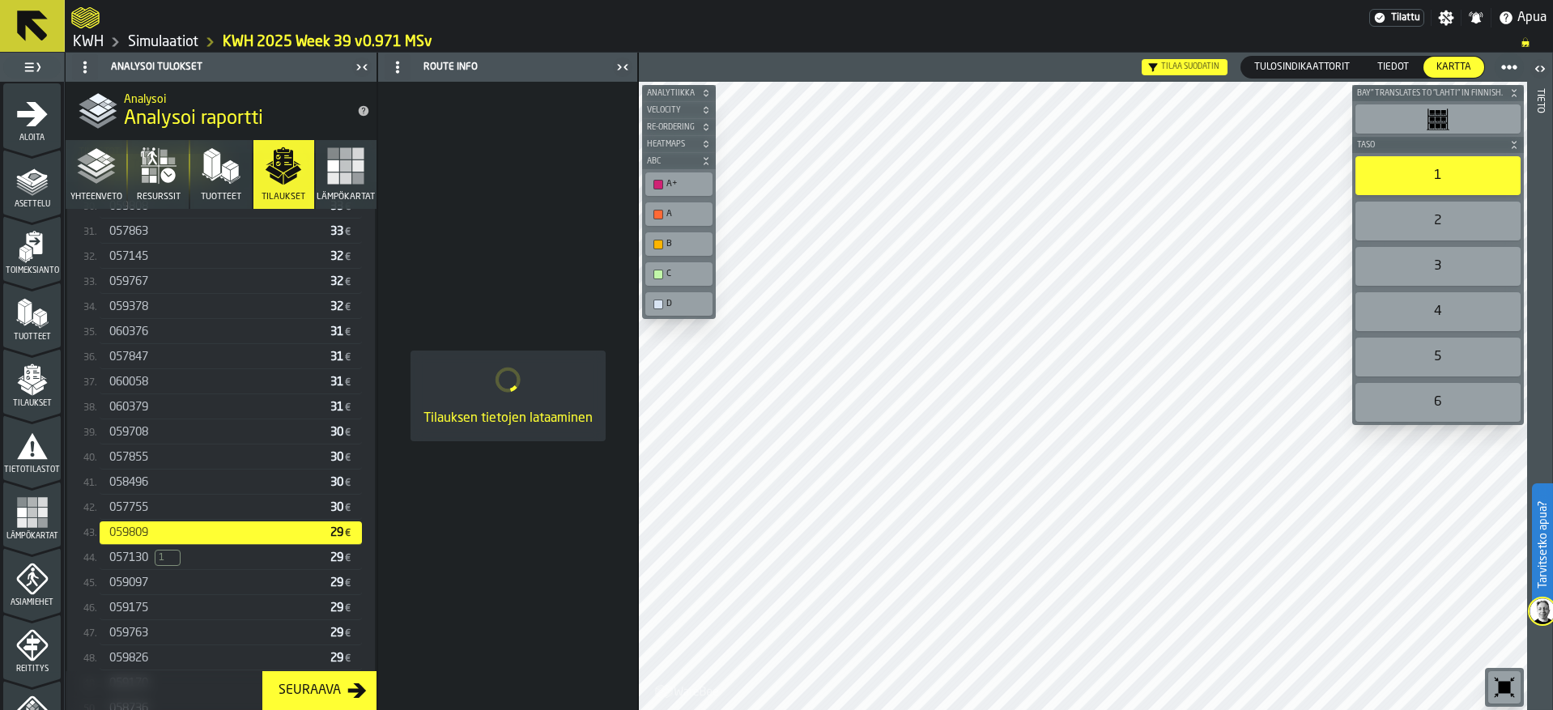
click at [130, 513] on span "057755" at bounding box center [128, 507] width 39 height 13
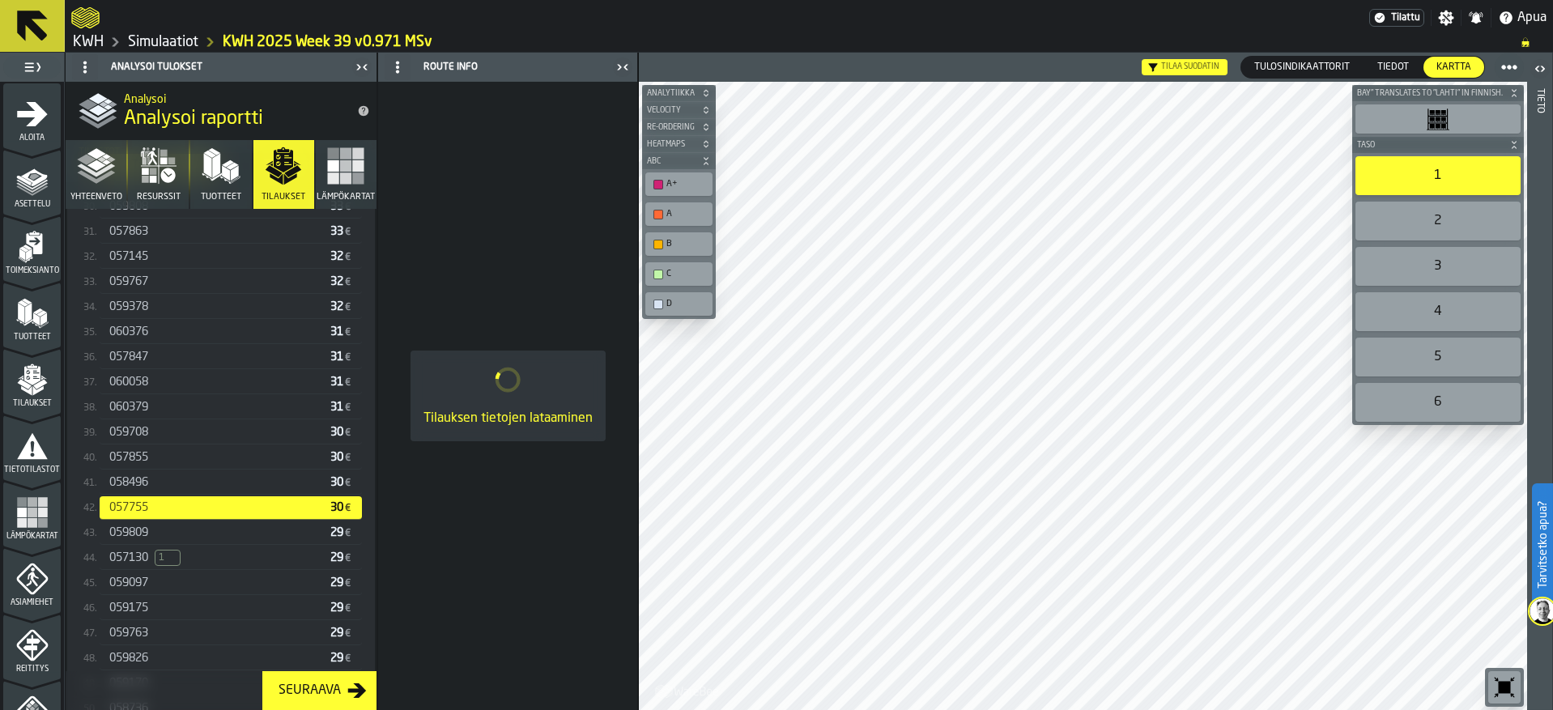
click at [130, 485] on span "058496" at bounding box center [128, 482] width 39 height 13
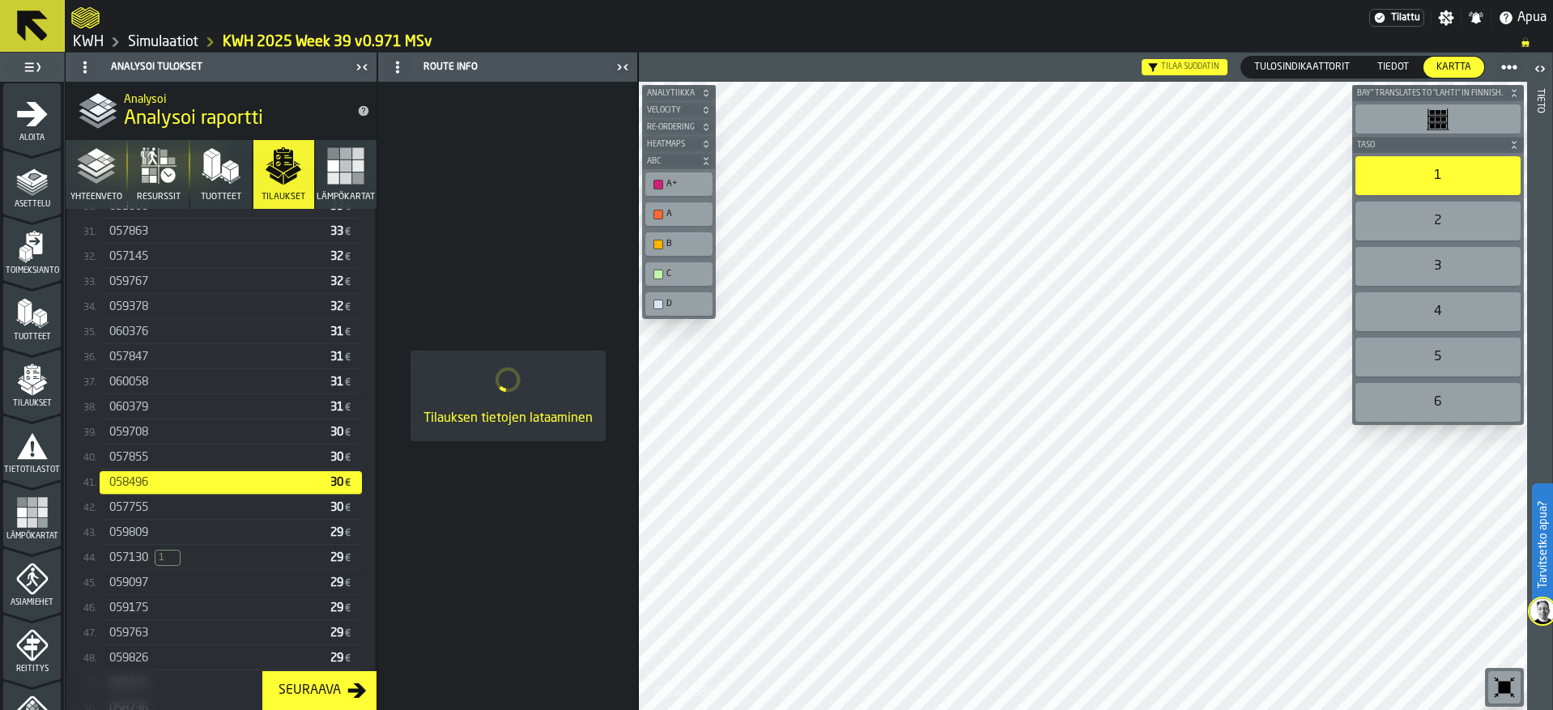
click at [130, 459] on span "057855" at bounding box center [128, 457] width 39 height 13
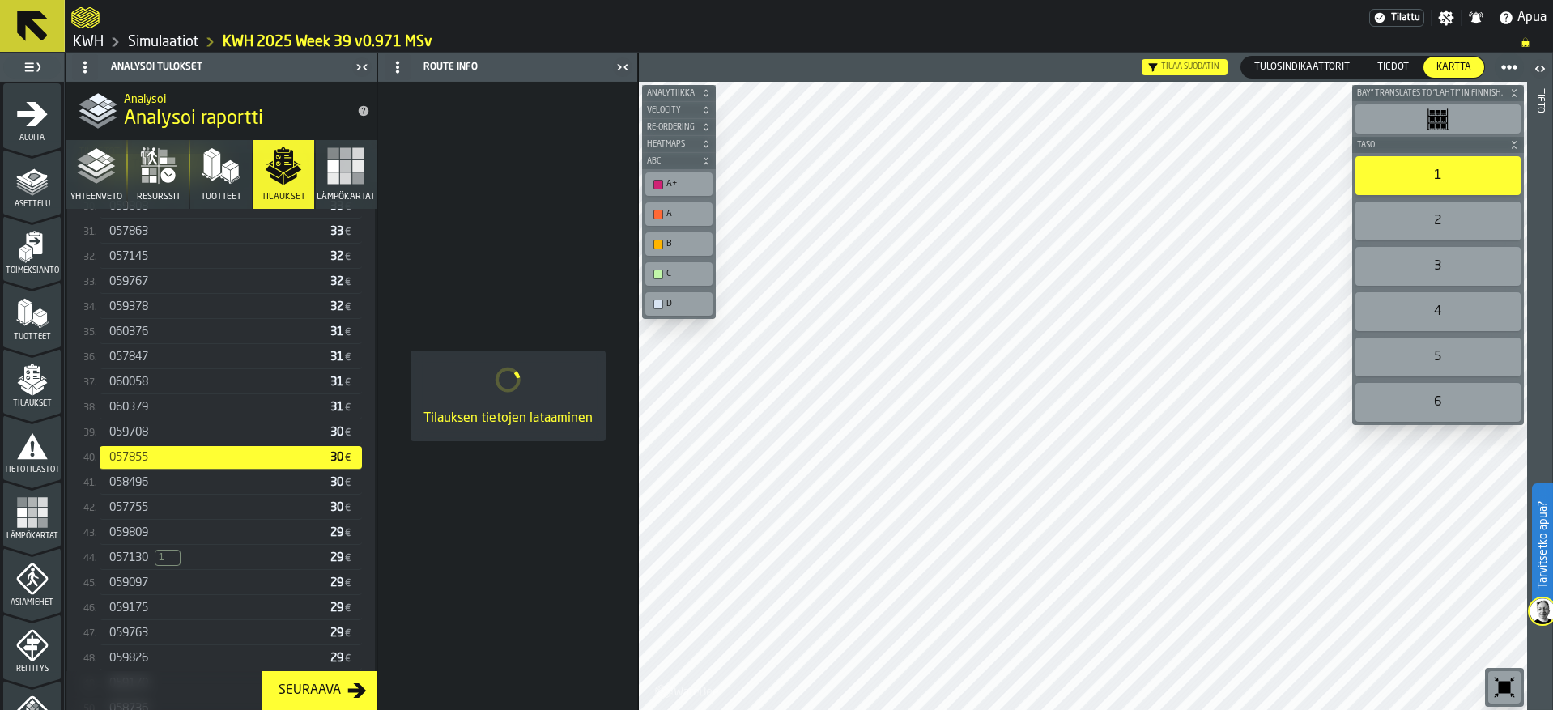
click at [130, 434] on span "059708" at bounding box center [128, 432] width 39 height 13
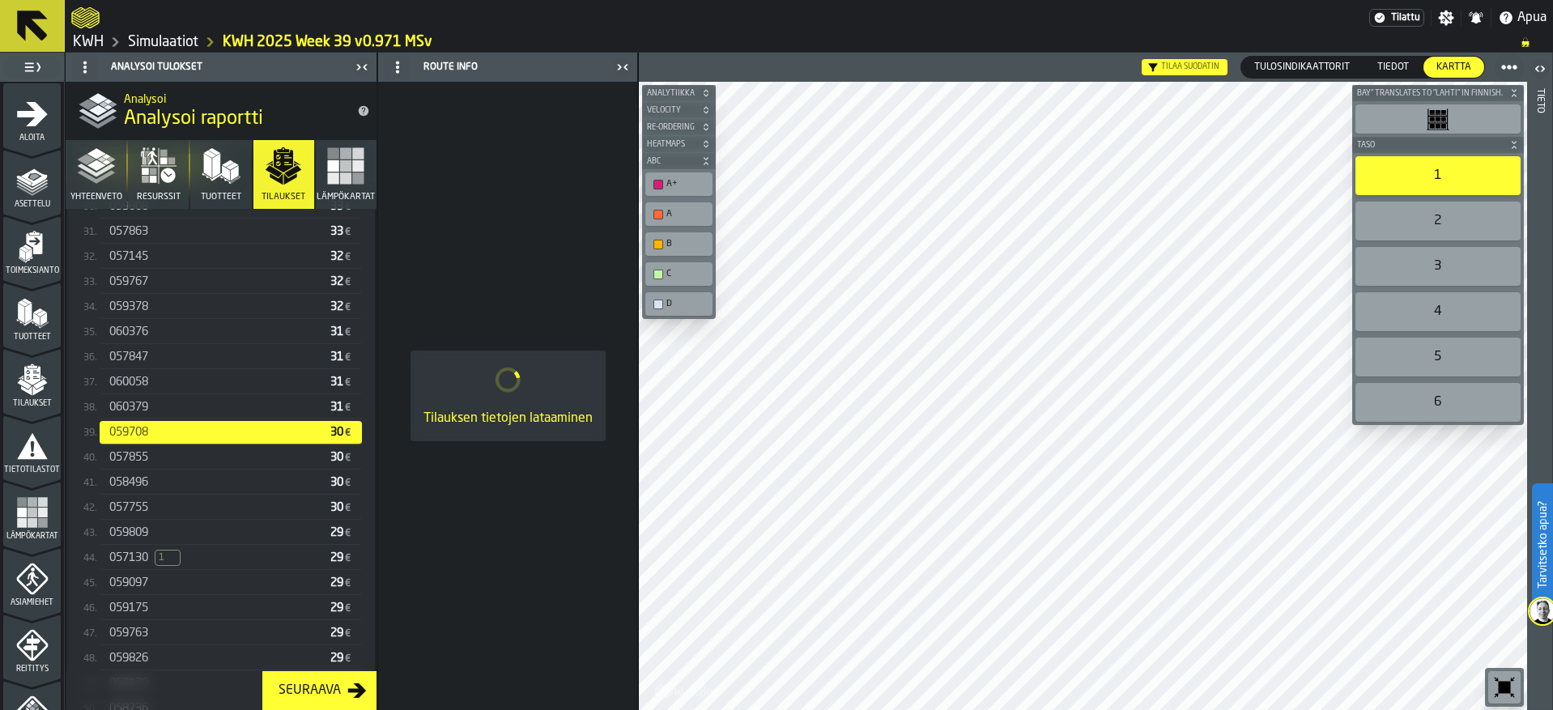
click at [130, 410] on span "060379" at bounding box center [128, 407] width 39 height 13
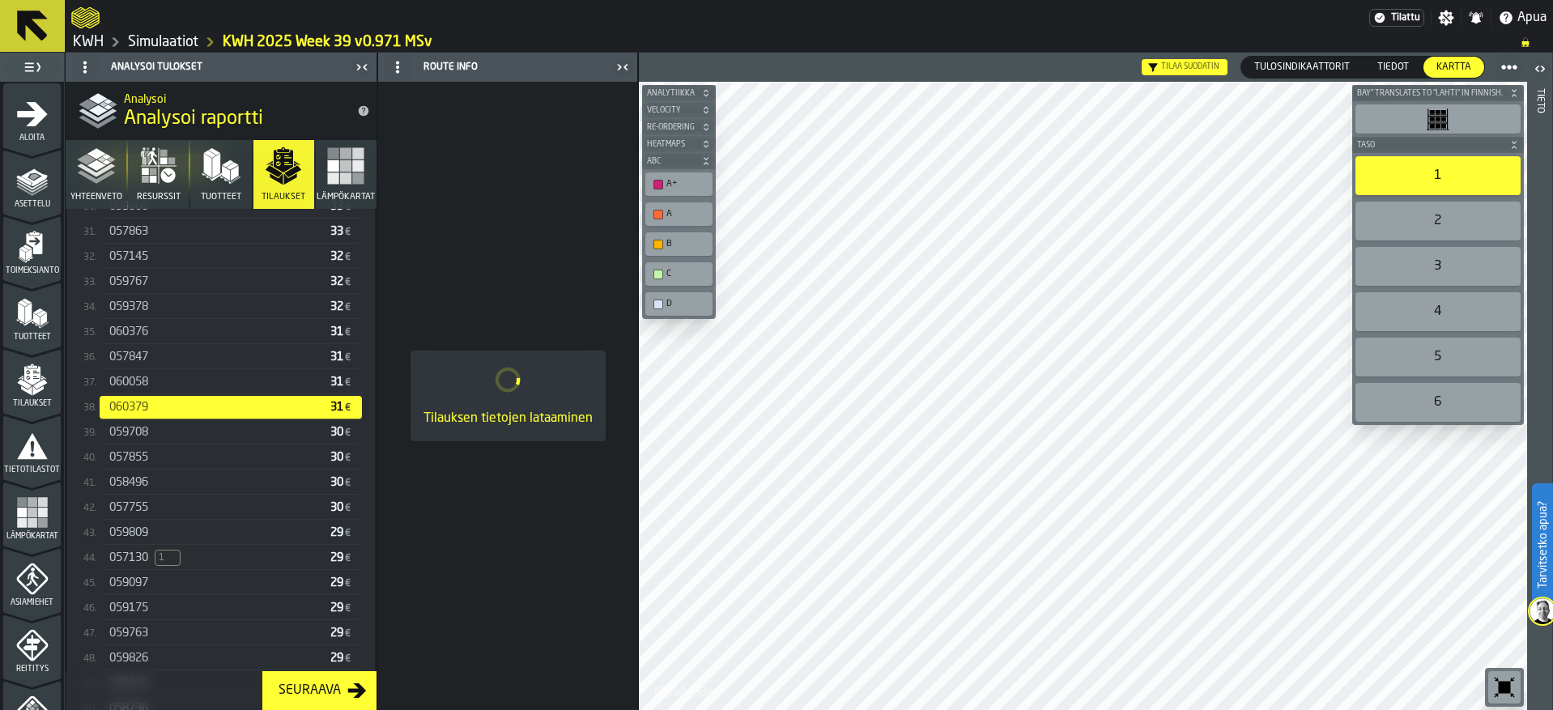
click at [131, 384] on span "060058" at bounding box center [128, 382] width 39 height 13
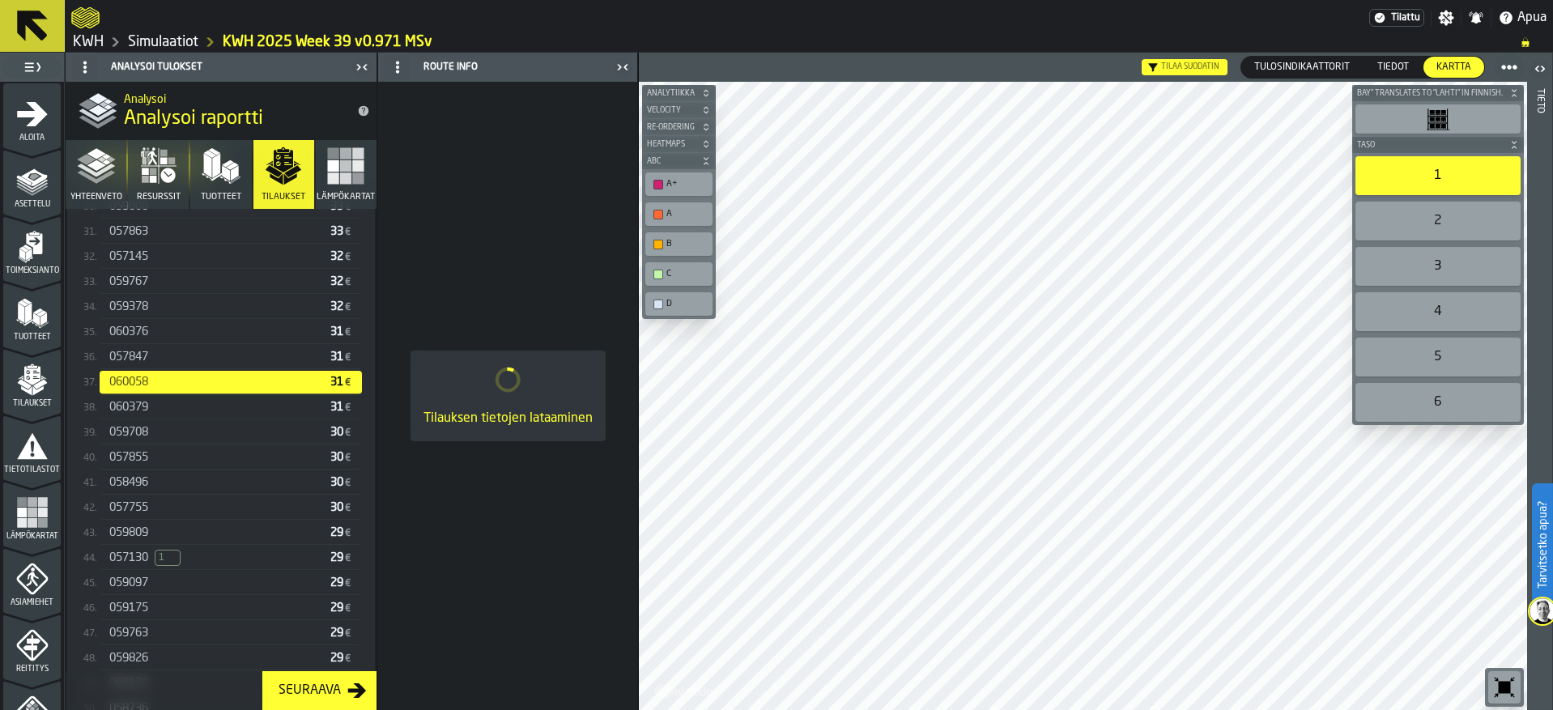
click at [133, 358] on span "057847" at bounding box center [128, 357] width 39 height 13
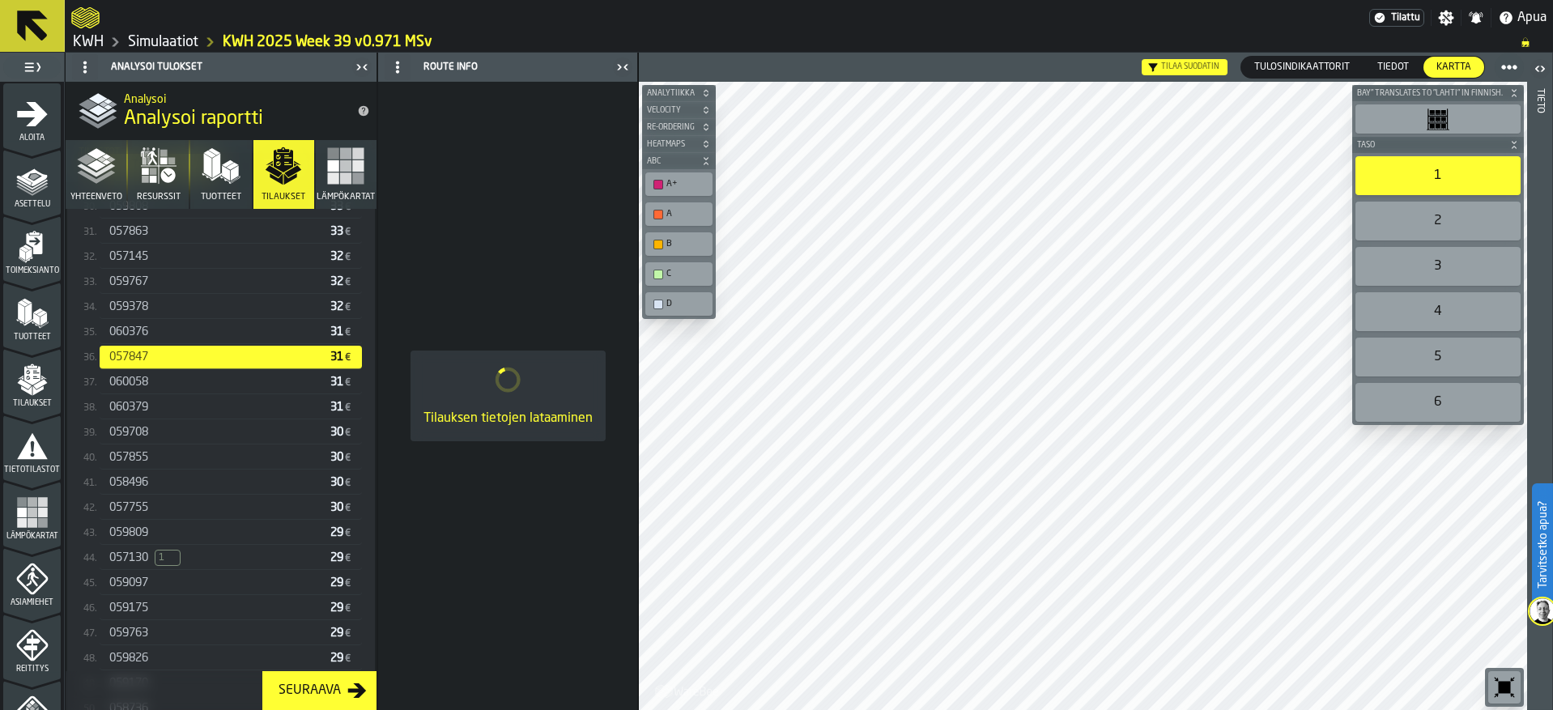
click at [133, 338] on span "060376" at bounding box center [128, 332] width 39 height 13
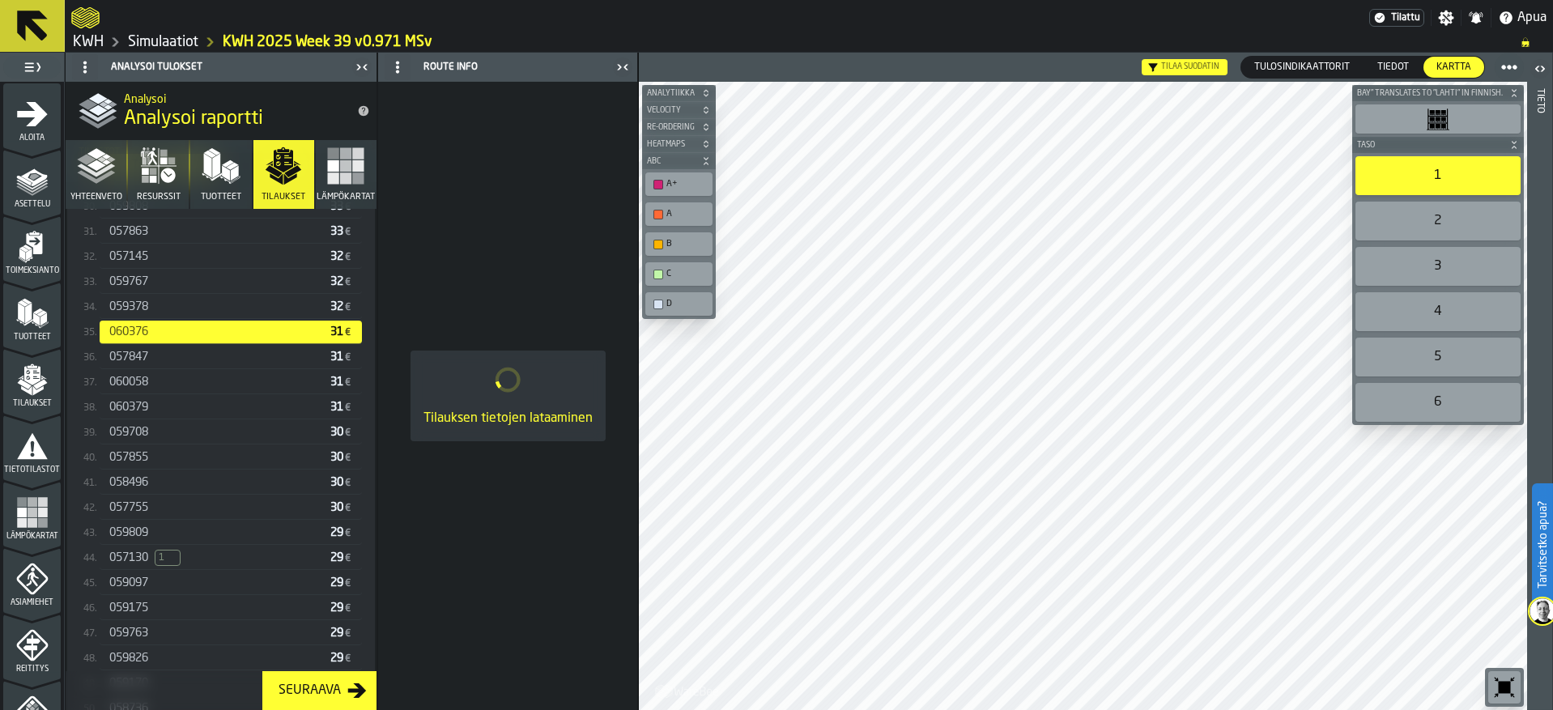
click at [133, 311] on span "059378" at bounding box center [128, 306] width 39 height 13
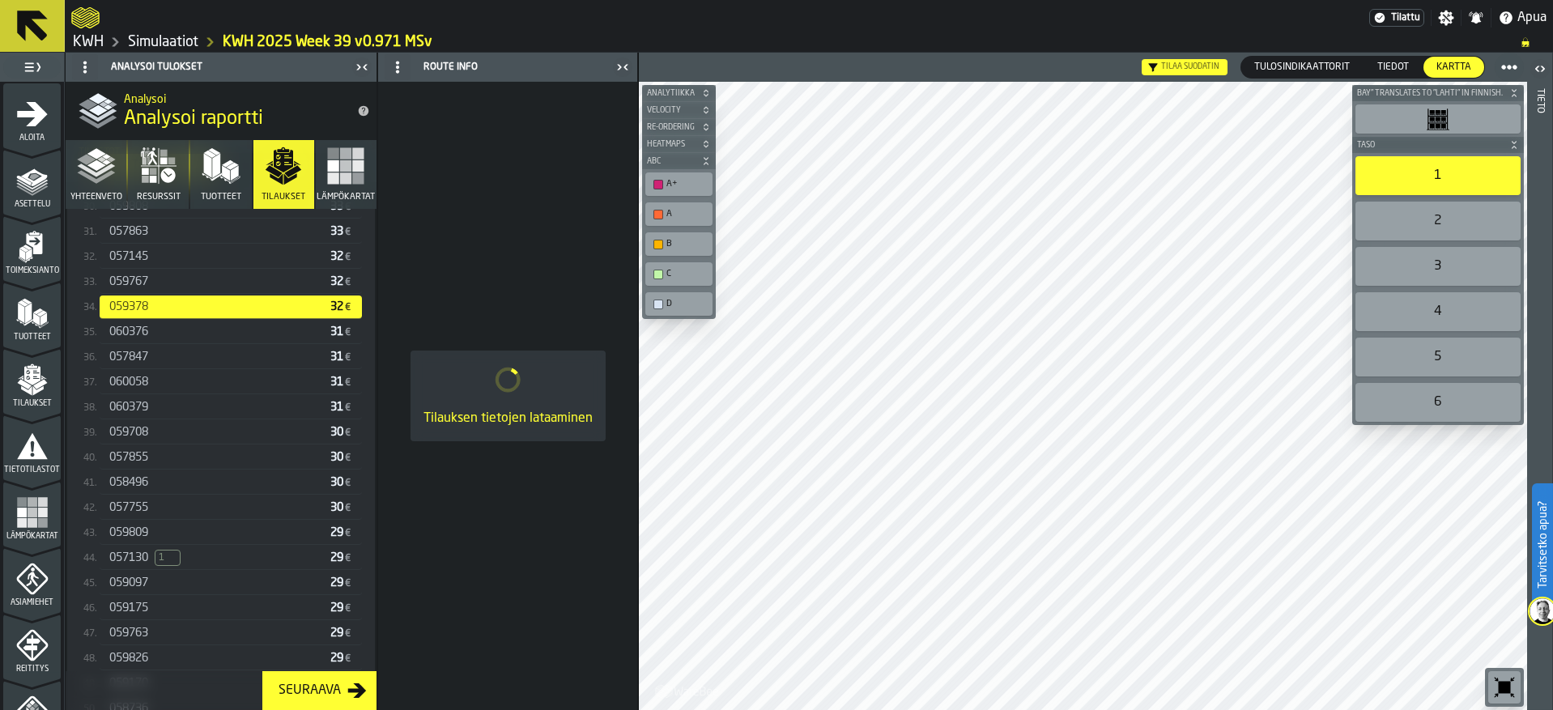
click at [134, 292] on div "059767 32 €" at bounding box center [231, 281] width 262 height 23
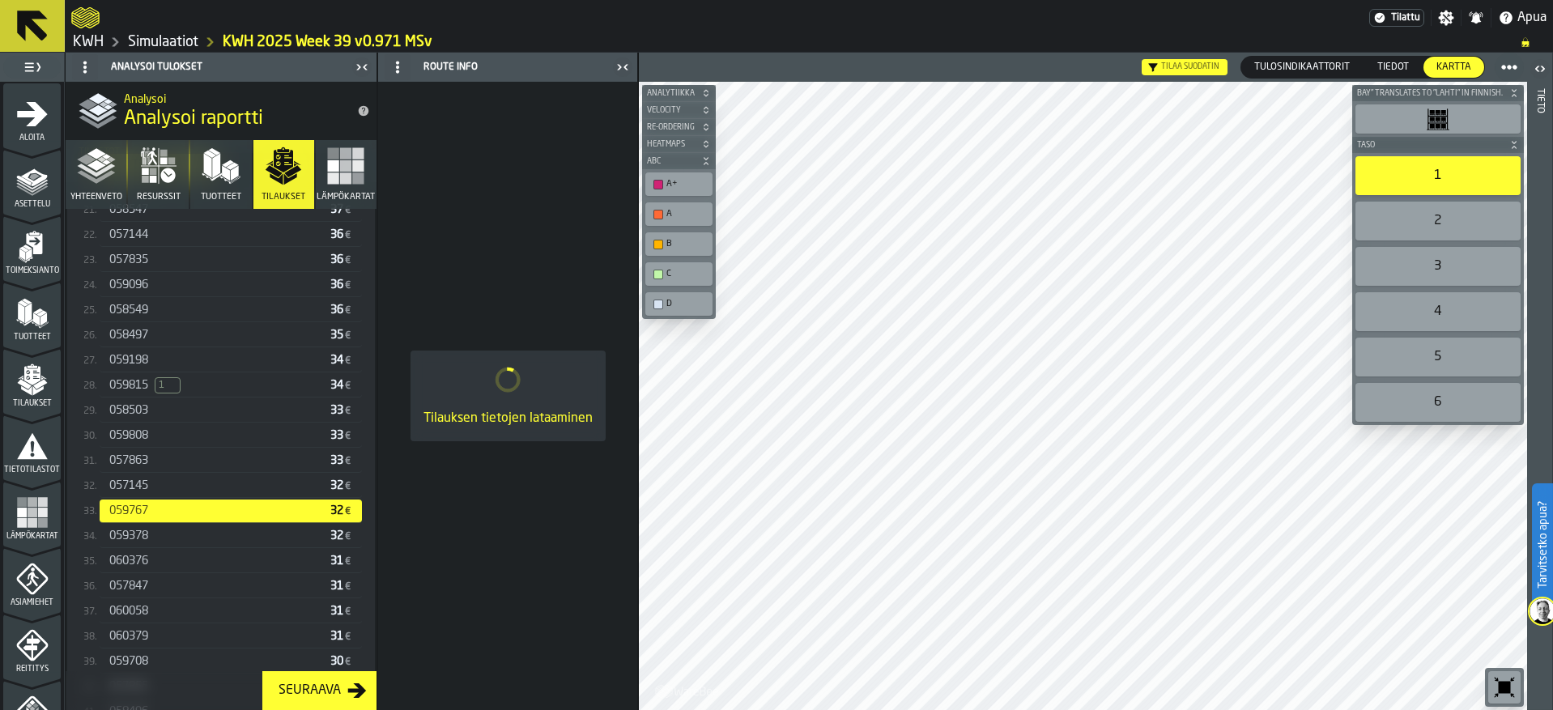
scroll to position [928, 0]
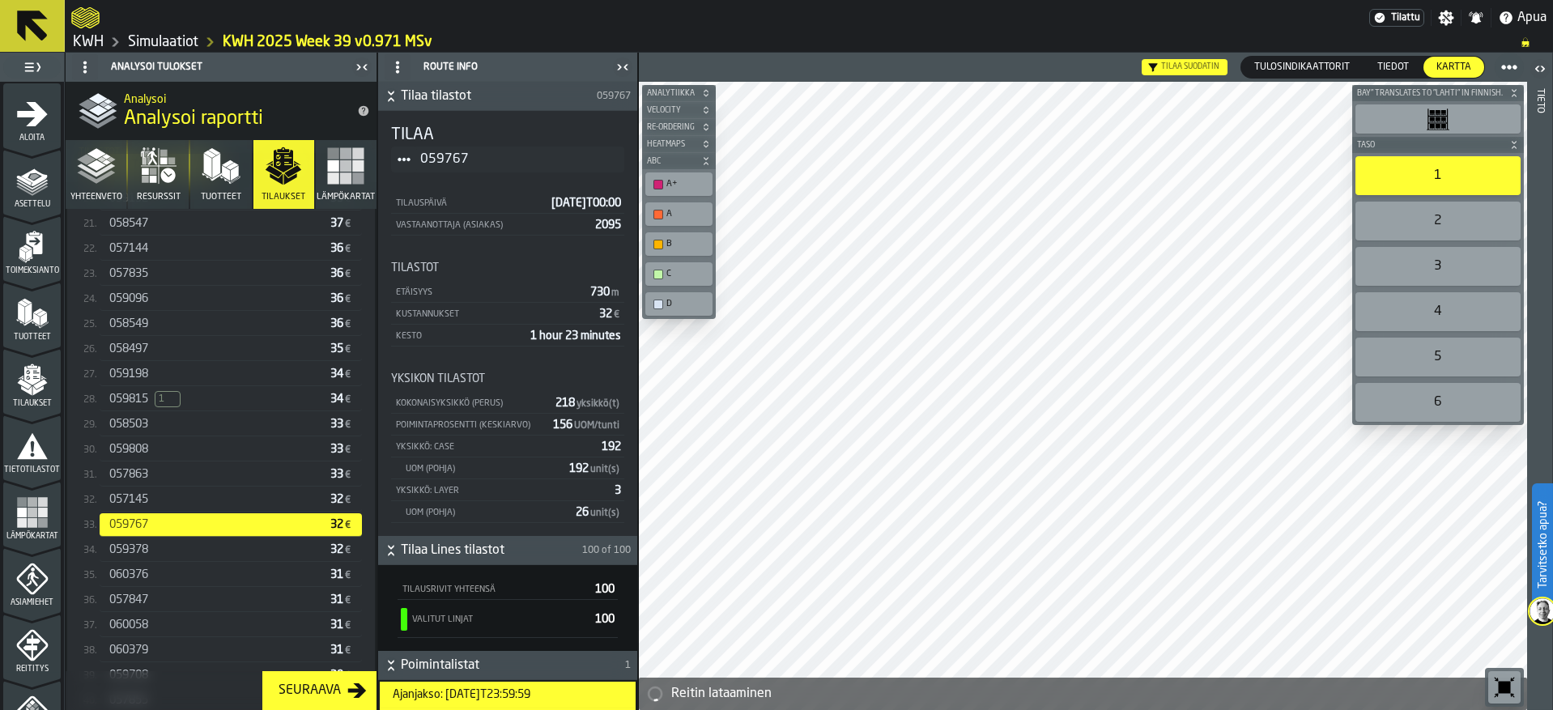
click at [141, 496] on div "057145 32 €" at bounding box center [231, 499] width 262 height 23
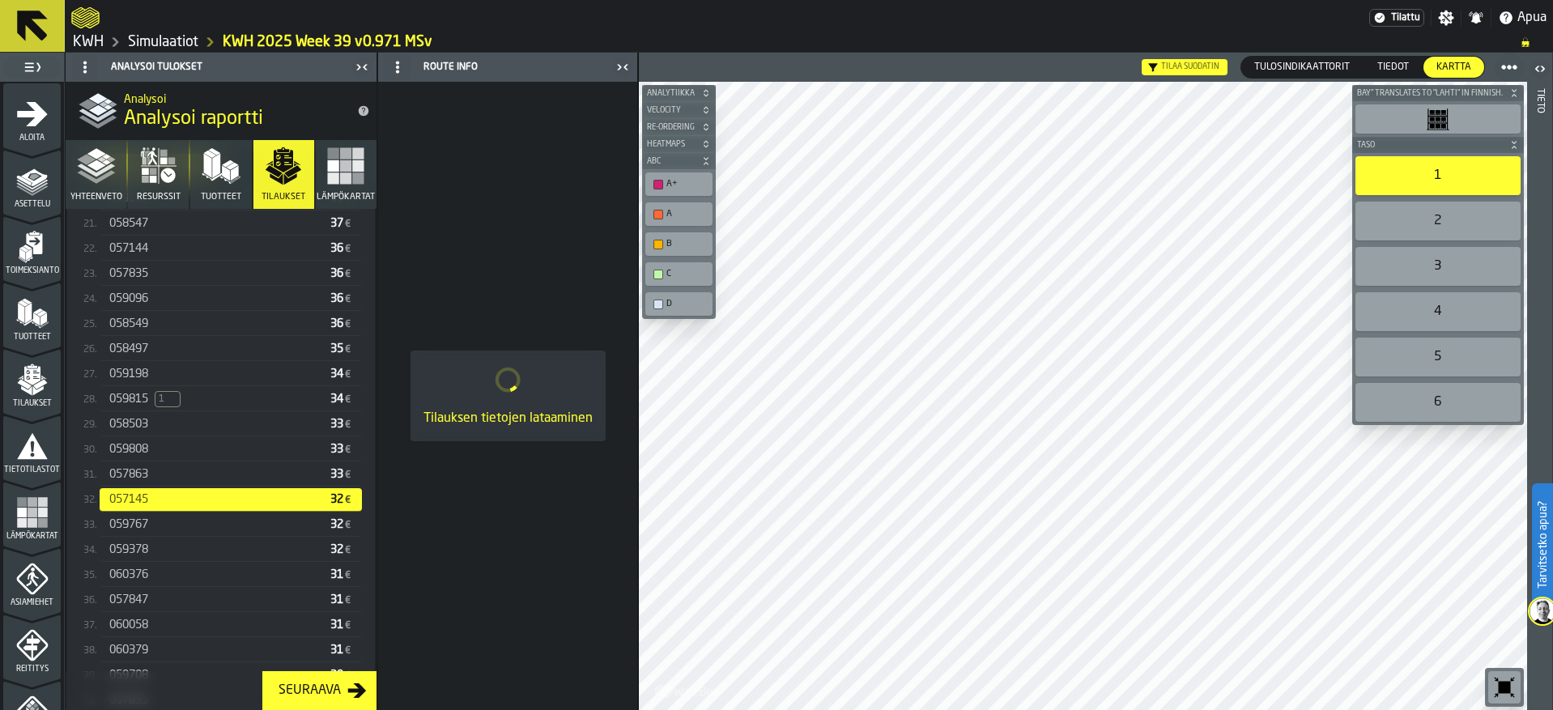
click at [141, 477] on span "057863" at bounding box center [128, 474] width 39 height 13
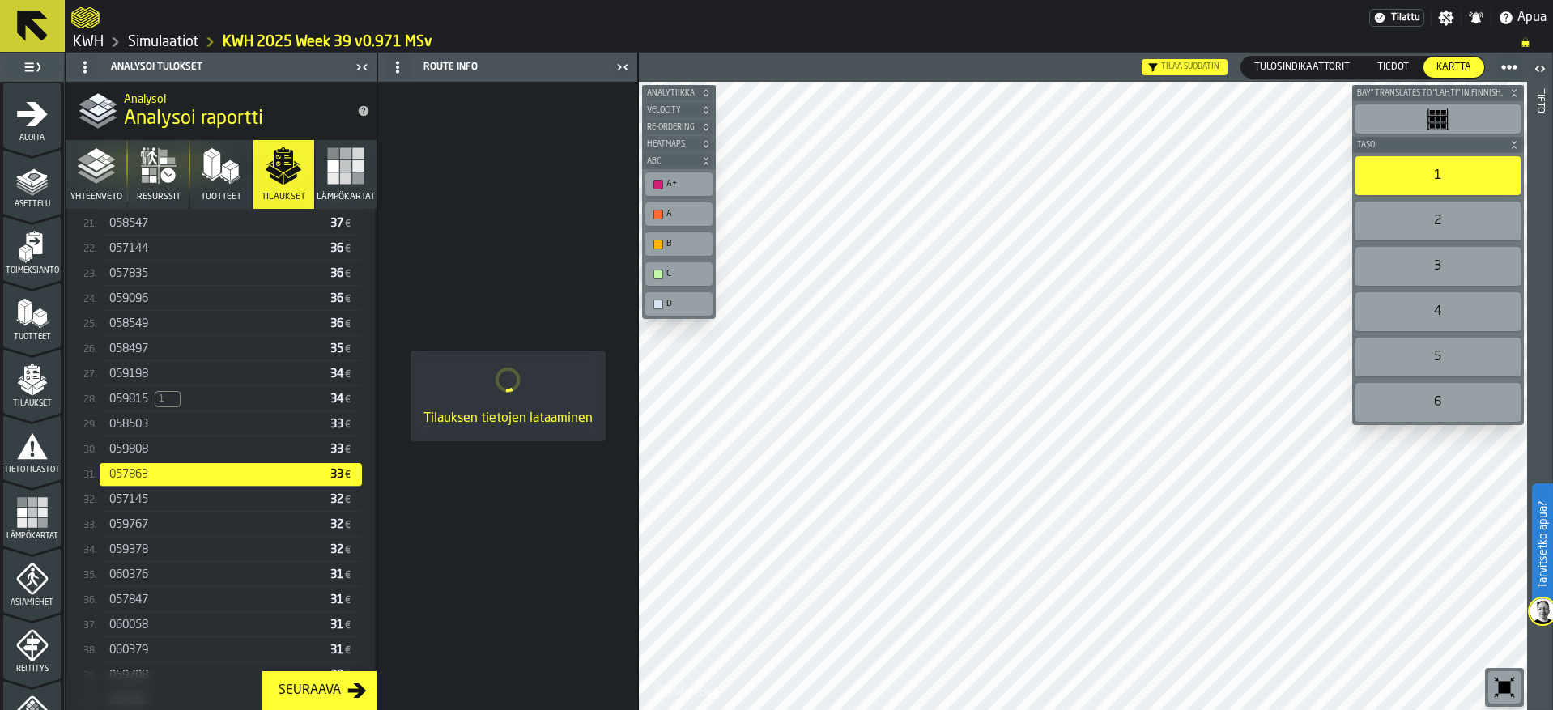
click at [136, 452] on span "059808" at bounding box center [128, 449] width 39 height 13
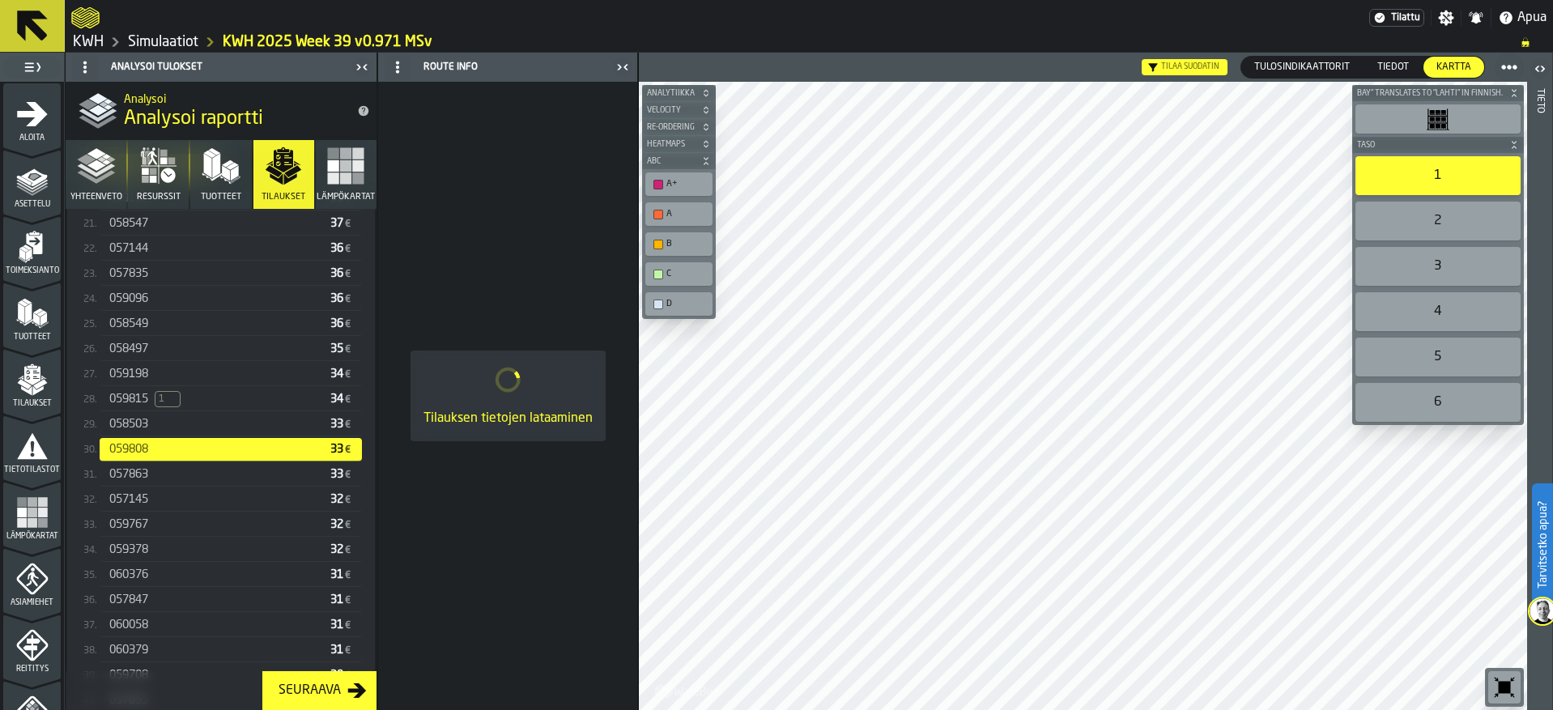
click at [137, 426] on span "058503" at bounding box center [128, 424] width 39 height 13
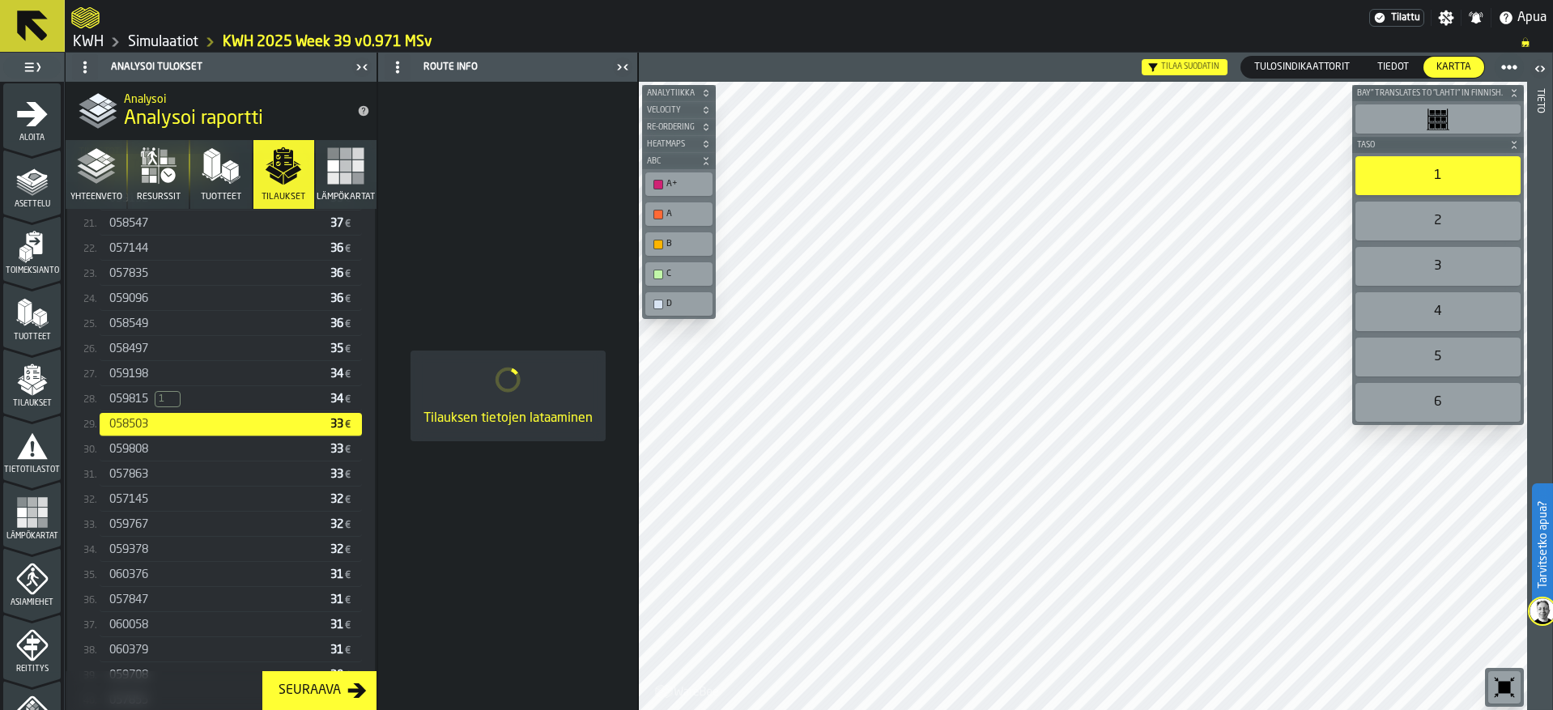
click at [136, 404] on span "059815" at bounding box center [128, 399] width 39 height 13
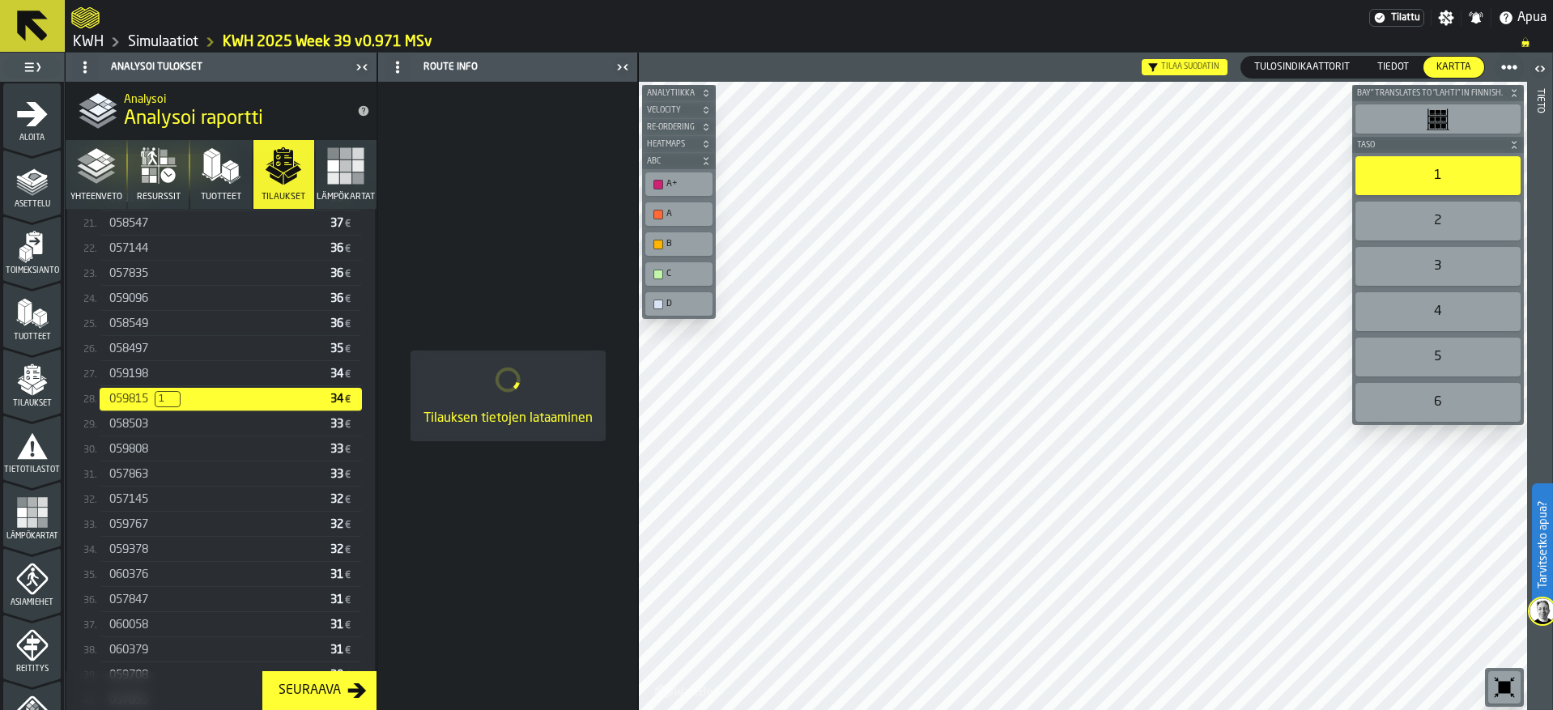
click at [135, 376] on span "059198" at bounding box center [128, 374] width 39 height 13
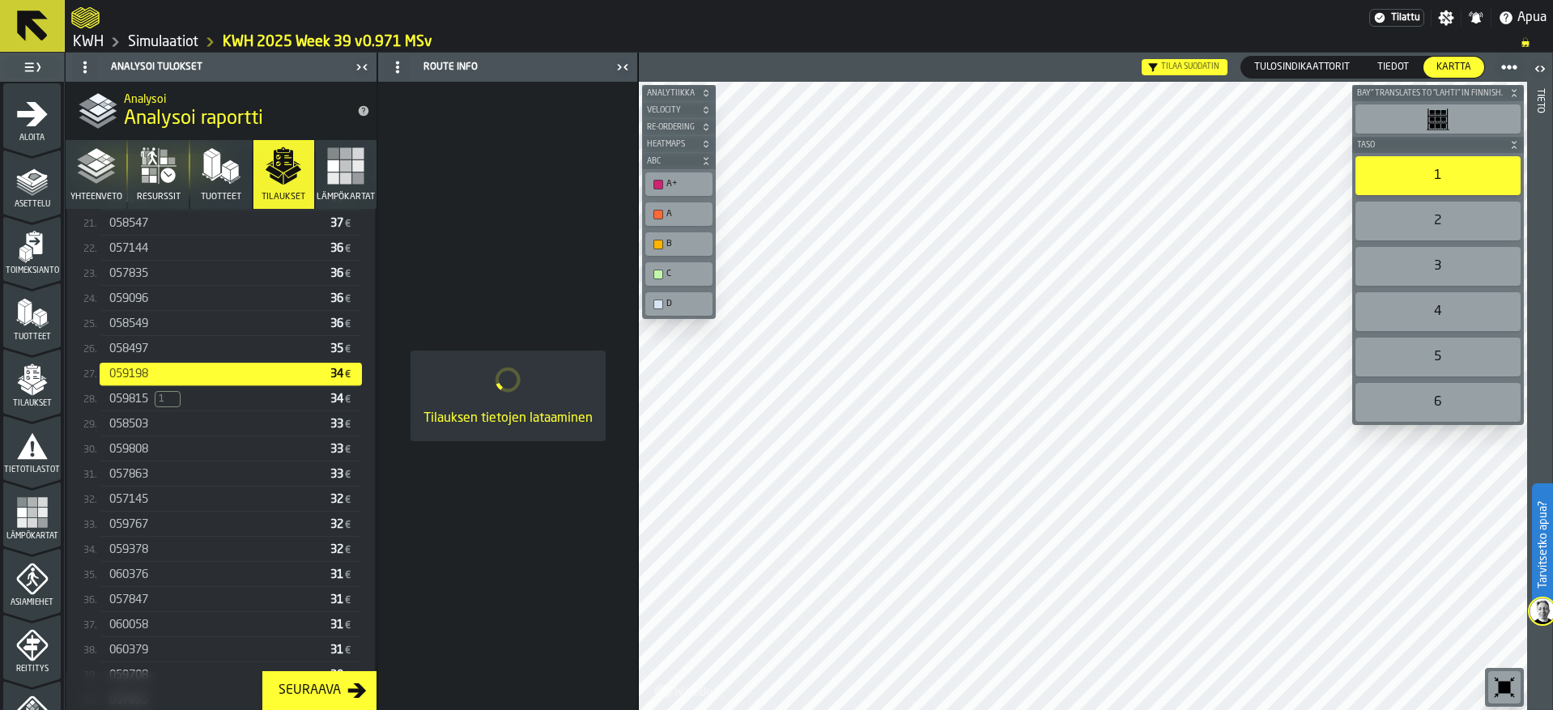
click at [136, 355] on span "058497" at bounding box center [128, 349] width 39 height 13
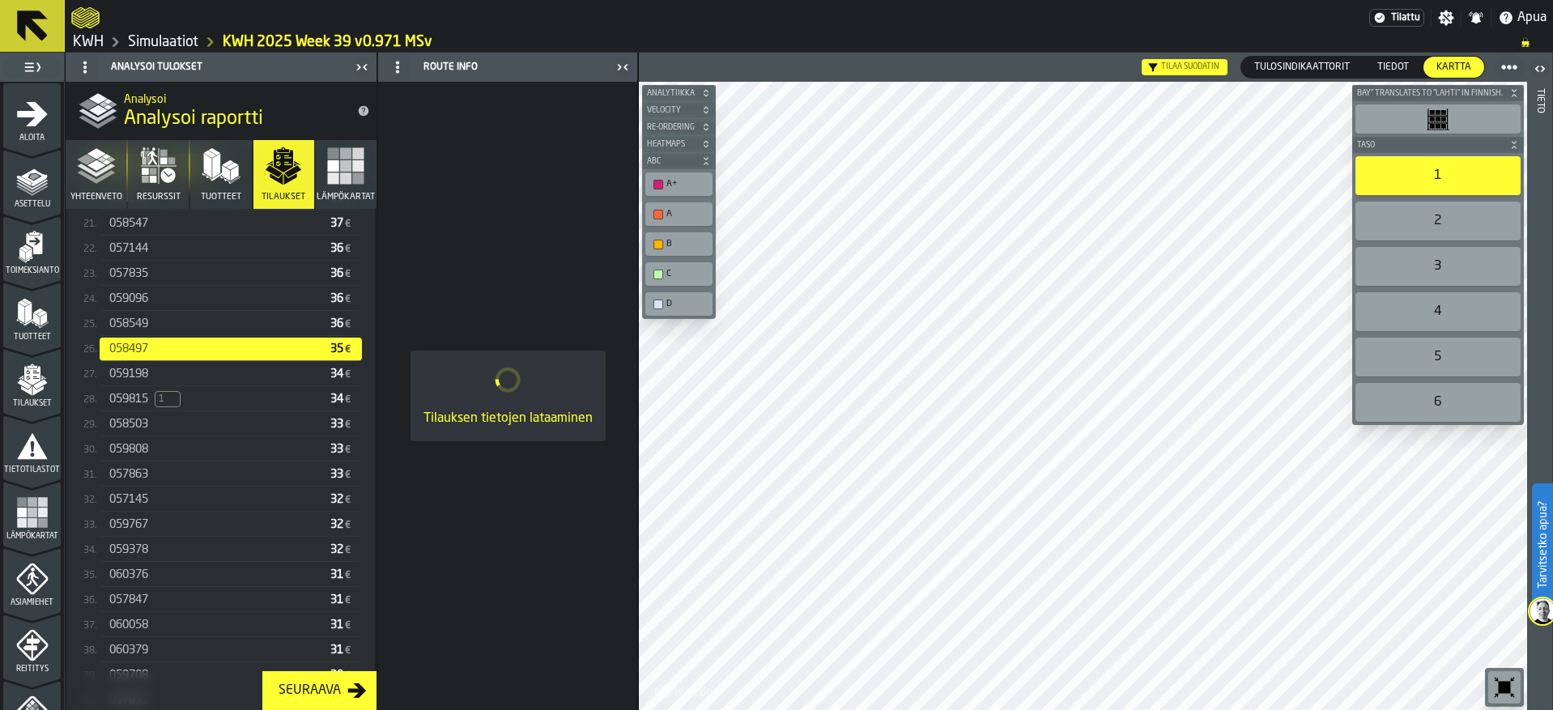
click at [137, 335] on div "058549 36 €" at bounding box center [231, 324] width 262 height 23
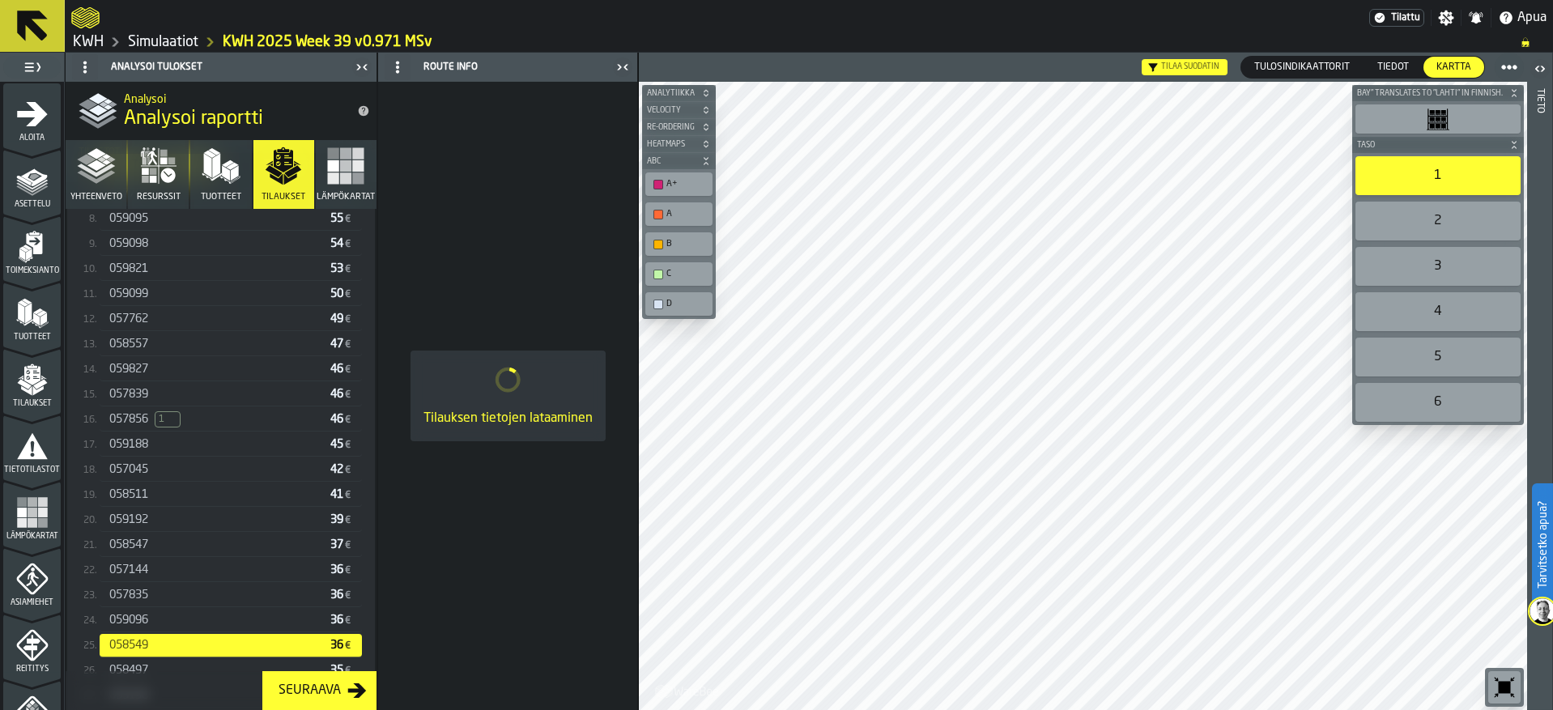
scroll to position [604, 0]
click at [114, 627] on span "059096" at bounding box center [128, 622] width 39 height 13
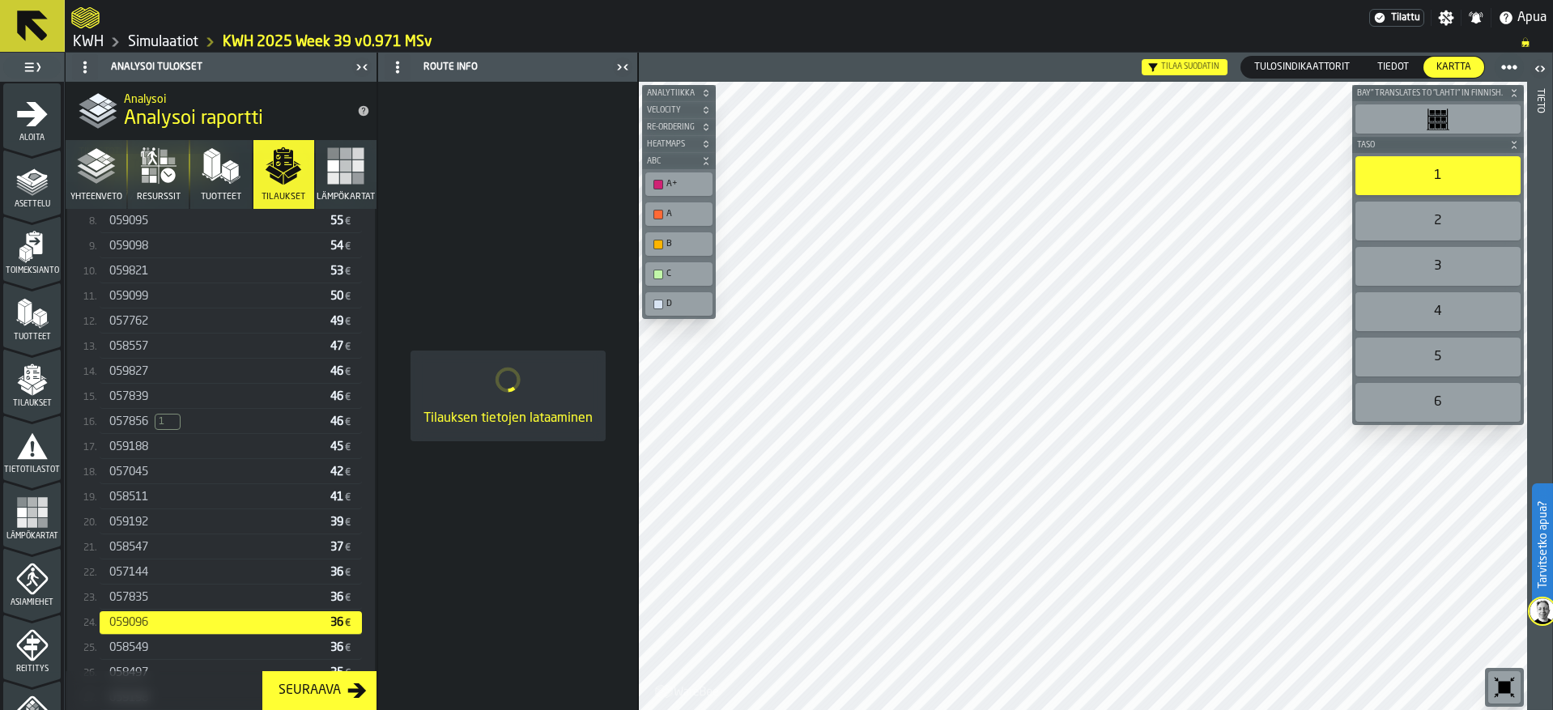
click at [124, 602] on span "057835" at bounding box center [128, 597] width 39 height 13
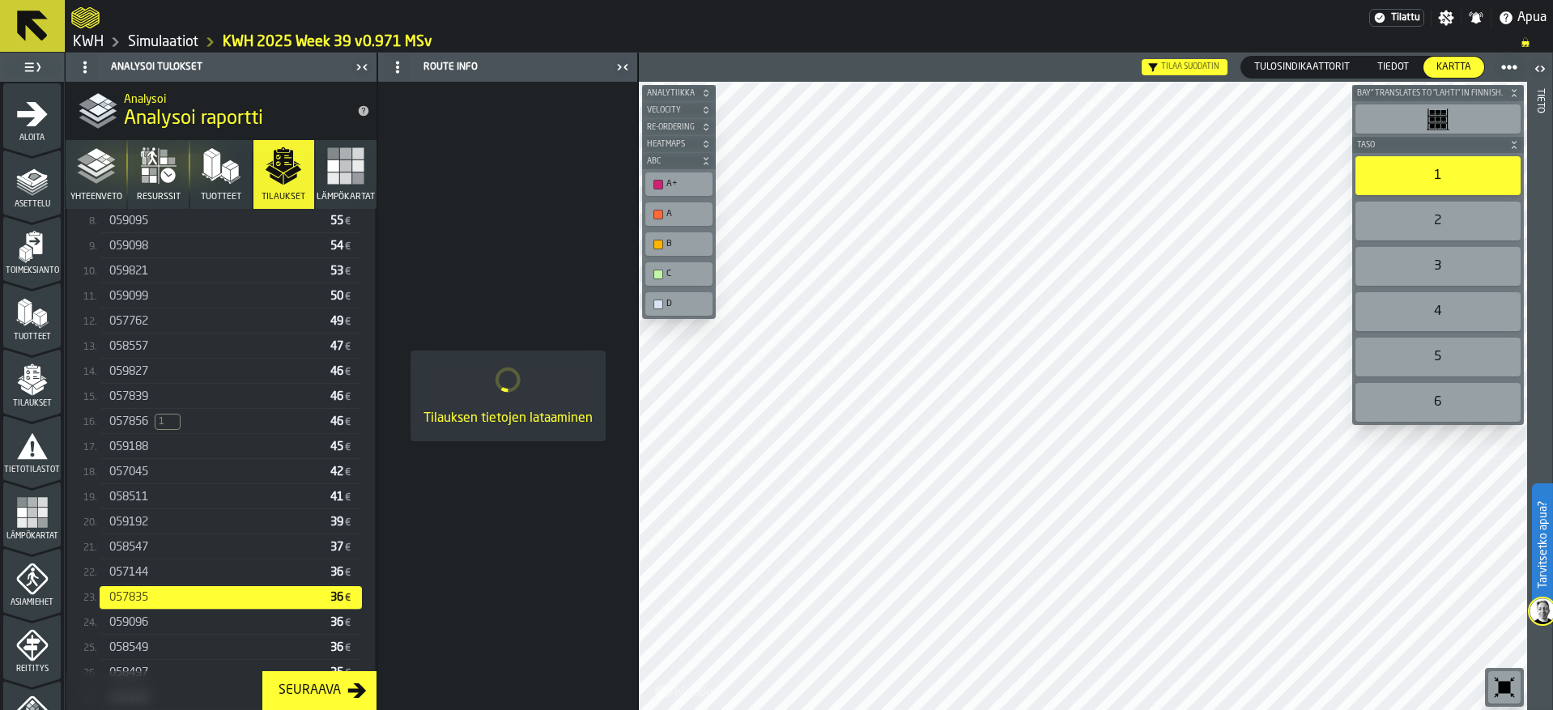
click at [132, 567] on div "057144 36 €" at bounding box center [231, 572] width 262 height 23
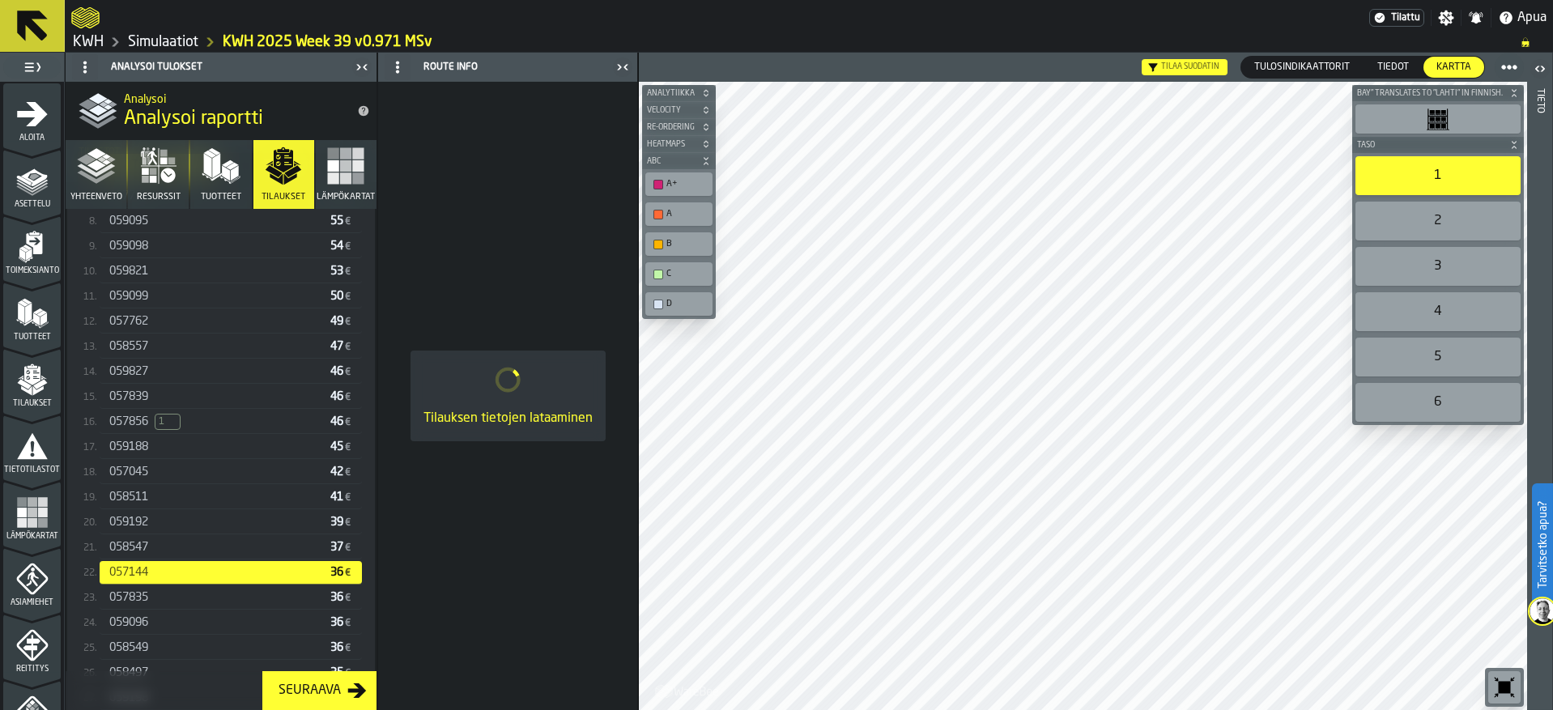
click at [131, 548] on span "058547" at bounding box center [128, 547] width 39 height 13
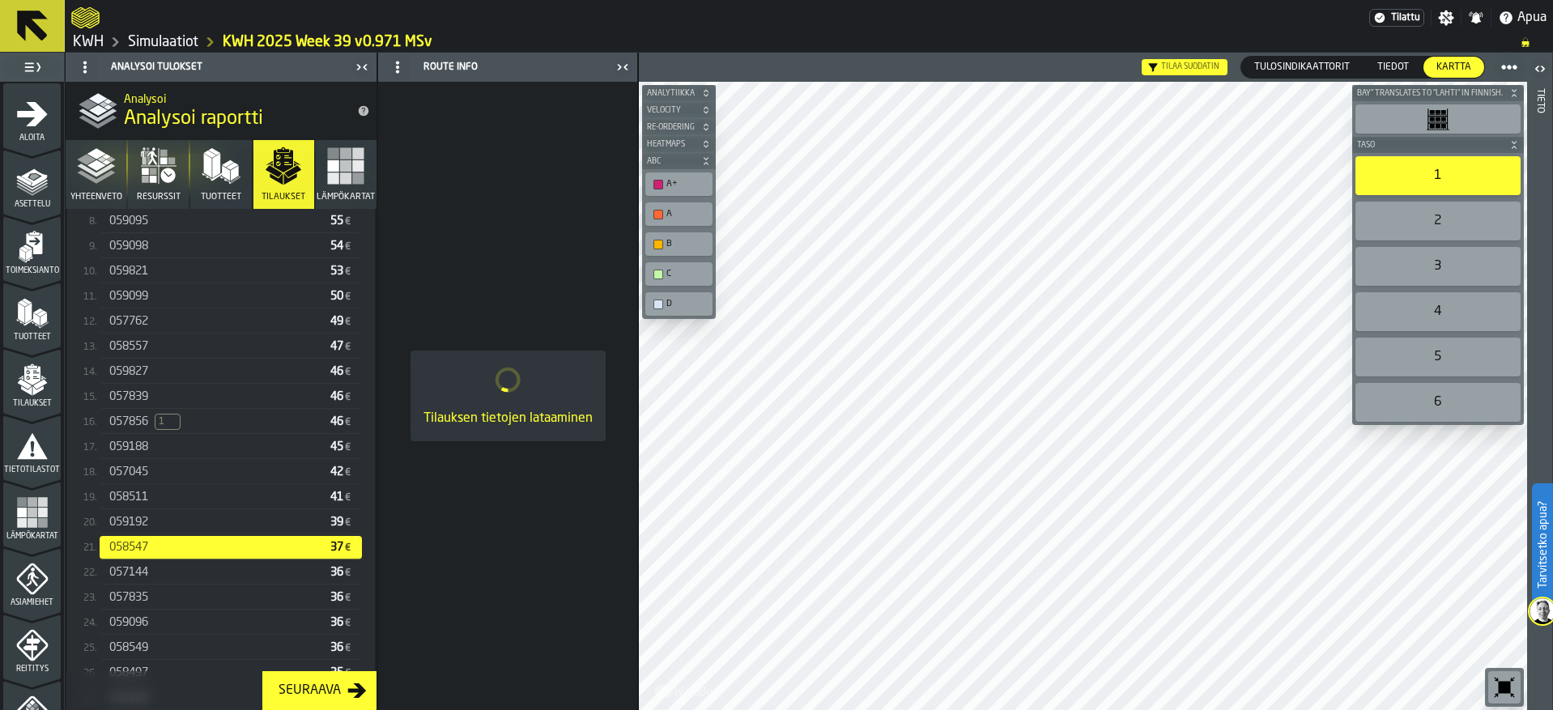
click at [126, 520] on span "059192" at bounding box center [128, 522] width 39 height 13
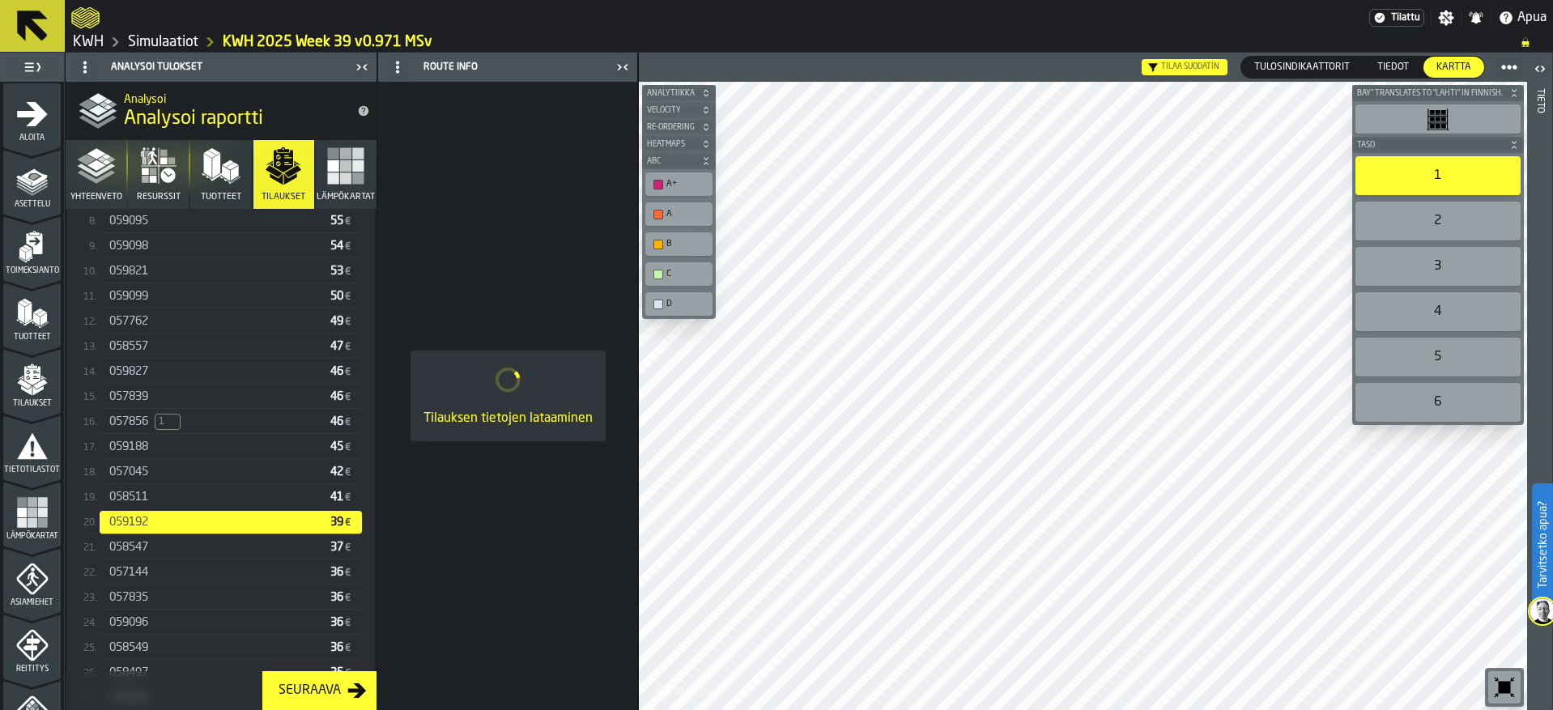
click at [126, 501] on span "058511" at bounding box center [128, 497] width 39 height 13
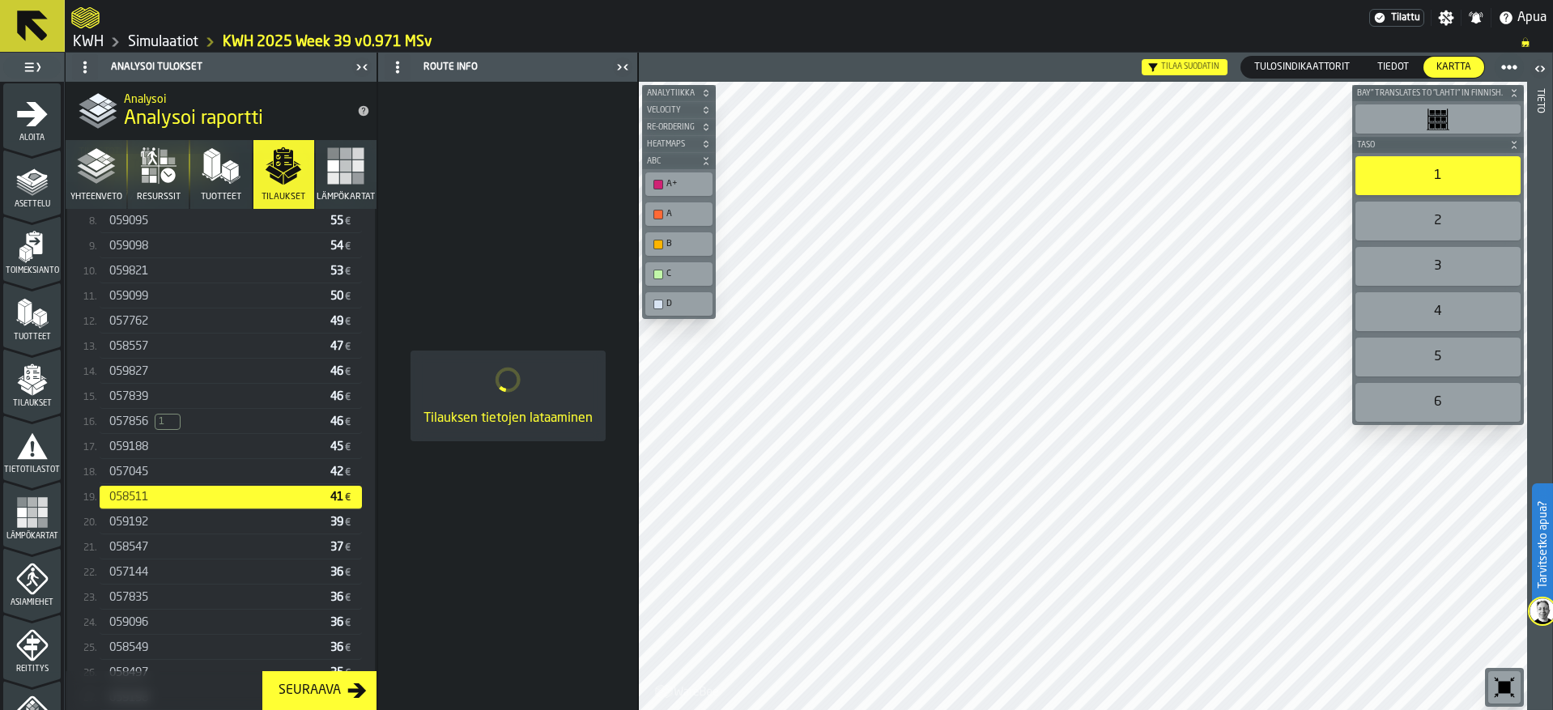
click at [133, 476] on span "057045" at bounding box center [128, 472] width 39 height 13
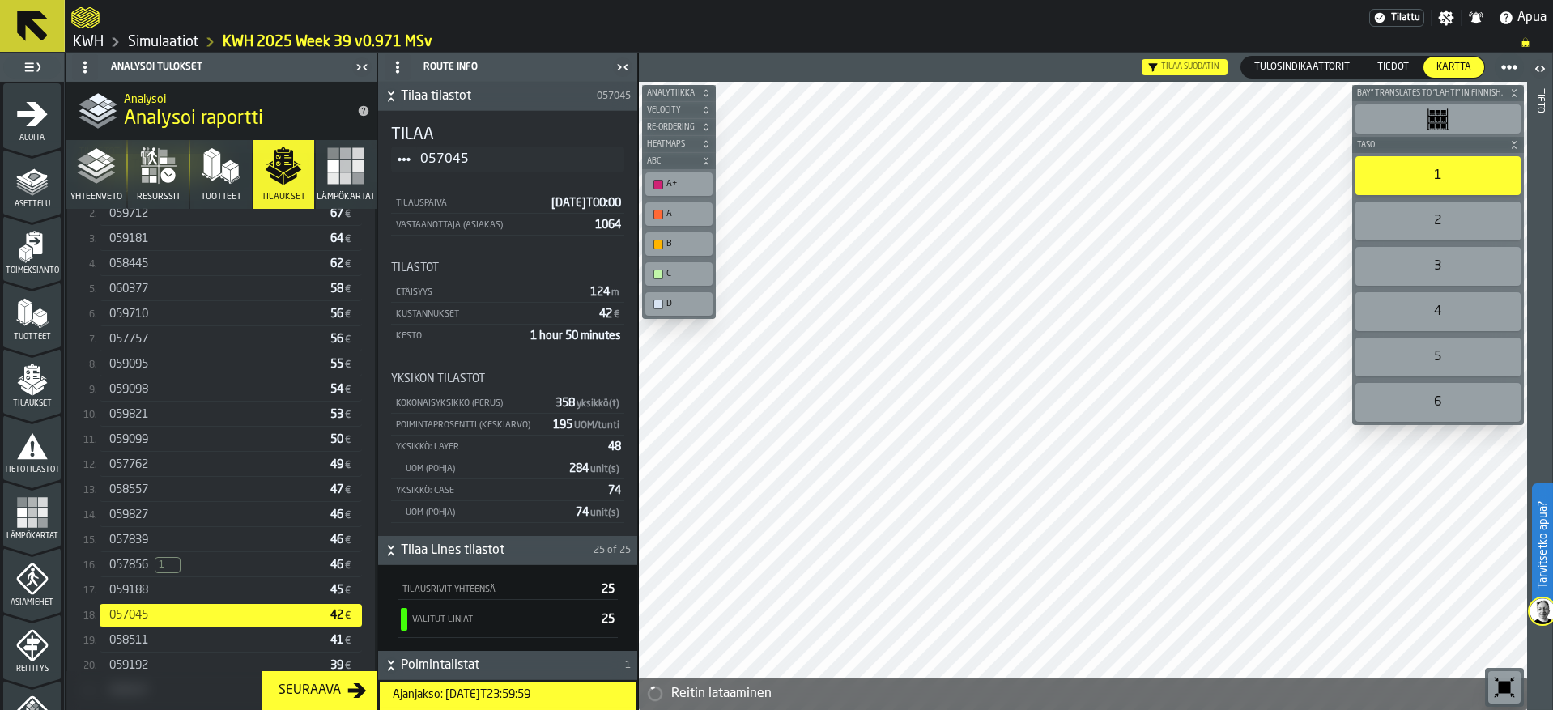
scroll to position [442, 0]
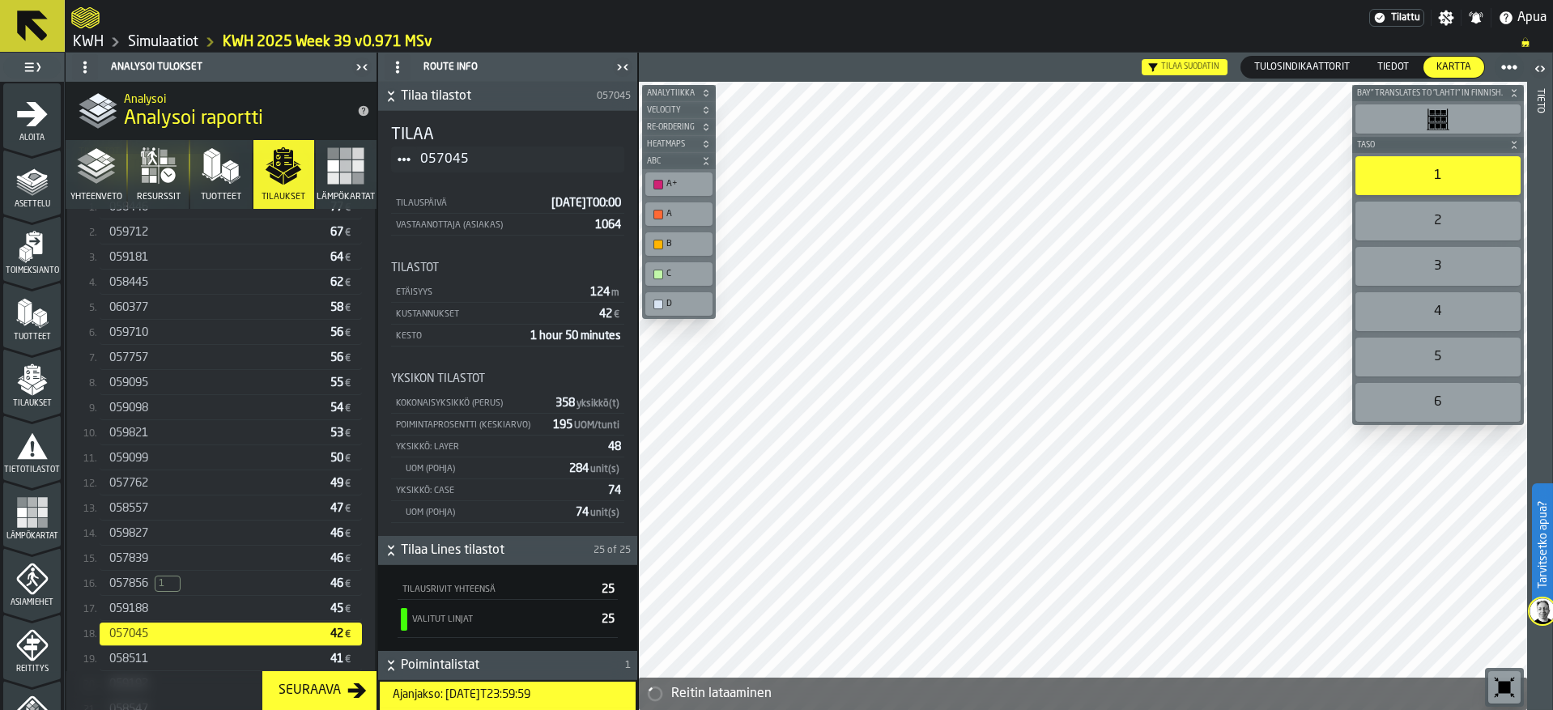
click at [137, 611] on span "059188" at bounding box center [128, 608] width 39 height 13
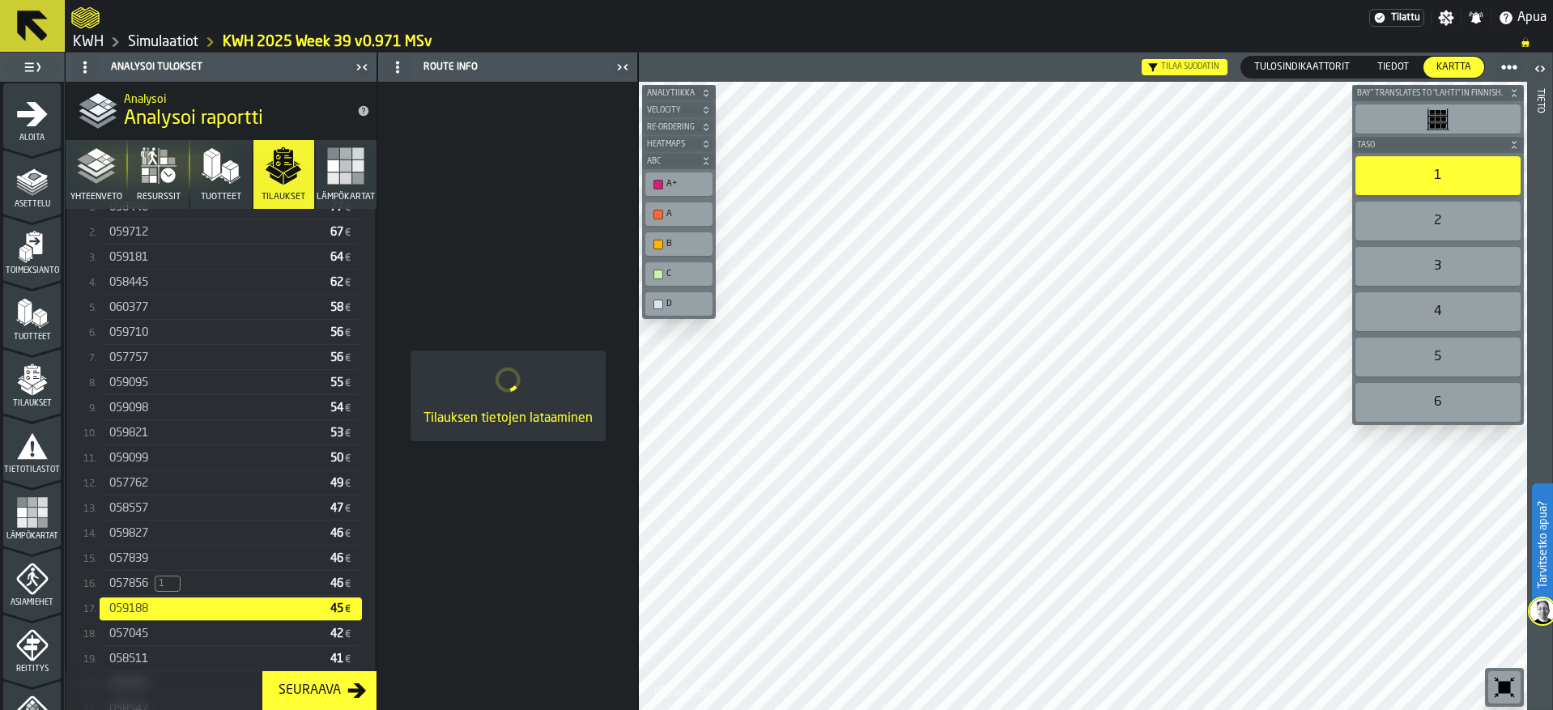
click at [125, 589] on span "057856" at bounding box center [128, 583] width 39 height 13
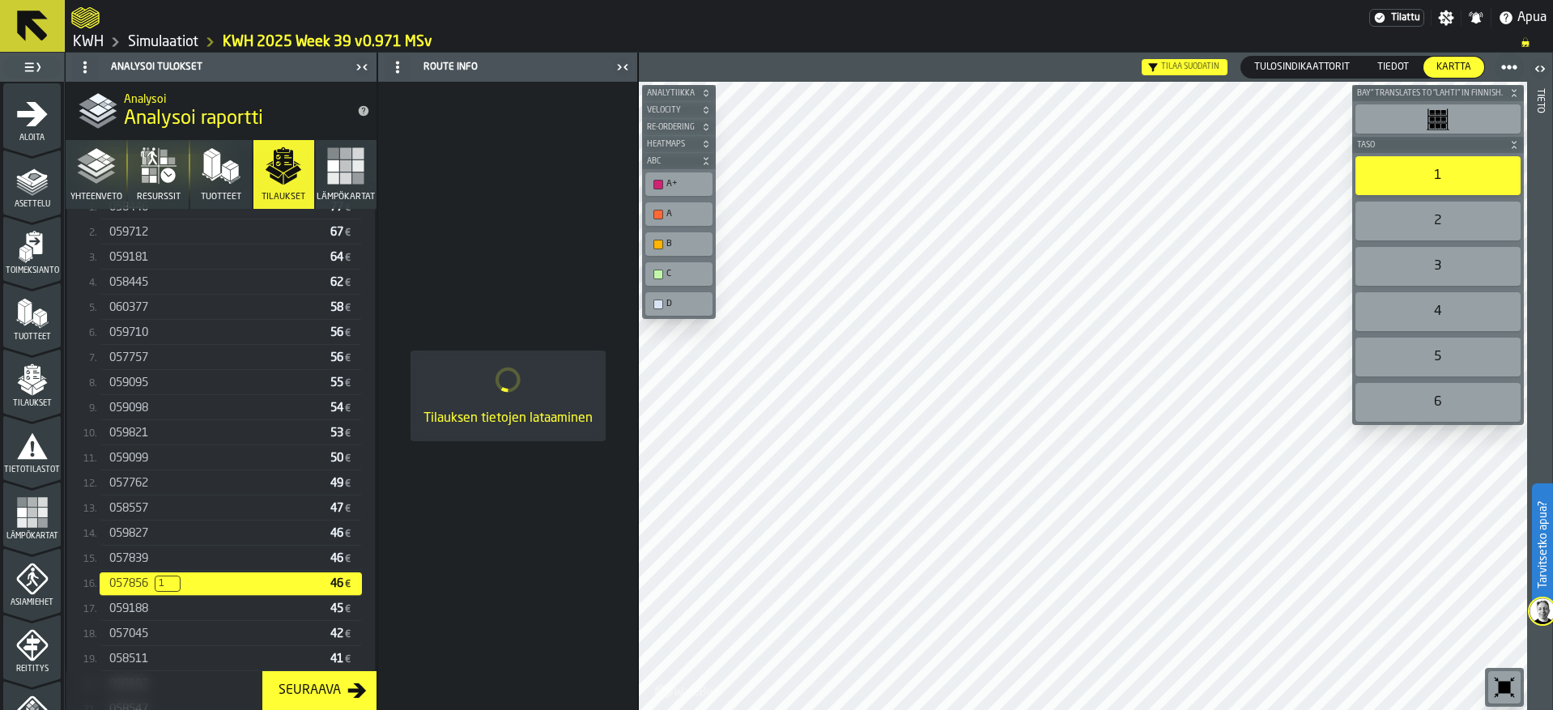
click at [132, 564] on span "057839" at bounding box center [128, 558] width 39 height 13
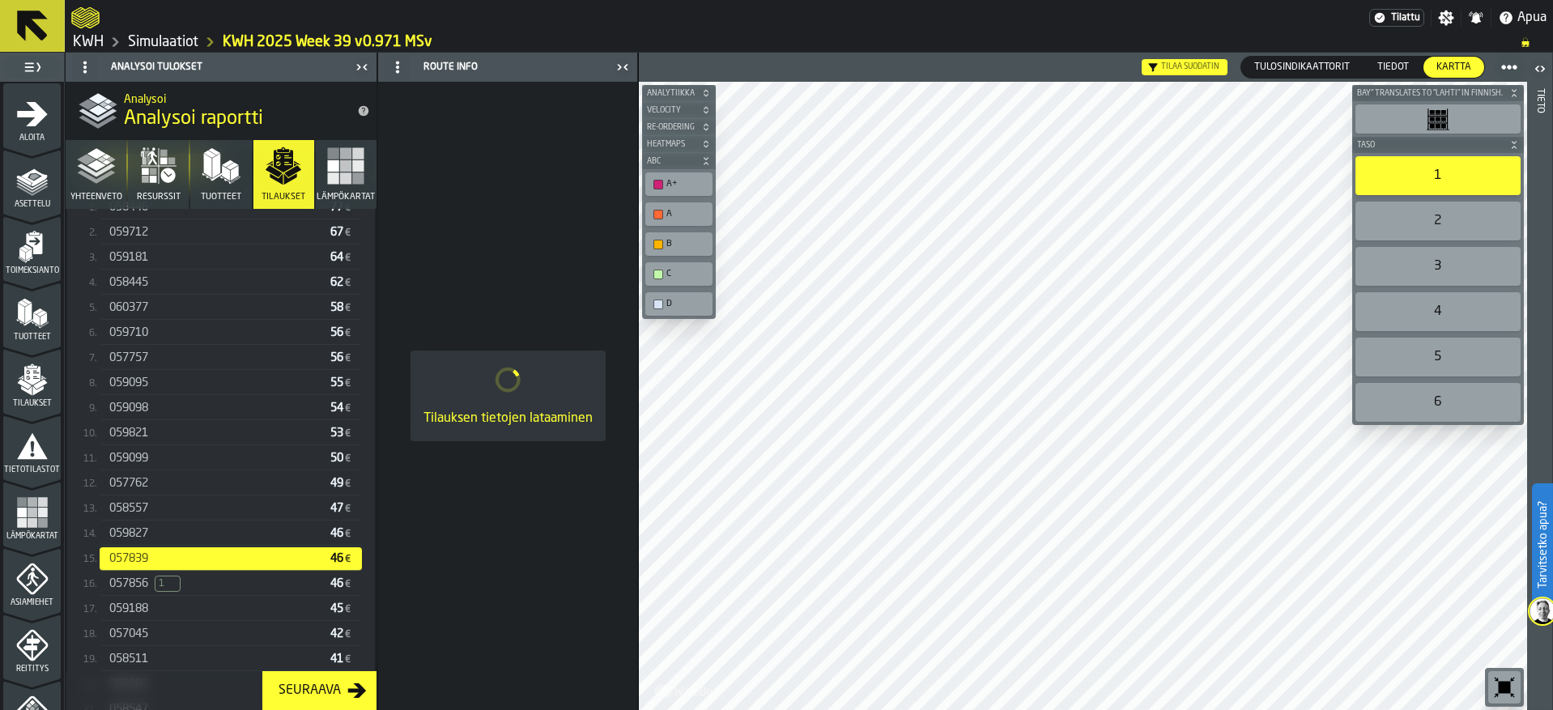
click at [131, 534] on span "059827" at bounding box center [128, 533] width 39 height 13
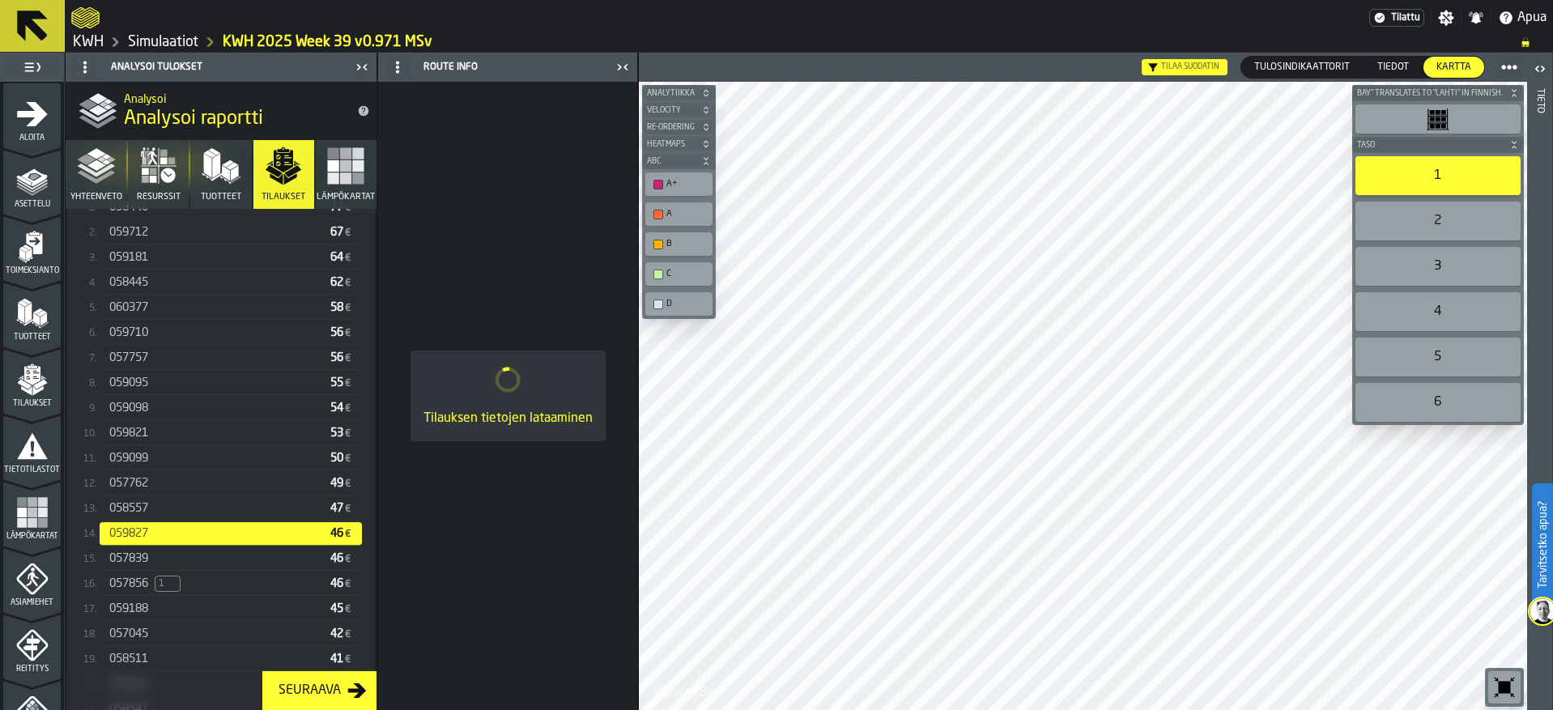
click at [136, 501] on div "058557 47 €" at bounding box center [231, 508] width 262 height 23
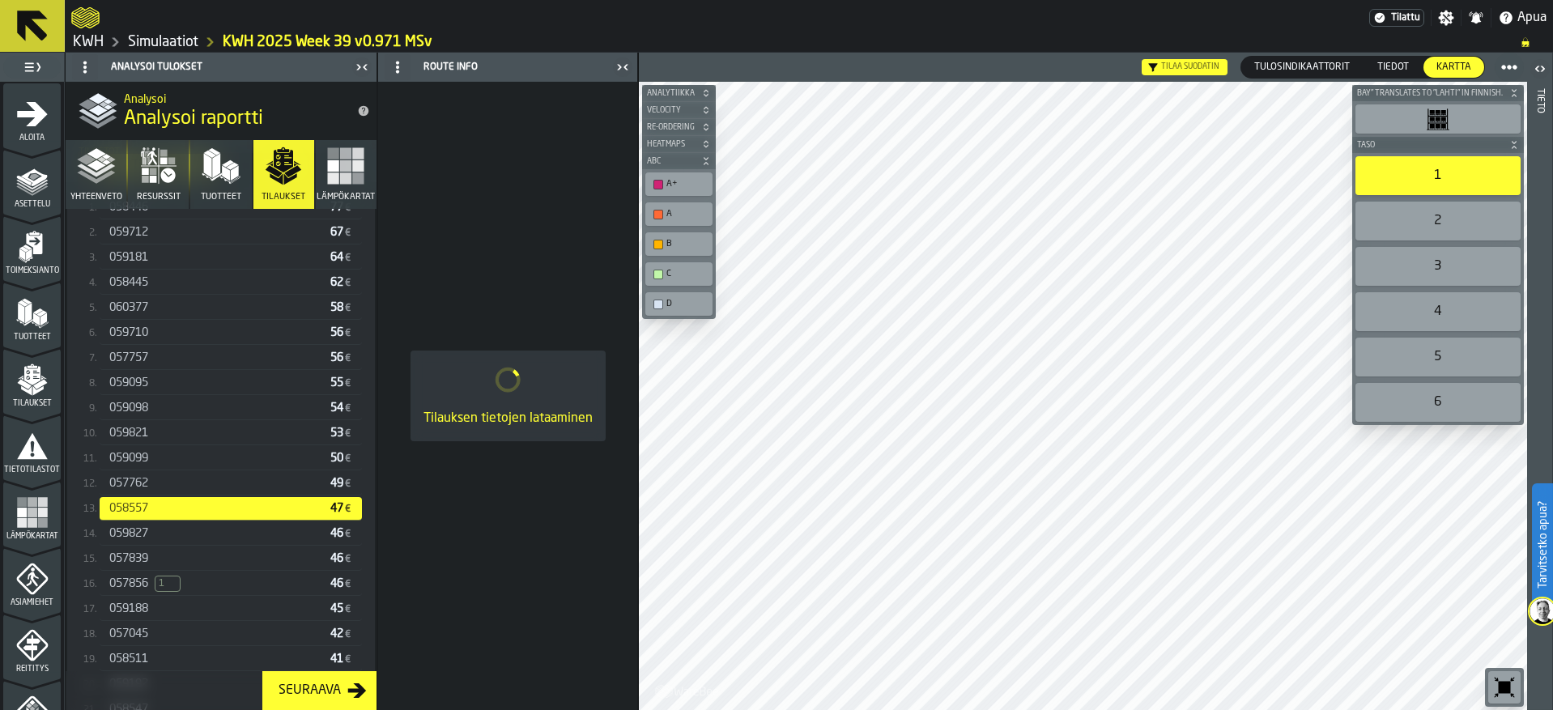
click at [137, 480] on span "057762" at bounding box center [128, 483] width 39 height 13
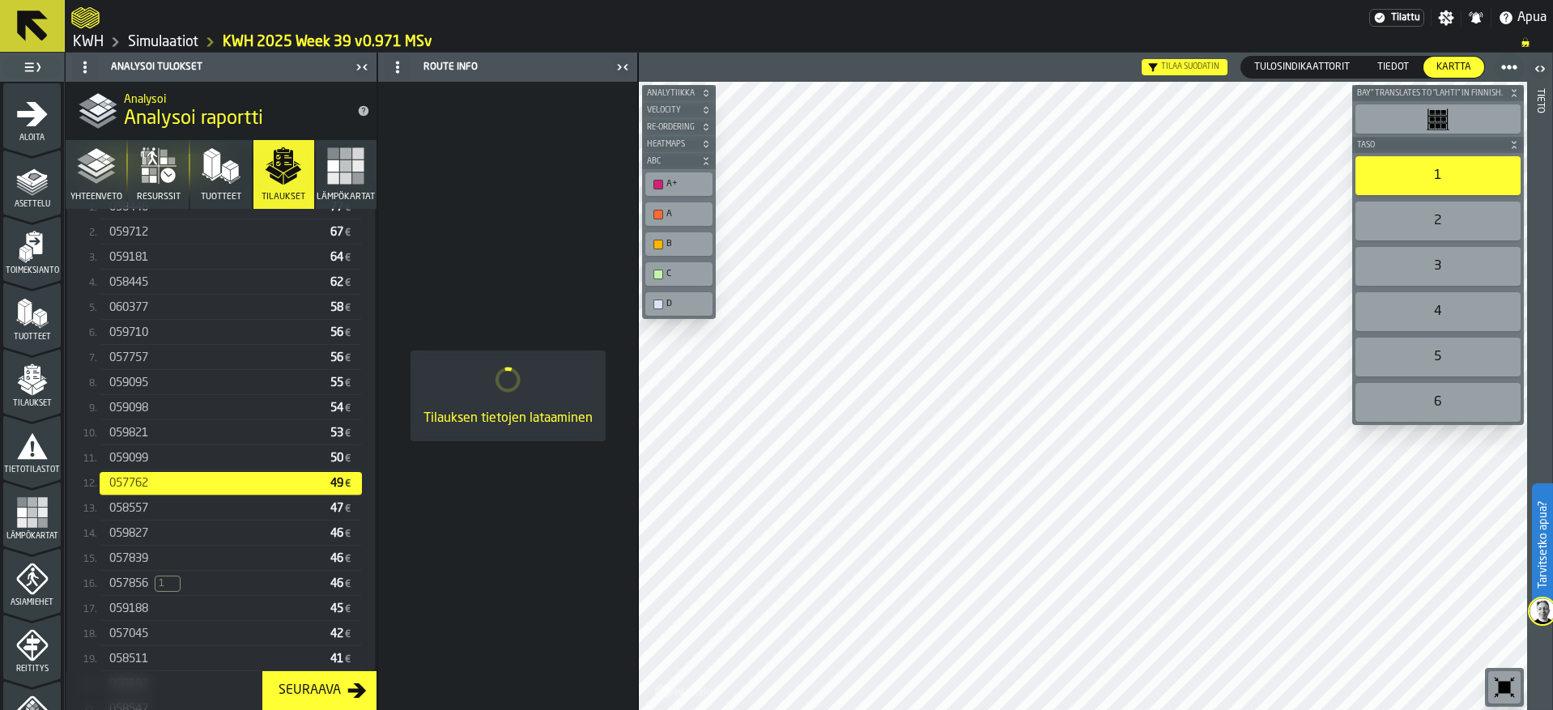
click at [140, 458] on span "059099" at bounding box center [128, 458] width 39 height 13
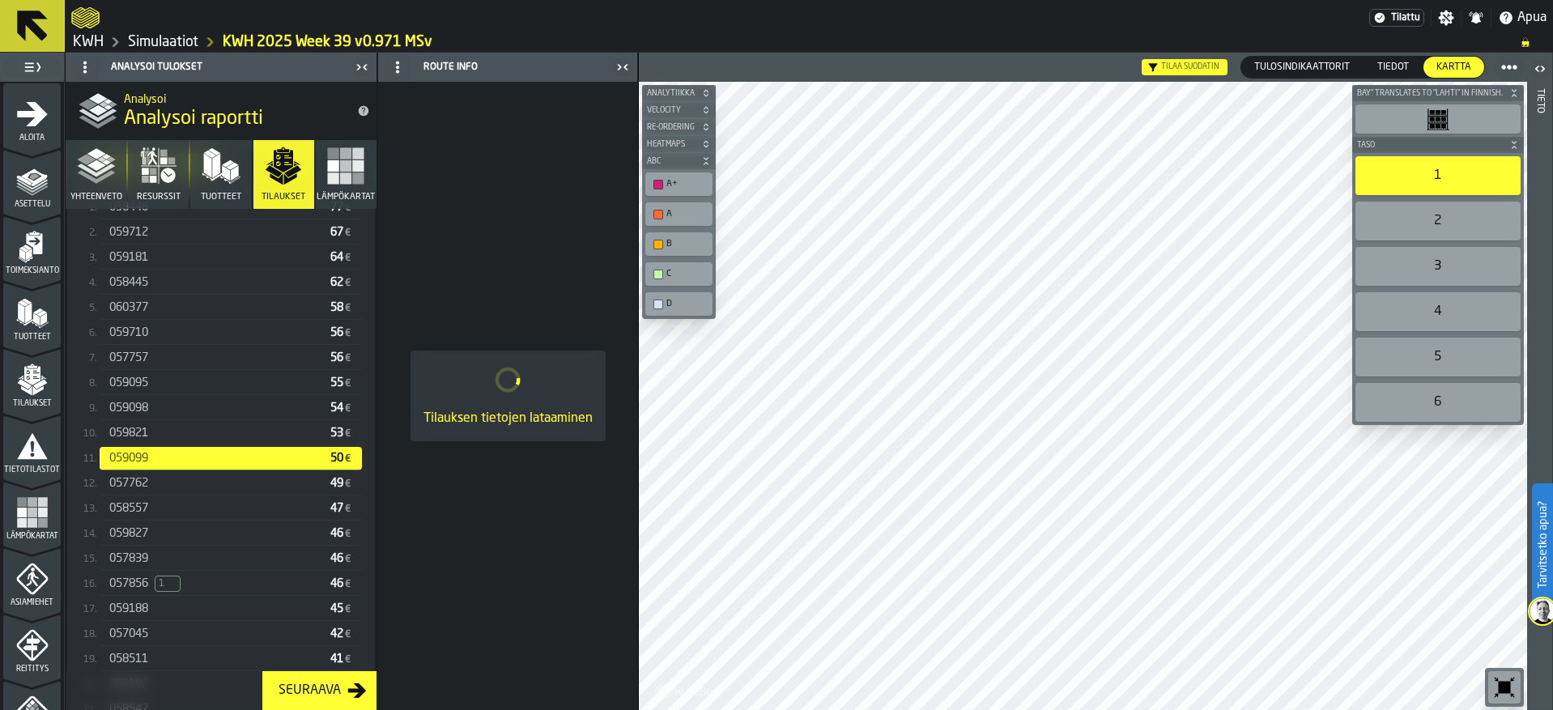
click at [154, 420] on div "059098 54 €" at bounding box center [231, 408] width 262 height 23
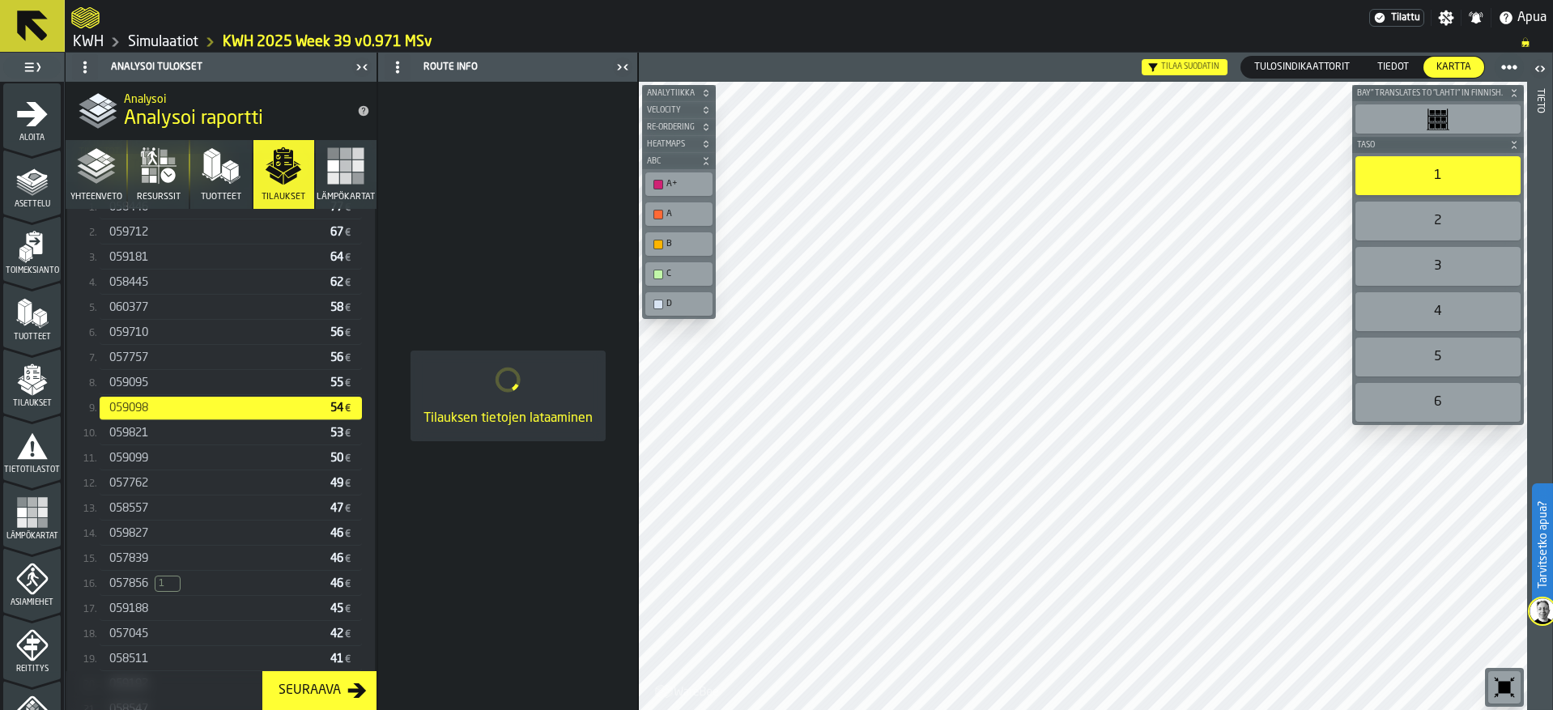
click at [147, 432] on span "059821" at bounding box center [128, 433] width 39 height 13
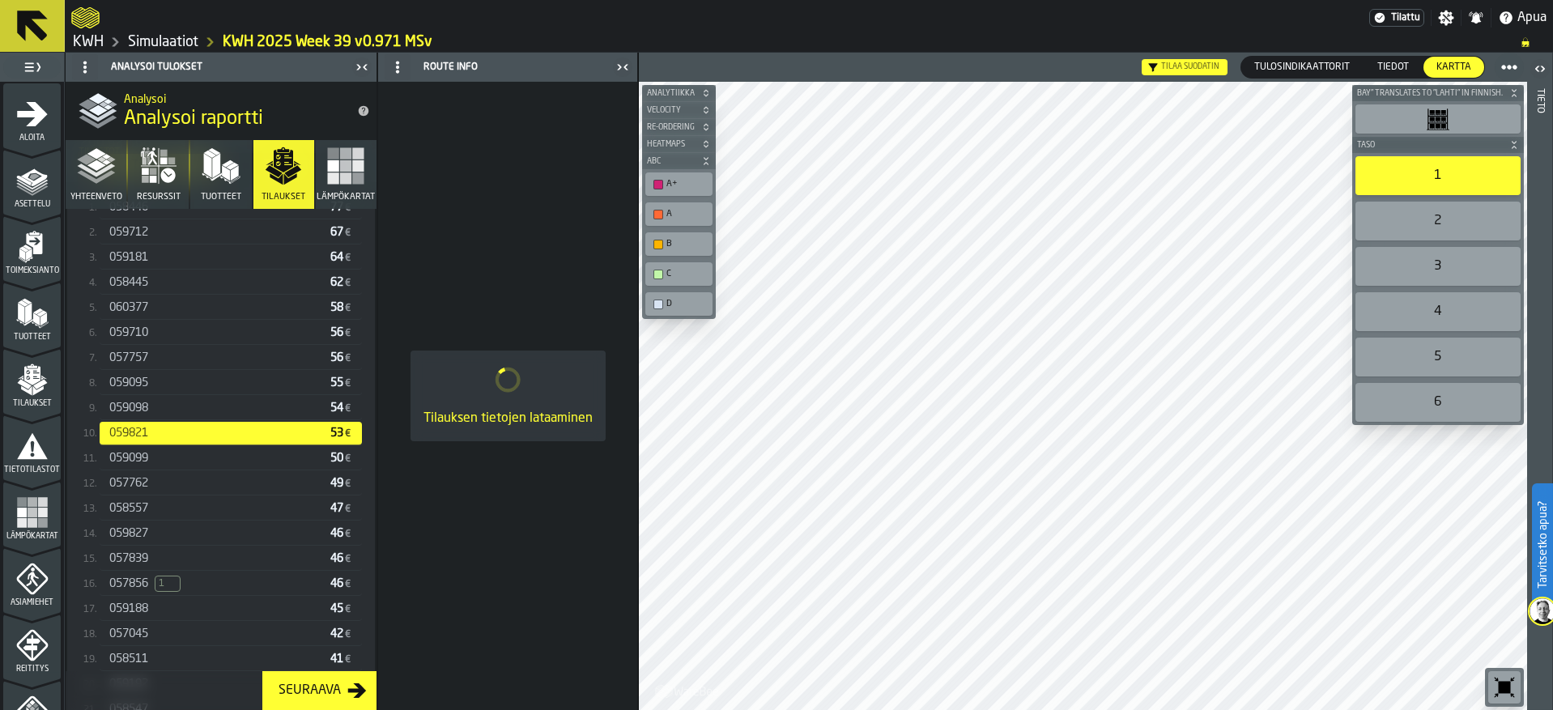
click at [147, 401] on div "059098 54 €" at bounding box center [231, 408] width 262 height 23
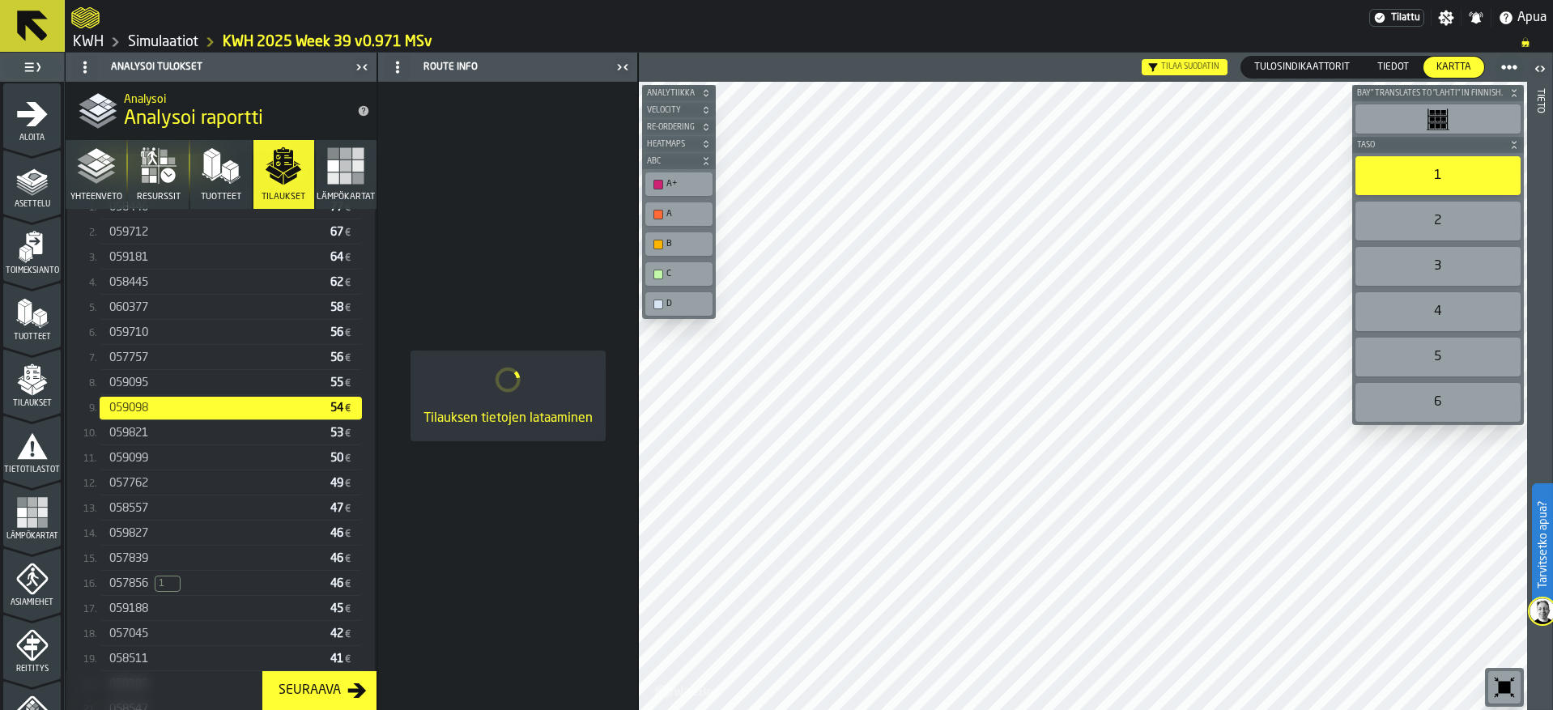
click at [147, 381] on span "059095" at bounding box center [128, 383] width 39 height 13
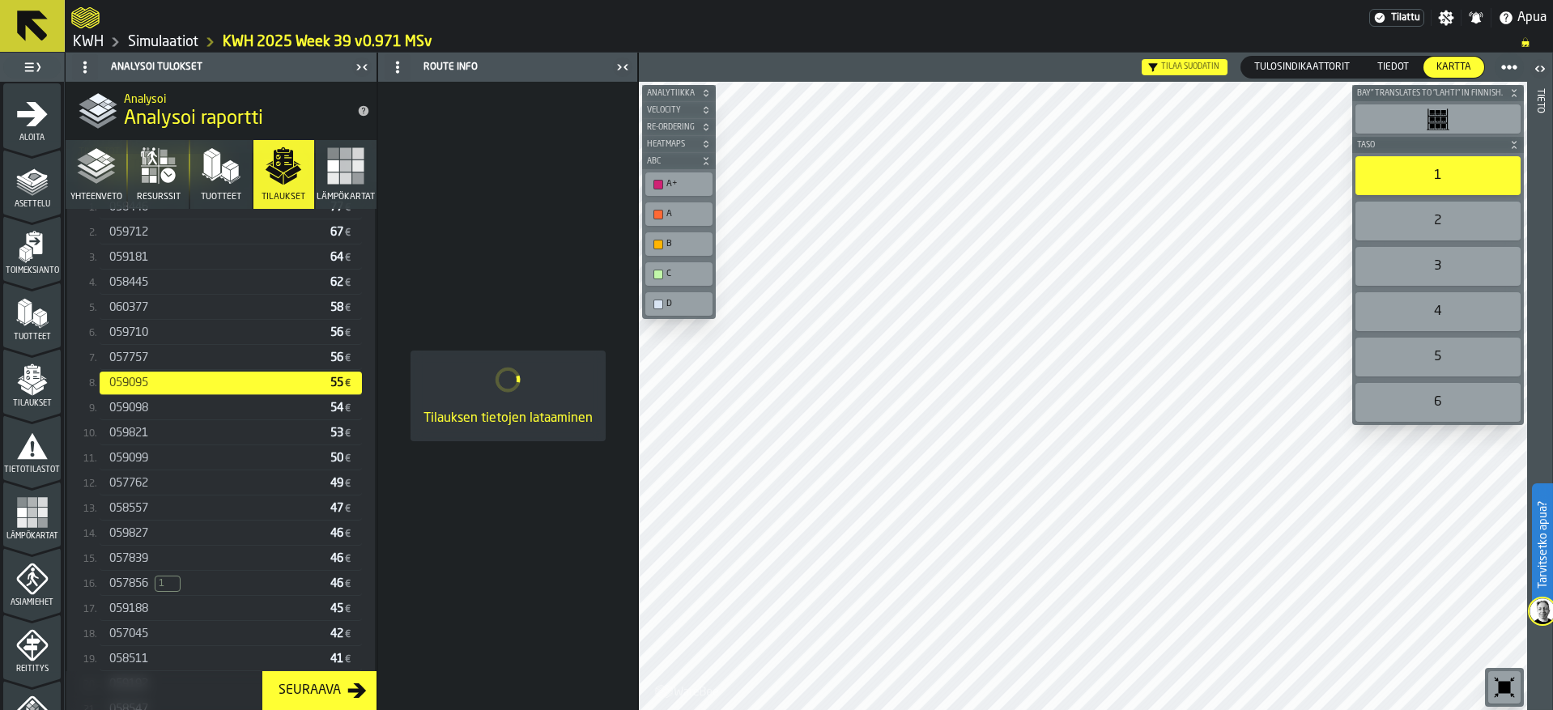
click at [135, 350] on div "057757 56 €" at bounding box center [231, 358] width 262 height 23
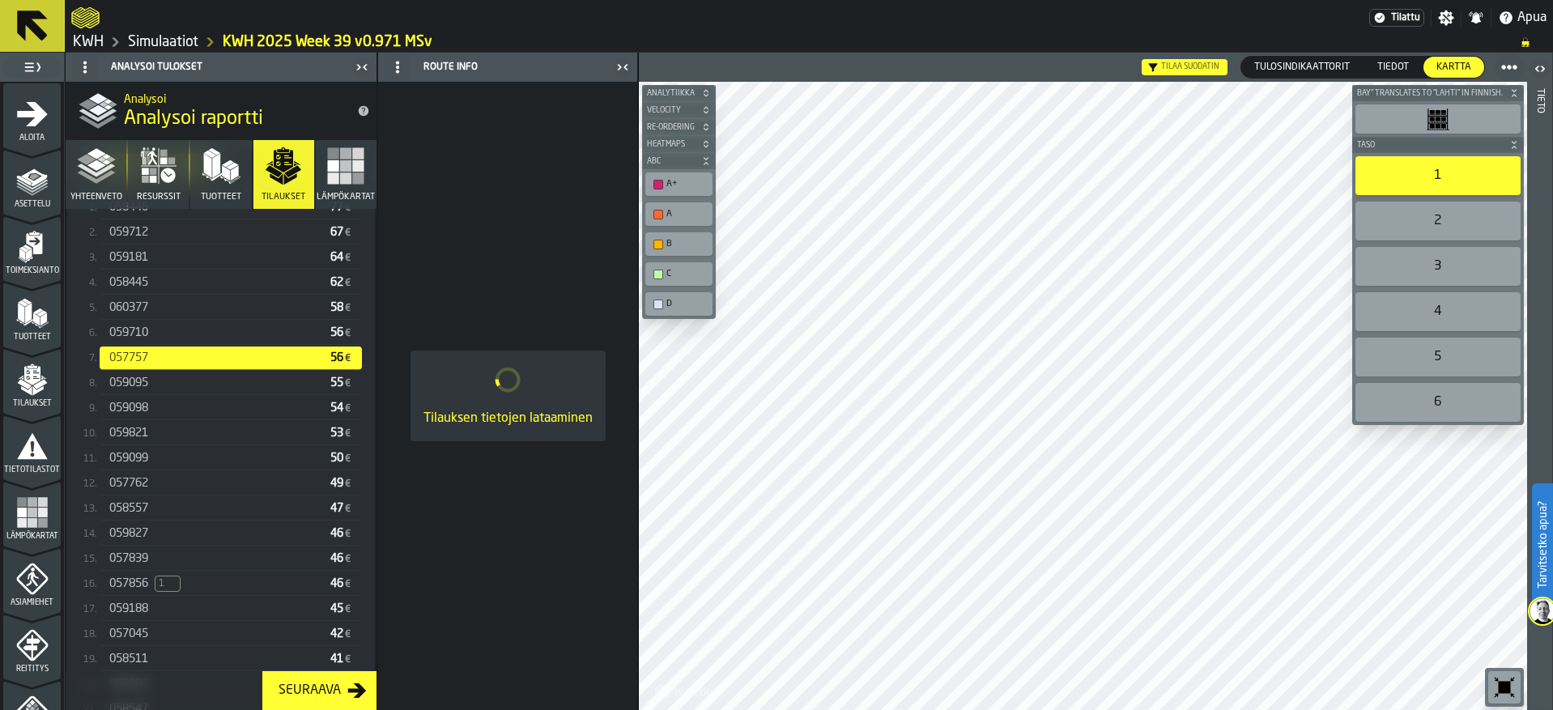
click at [135, 344] on div "059710 56 €" at bounding box center [231, 332] width 262 height 23
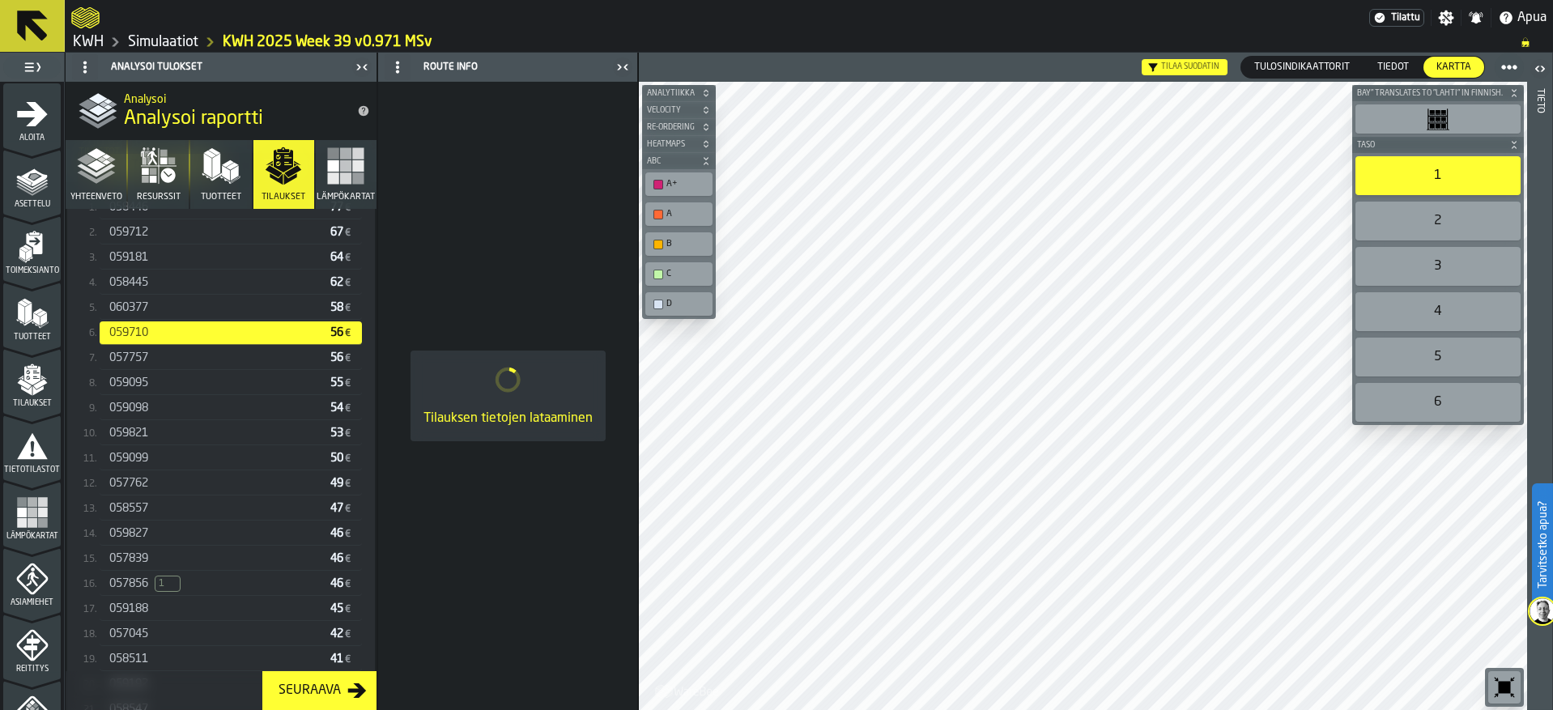
click at [140, 301] on div "060377 58 €" at bounding box center [231, 307] width 262 height 23
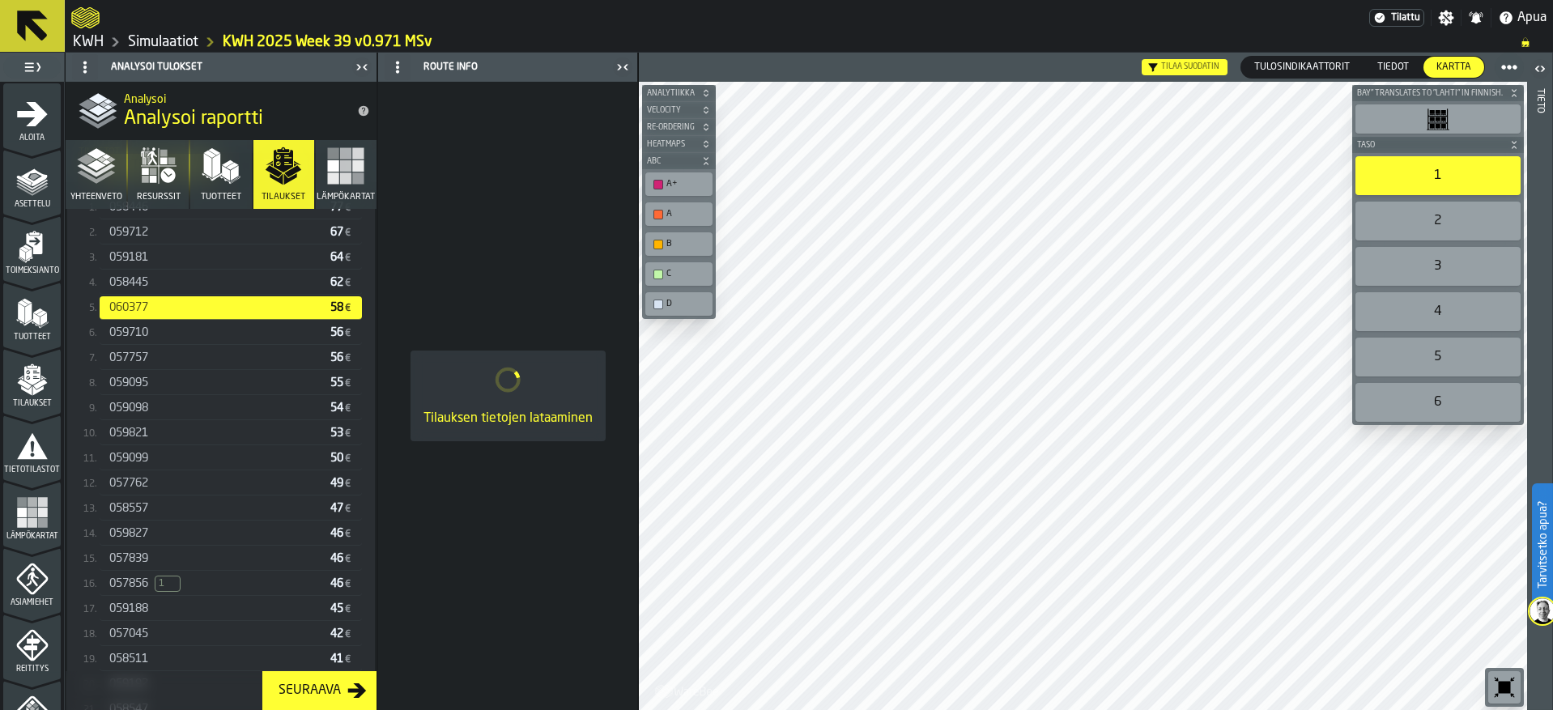
click at [140, 283] on span "058445" at bounding box center [128, 282] width 39 height 13
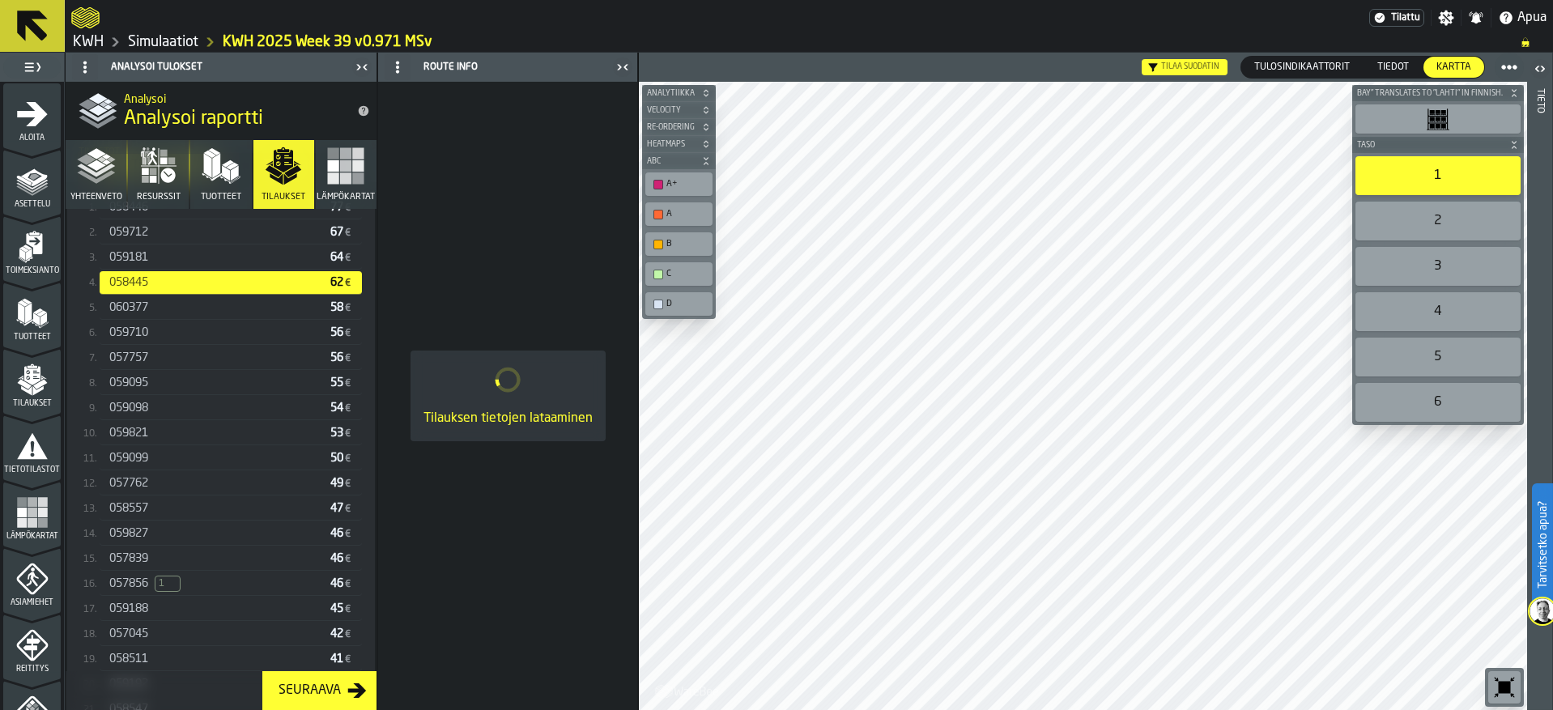
click at [147, 258] on span "059181" at bounding box center [128, 257] width 39 height 13
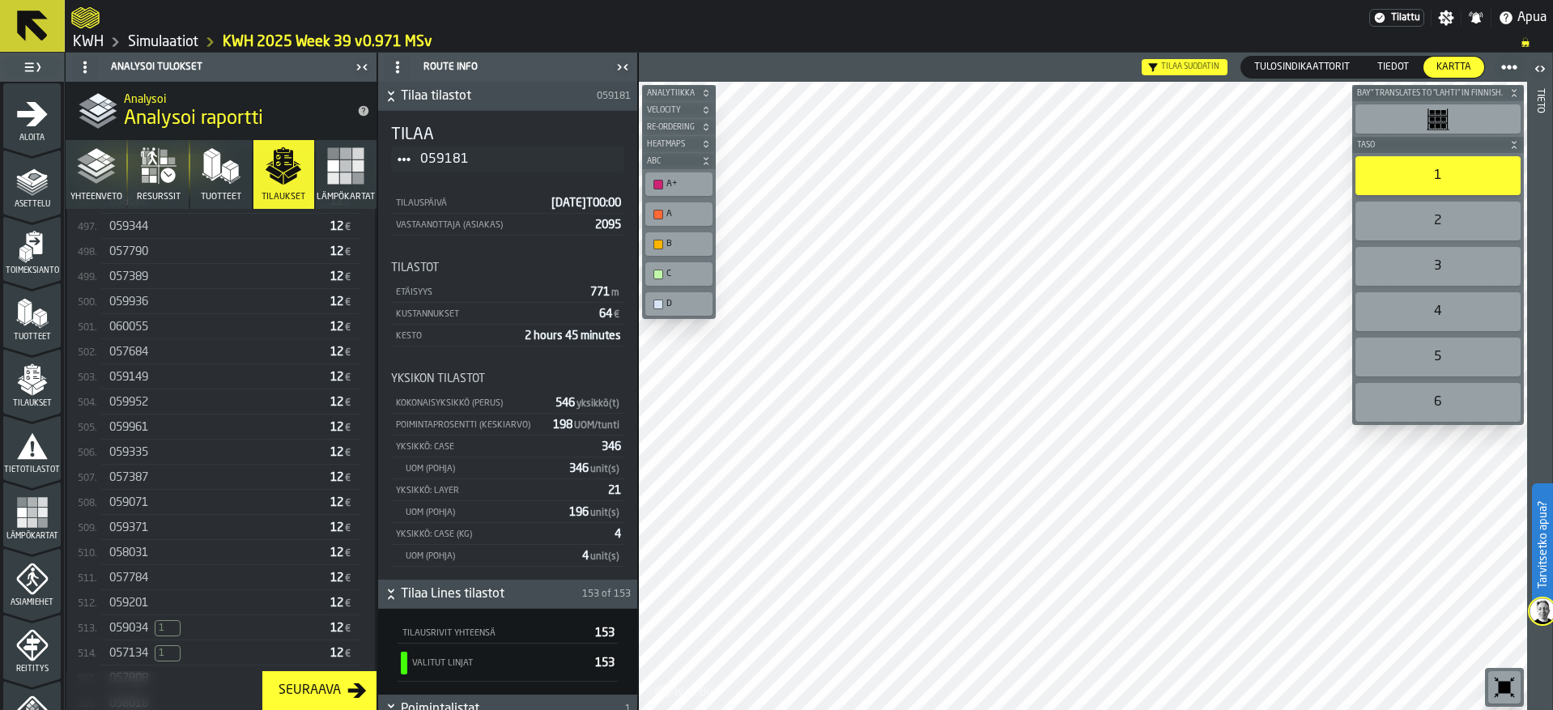
scroll to position [12870, 0]
click at [156, 312] on div "059936" at bounding box center [216, 305] width 215 height 13
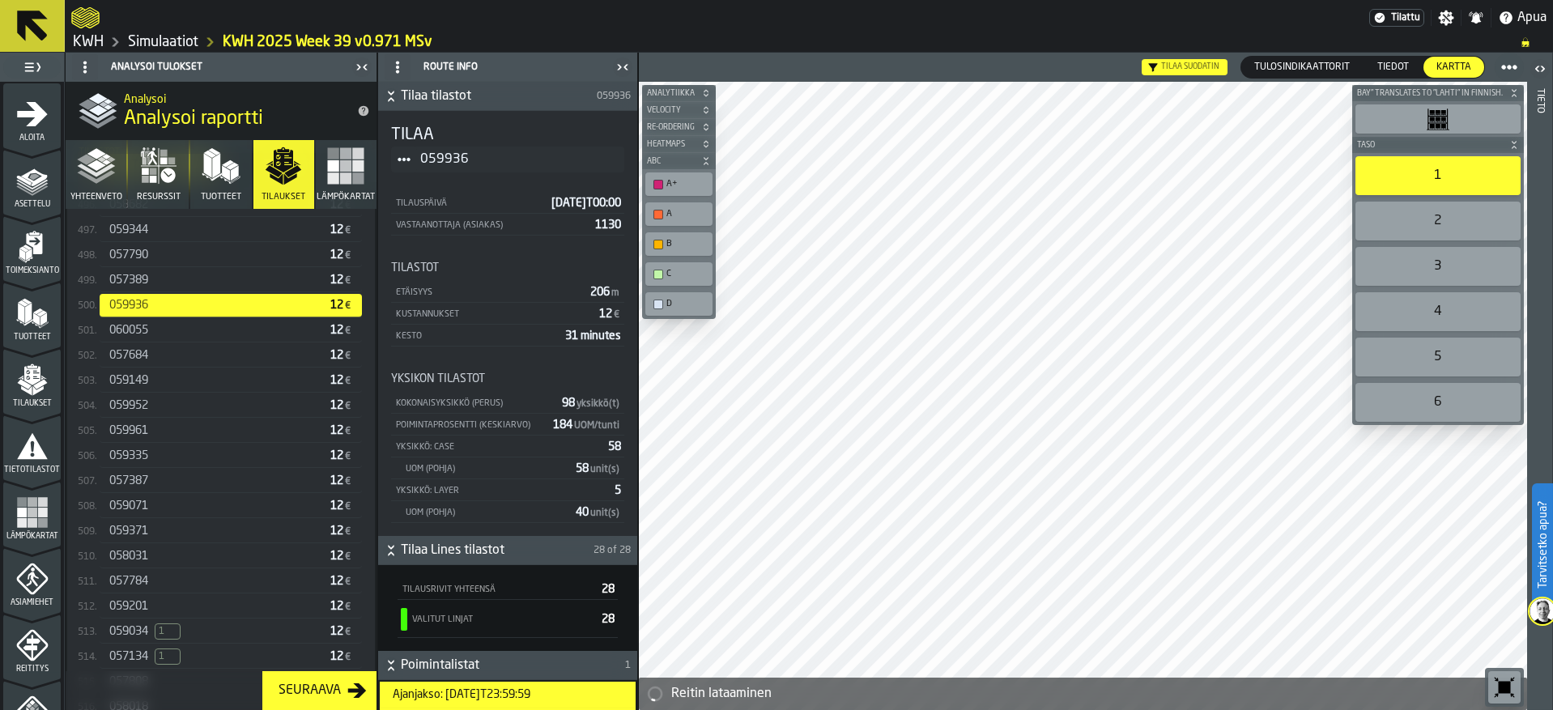
click at [152, 337] on div "060055" at bounding box center [216, 330] width 215 height 13
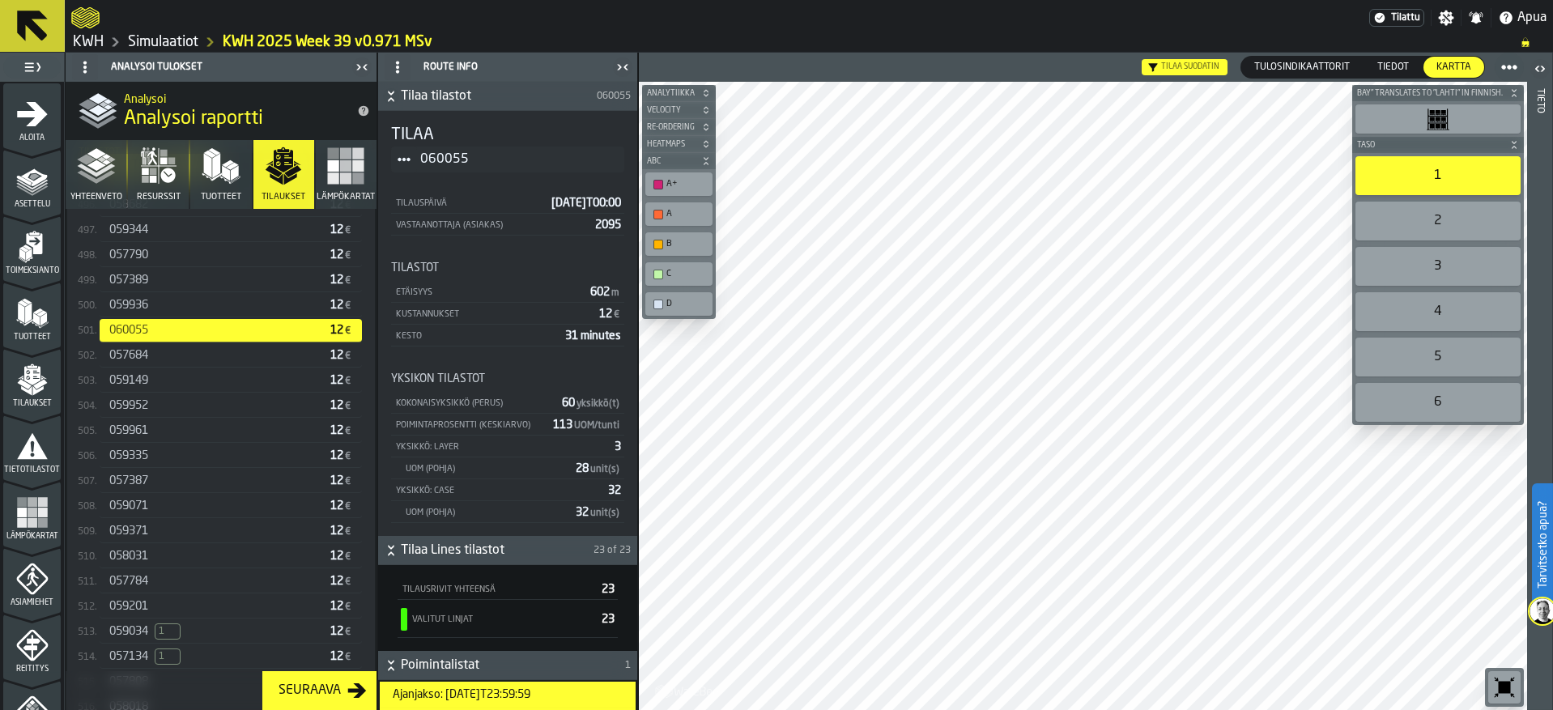
click at [153, 619] on div "059201 12 €" at bounding box center [231, 606] width 262 height 23
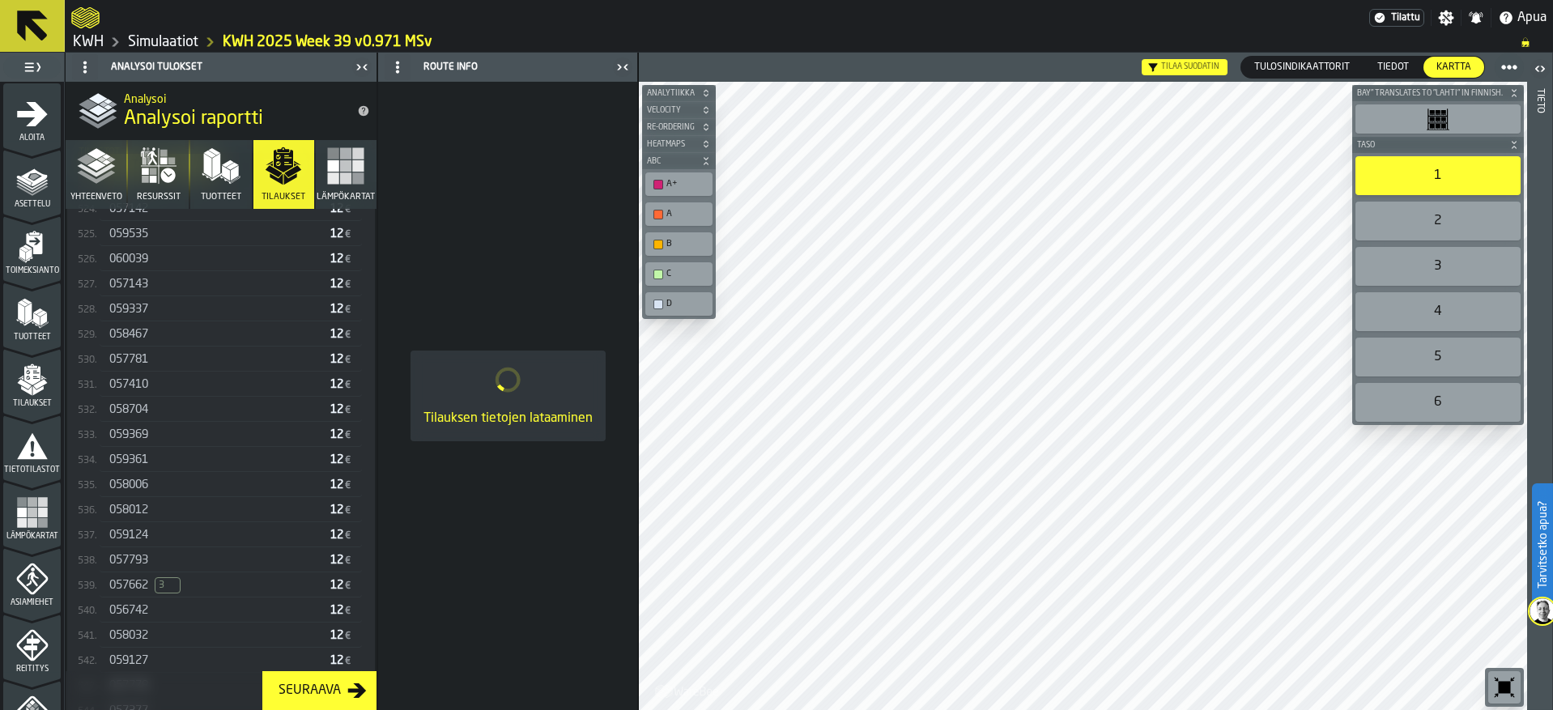
scroll to position [13554, 0]
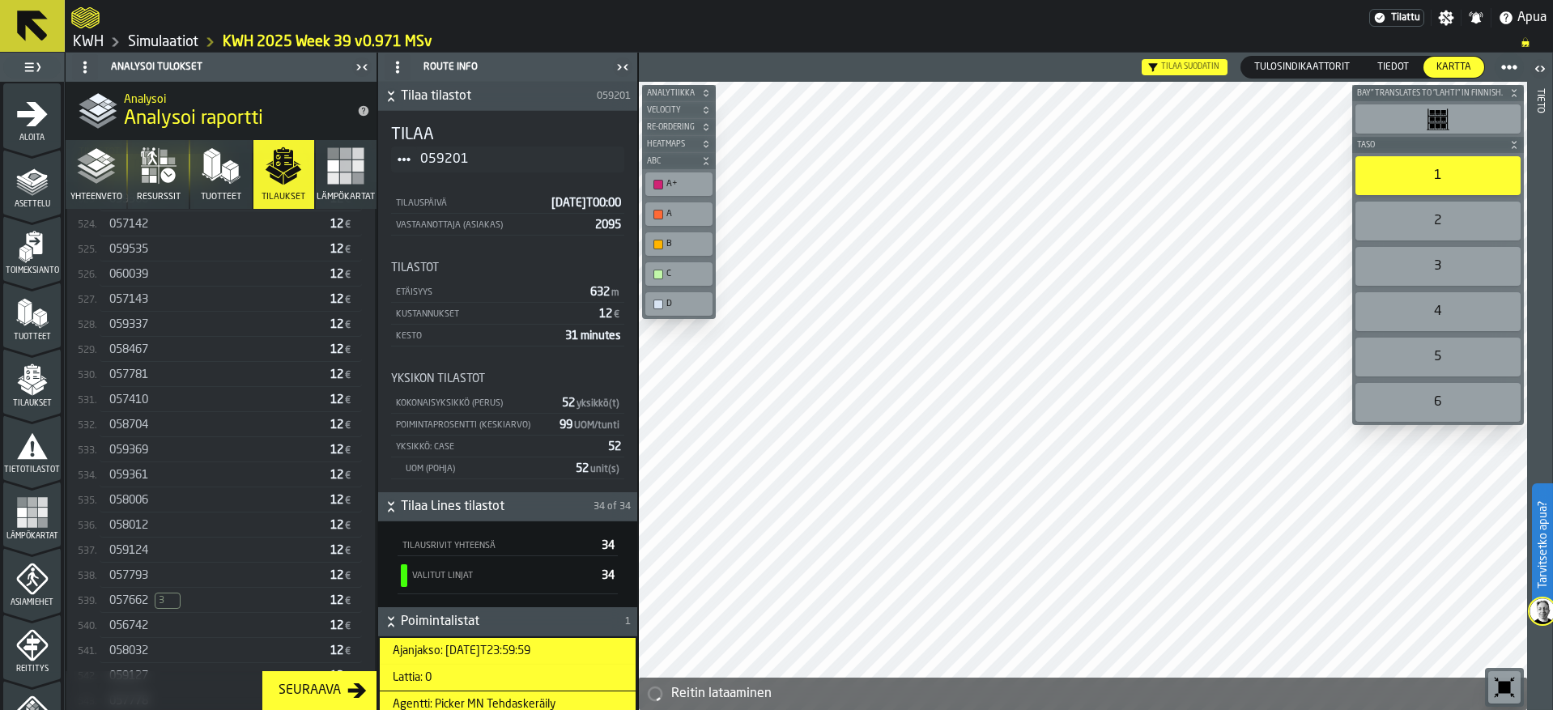
click at [154, 613] on div "057662 3 12 €" at bounding box center [231, 600] width 262 height 23
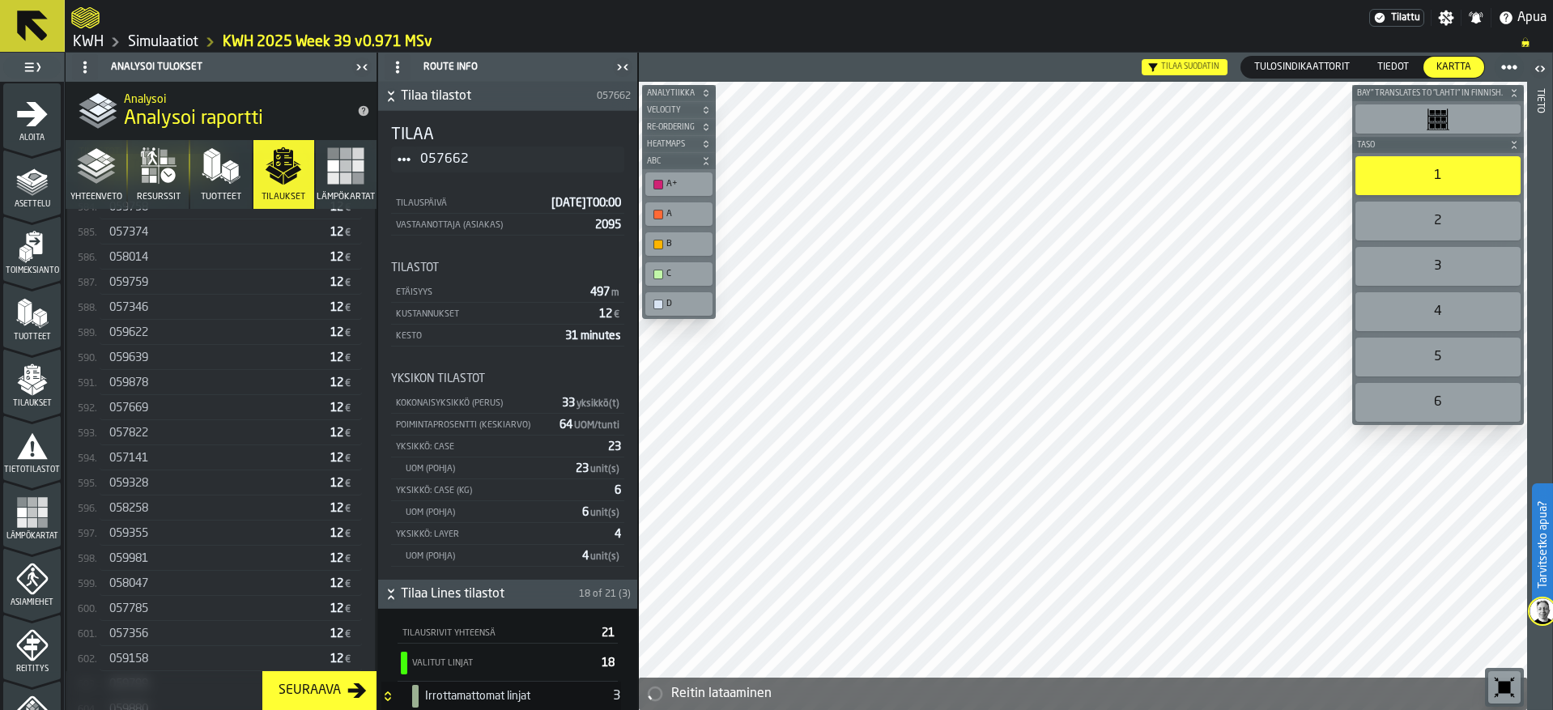
scroll to position [15061, 0]
click at [155, 606] on div "058047" at bounding box center [216, 599] width 215 height 13
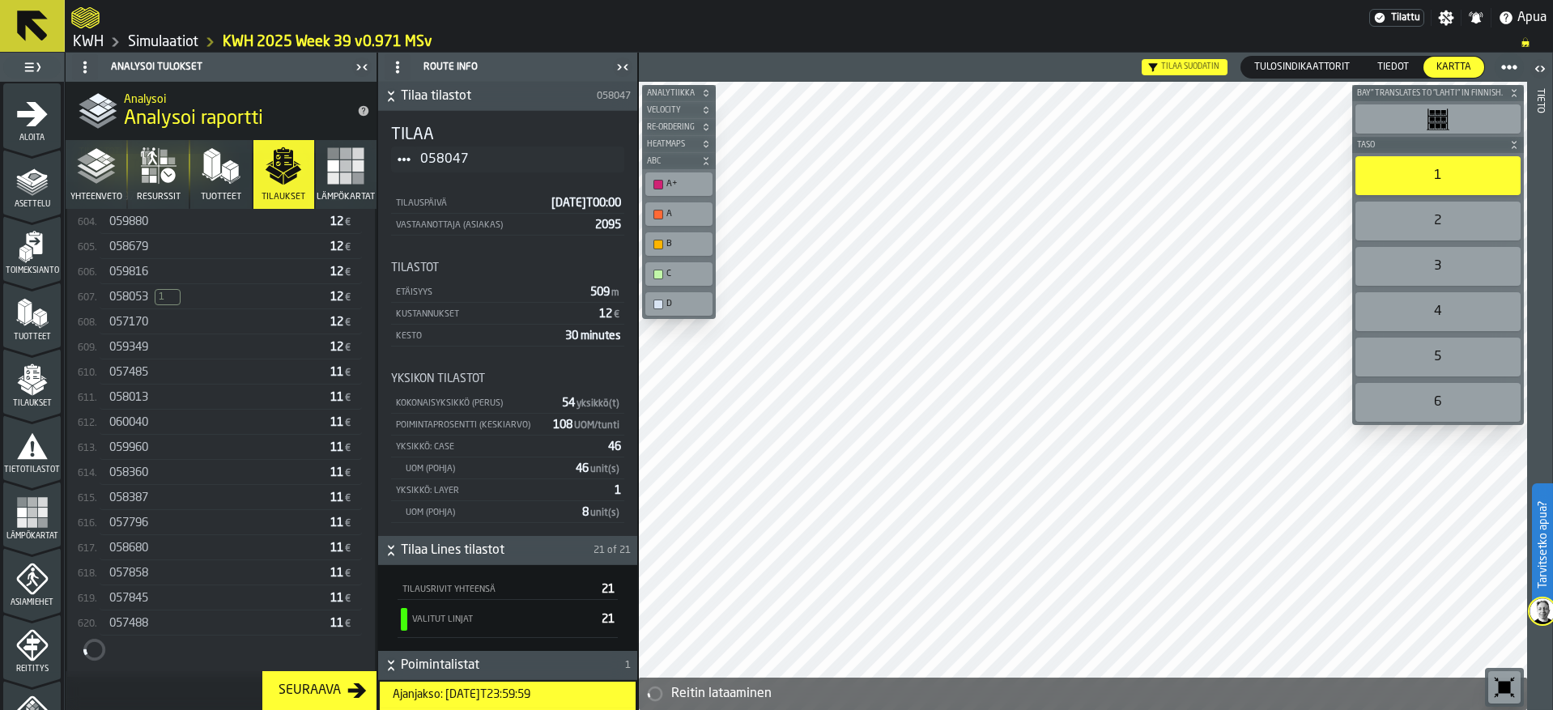
scroll to position [15593, 0]
click at [155, 607] on div "057488 11 €" at bounding box center [231, 595] width 262 height 23
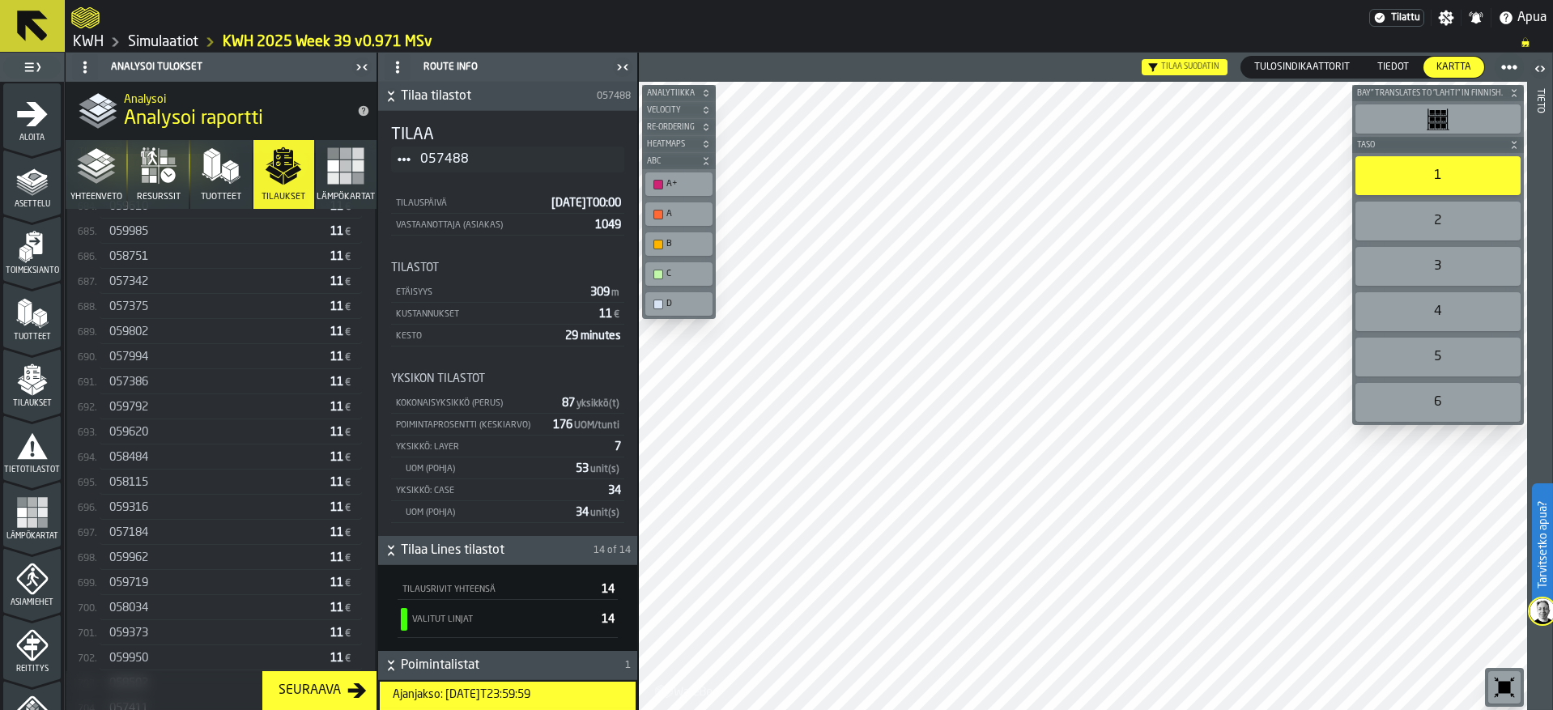
scroll to position [17572, 0]
click at [155, 605] on div "059719" at bounding box center [216, 598] width 215 height 13
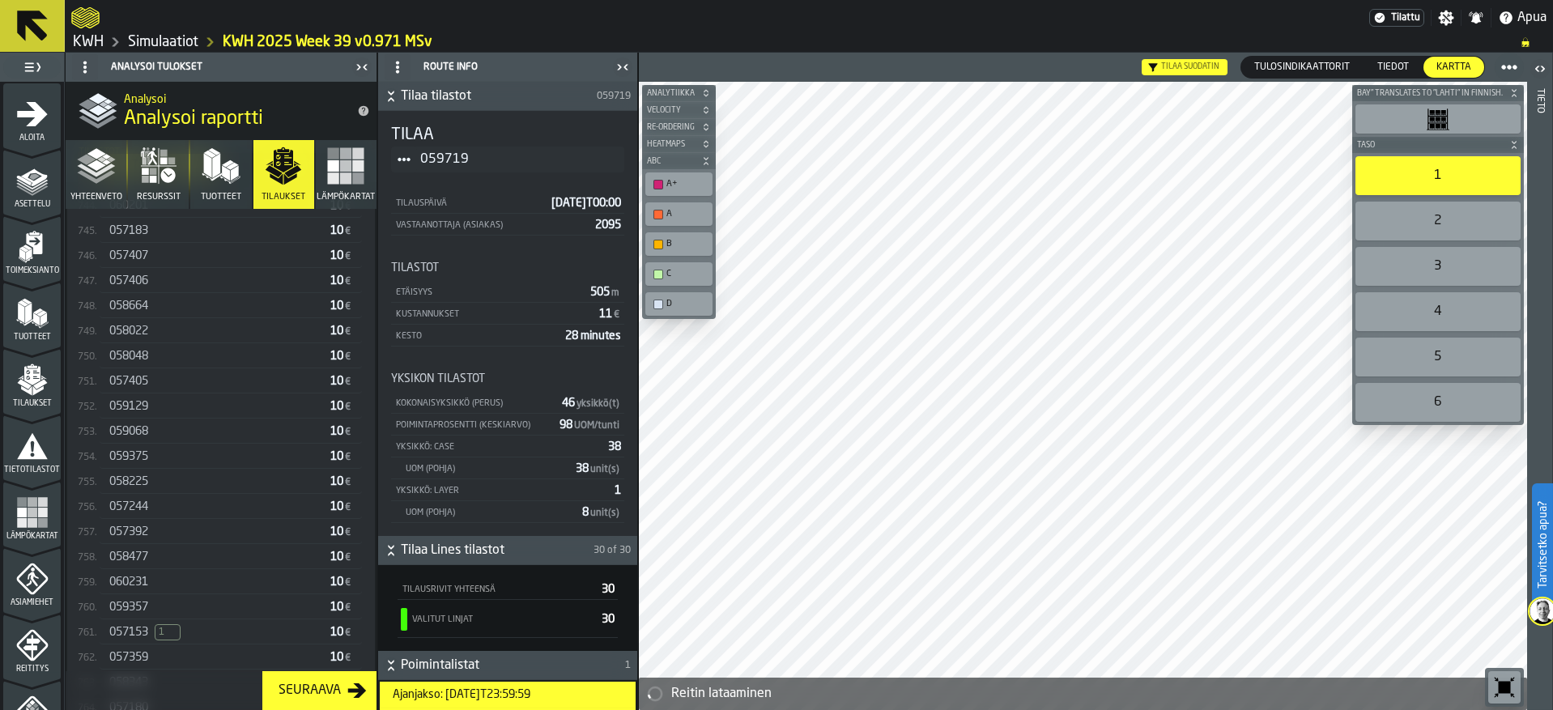
scroll to position [19079, 0]
click at [156, 604] on div "060231" at bounding box center [216, 597] width 215 height 13
click at [156, 600] on div "059945" at bounding box center [216, 593] width 215 height 13
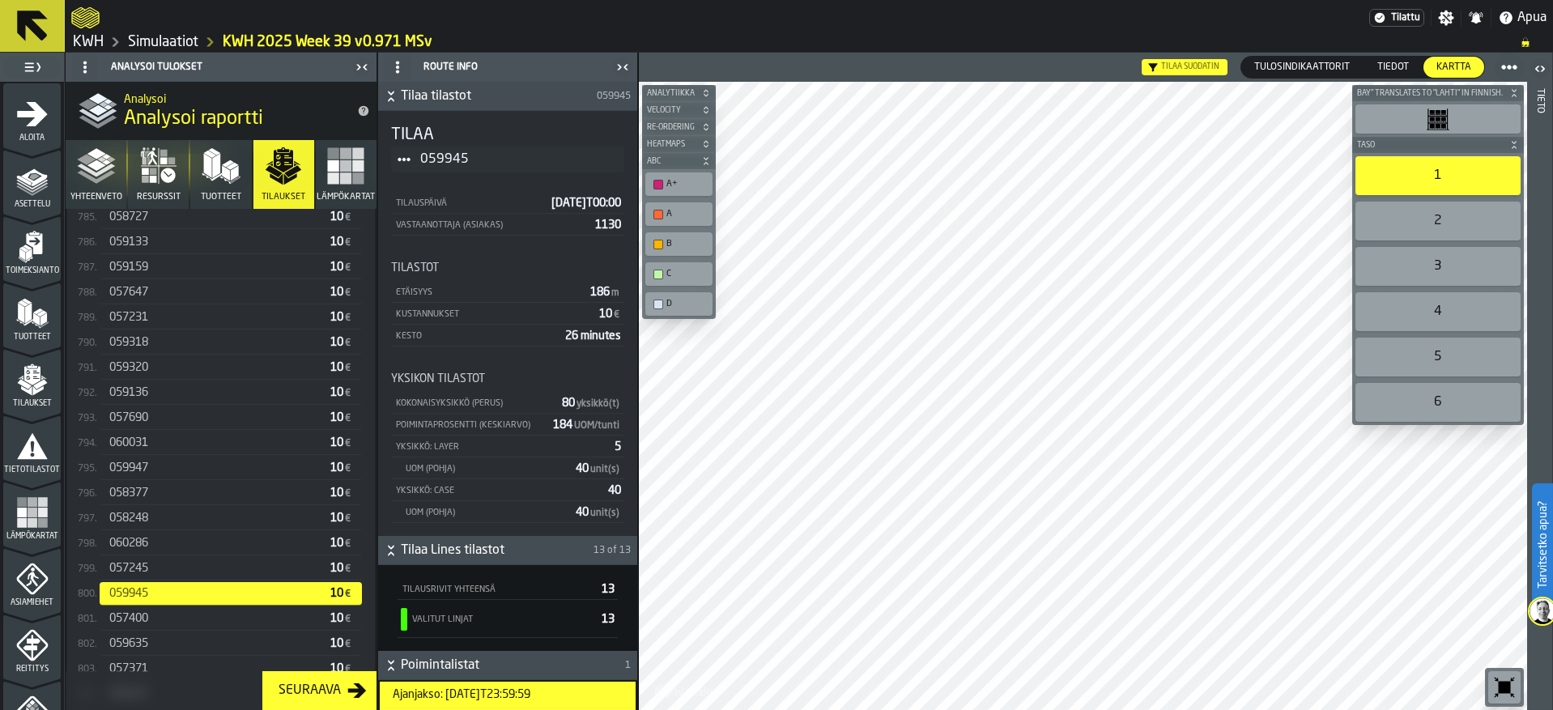
click at [230, 165] on polygon "button" at bounding box center [232, 166] width 12 height 7
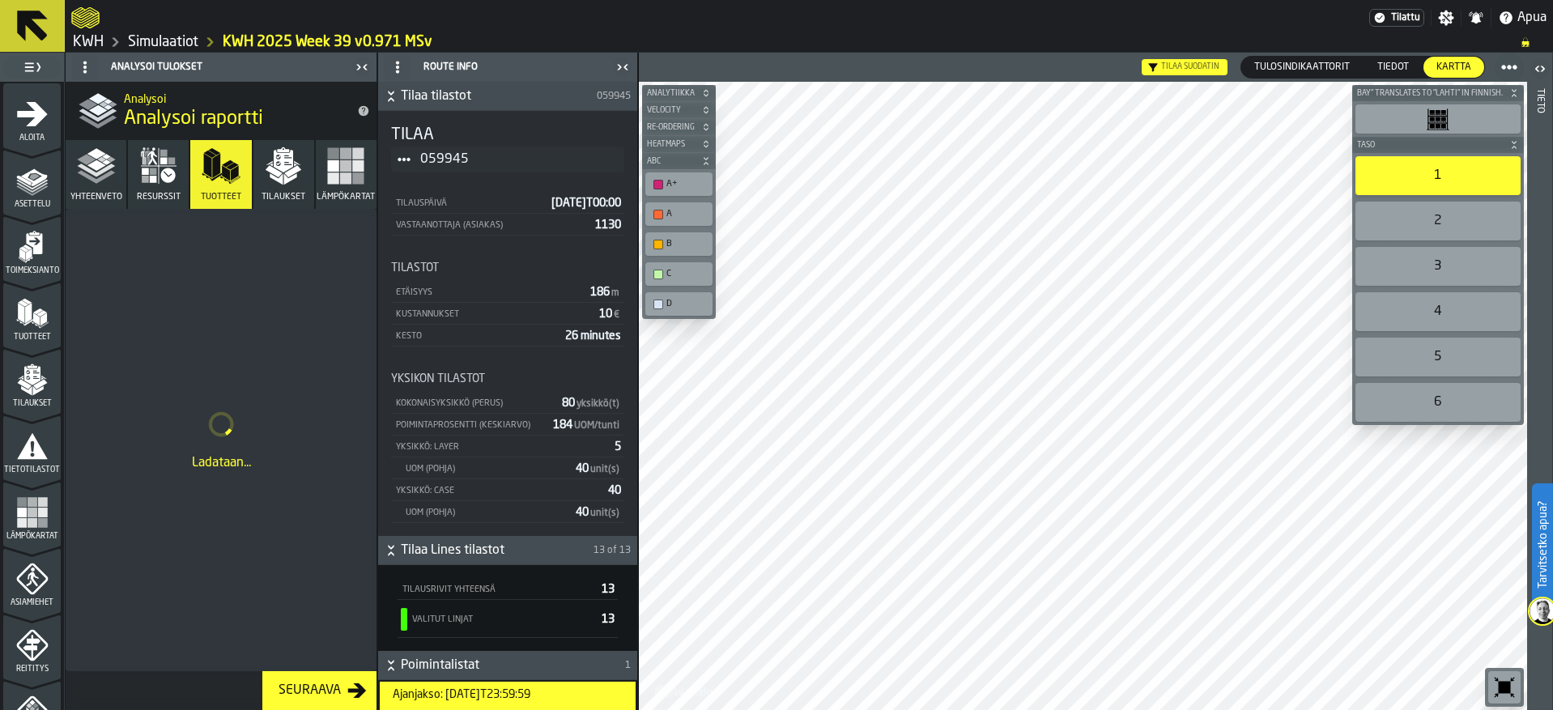
scroll to position [0, 0]
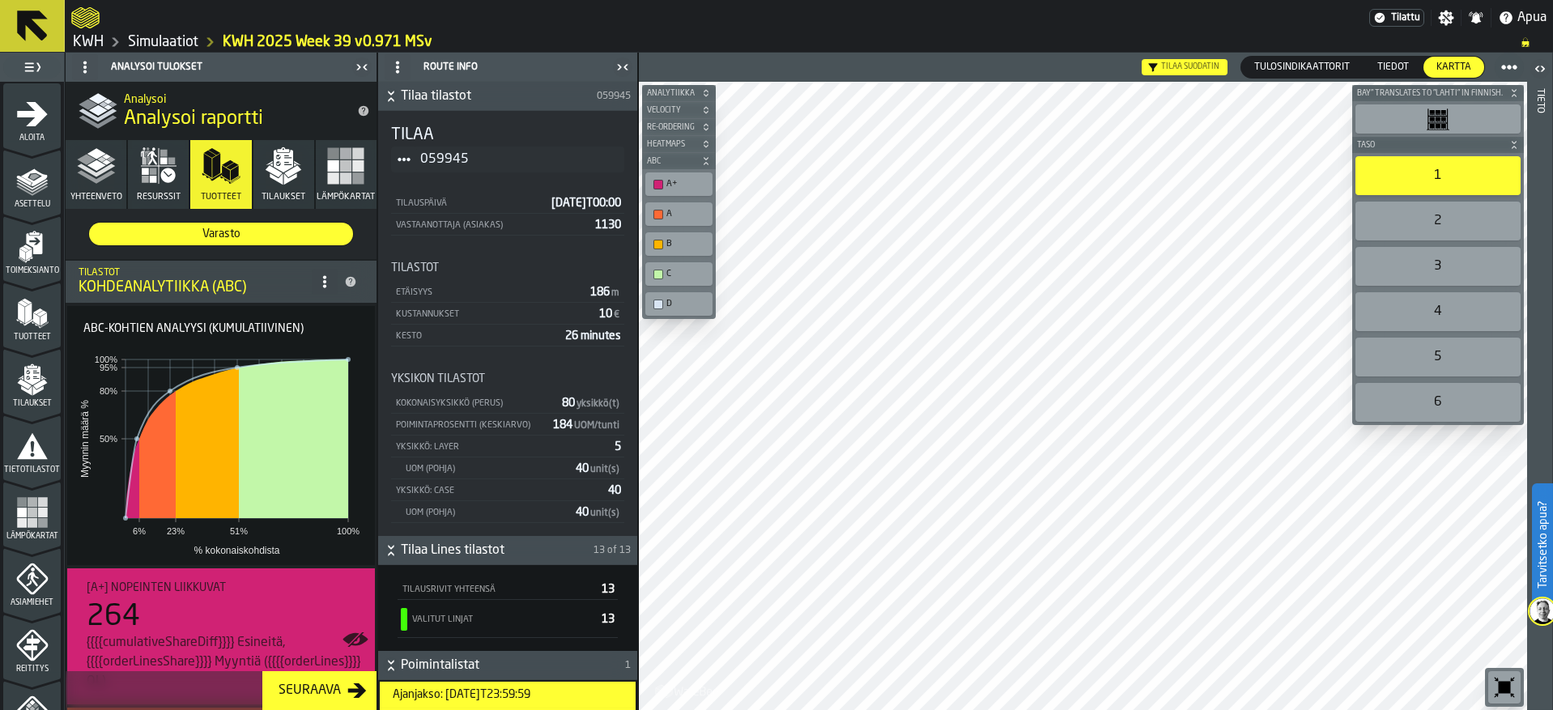
click at [510, 28] on div at bounding box center [720, 17] width 1298 height 29
click at [329, 167] on rect "button" at bounding box center [333, 165] width 11 height 11
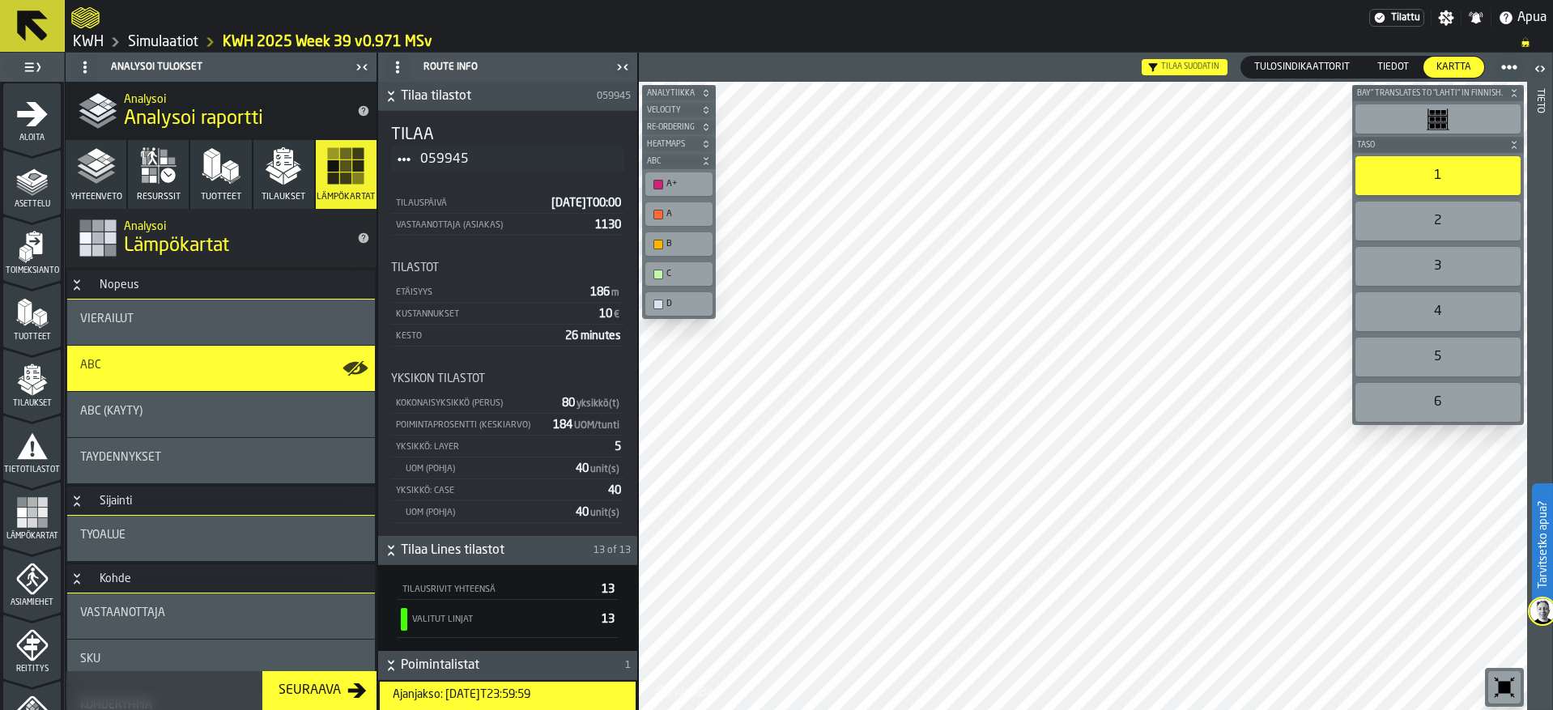
click at [103, 377] on div "ABC" at bounding box center [221, 368] width 282 height 19
click at [278, 183] on polygon "button" at bounding box center [276, 178] width 13 height 11
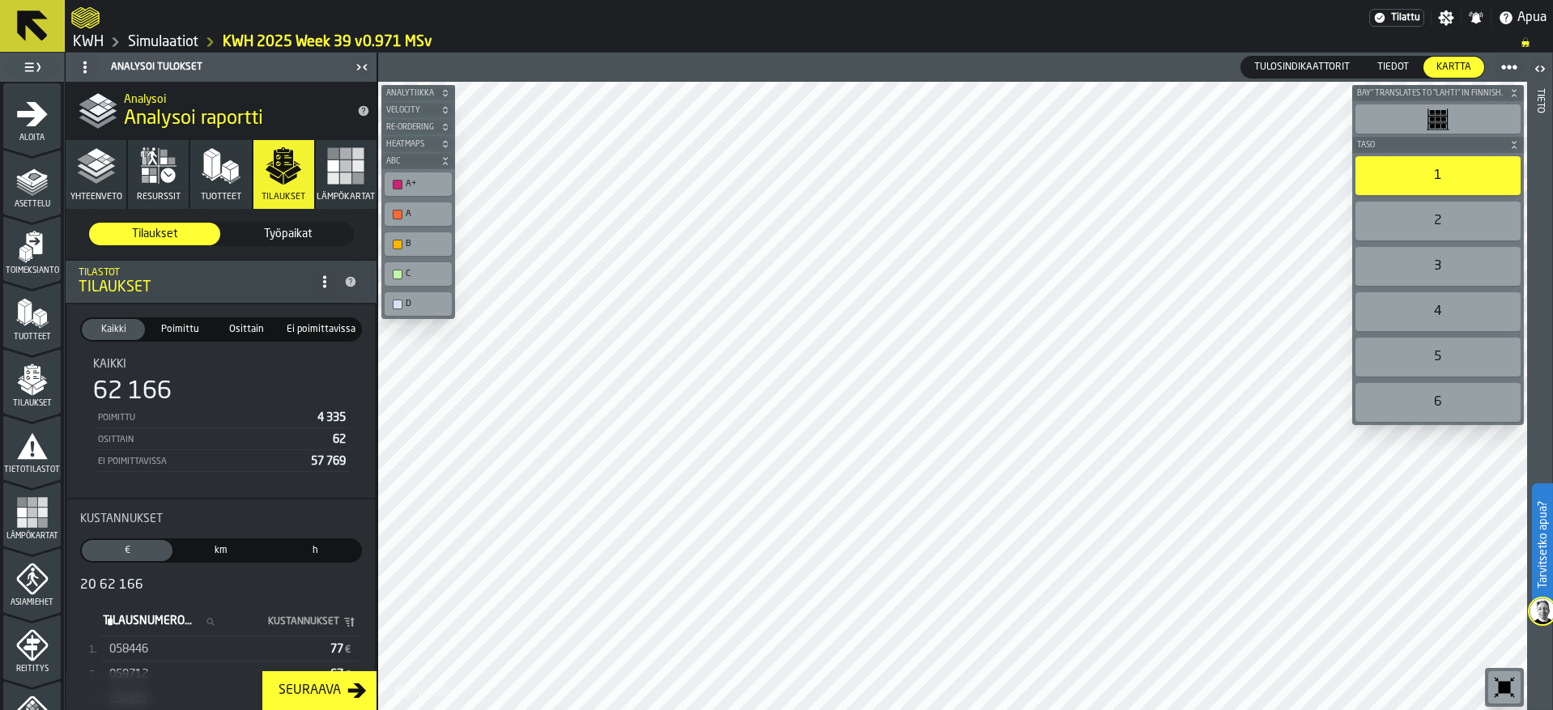
click at [358, 177] on rect "button" at bounding box center [358, 177] width 11 height 11
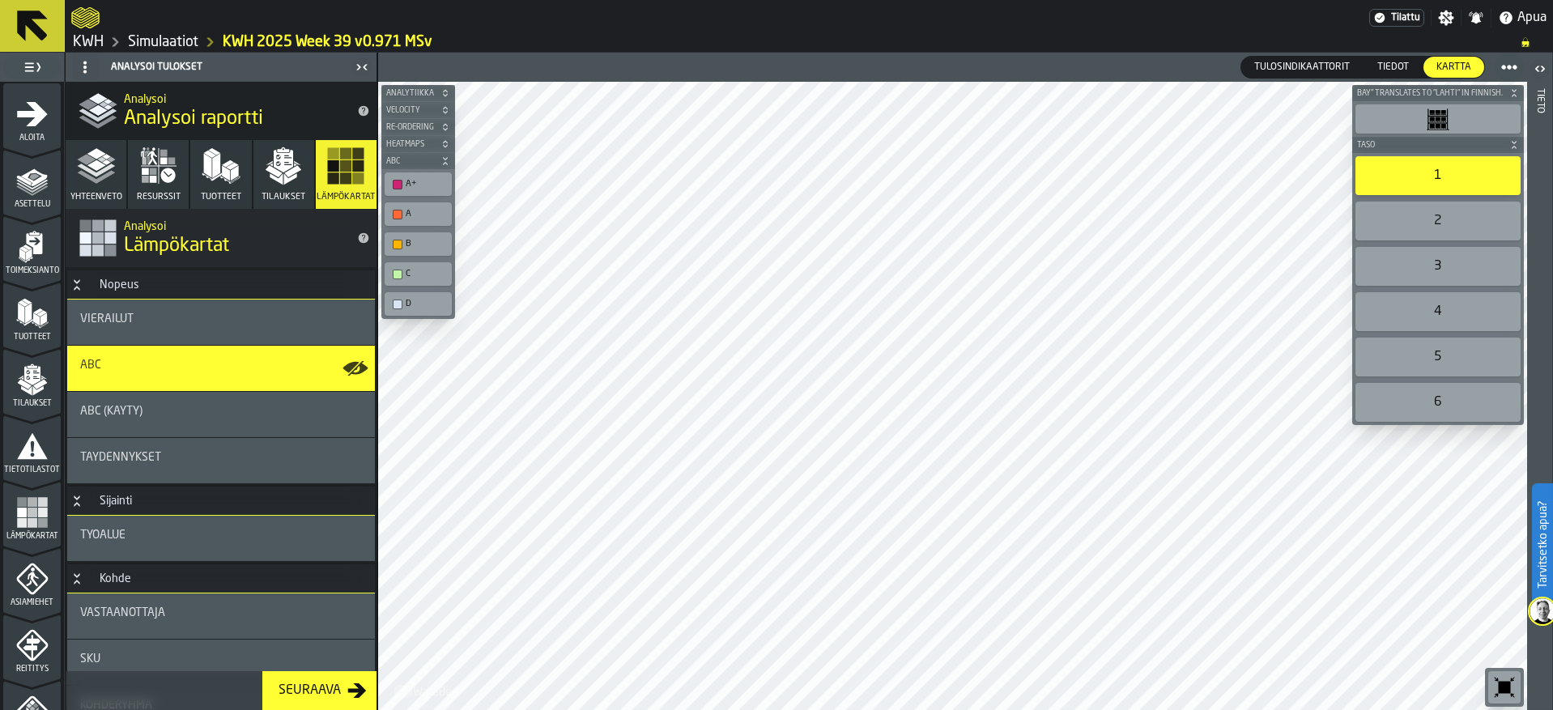
click at [172, 457] on div "Täydennykset" at bounding box center [221, 457] width 282 height 13
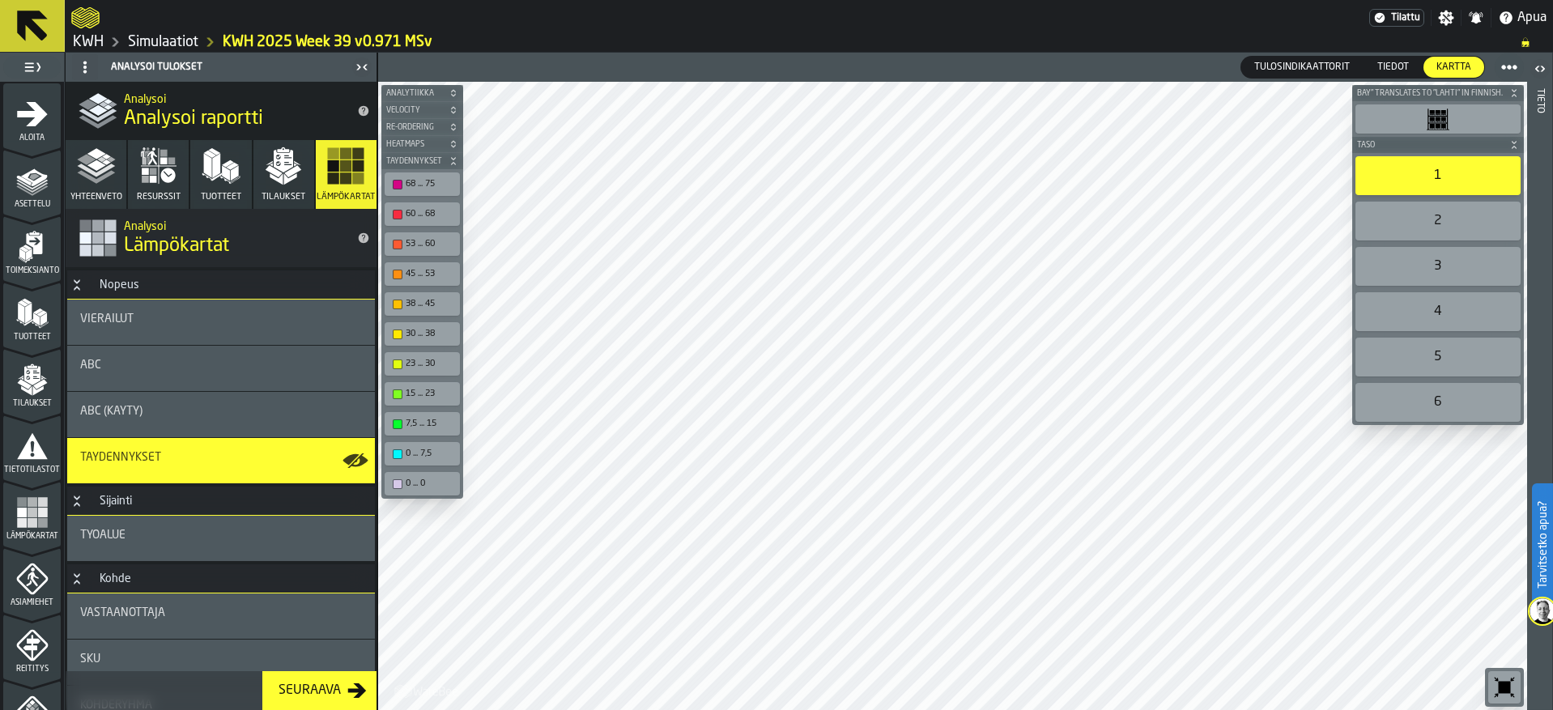
click at [114, 174] on icon "button" at bounding box center [96, 166] width 39 height 39
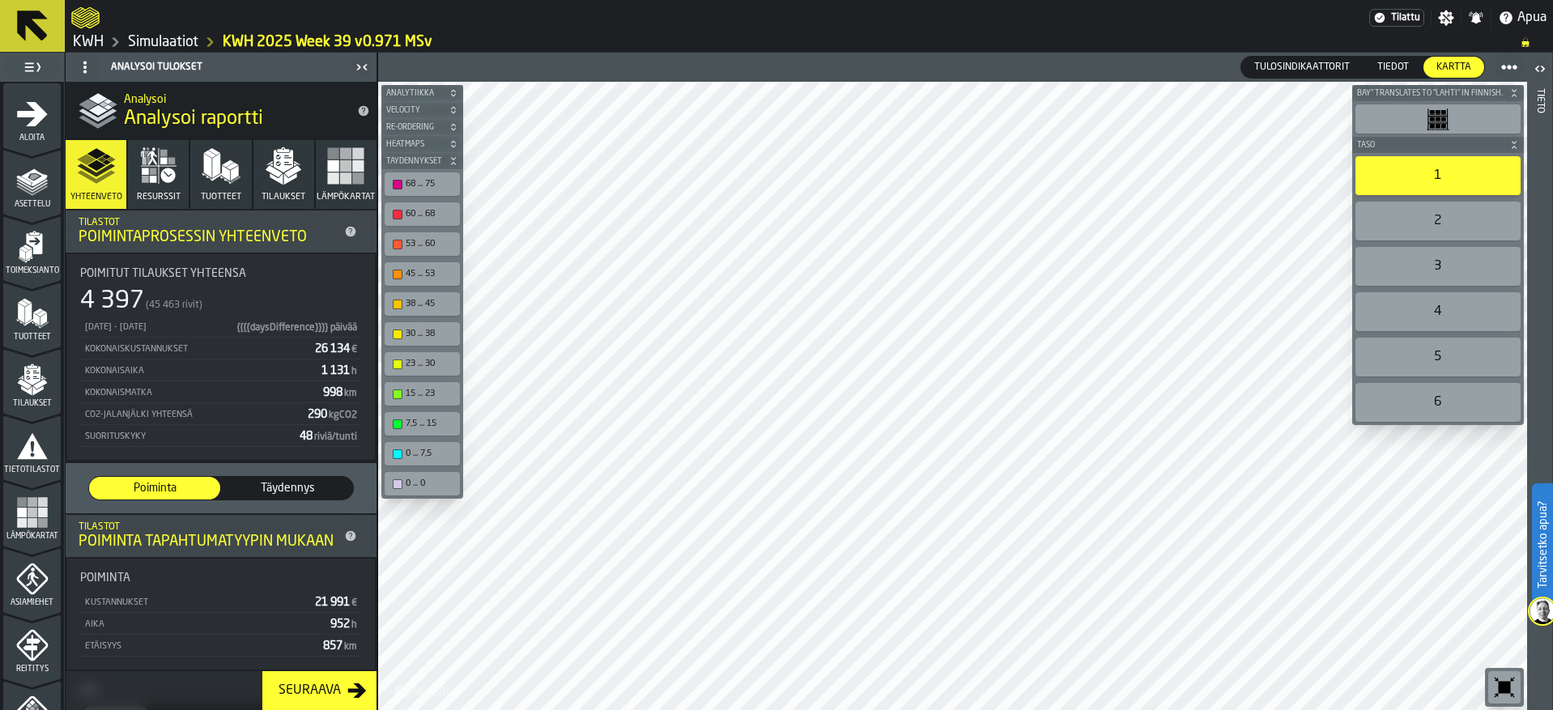
click at [222, 165] on polygon "button" at bounding box center [228, 163] width 12 height 7
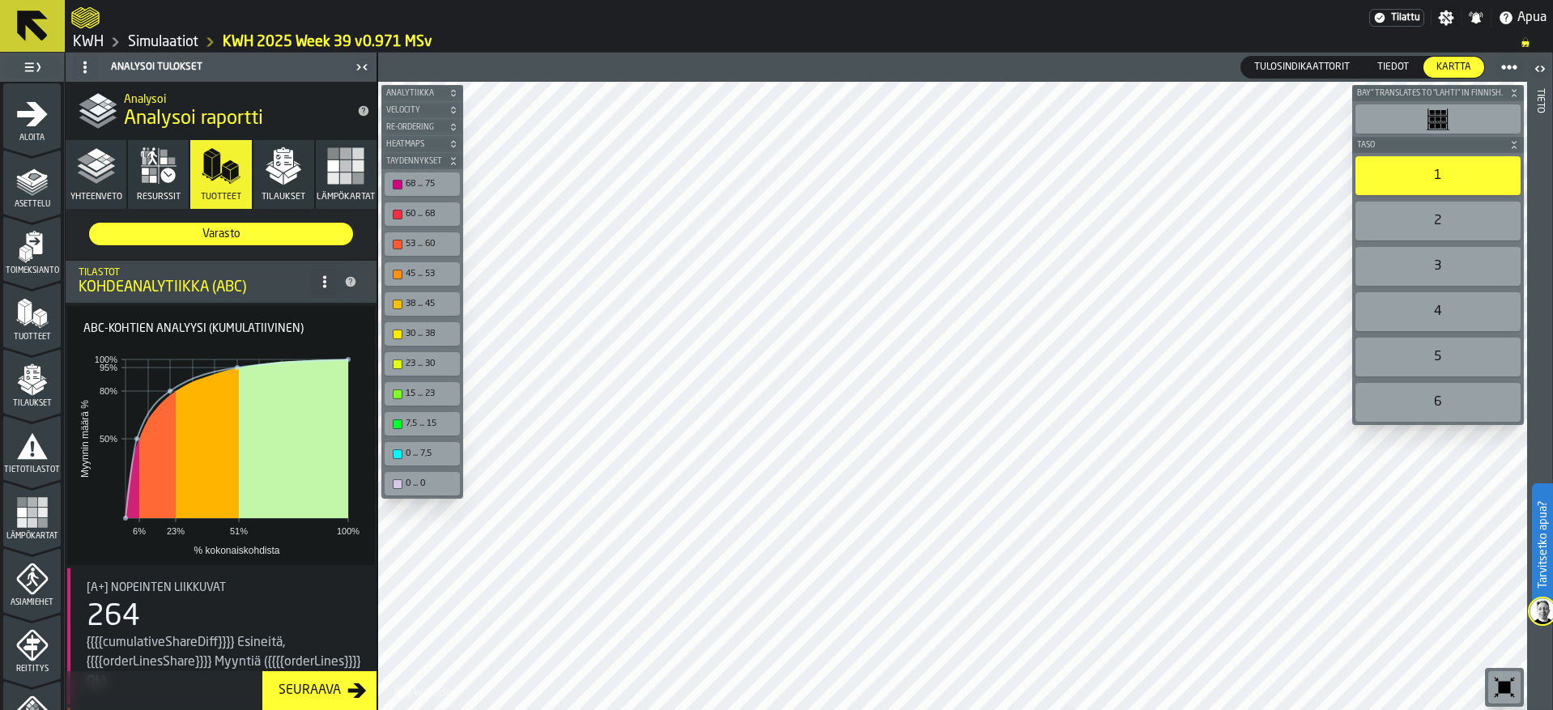
click at [304, 171] on button "Tilaukset" at bounding box center [283, 174] width 61 height 69
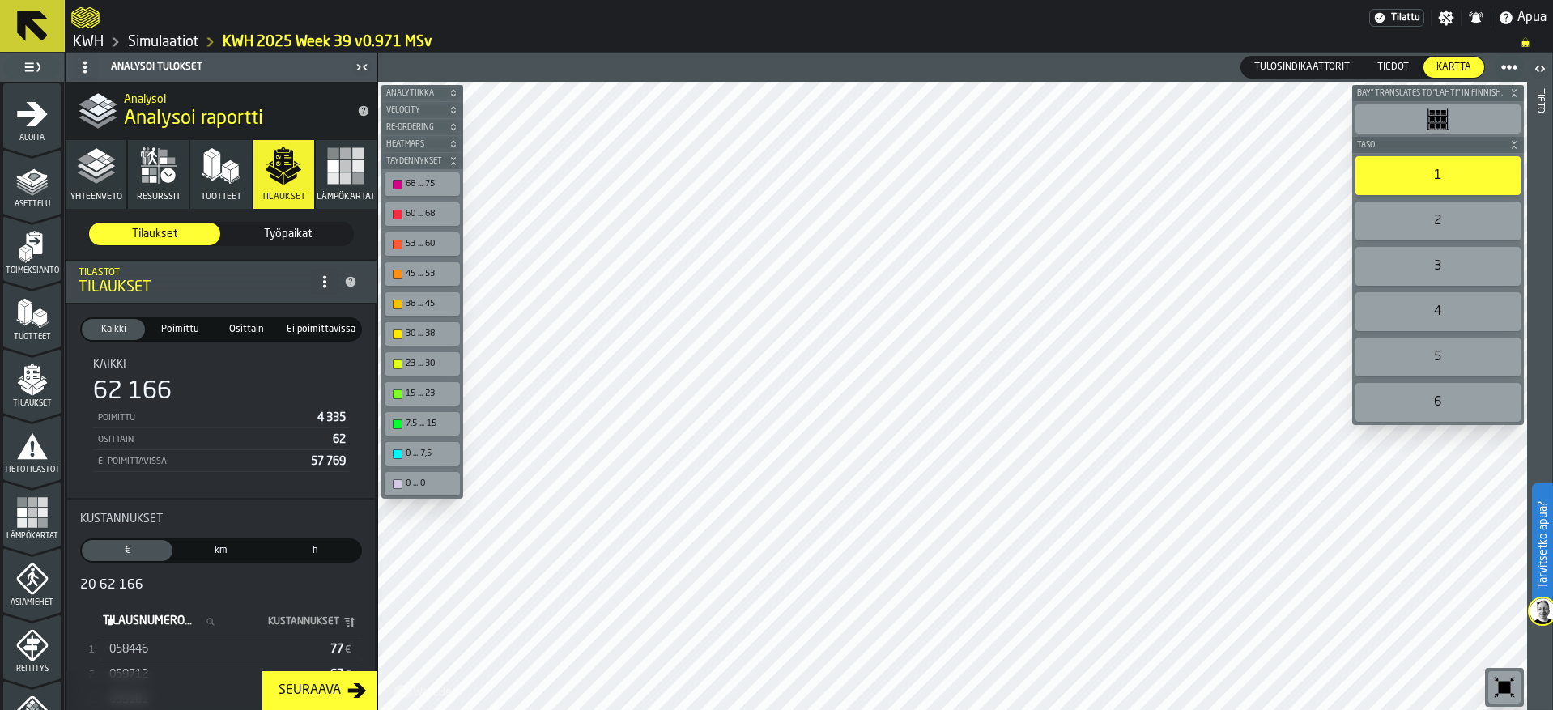
click at [298, 335] on span "Ei poimittavissa" at bounding box center [321, 329] width 72 height 15
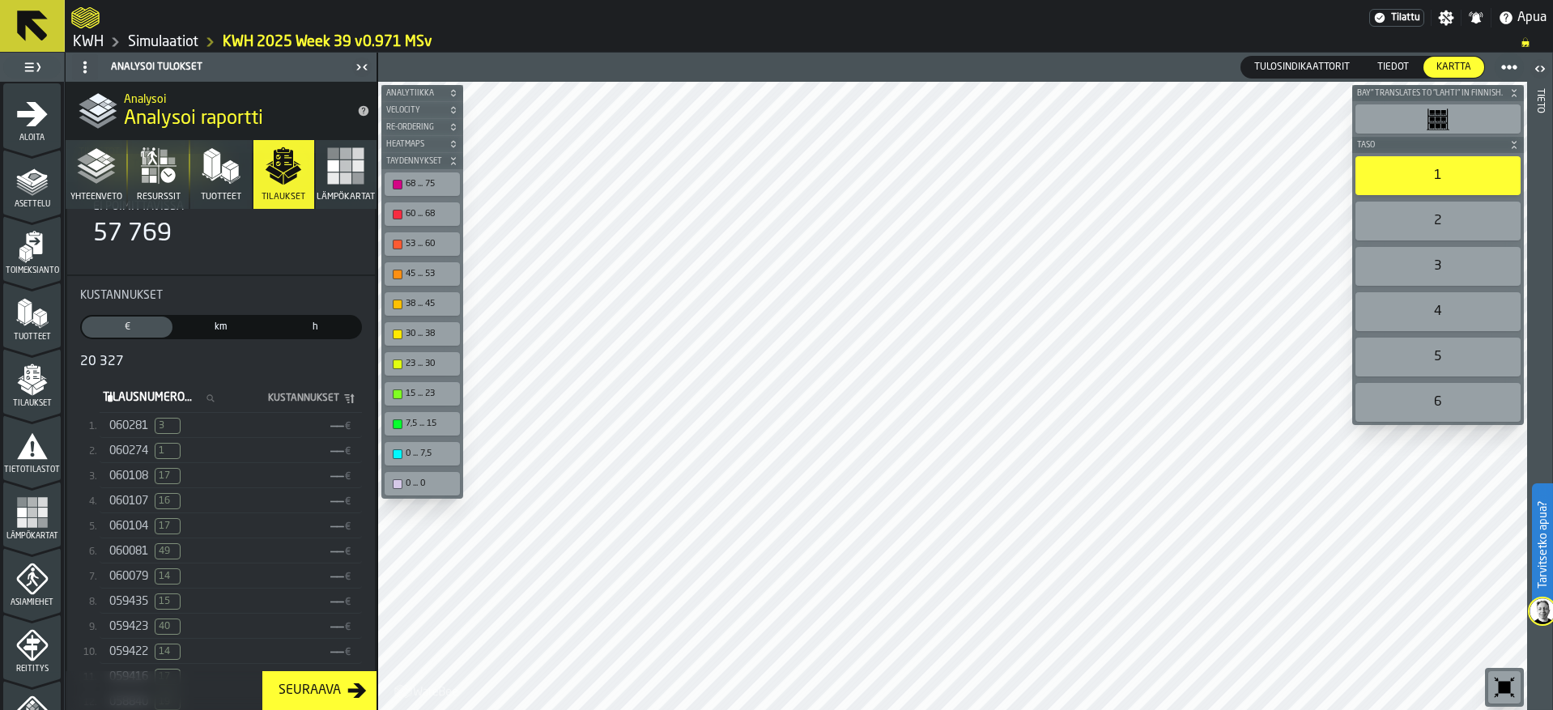
scroll to position [162, 0]
click at [123, 427] on span "060281" at bounding box center [128, 421] width 39 height 13
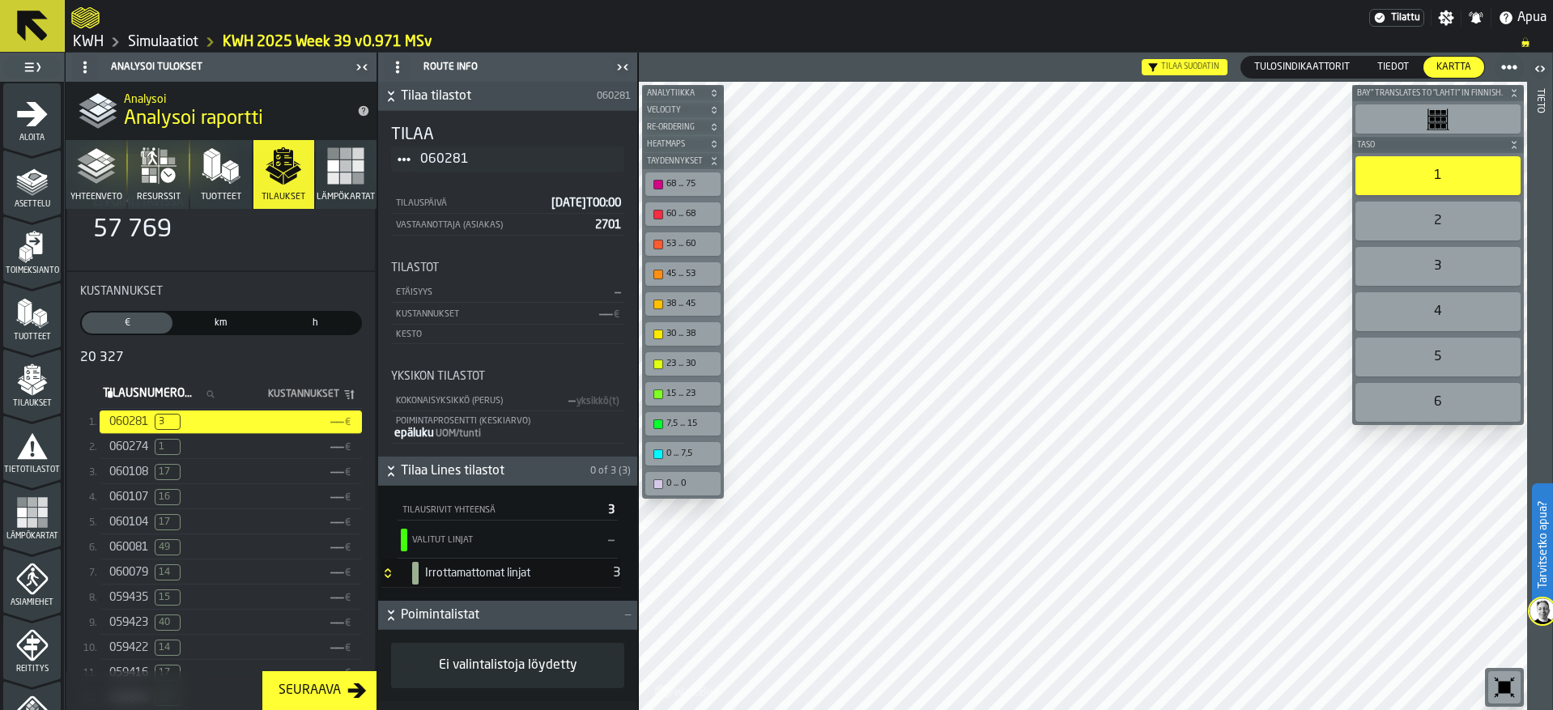
click at [126, 654] on span "059422" at bounding box center [128, 647] width 39 height 13
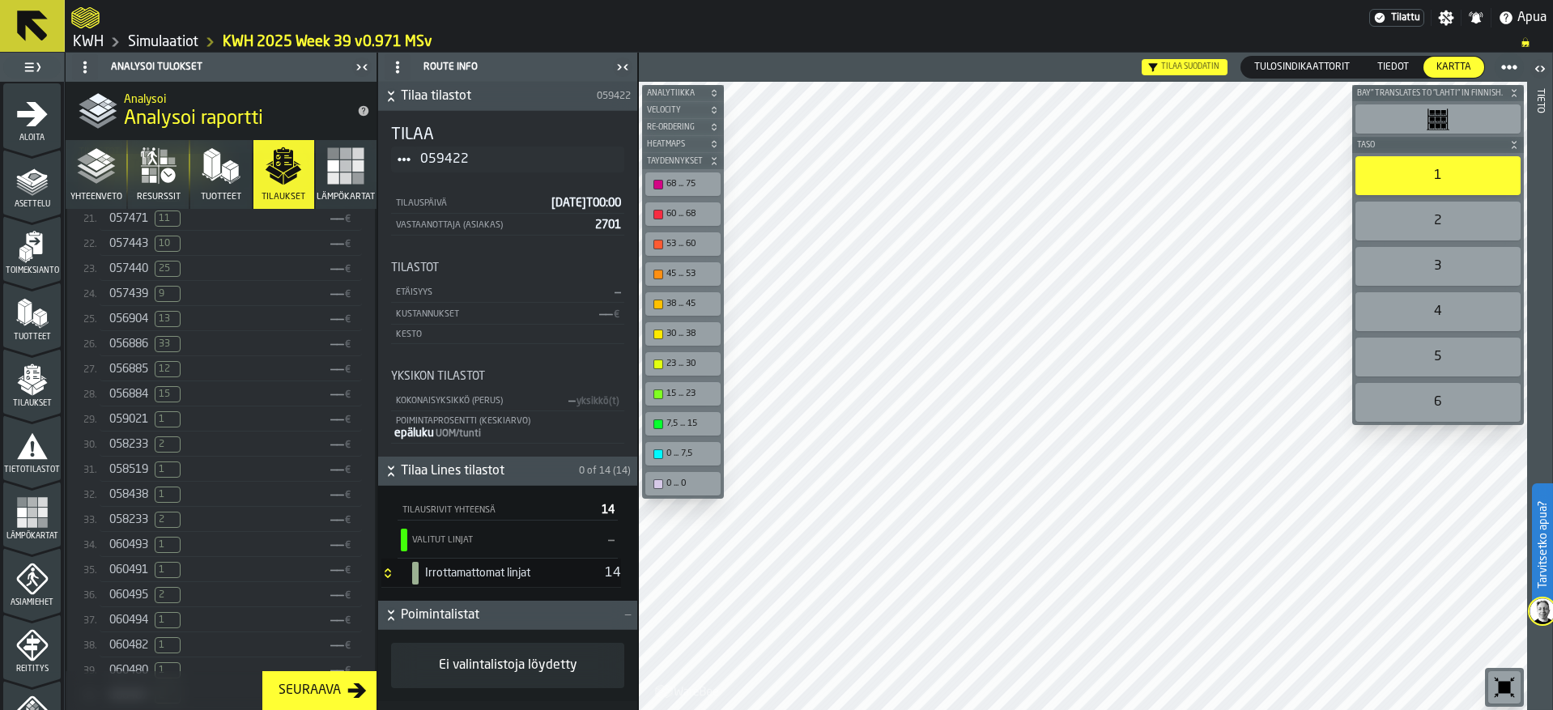
scroll to position [871, 0]
click at [141, 624] on div "060494 1" at bounding box center [216, 616] width 215 height 16
click at [130, 526] on span "059864" at bounding box center [128, 519] width 39 height 13
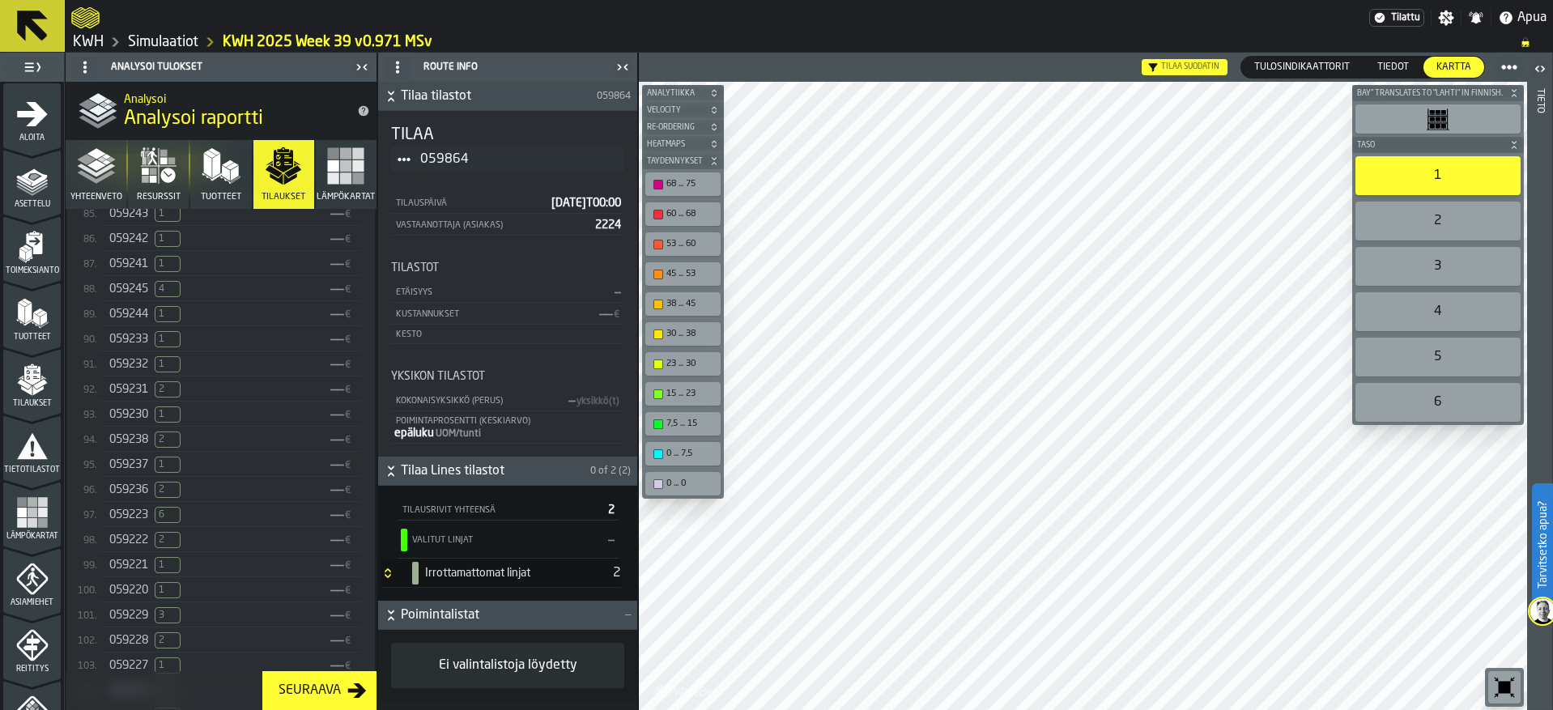
click at [130, 496] on span "059236" at bounding box center [128, 489] width 39 height 13
click at [130, 497] on span "058520" at bounding box center [128, 490] width 39 height 13
click at [130, 394] on div "059594 1" at bounding box center [216, 385] width 215 height 16
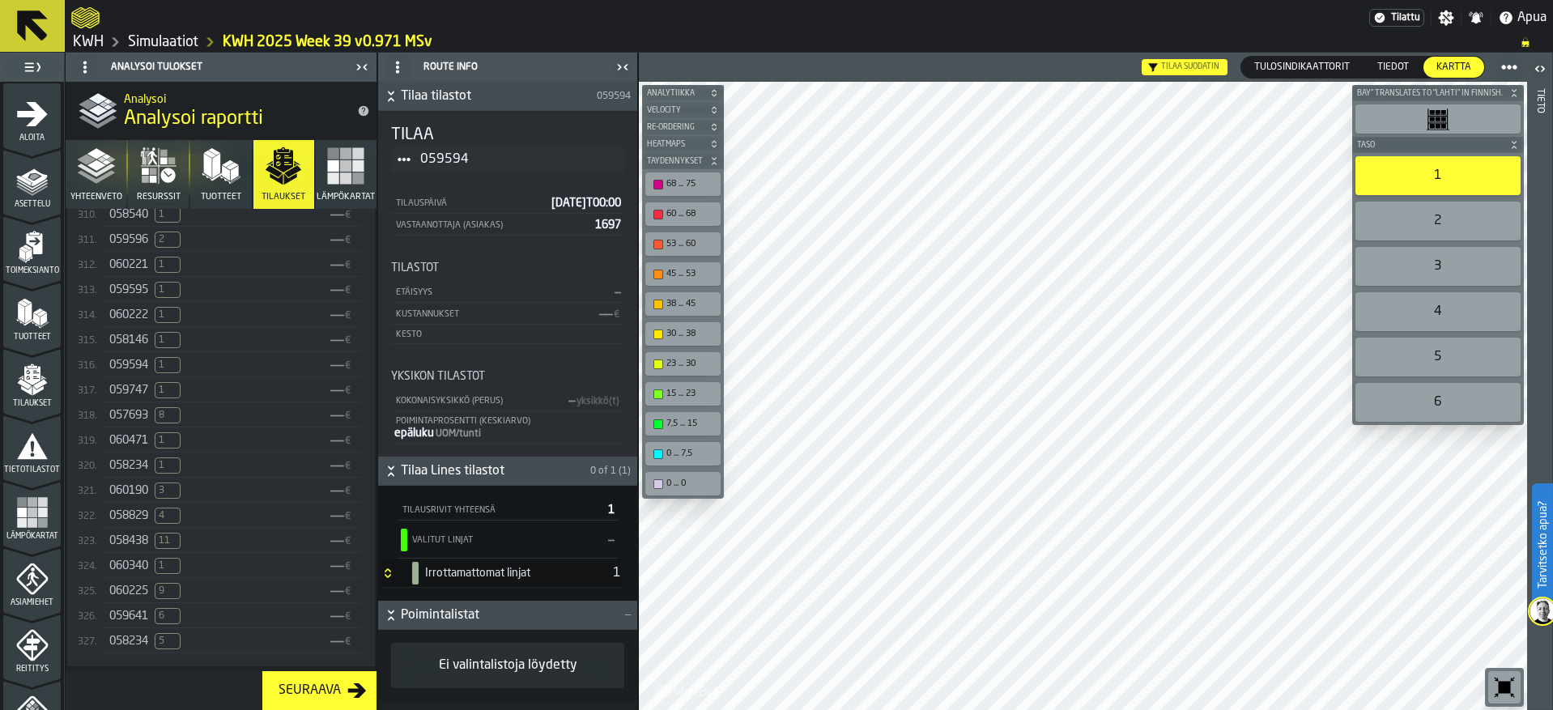
scroll to position [8393, 0]
click at [130, 568] on span "060340" at bounding box center [128, 566] width 39 height 13
click at [130, 398] on span "060365" at bounding box center [128, 391] width 39 height 13
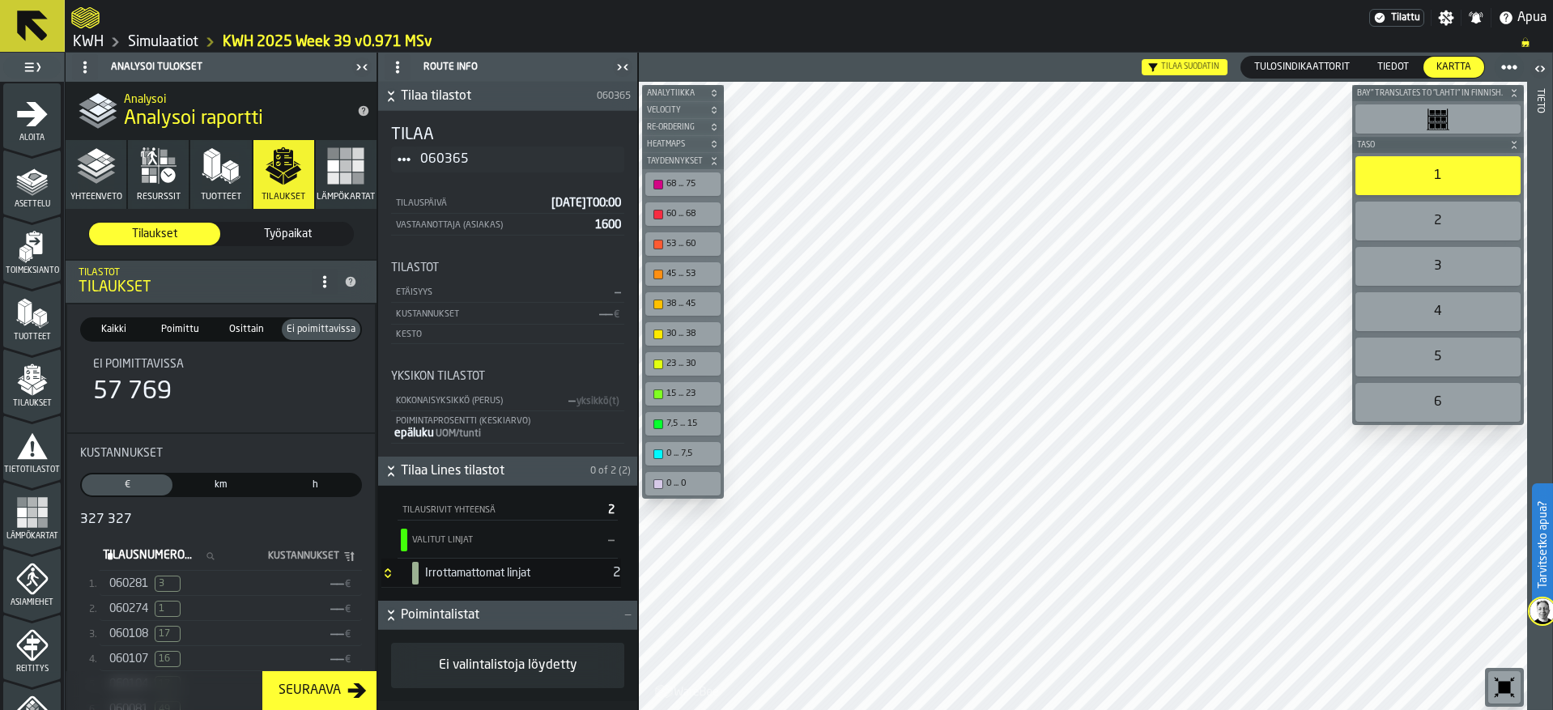
drag, startPoint x: 253, startPoint y: 324, endPoint x: 244, endPoint y: 387, distance: 63.8
click at [252, 324] on span "Osittain" at bounding box center [247, 329] width 57 height 15
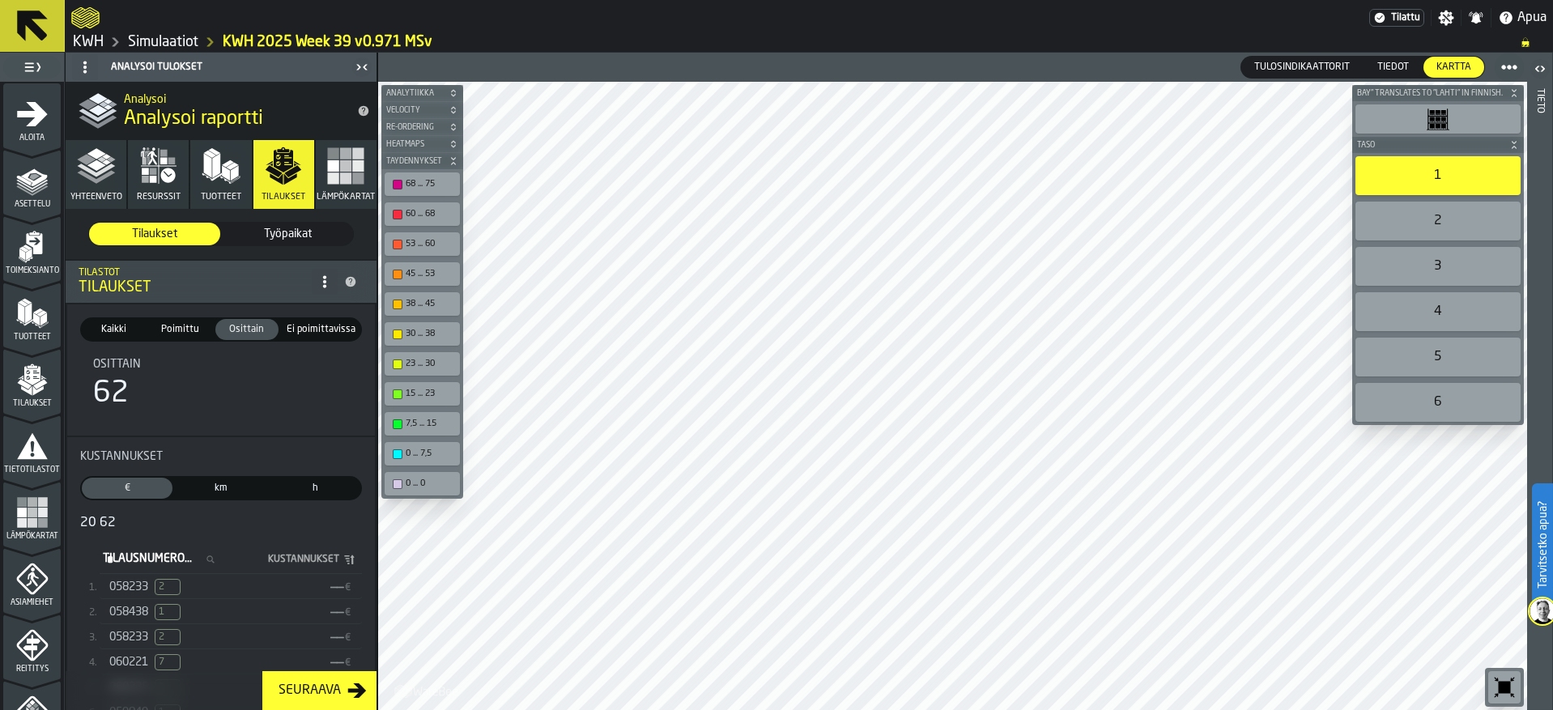
click at [169, 325] on span "Poimittu" at bounding box center [179, 329] width 57 height 15
click at [106, 327] on span "Kaikki" at bounding box center [113, 329] width 57 height 15
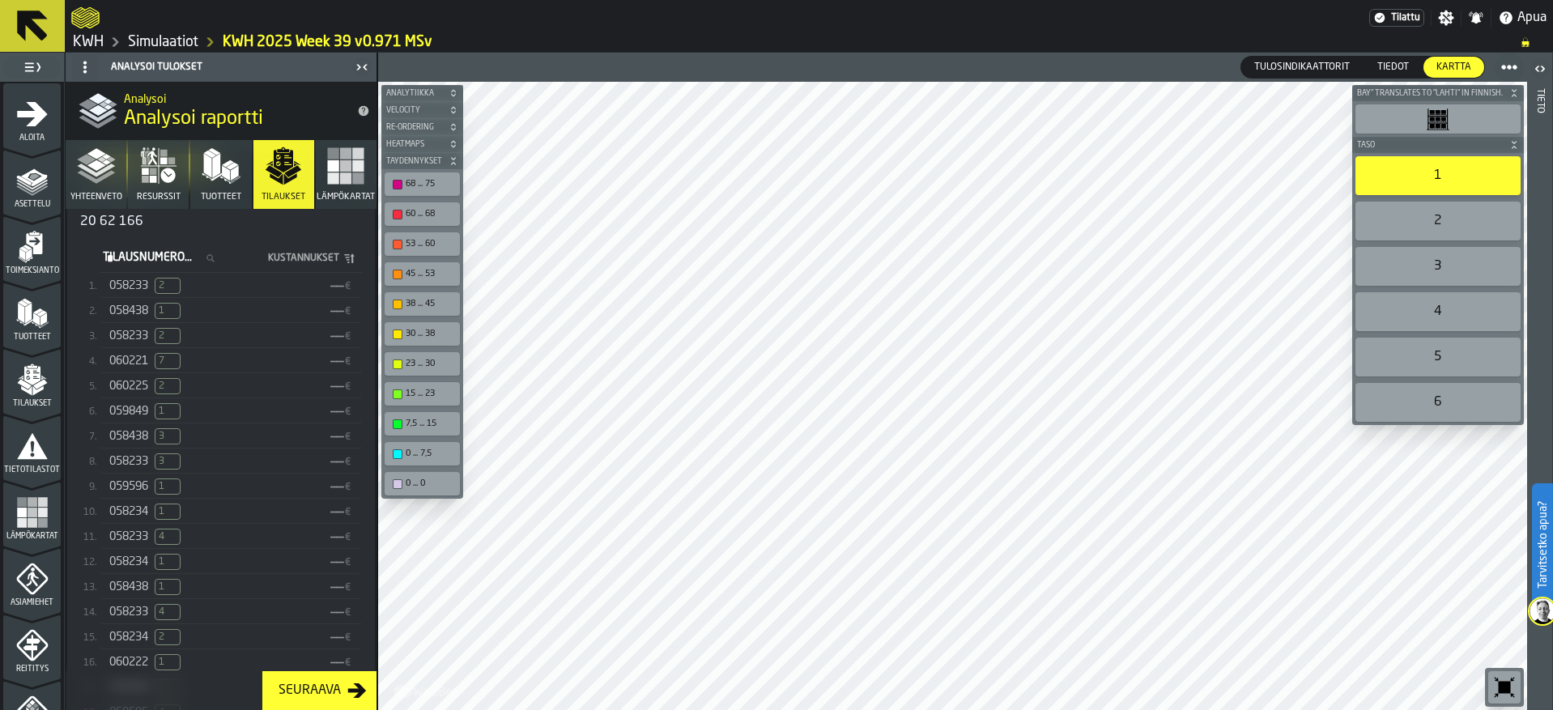
scroll to position [486, 0]
click at [124, 496] on span "058233" at bounding box center [128, 489] width 39 height 13
